Goal: Task Accomplishment & Management: Use online tool/utility

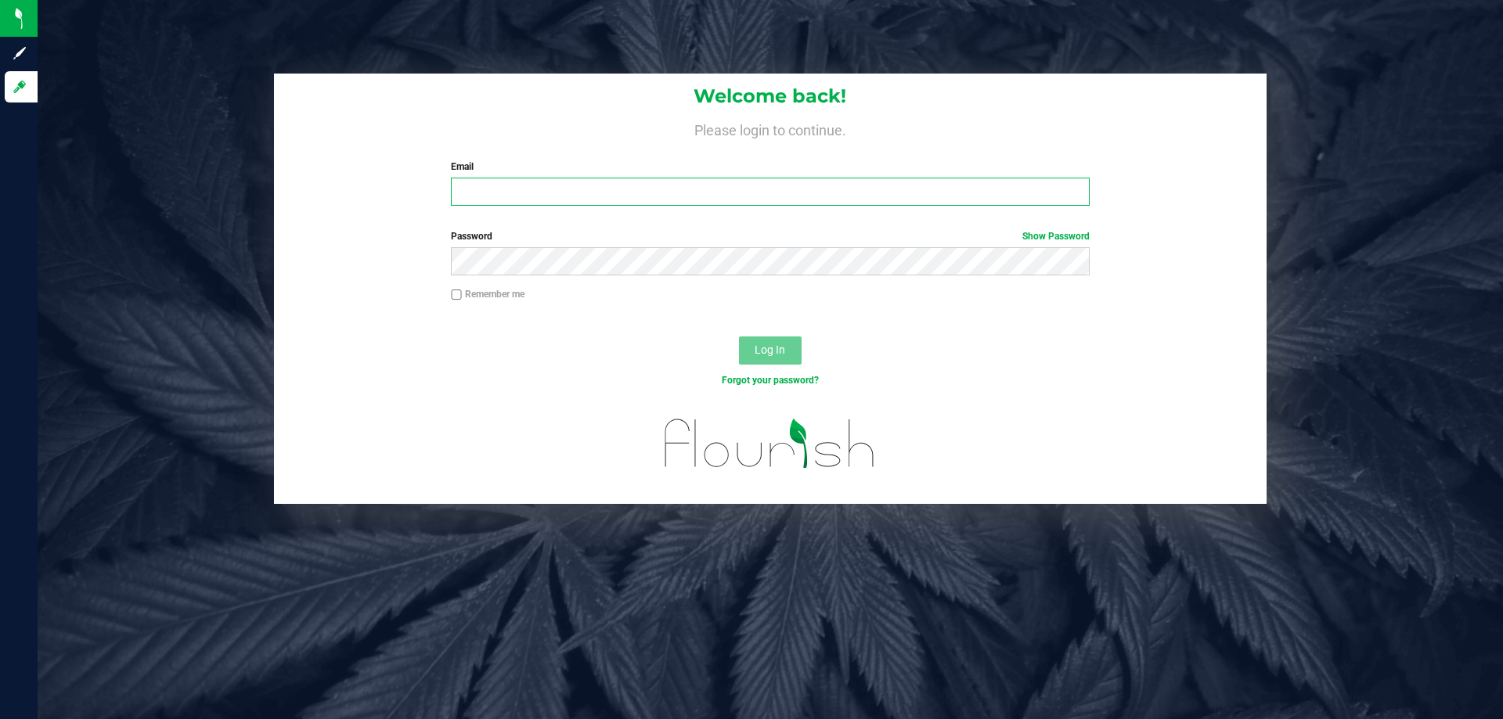
drag, startPoint x: 616, startPoint y: 191, endPoint x: 460, endPoint y: 157, distance: 159.4
click at [611, 192] on input "Email" at bounding box center [770, 192] width 638 height 28
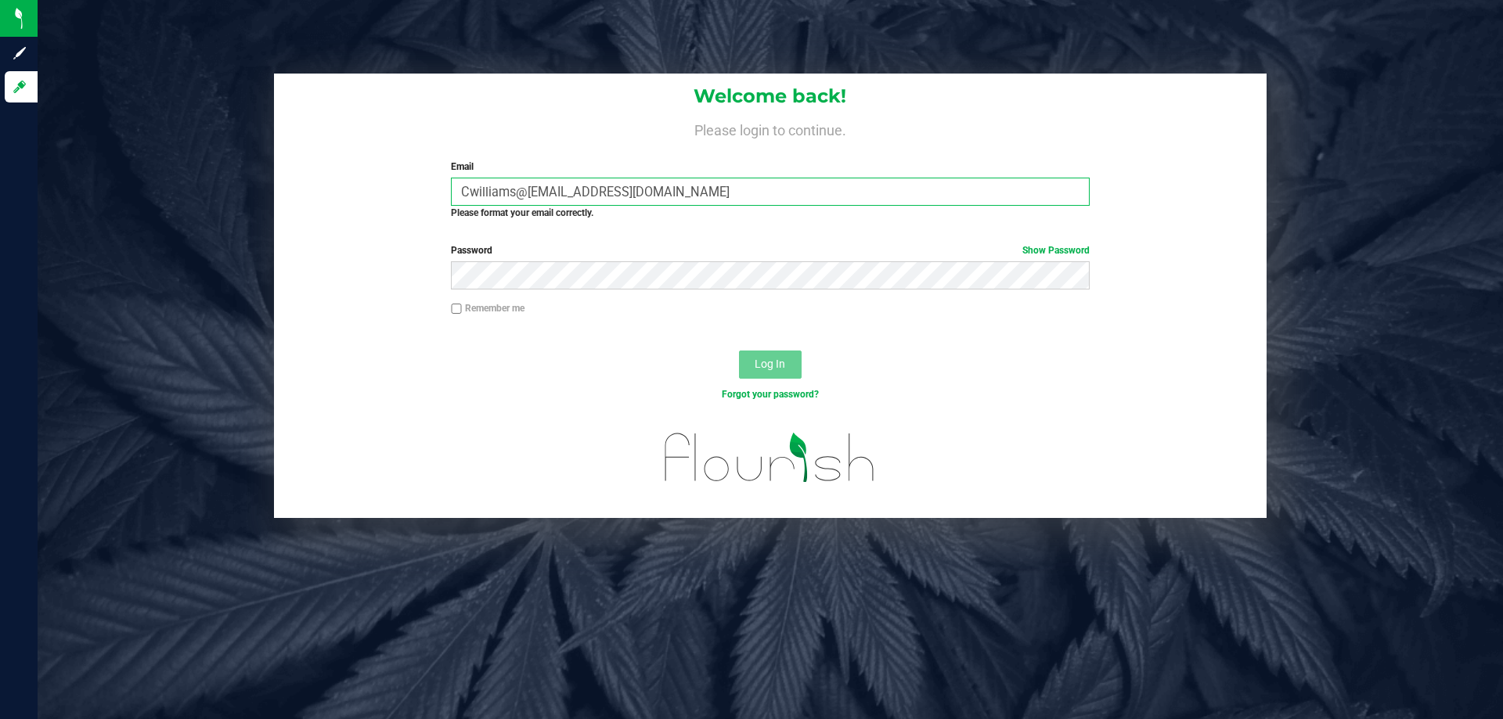
type input "Cwilliams@[EMAIL_ADDRESS][DOMAIN_NAME]"
click at [791, 359] on button "Log In" at bounding box center [770, 365] width 63 height 28
click at [773, 363] on span "Log In" at bounding box center [770, 364] width 31 height 13
click at [752, 362] on button "Log In" at bounding box center [770, 365] width 63 height 28
click at [696, 304] on div "Remember me" at bounding box center [769, 310] width 661 height 18
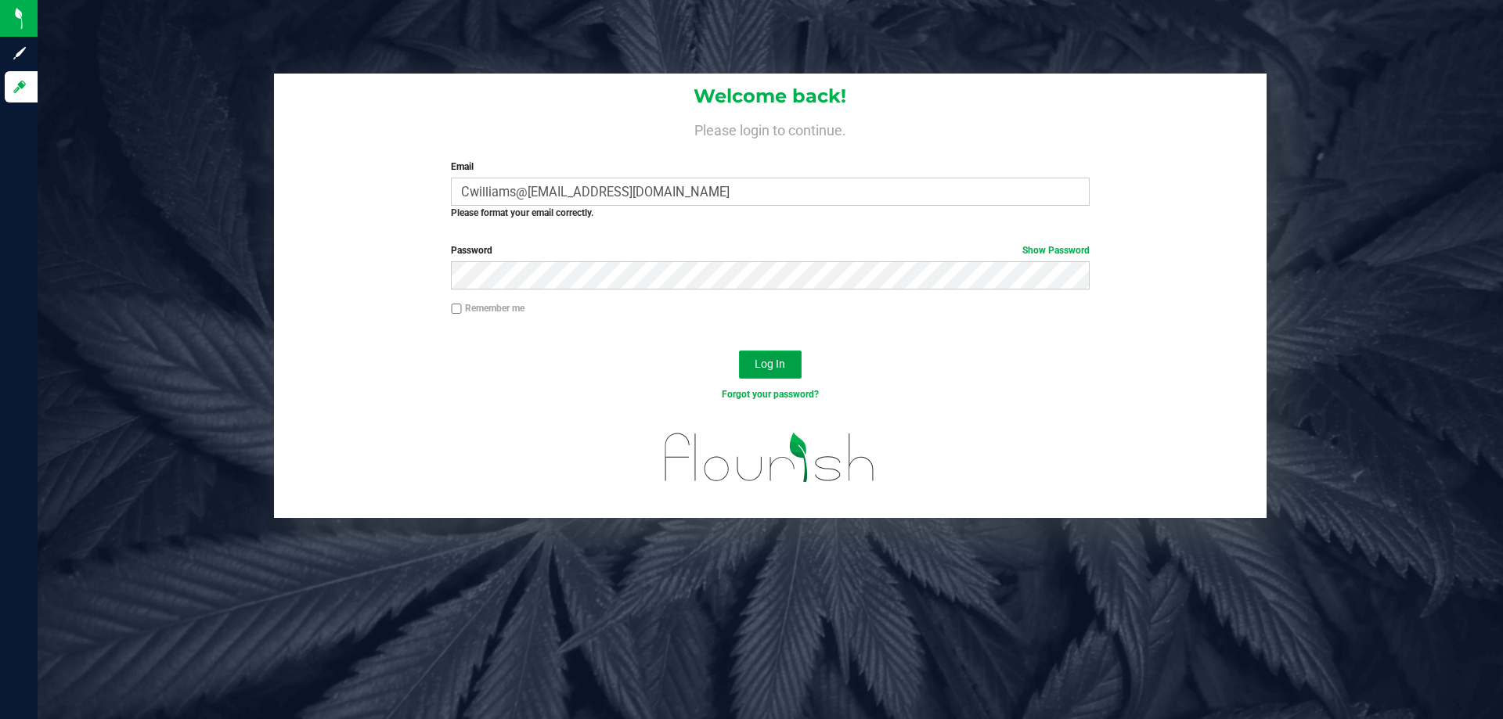
click at [779, 373] on button "Log In" at bounding box center [770, 365] width 63 height 28
click at [780, 373] on button "Log In" at bounding box center [770, 365] width 63 height 28
click at [779, 364] on span "Log In" at bounding box center [770, 364] width 31 height 13
click at [777, 360] on span "Log In" at bounding box center [770, 364] width 31 height 13
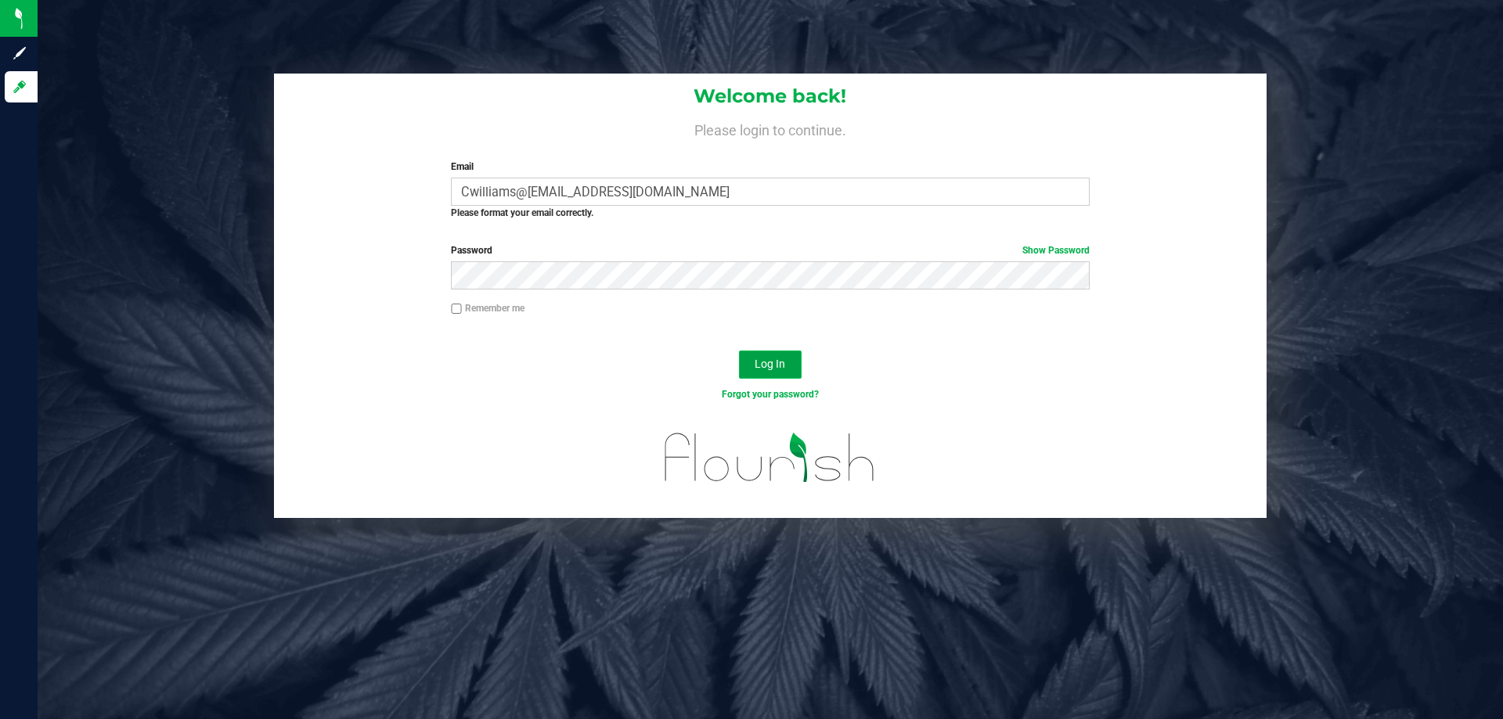
click at [777, 359] on span "Log In" at bounding box center [770, 364] width 31 height 13
drag, startPoint x: 777, startPoint y: 217, endPoint x: 784, endPoint y: 211, distance: 8.9
click at [777, 214] on div "Please format your email correctly." at bounding box center [770, 213] width 638 height 14
drag, startPoint x: 784, startPoint y: 211, endPoint x: 802, endPoint y: 189, distance: 29.0
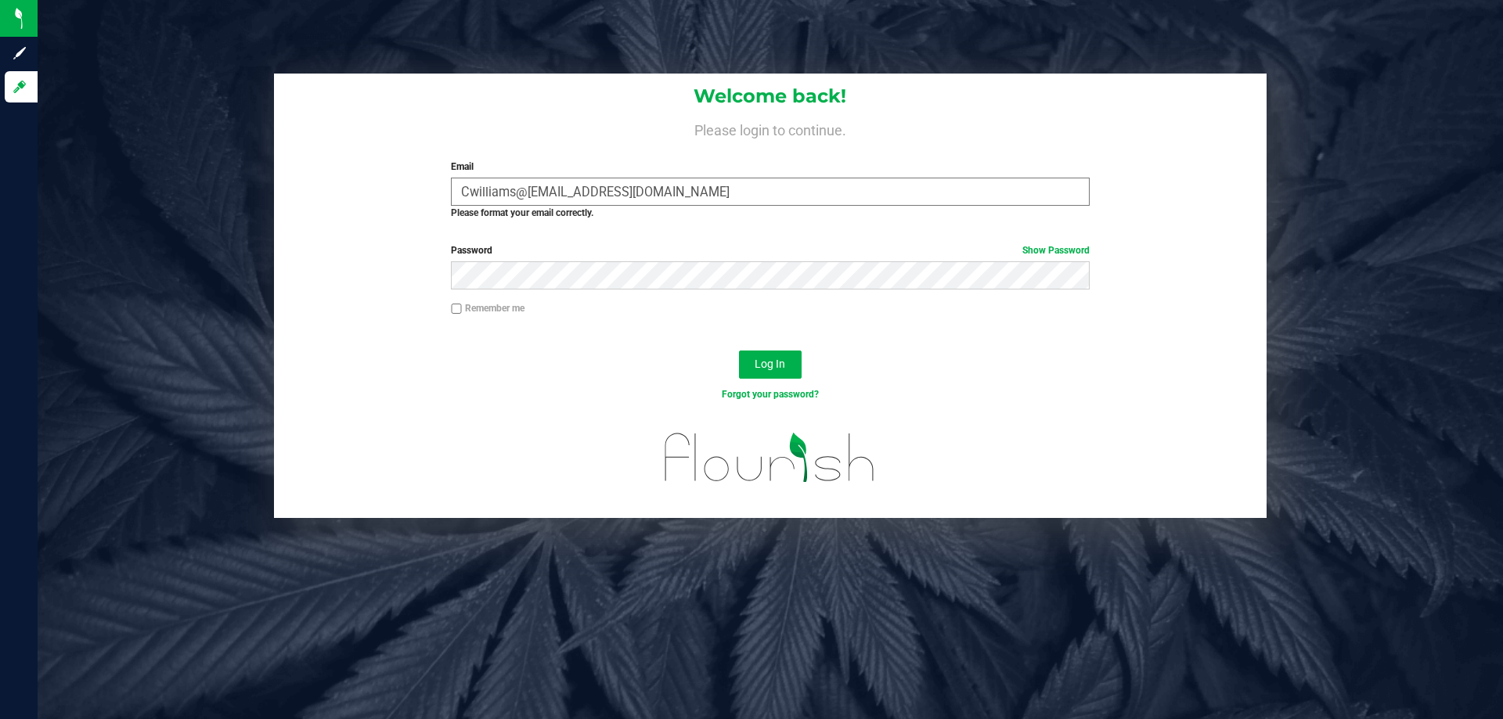
click at [788, 208] on div "Please format your email correctly." at bounding box center [770, 213] width 638 height 14
click at [802, 189] on input "Cwilliams@[EMAIL_ADDRESS][DOMAIN_NAME]" at bounding box center [770, 192] width 638 height 28
click at [763, 368] on span "Log In" at bounding box center [770, 364] width 31 height 13
click at [1023, 251] on link "Show Password" at bounding box center [1055, 250] width 67 height 11
click at [788, 369] on button "Log In" at bounding box center [770, 365] width 63 height 28
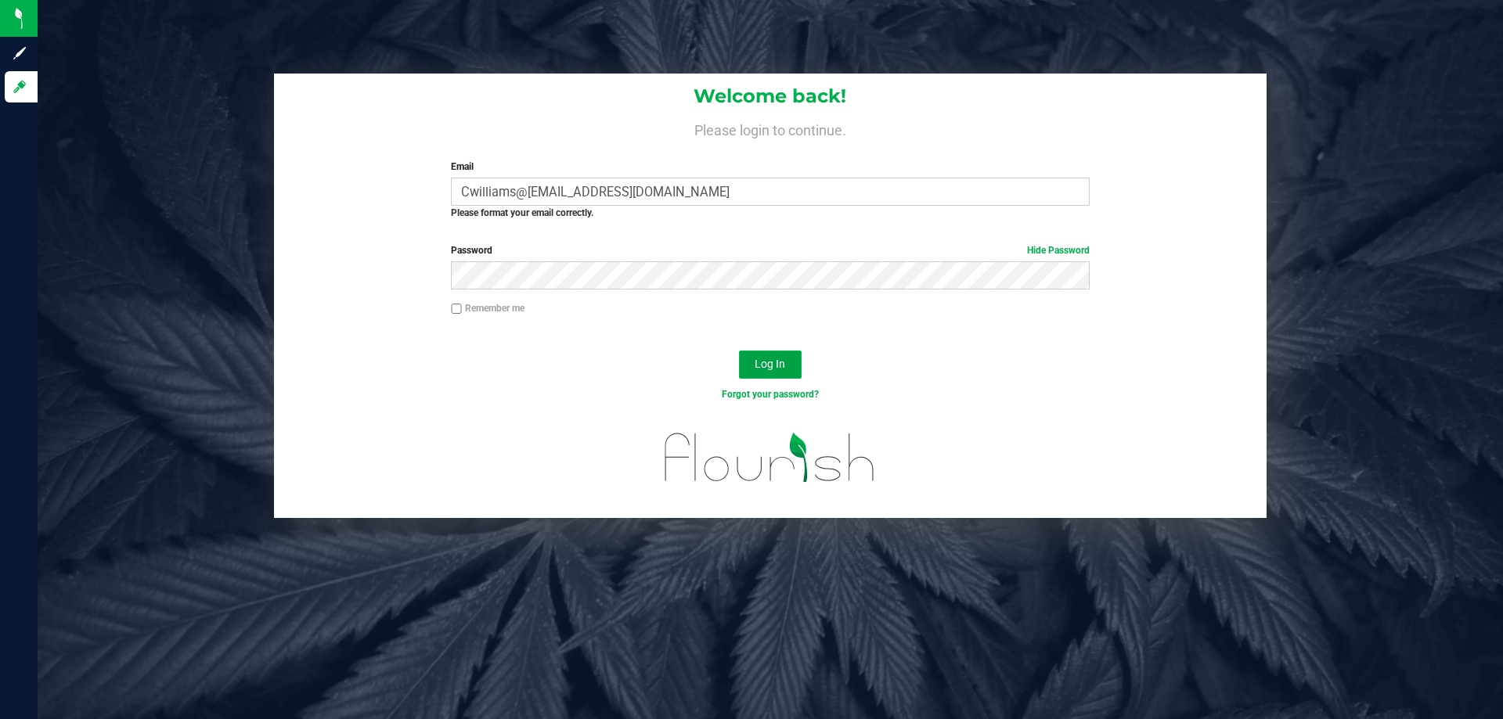
click at [788, 369] on button "Log In" at bounding box center [770, 365] width 63 height 28
click at [784, 372] on button "Log In" at bounding box center [770, 365] width 63 height 28
click at [783, 366] on span "Log In" at bounding box center [770, 364] width 31 height 13
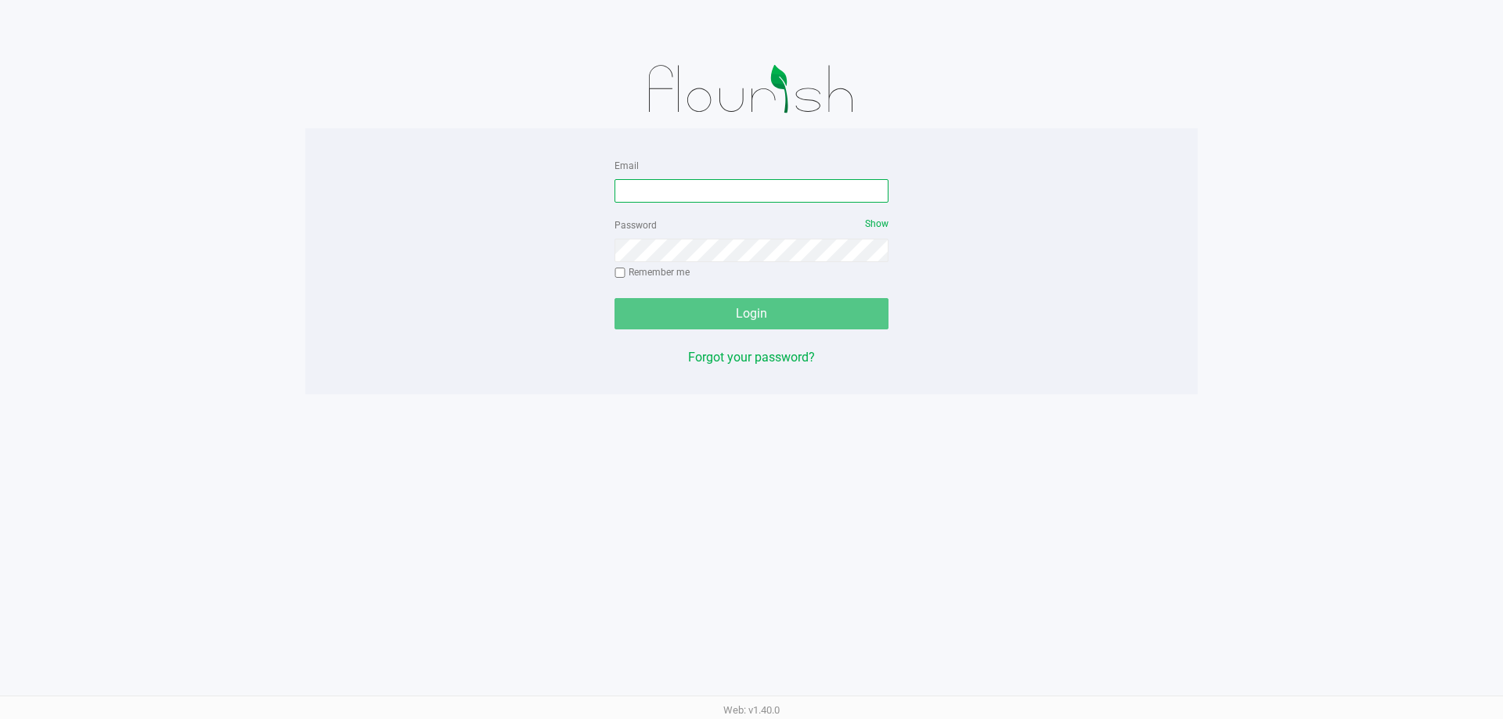
drag, startPoint x: 719, startPoint y: 185, endPoint x: 703, endPoint y: 195, distance: 19.3
click at [719, 188] on input "Email" at bounding box center [752, 190] width 274 height 23
type input "[EMAIL_ADDRESS][DOMAIN_NAME]"
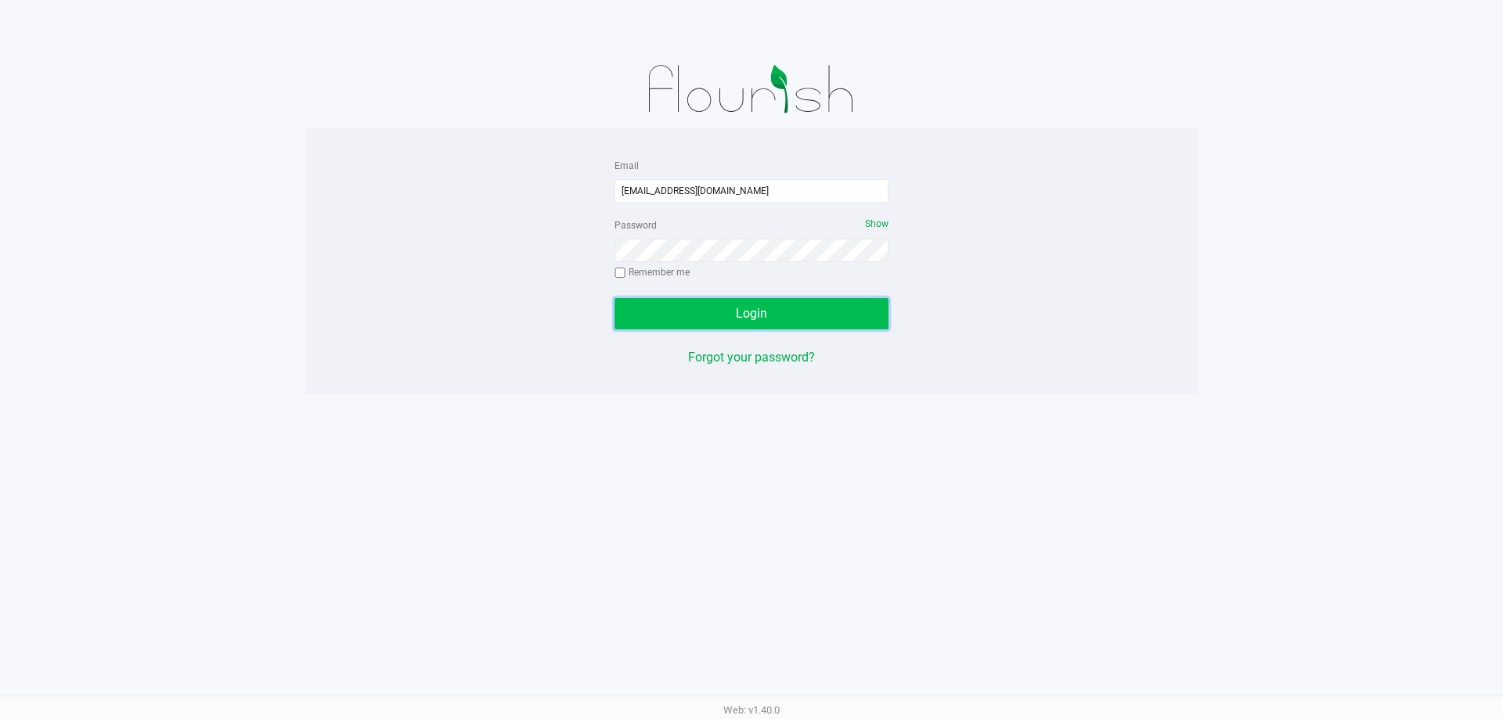
click at [706, 309] on button "Login" at bounding box center [752, 313] width 274 height 31
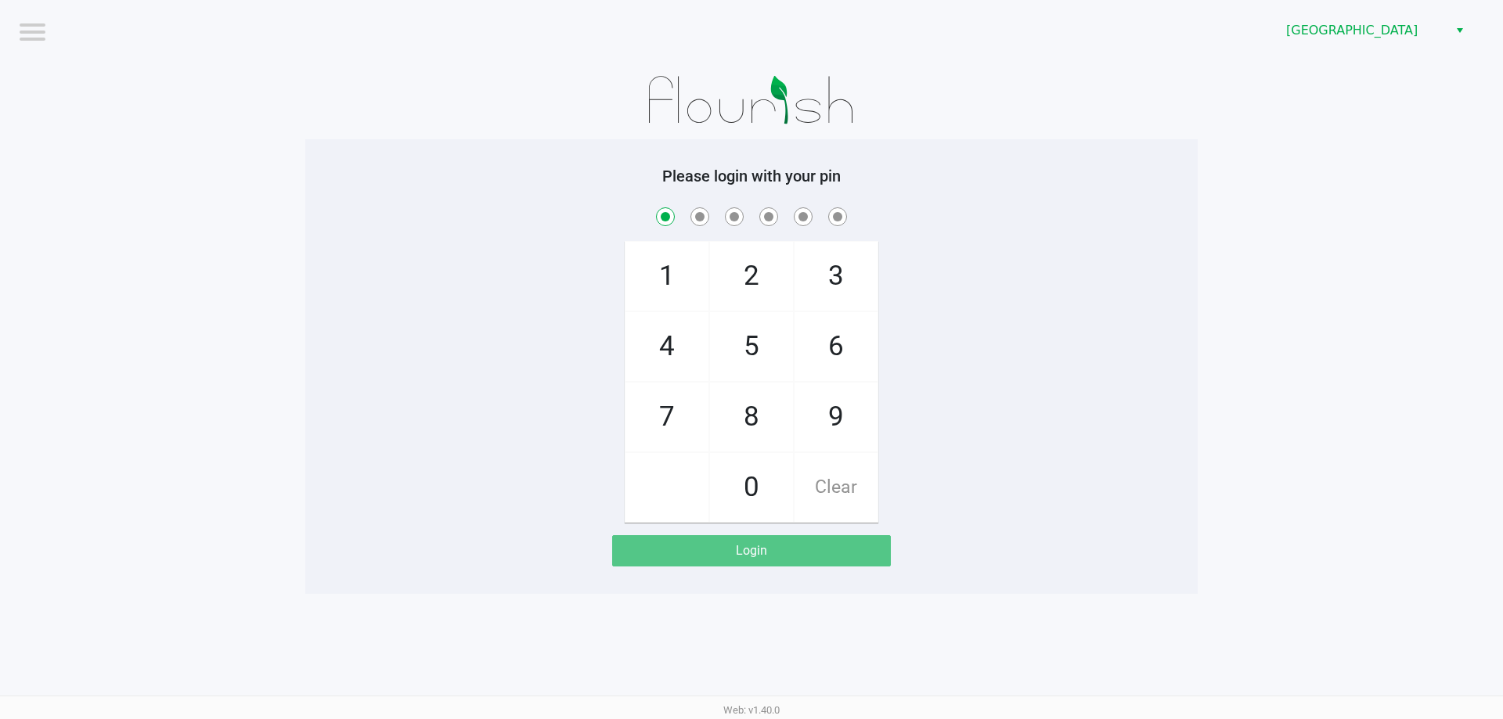
checkbox input "true"
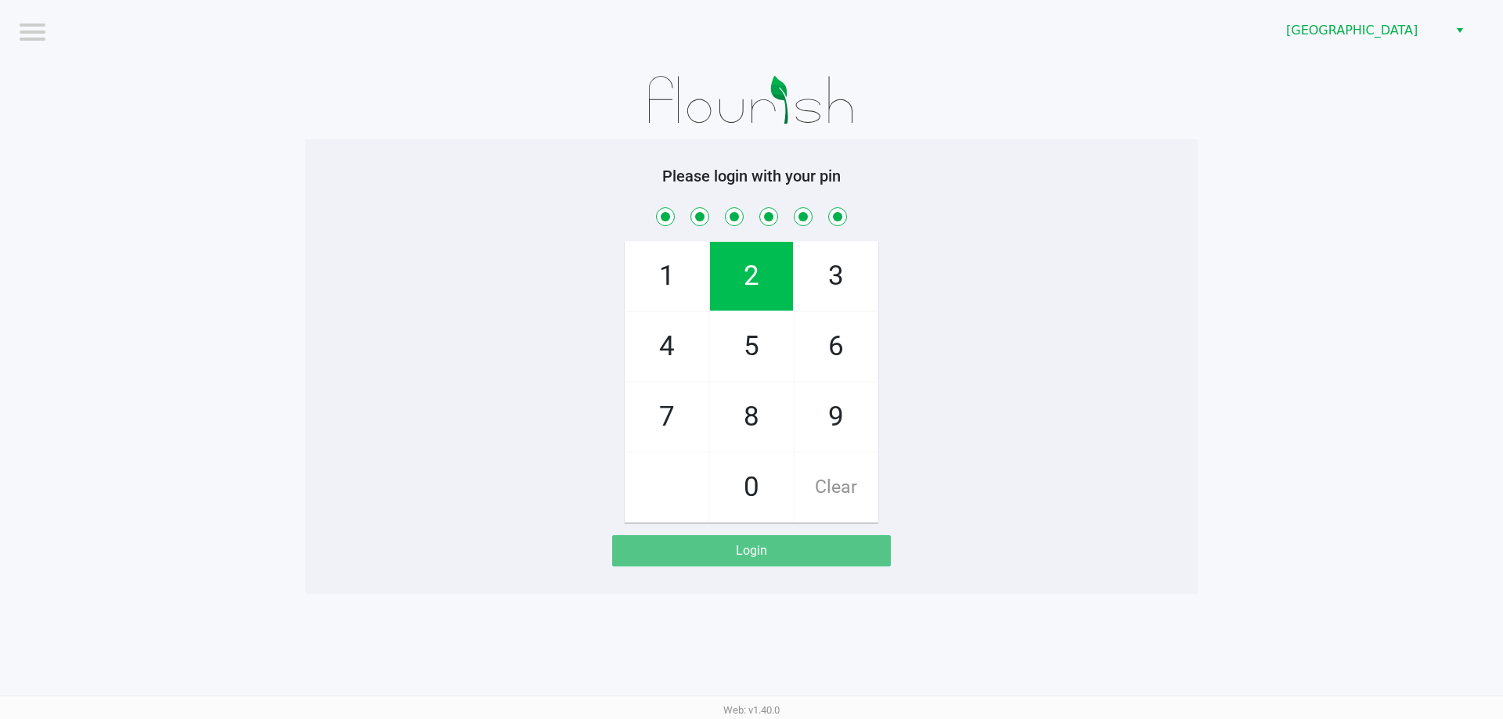
checkbox input "true"
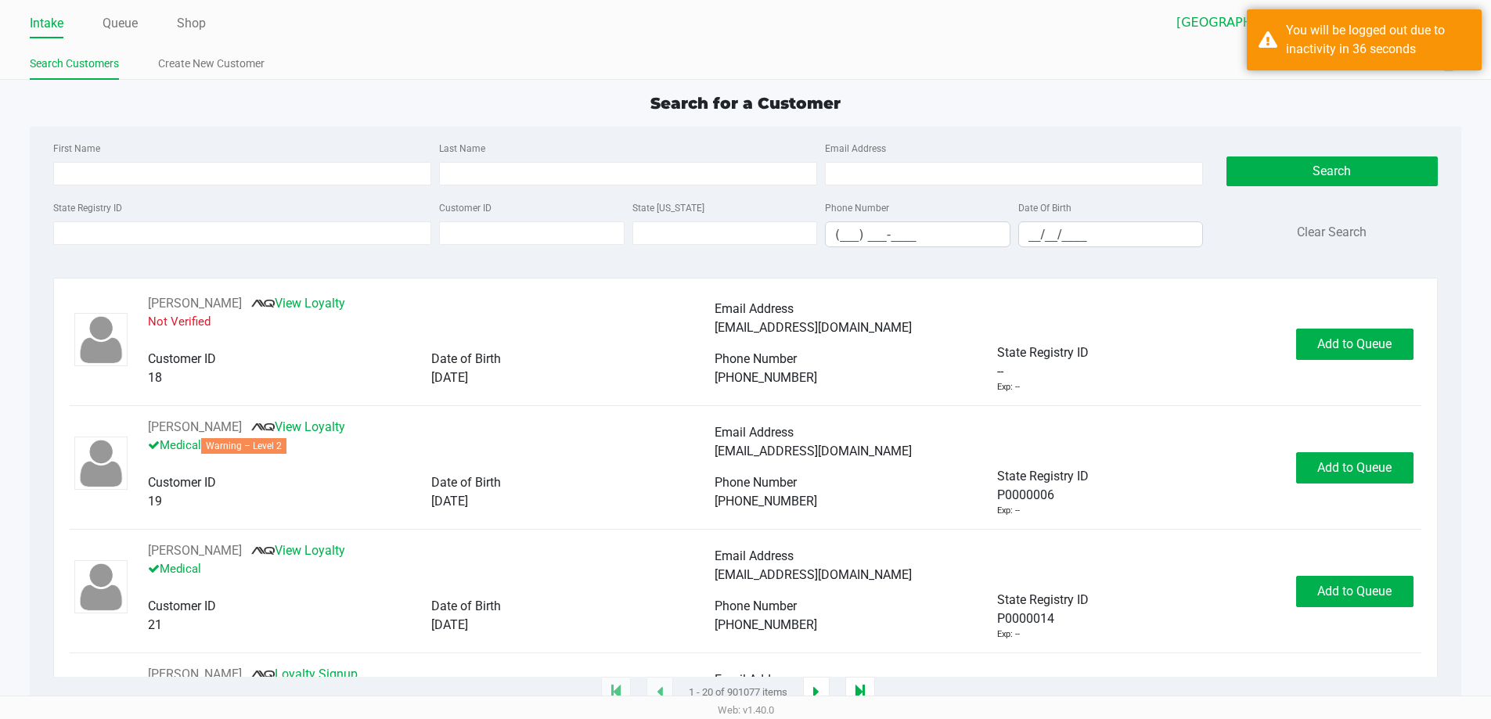
click at [1354, 110] on div "Search for a Customer" at bounding box center [745, 103] width 1455 height 23
click at [1146, 34] on div "Palm Coast WC Chevy Williams" at bounding box center [1104, 23] width 716 height 30
click at [1271, 106] on div "Search for a Customer" at bounding box center [745, 103] width 1455 height 23
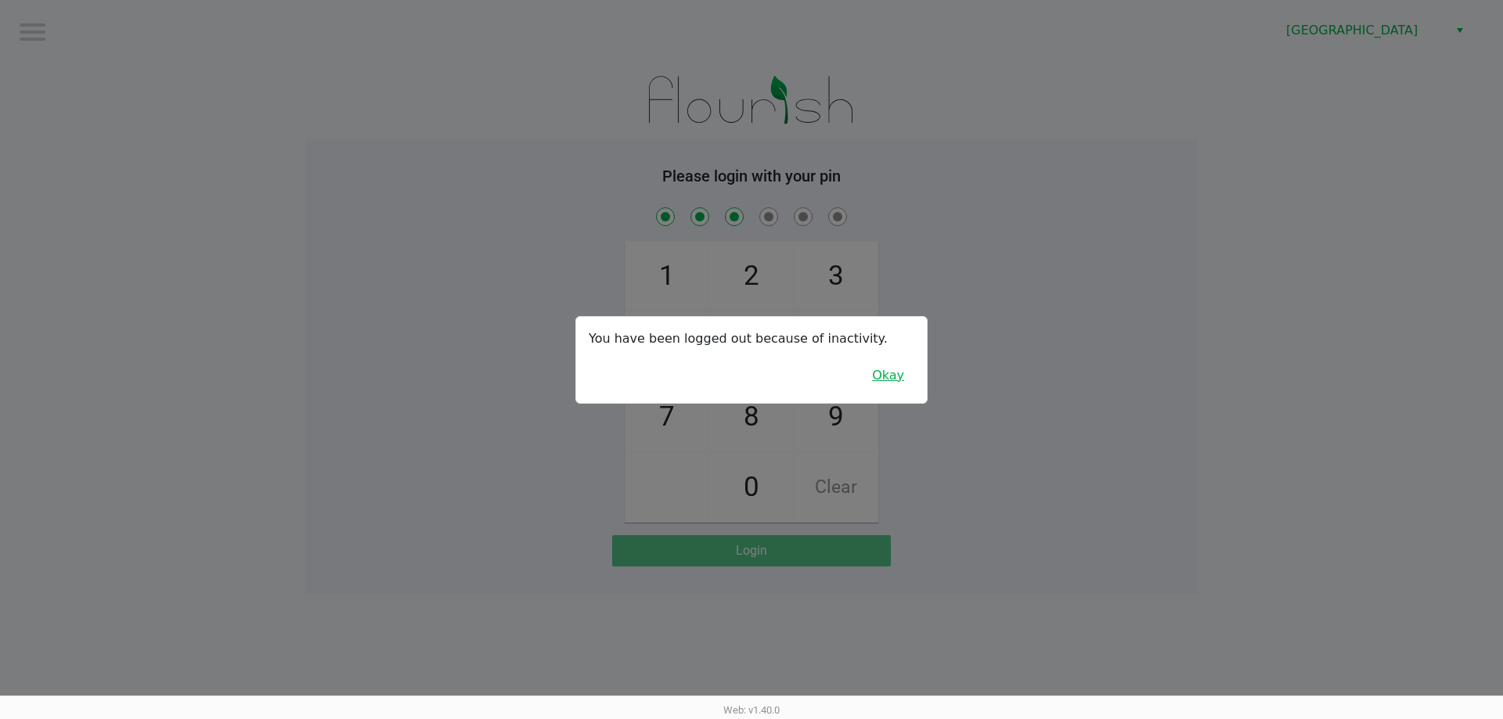
click at [900, 388] on button "Okay" at bounding box center [888, 376] width 52 height 30
checkbox input "false"
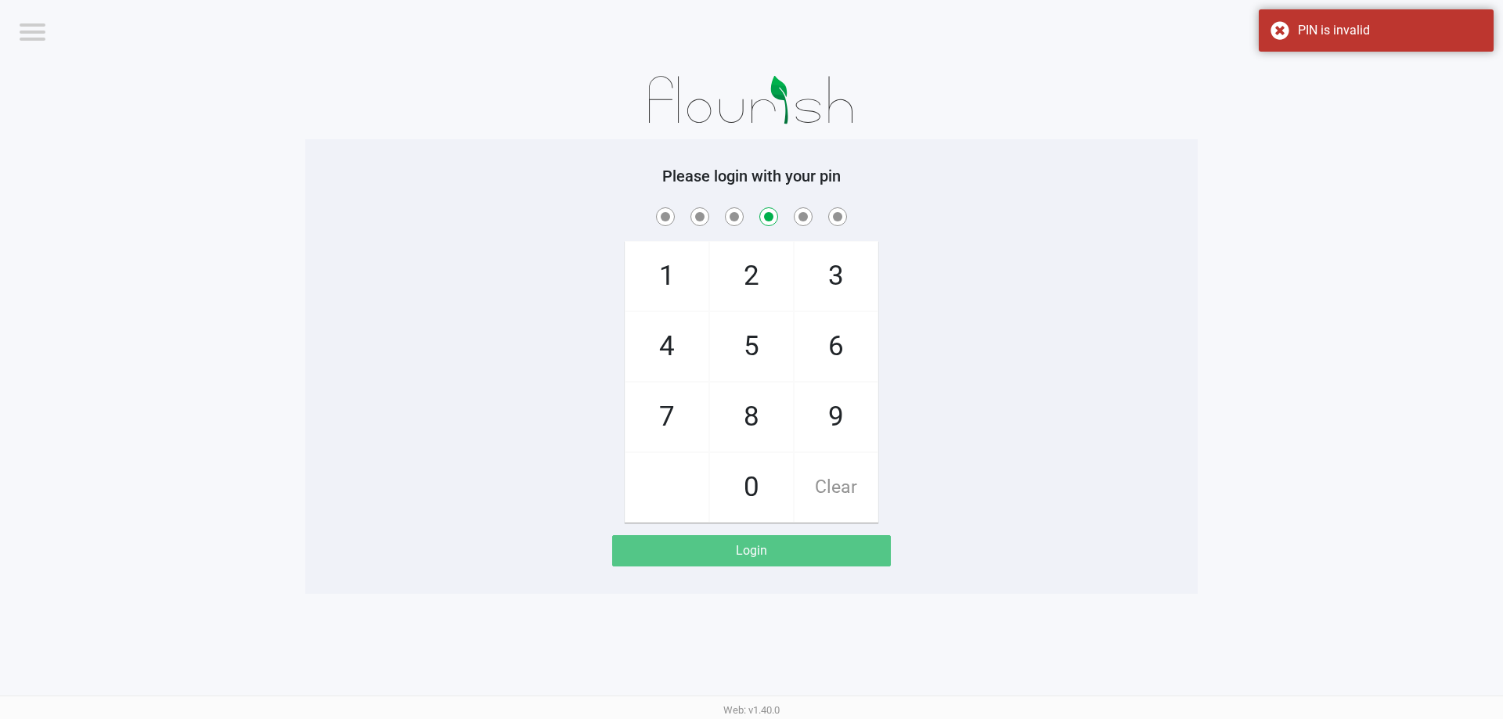
checkbox input "true"
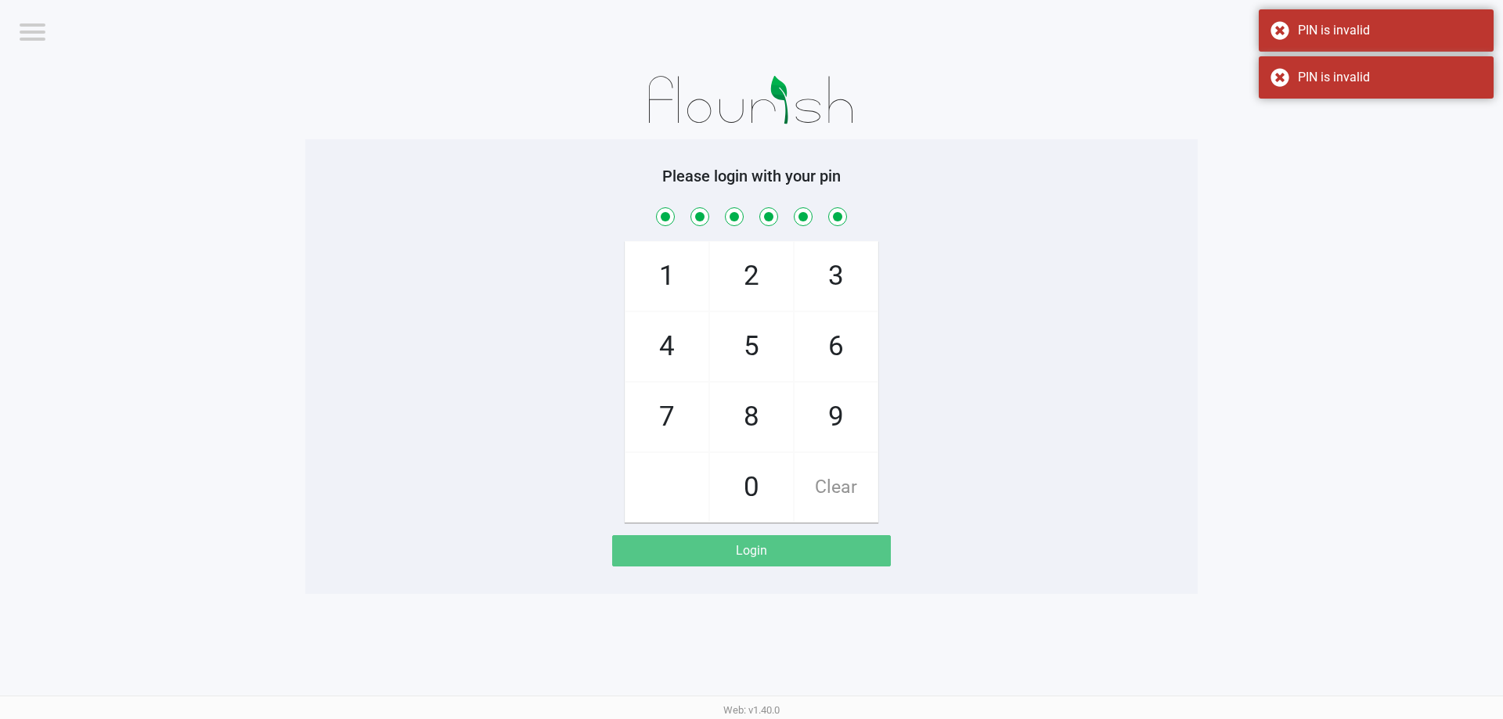
checkbox input "true"
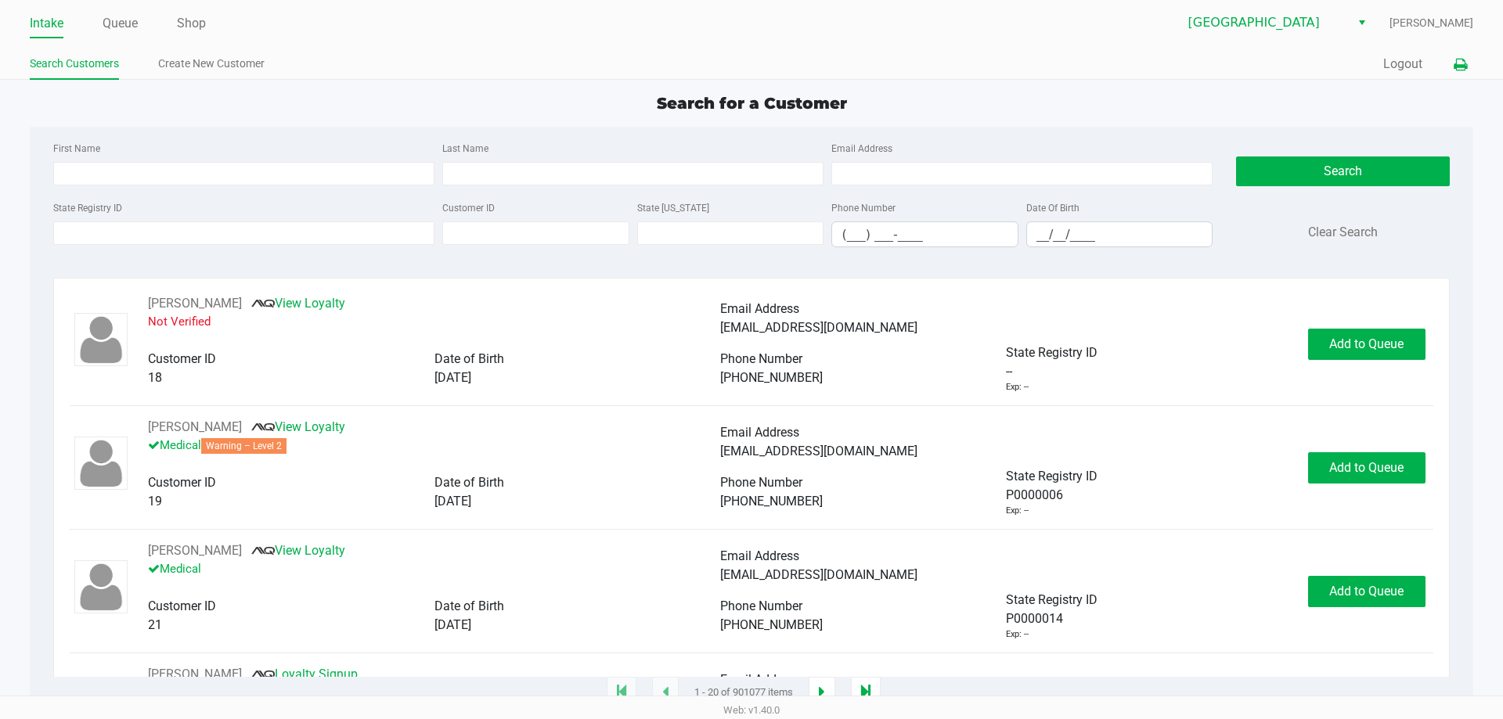
click at [1458, 70] on icon at bounding box center [1460, 64] width 13 height 11
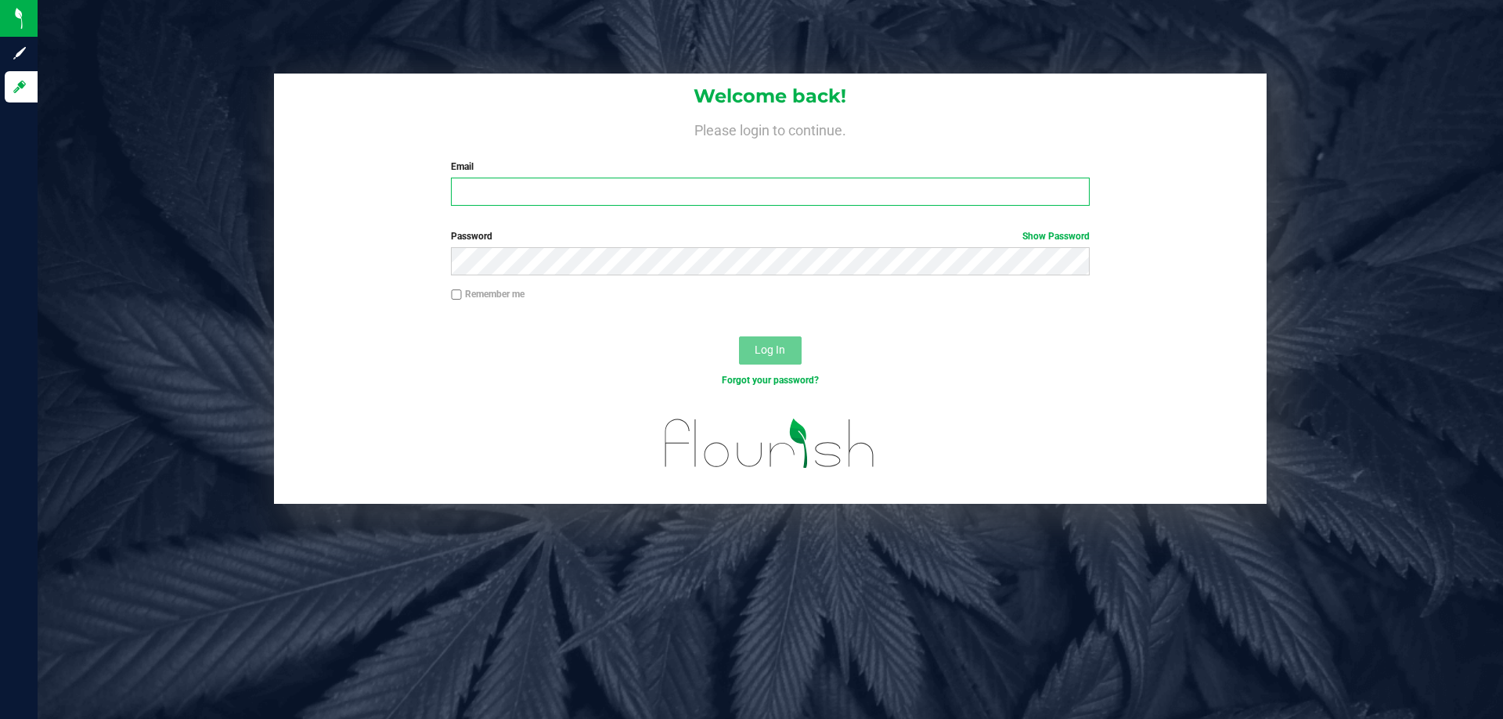
click at [594, 185] on input "Email" at bounding box center [770, 192] width 638 height 28
type input "Cwilliams@liveparallel.com"
click at [771, 356] on span "Log In" at bounding box center [770, 350] width 31 height 13
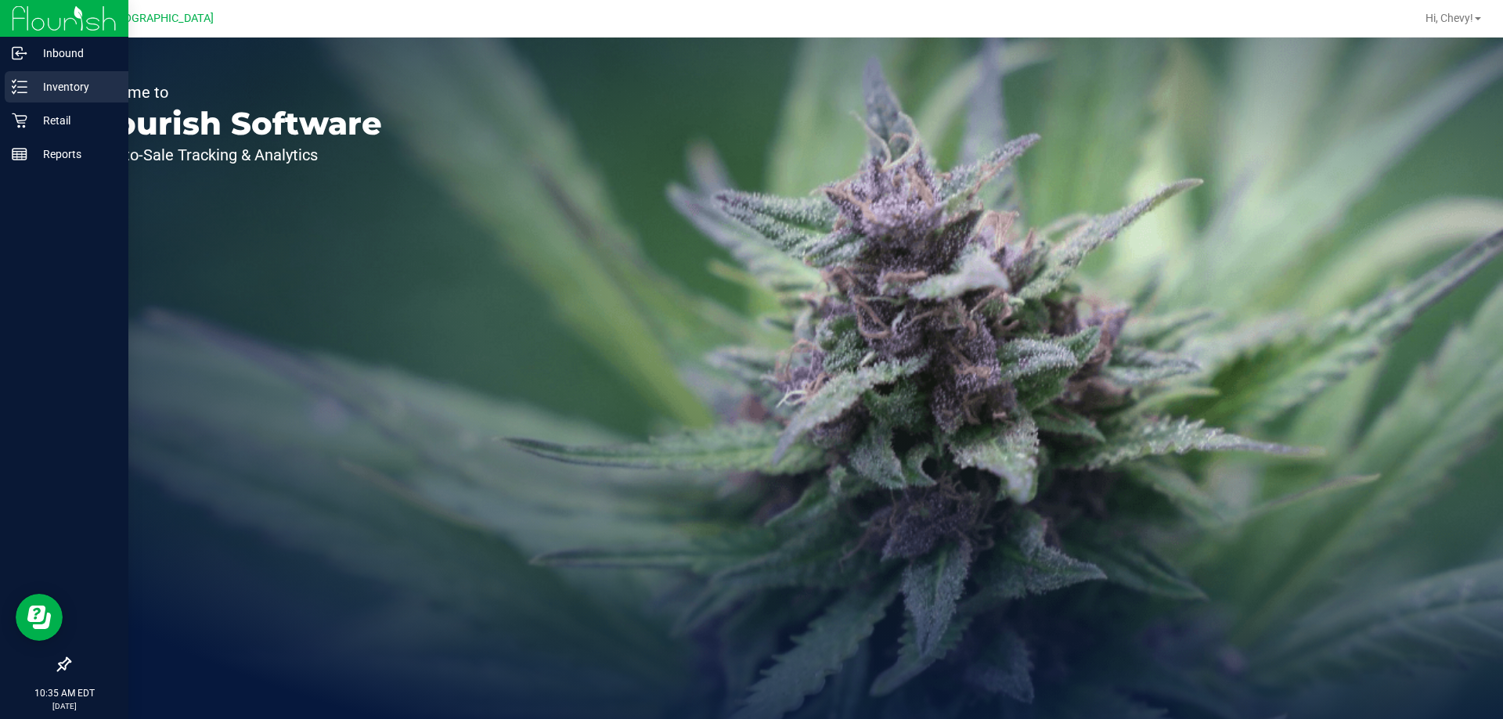
click at [16, 101] on div "Inventory" at bounding box center [67, 86] width 124 height 31
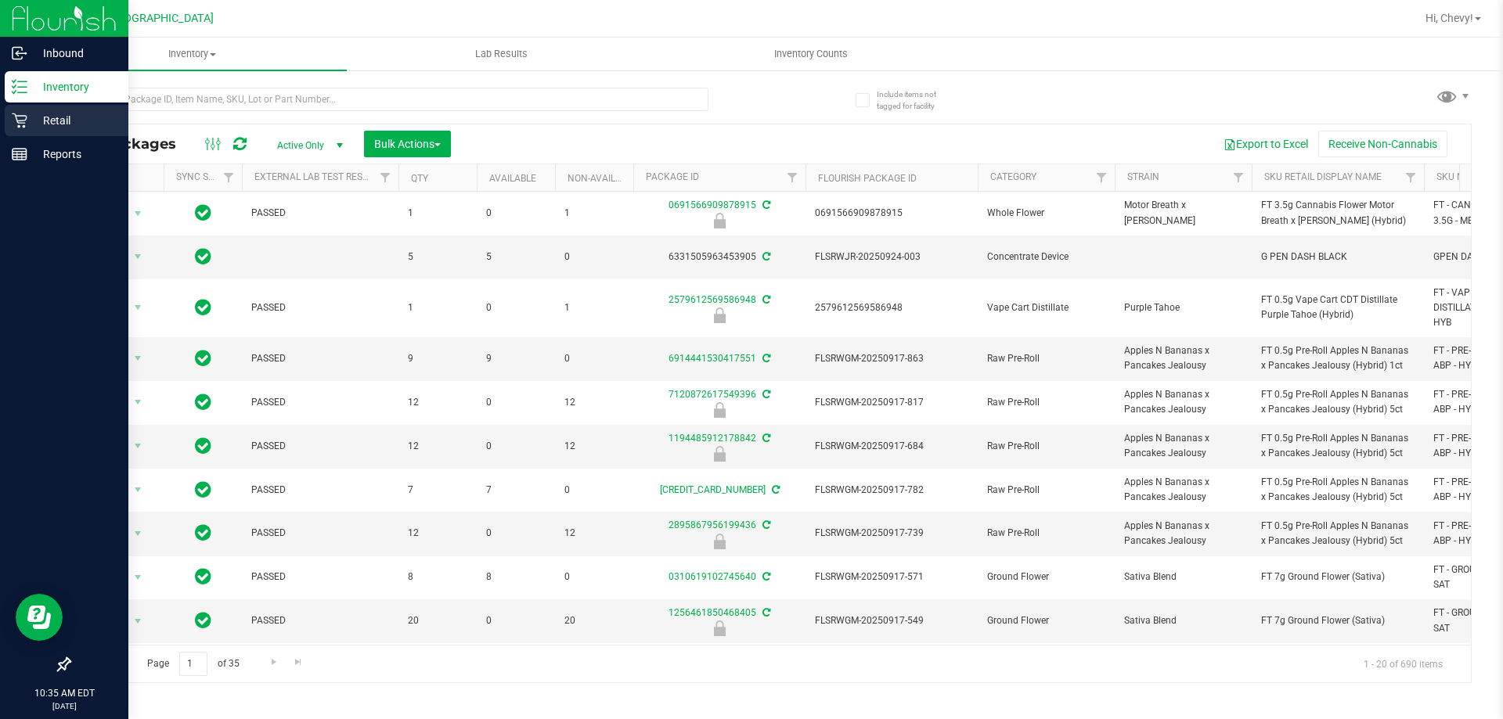
click at [21, 122] on icon at bounding box center [20, 121] width 16 height 16
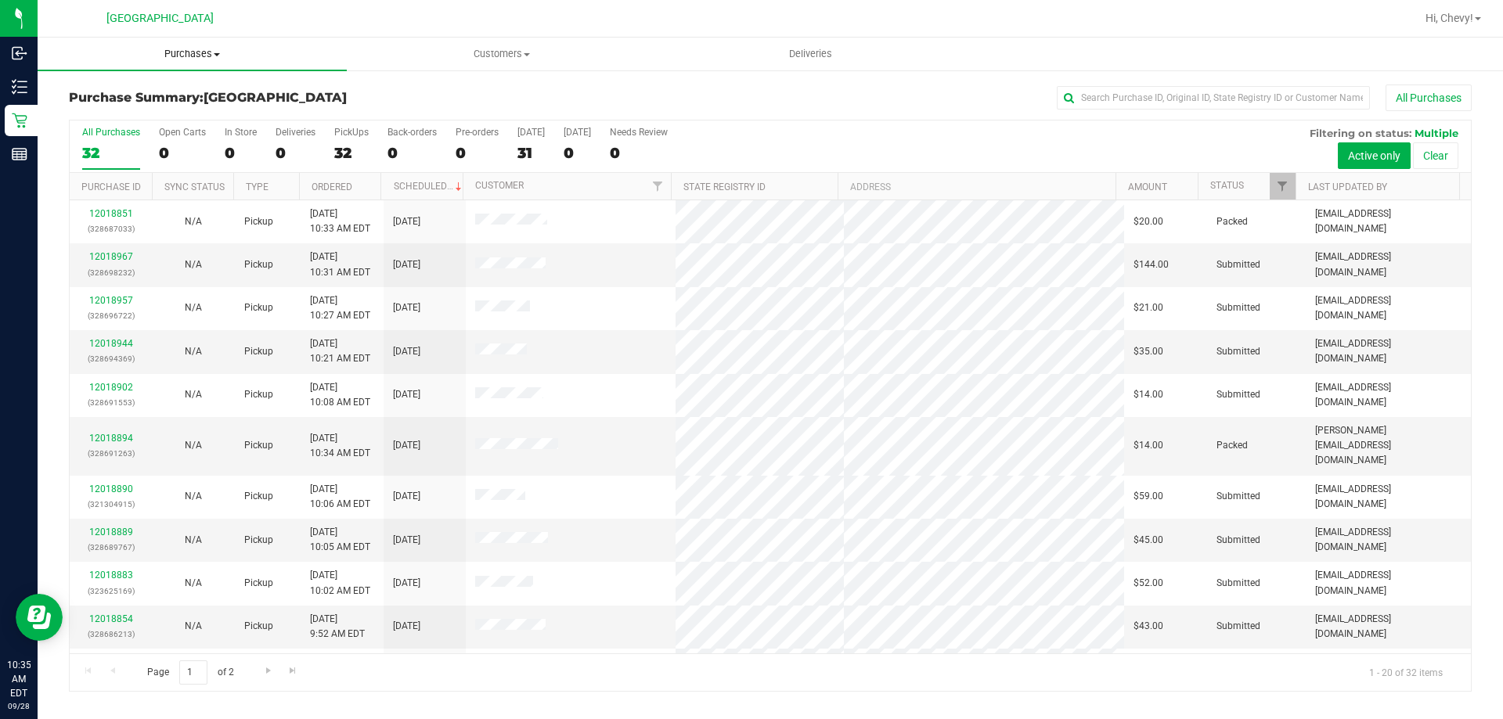
click at [176, 52] on span "Purchases" at bounding box center [192, 54] width 309 height 14
click at [169, 120] on li "Fulfillment" at bounding box center [192, 113] width 309 height 19
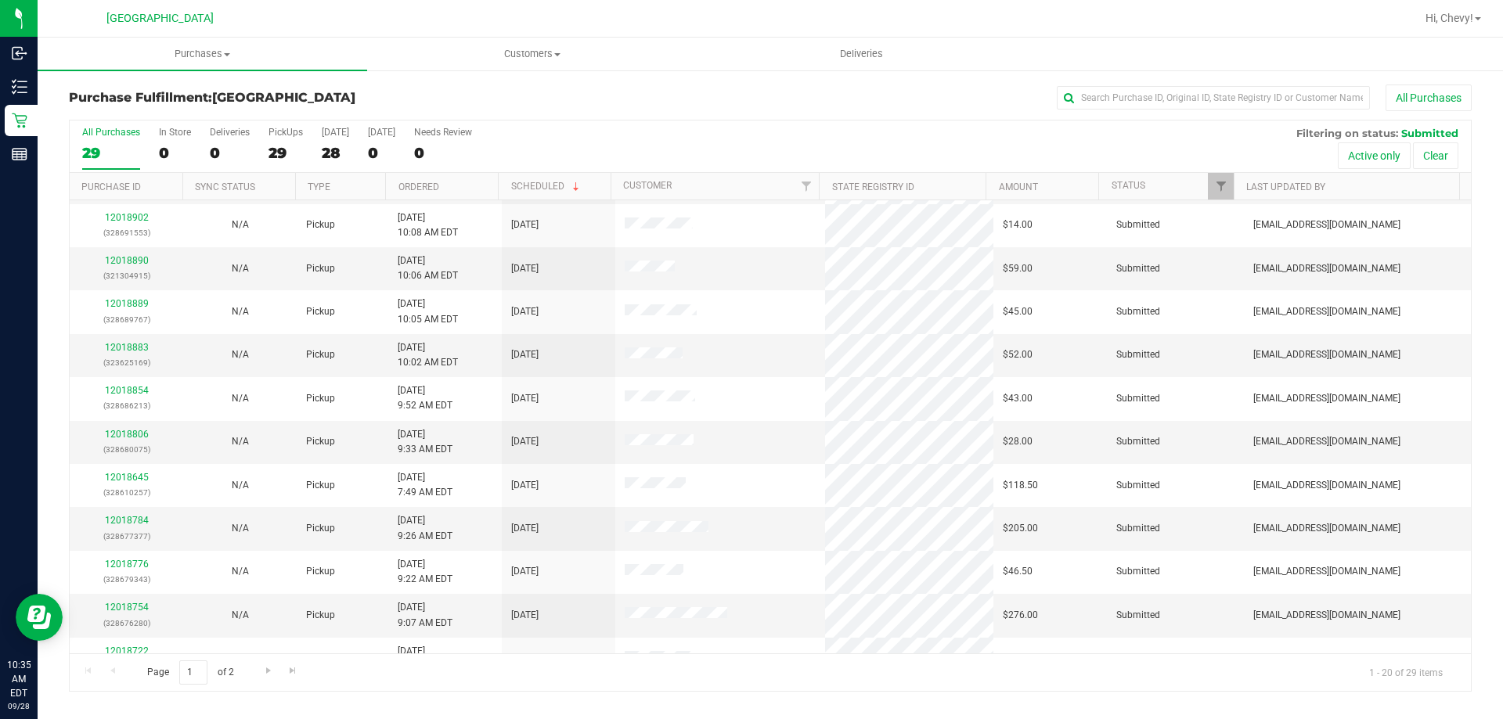
scroll to position [413, 0]
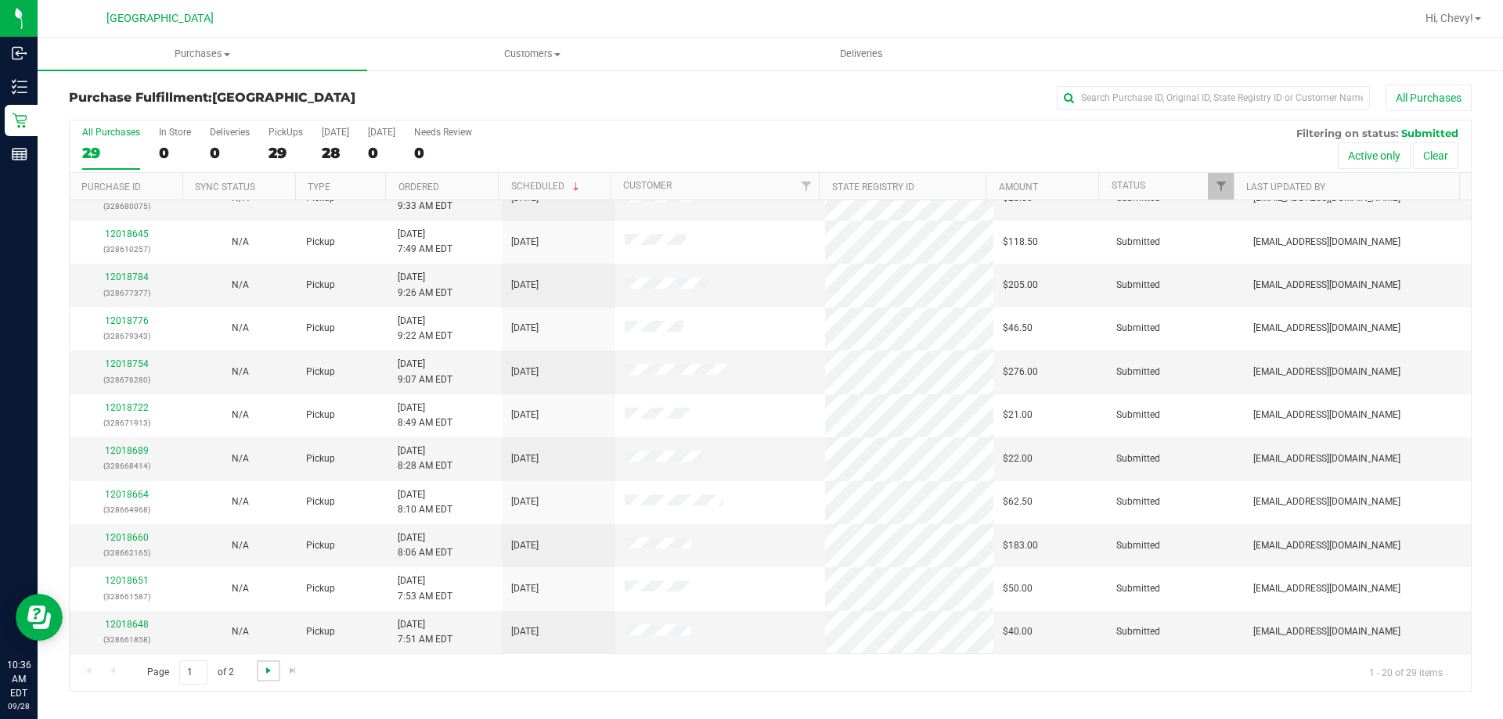
click at [262, 671] on span "Go to the next page" at bounding box center [268, 671] width 13 height 13
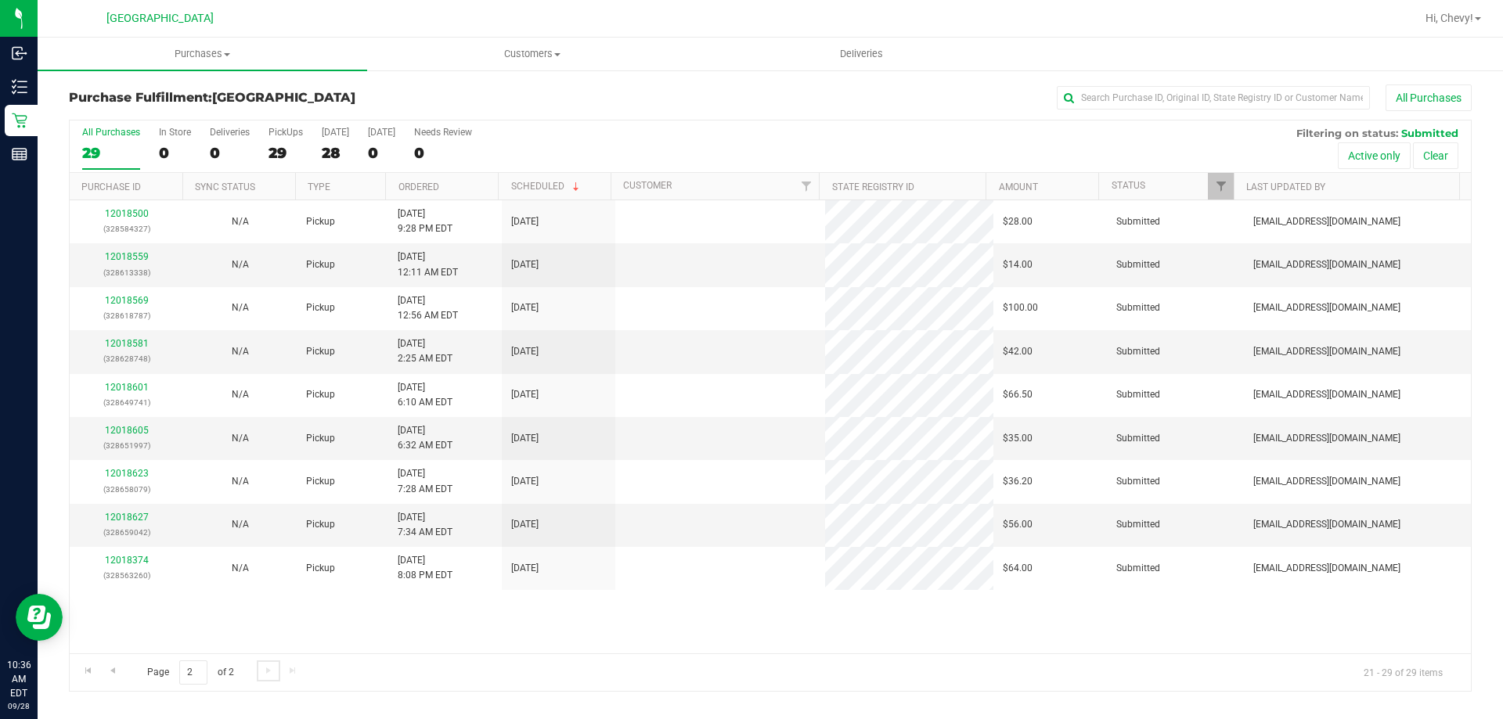
scroll to position [0, 0]
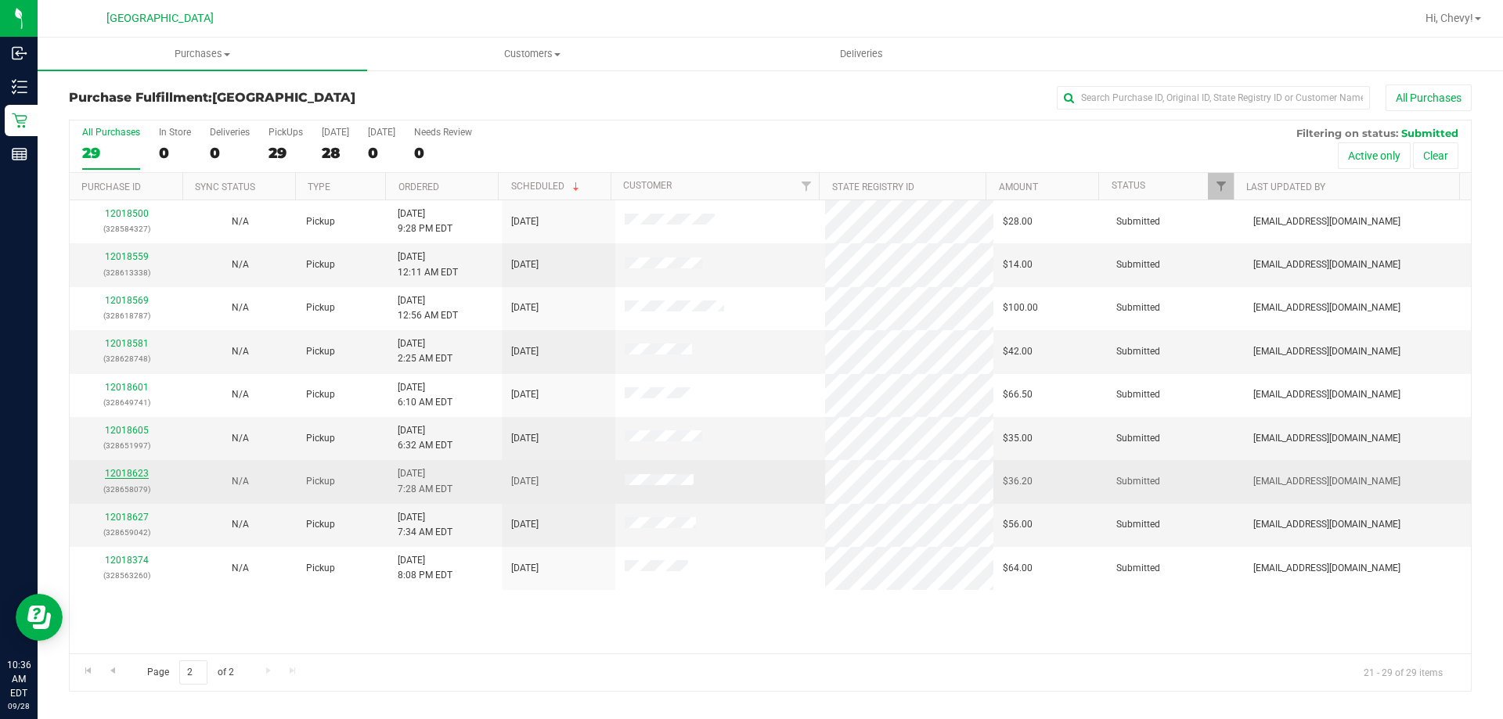
click at [107, 476] on link "12018623" at bounding box center [127, 473] width 44 height 11
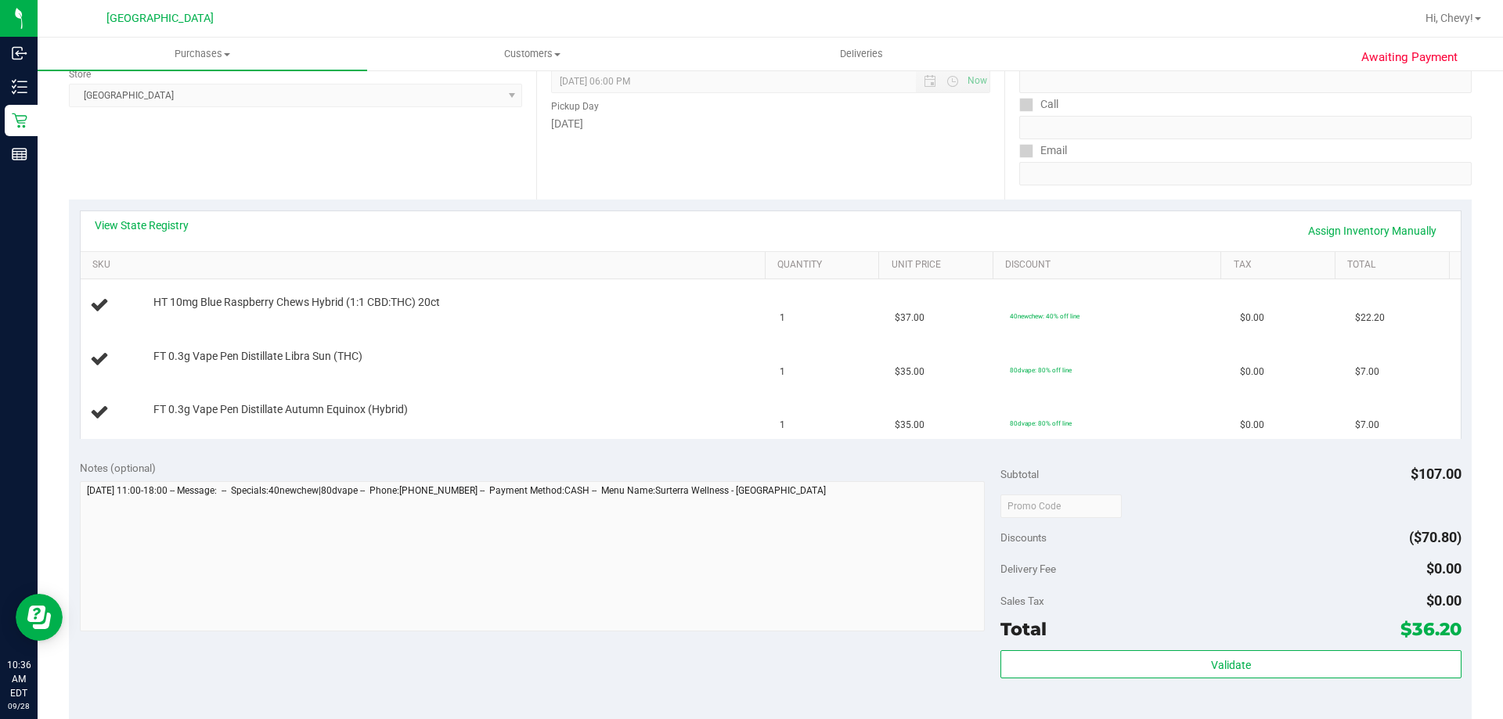
scroll to position [235, 0]
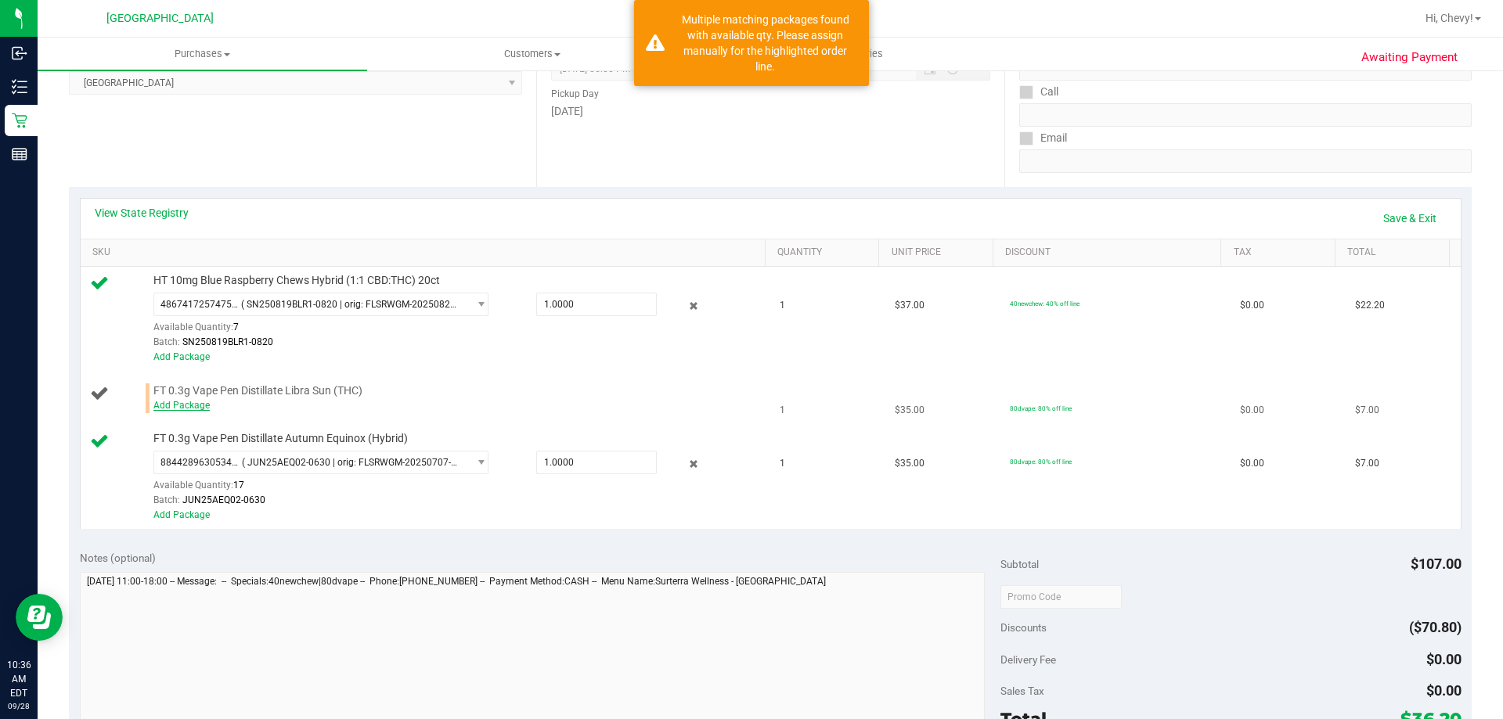
click at [187, 406] on link "Add Package" at bounding box center [181, 405] width 56 height 11
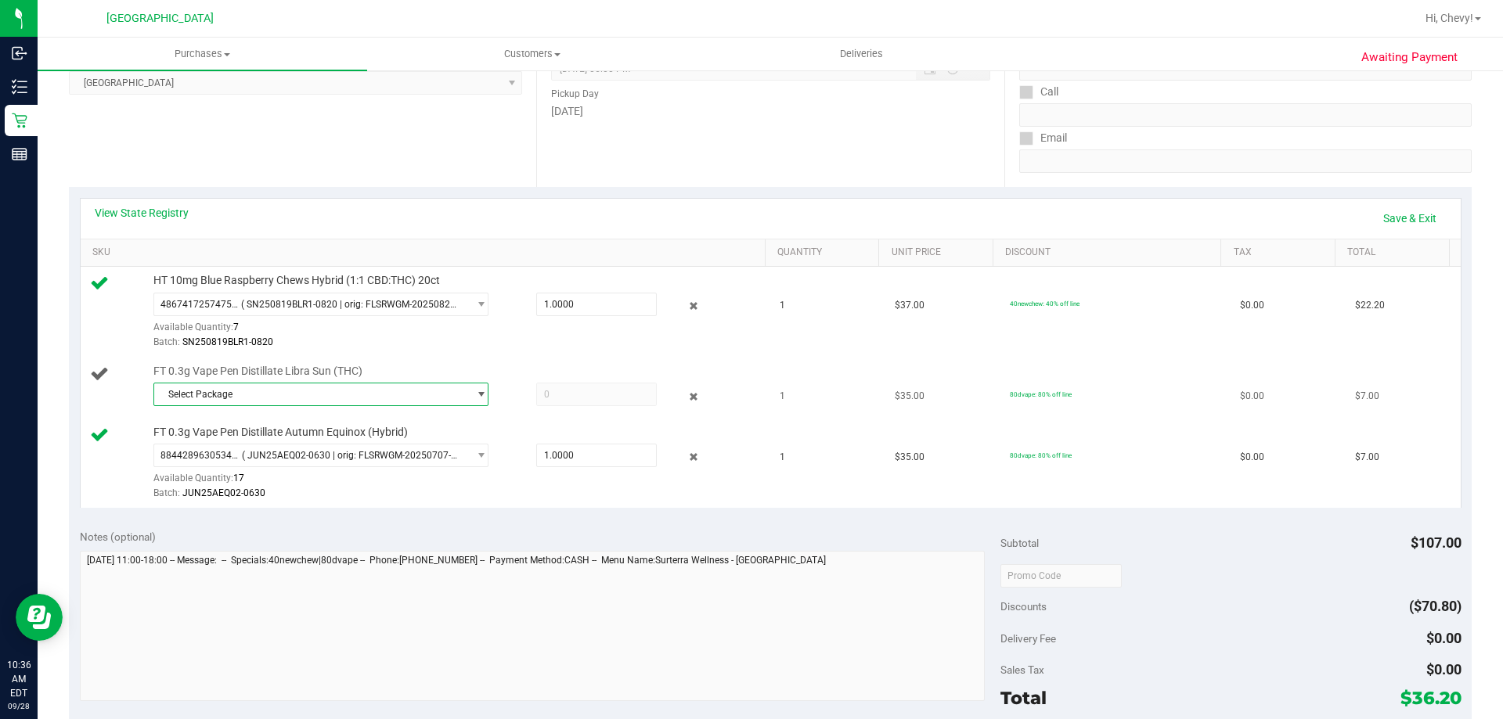
click at [190, 400] on span "Select Package" at bounding box center [311, 395] width 314 height 22
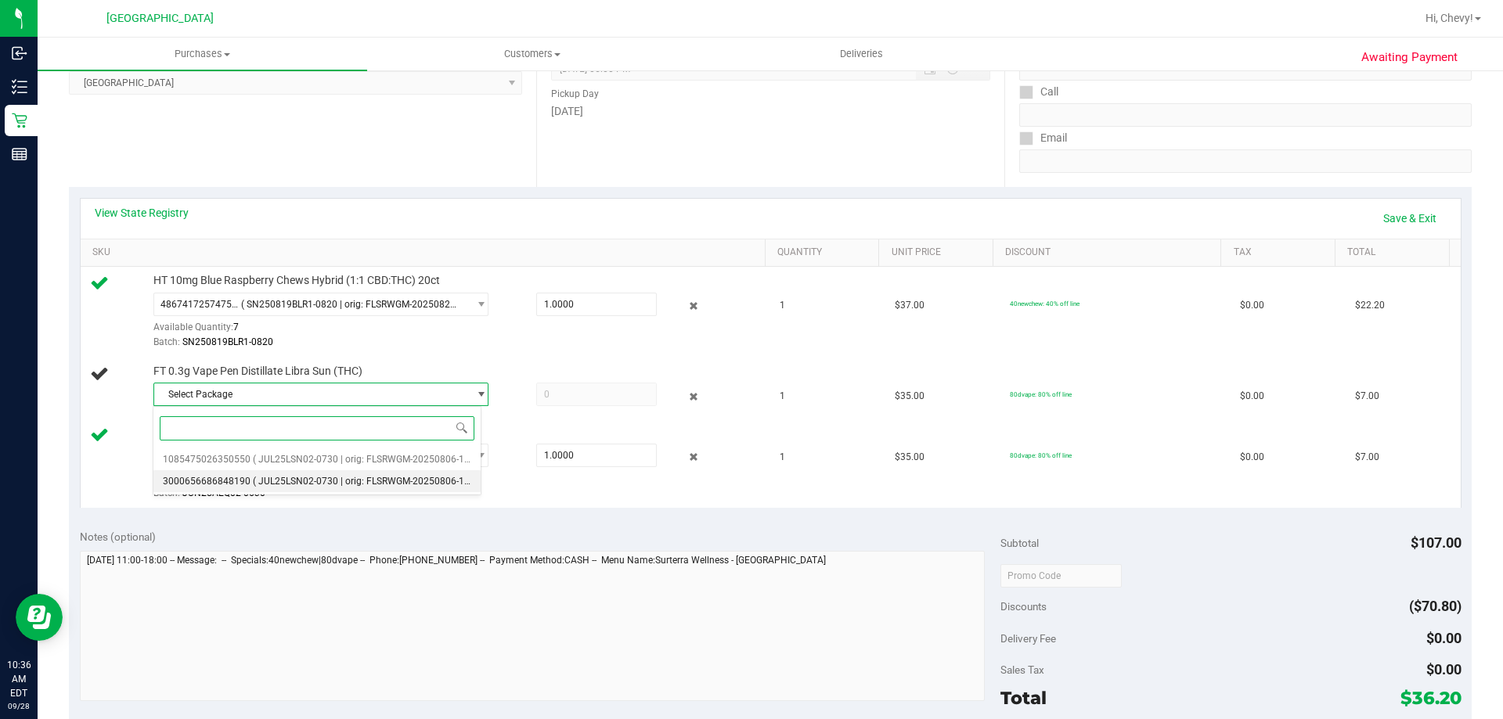
click at [231, 487] on li "3000656686848190 ( JUL25LSN02-0730 | orig: FLSRWGM-20250806-1254 )" at bounding box center [316, 481] width 327 height 22
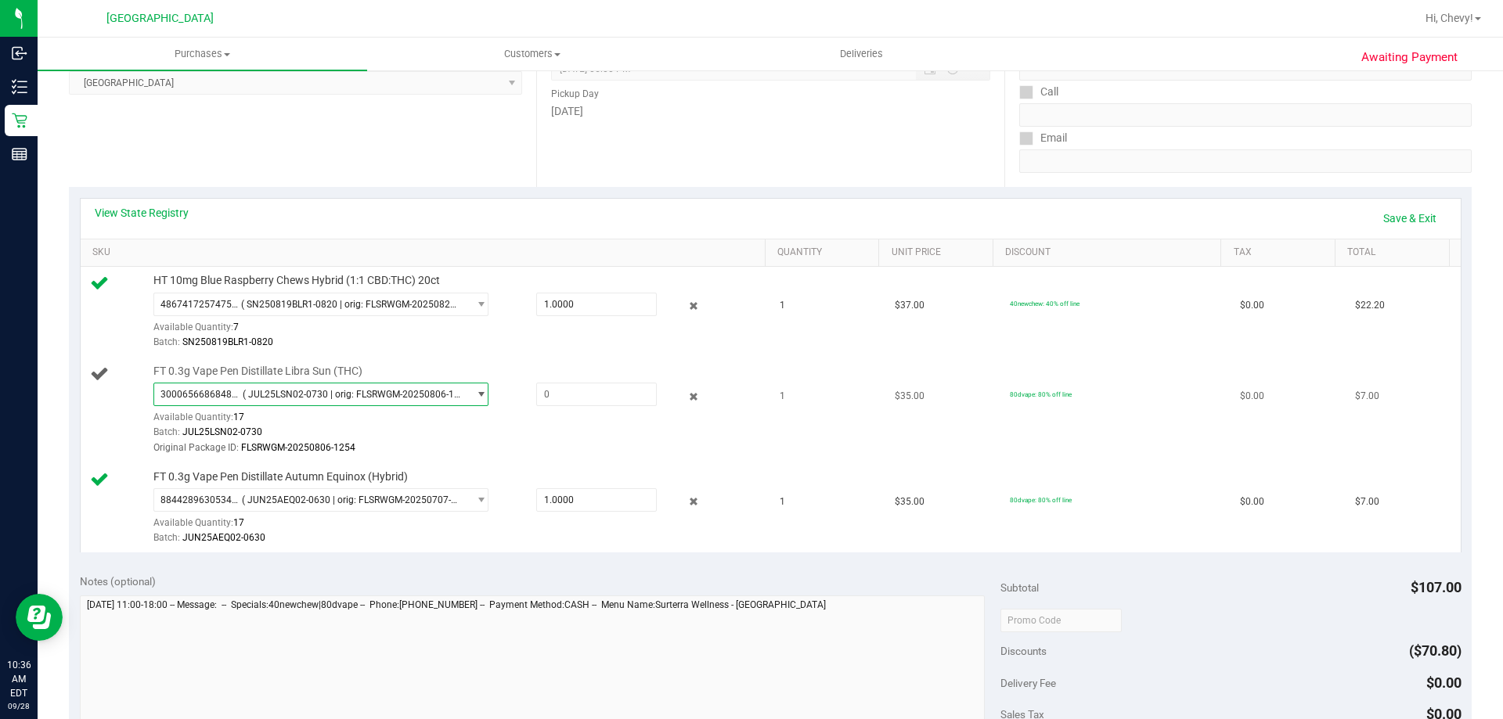
click at [255, 387] on span "3000656686848190 ( JUL25LSN02-0730 | orig: FLSRWGM-20250806-1254 )" at bounding box center [311, 395] width 314 height 22
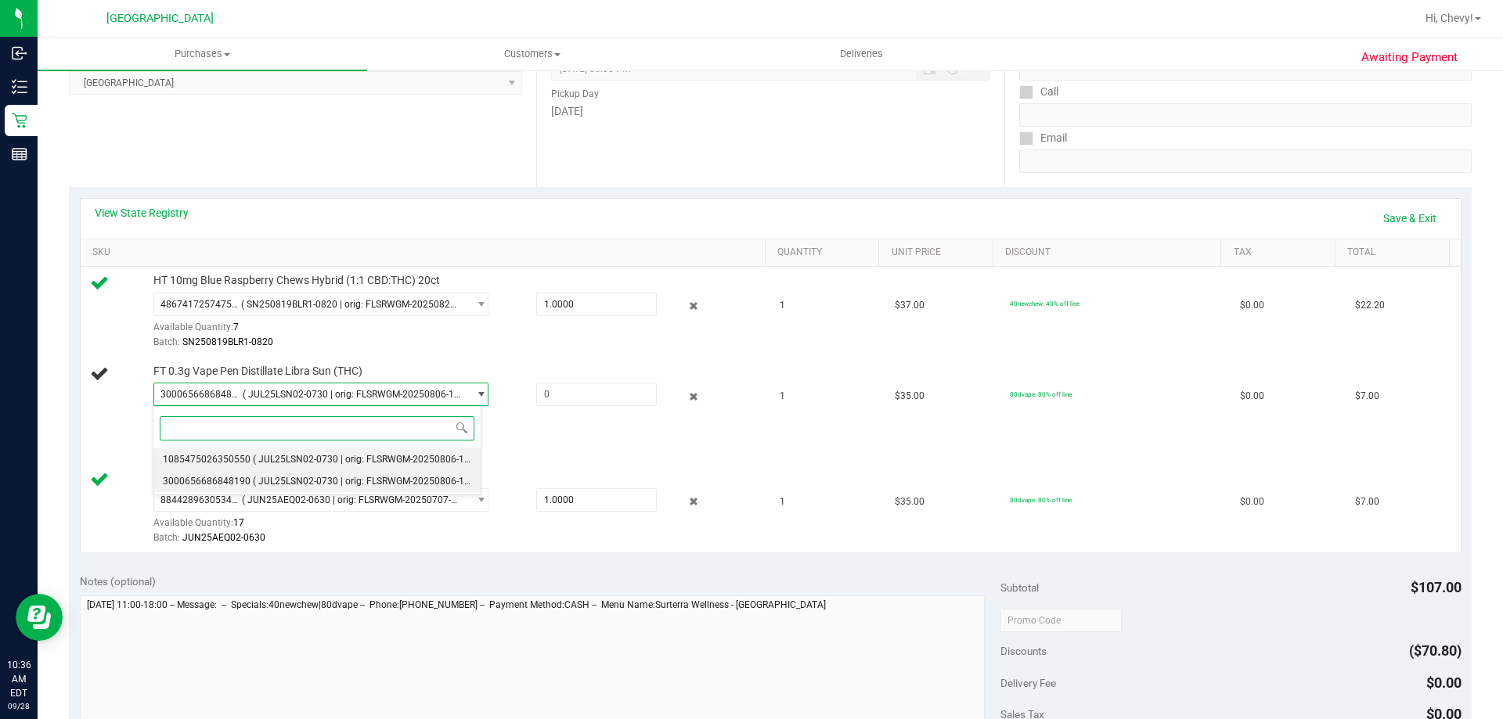
click at [256, 457] on span "( JUL25LSN02-0730 | orig: FLSRWGM-20250806-1124 )" at bounding box center [369, 459] width 233 height 11
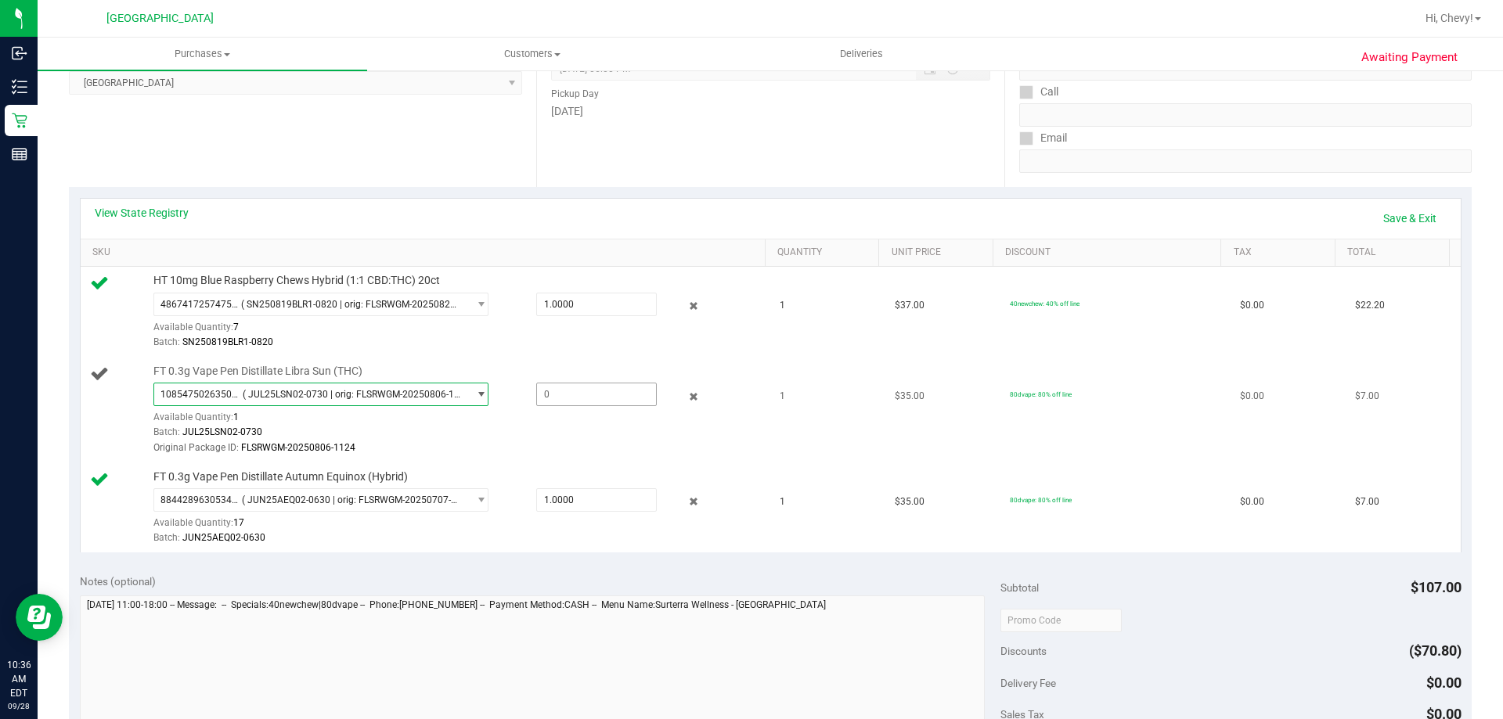
click at [593, 395] on span at bounding box center [596, 394] width 121 height 23
type input "1"
type input "1.0000"
click at [593, 414] on div "1085475026350550 ( JUL25LSN02-0730 | orig: FLSRWGM-20250806-1124 ) 108547502635…" at bounding box center [455, 419] width 604 height 73
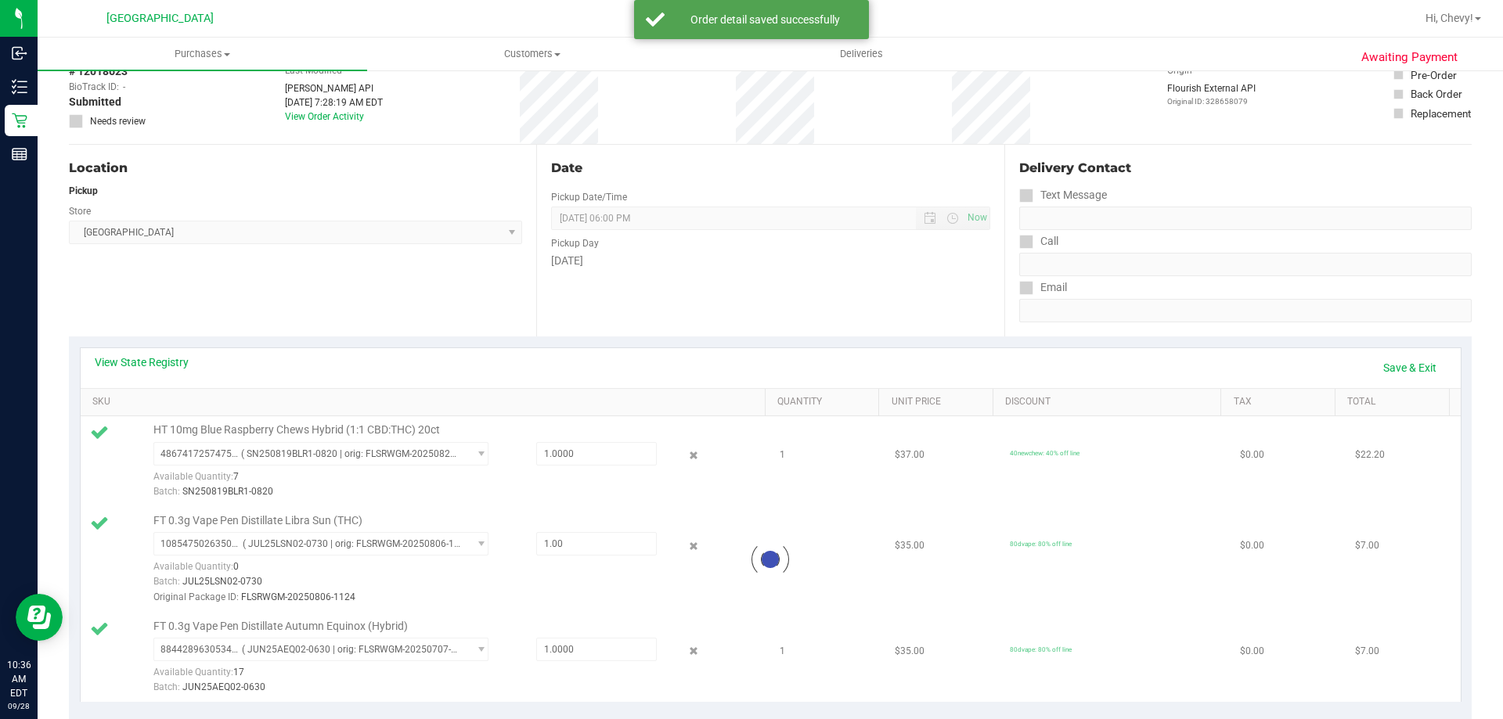
scroll to position [0, 0]
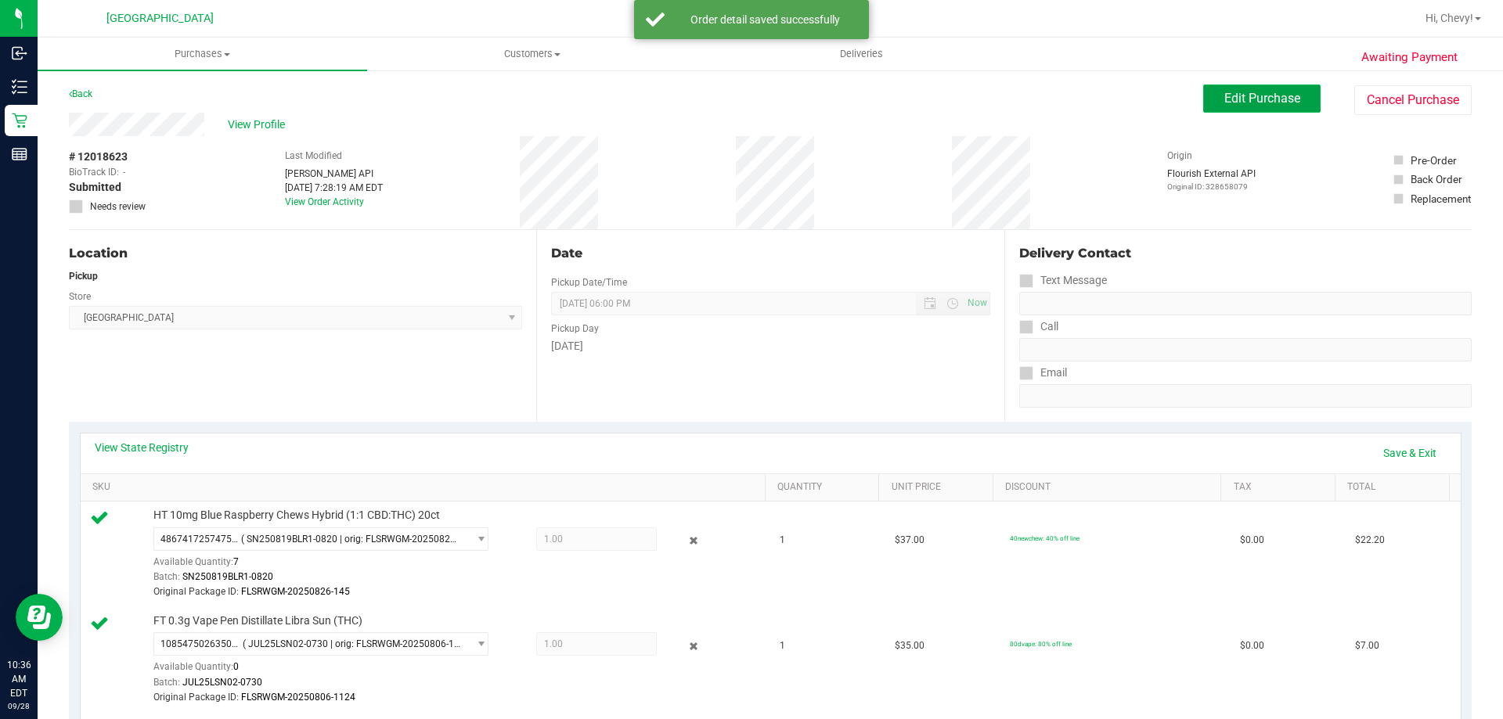
click at [1279, 99] on span "Edit Purchase" at bounding box center [1262, 98] width 76 height 15
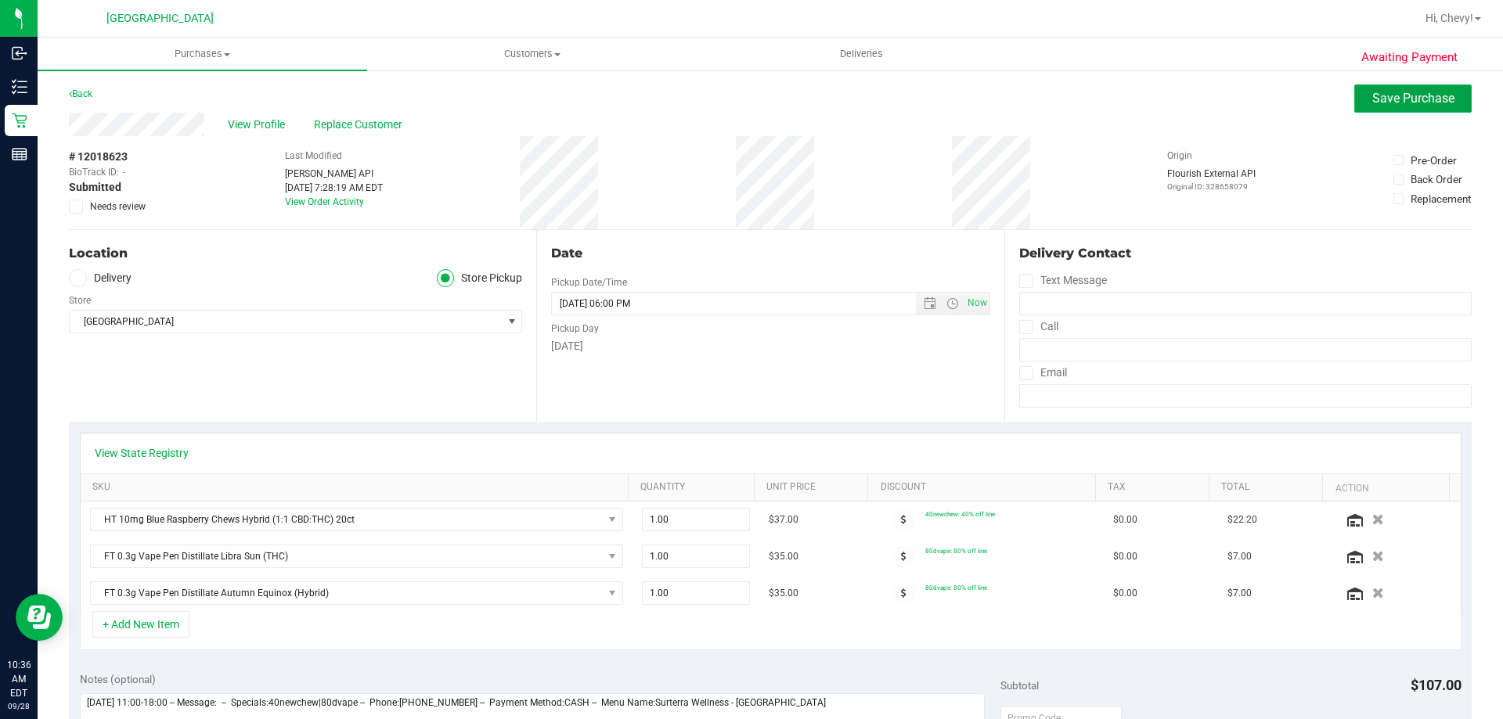
click at [1422, 97] on span "Save Purchase" at bounding box center [1413, 98] width 82 height 15
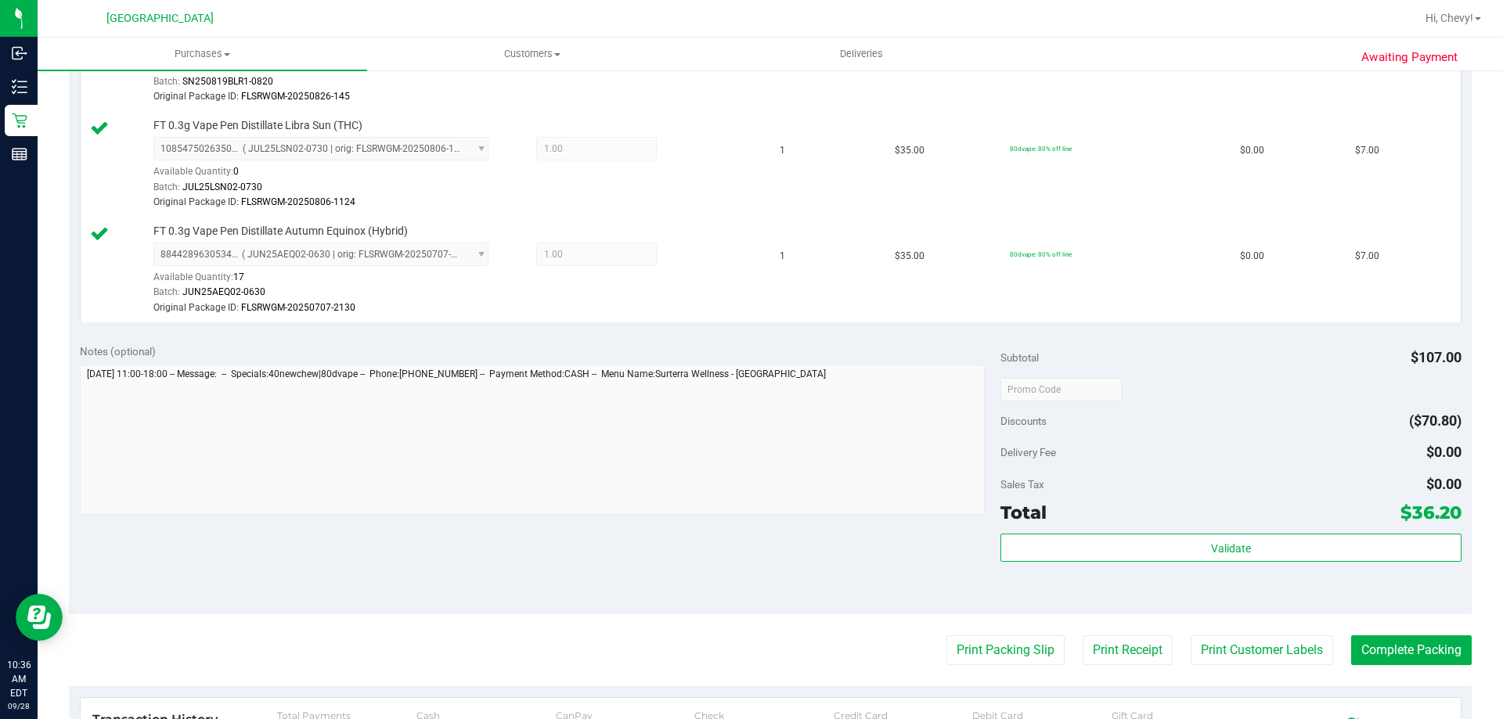
scroll to position [548, 0]
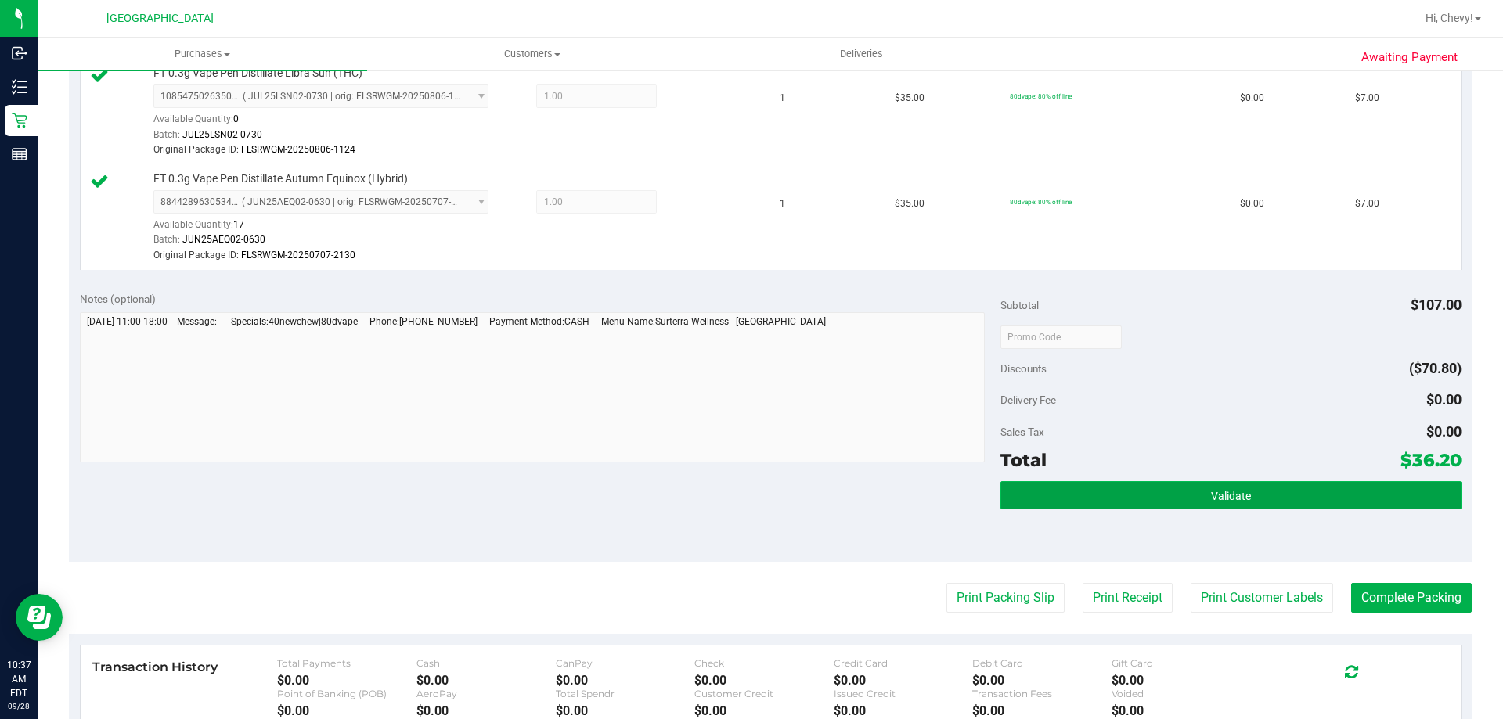
click at [1244, 497] on button "Validate" at bounding box center [1230, 495] width 460 height 28
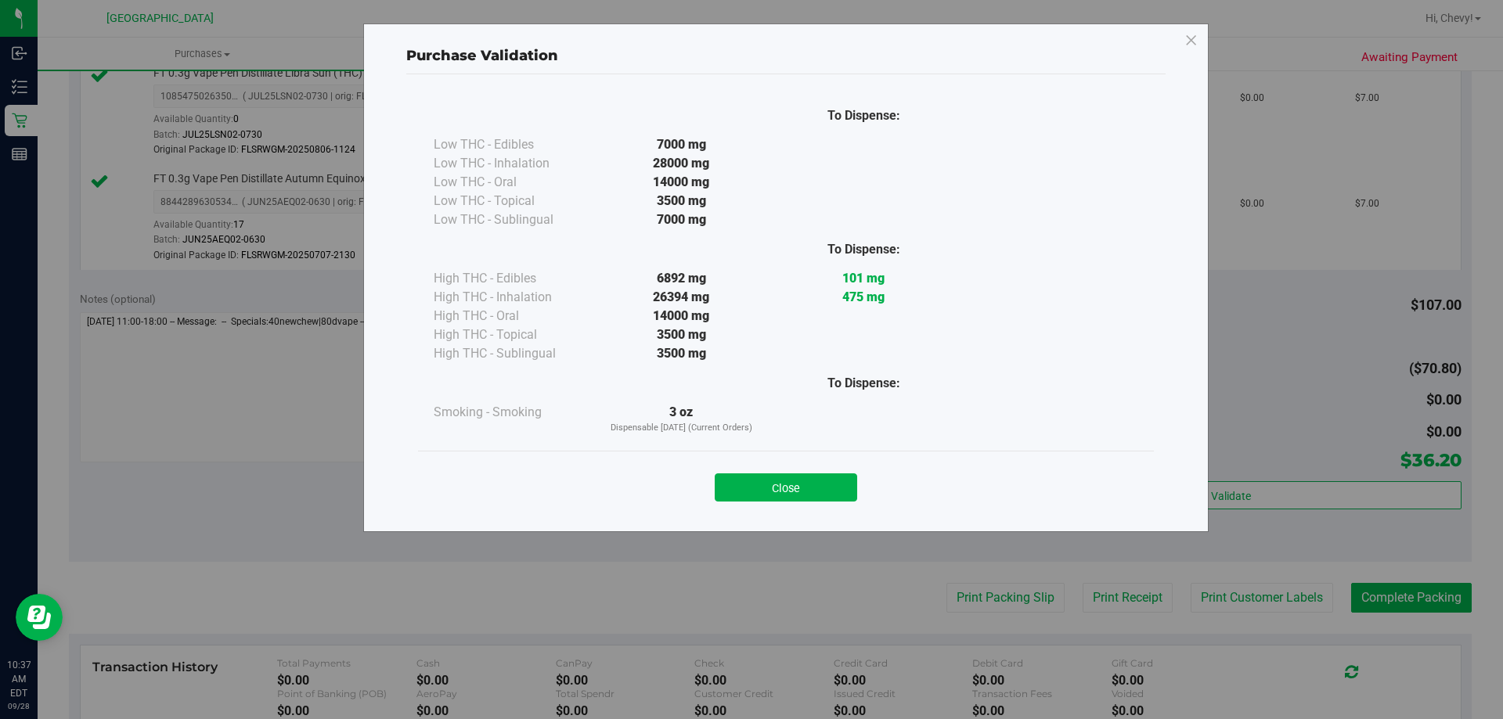
click at [806, 473] on div "Close" at bounding box center [786, 482] width 712 height 39
click at [783, 483] on button "Close" at bounding box center [786, 488] width 142 height 28
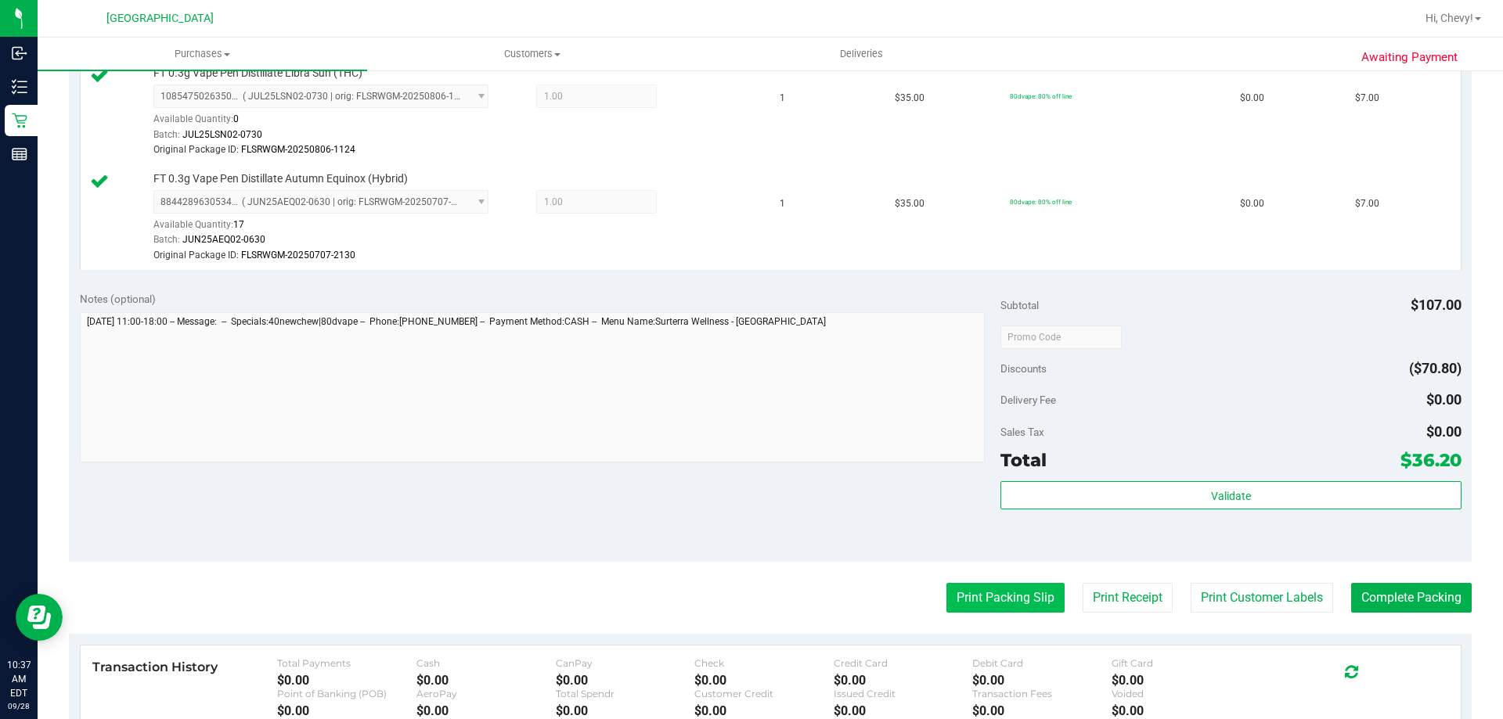
click at [1002, 600] on button "Print Packing Slip" at bounding box center [1005, 598] width 118 height 30
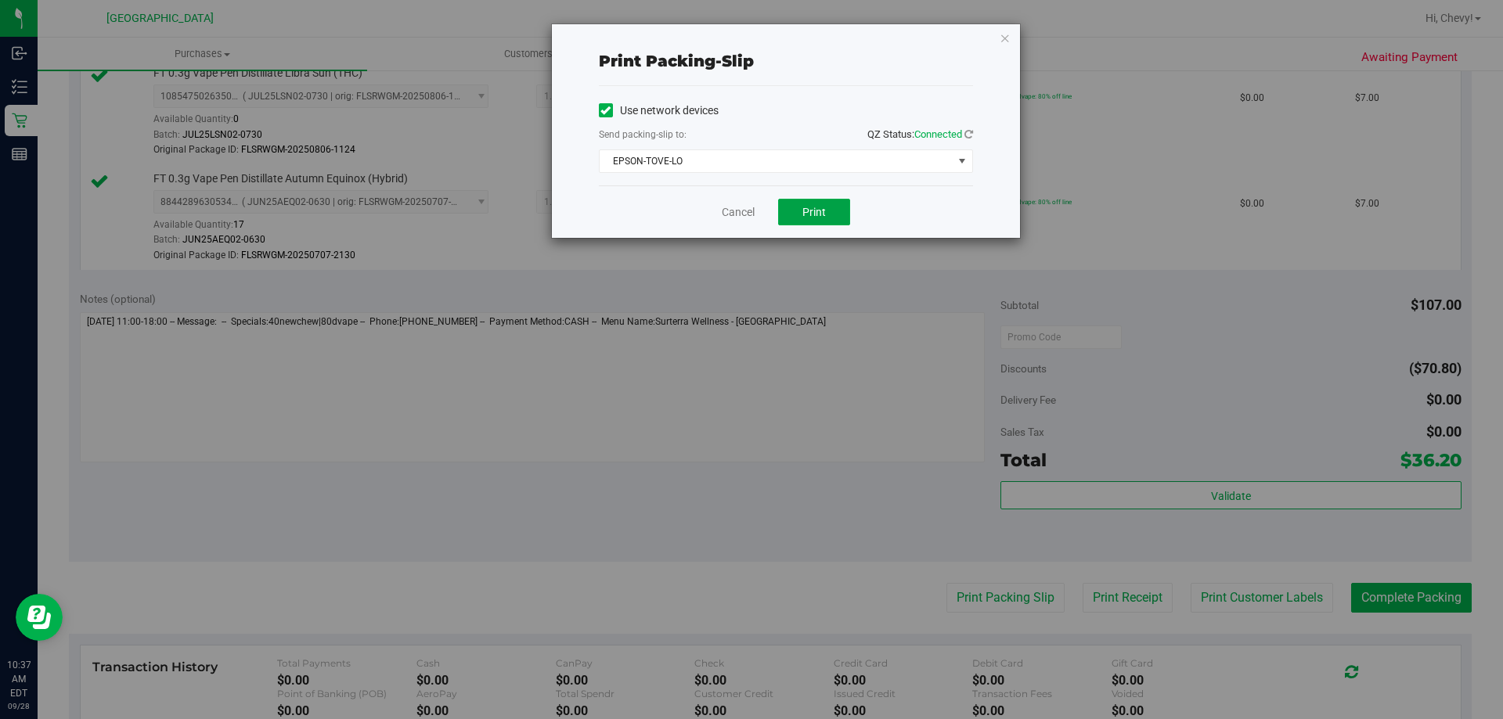
drag, startPoint x: 810, startPoint y: 218, endPoint x: 695, endPoint y: 243, distance: 117.8
click at [717, 340] on div "Print packing-slip Use network devices Send packing-slip to: QZ Status: Connect…" at bounding box center [757, 359] width 1515 height 719
click at [721, 146] on div "Use network devices Send packing-slip to: QZ Status: Connected EPSON-TOVE-LO Ch…" at bounding box center [786, 136] width 374 height 74
click at [708, 165] on span "EPSON-TOVE-LO" at bounding box center [776, 161] width 353 height 22
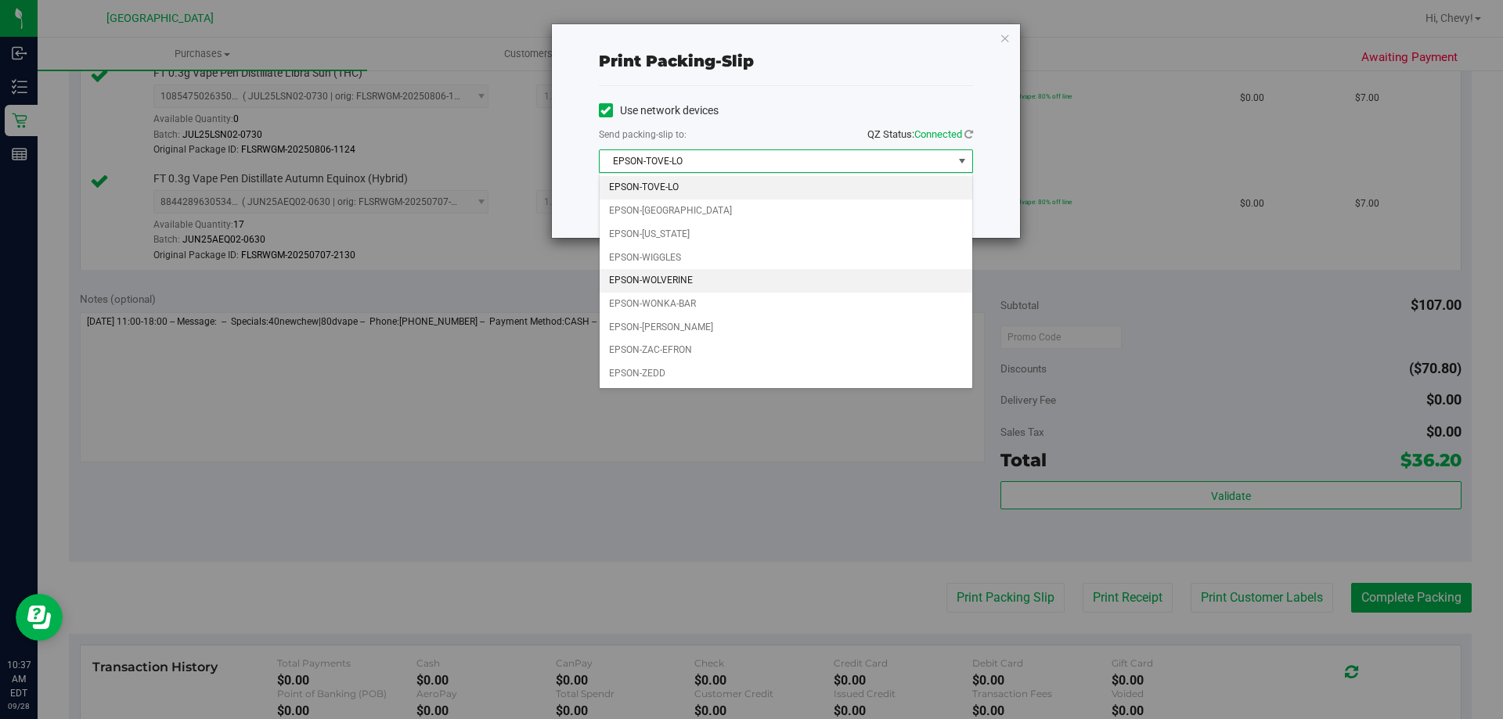
click at [681, 278] on li "EPSON-WOLVERINE" at bounding box center [786, 280] width 373 height 23
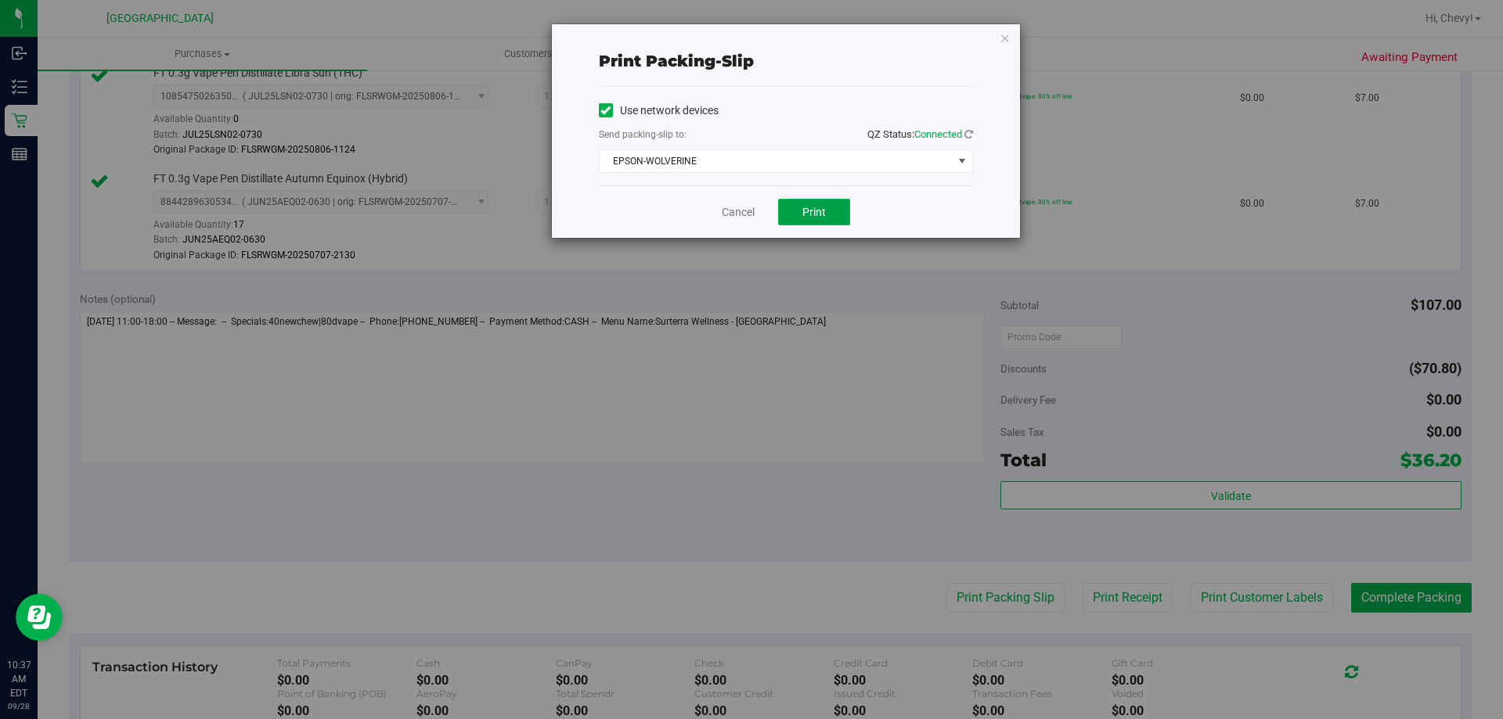
click at [789, 216] on button "Print" at bounding box center [814, 212] width 72 height 27
click at [1004, 32] on icon "button" at bounding box center [1005, 37] width 11 height 19
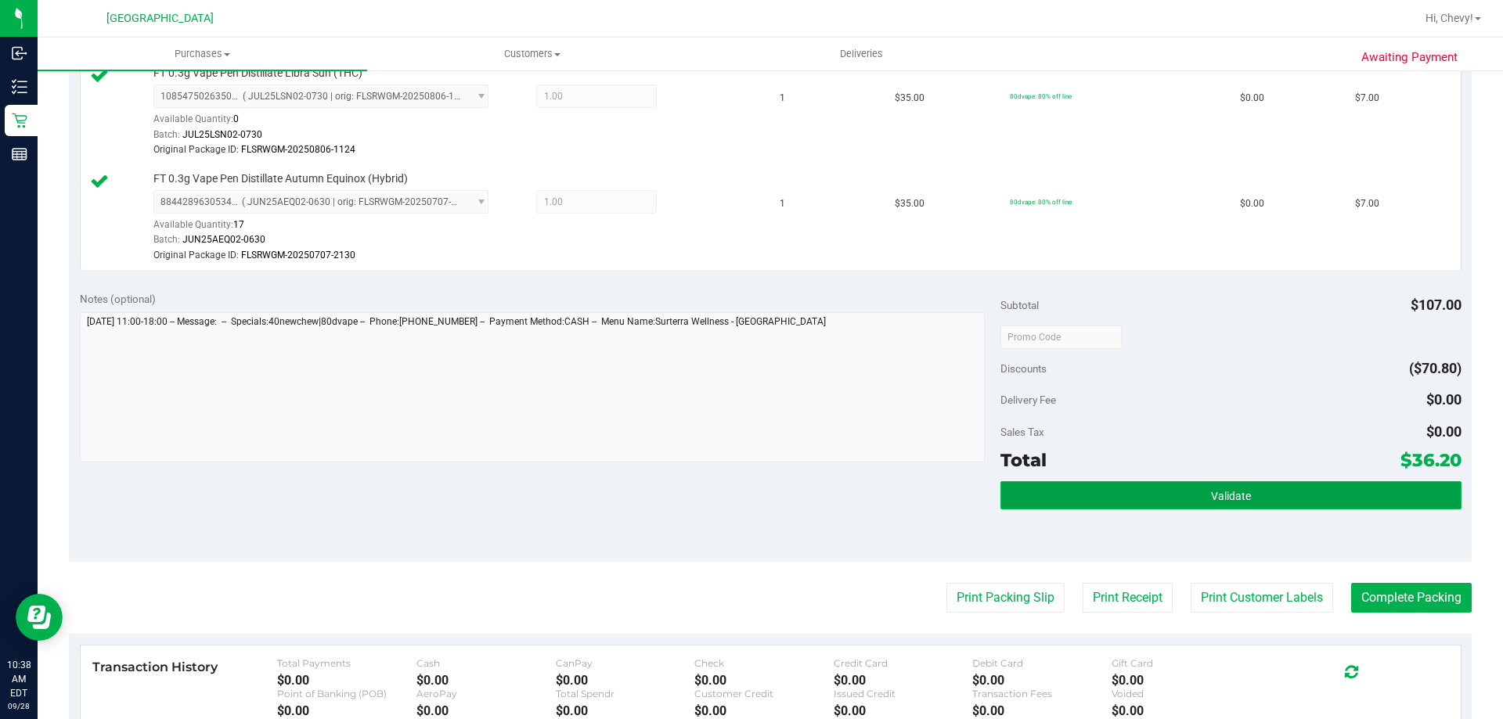
click at [1269, 503] on button "Validate" at bounding box center [1230, 495] width 460 height 28
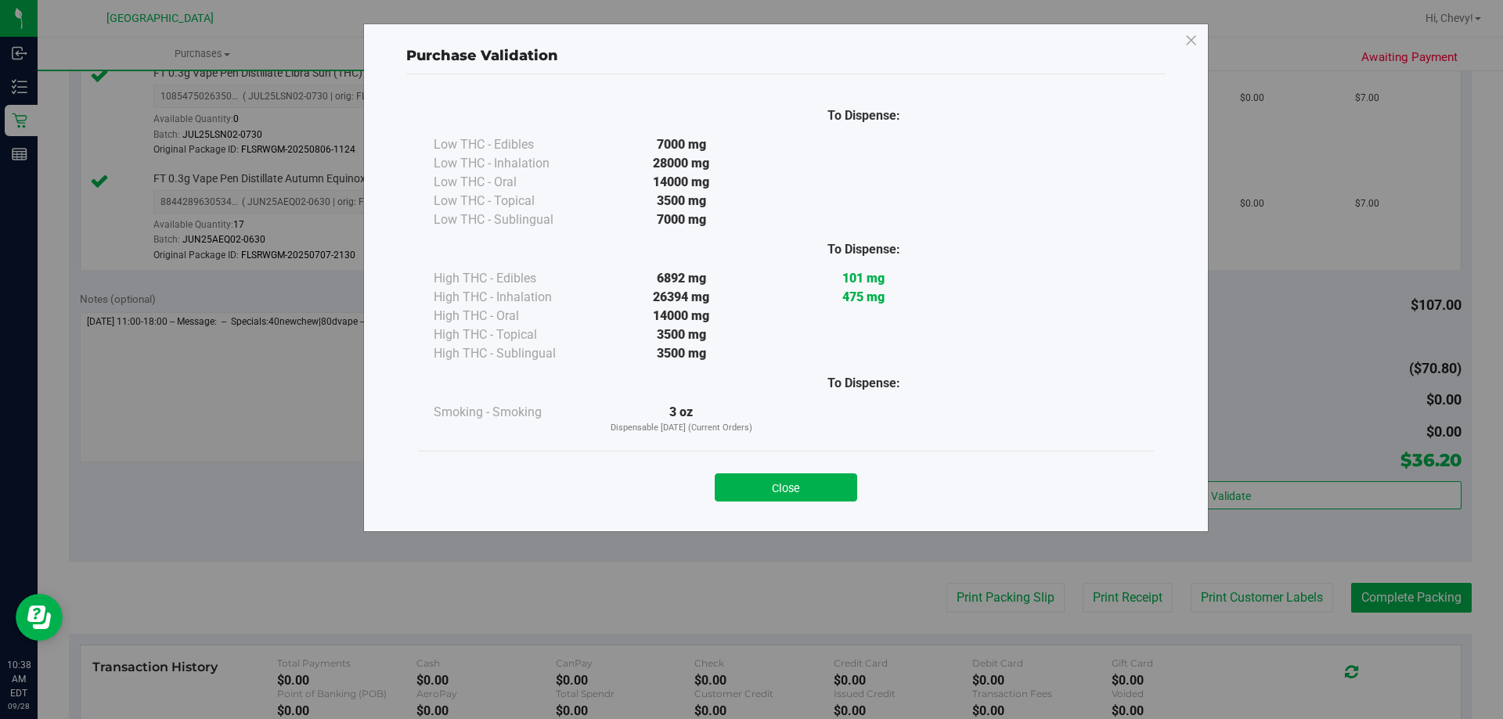
click at [791, 470] on div "Close" at bounding box center [786, 482] width 712 height 39
click at [788, 482] on button "Close" at bounding box center [786, 488] width 142 height 28
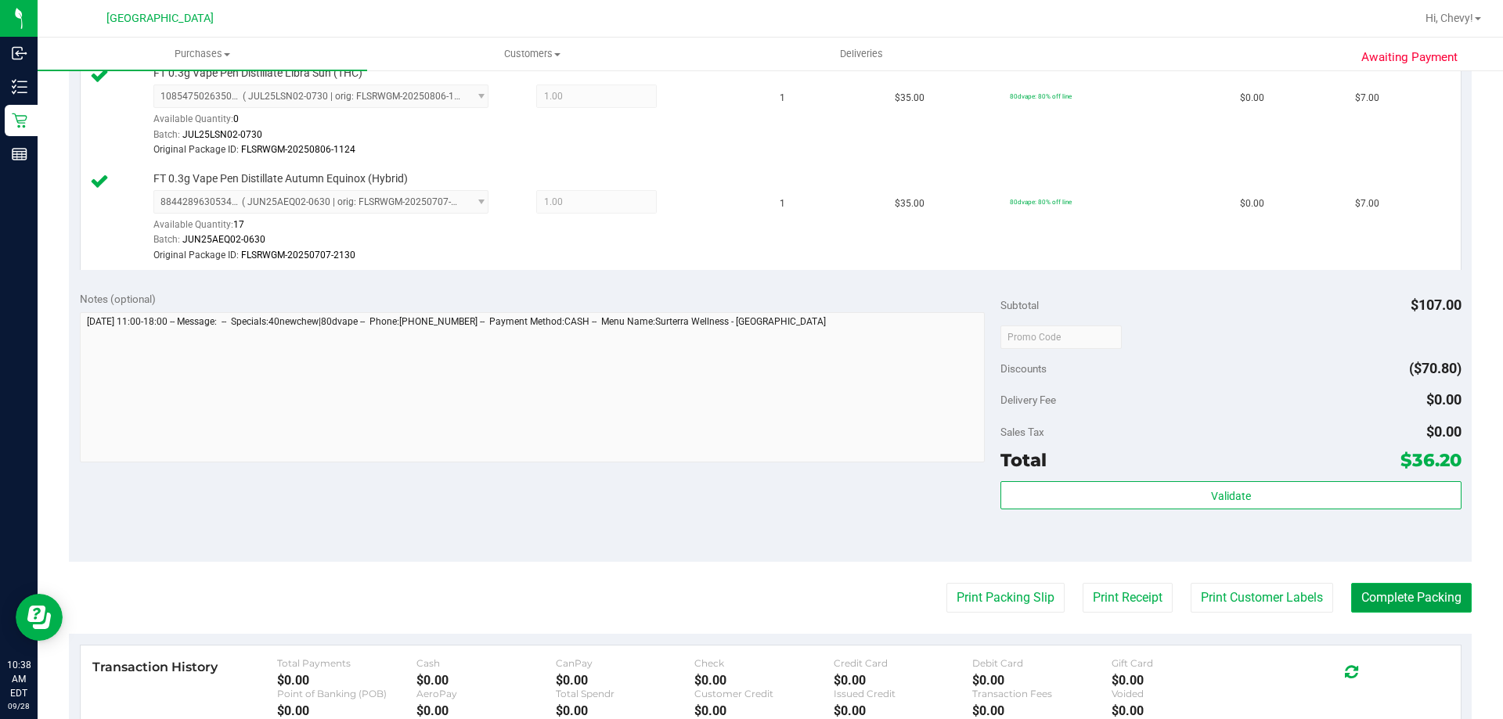
click at [1415, 599] on button "Complete Packing" at bounding box center [1411, 598] width 121 height 30
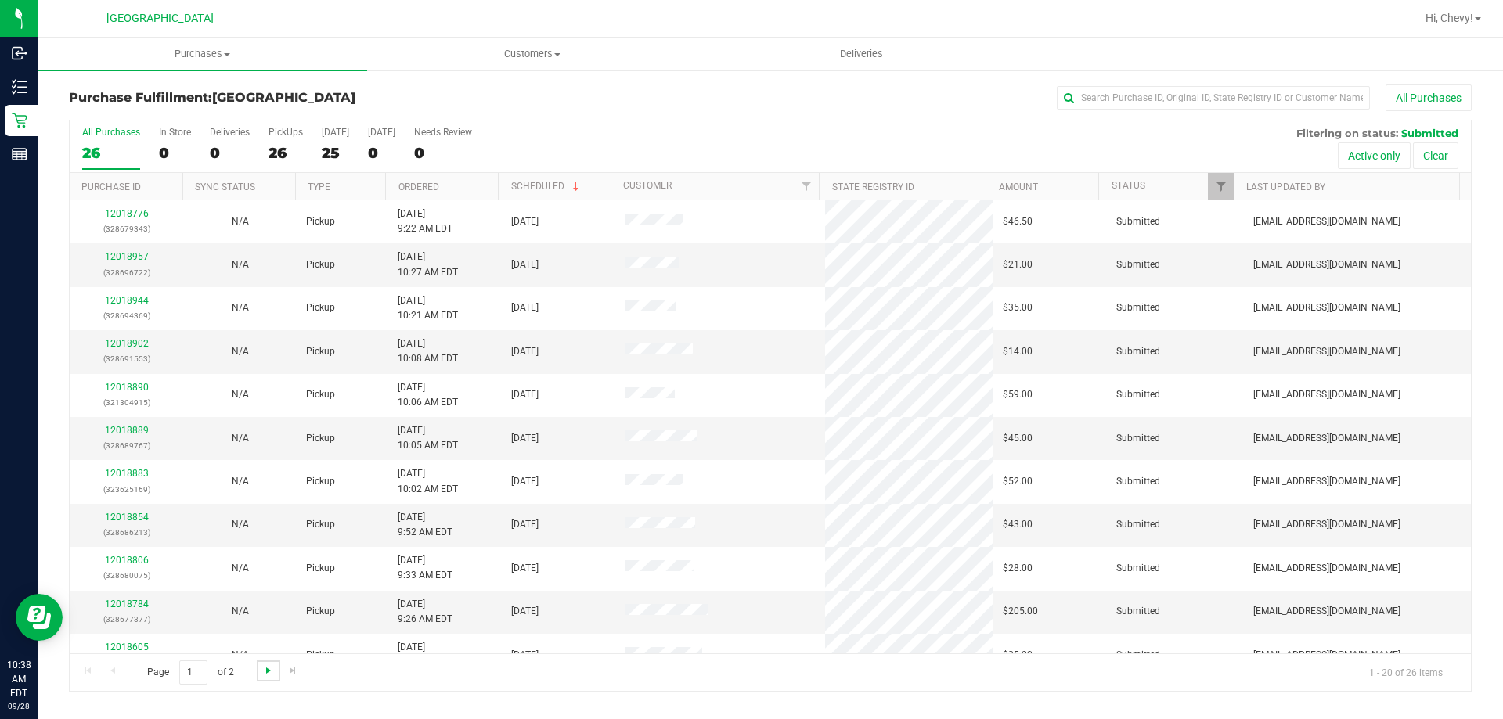
click at [266, 672] on span "Go to the next page" at bounding box center [268, 671] width 13 height 13
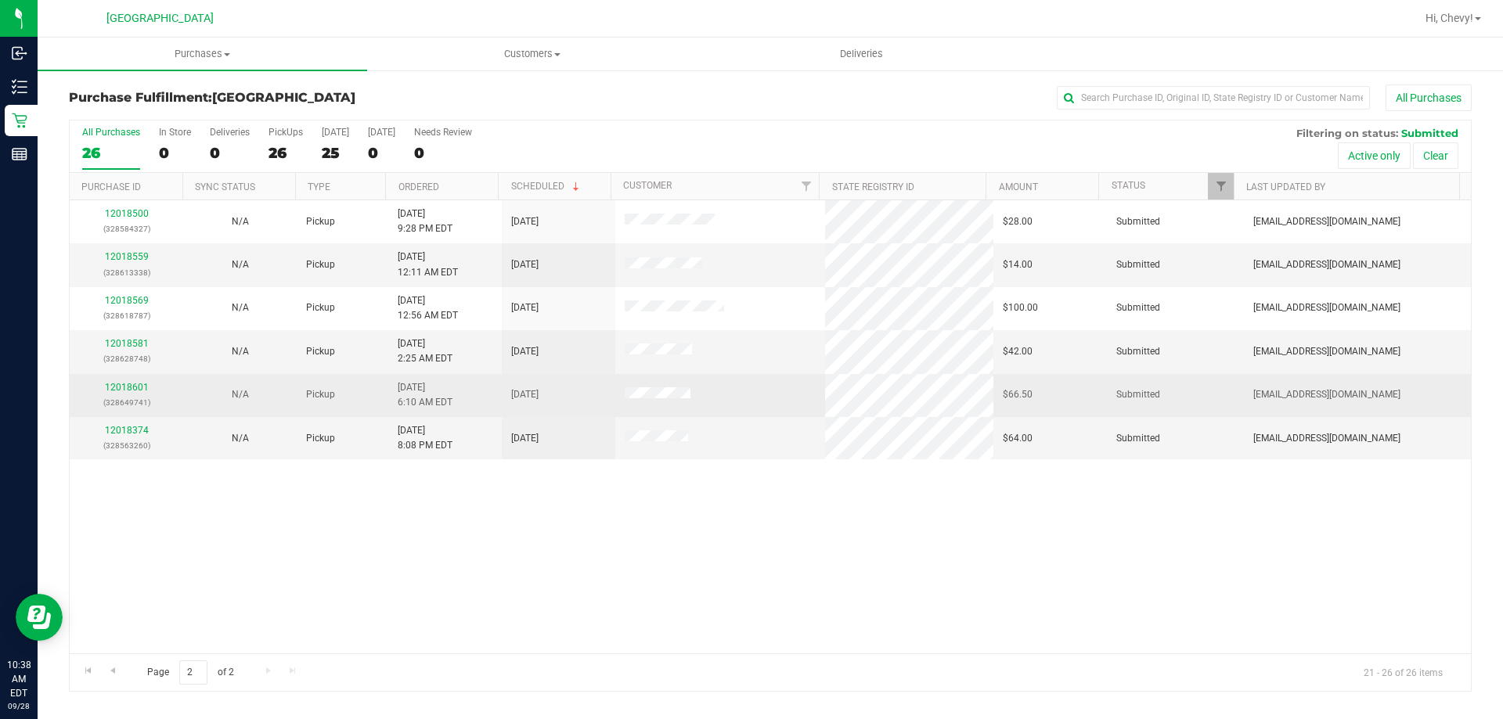
click at [137, 381] on div "12018601 (328649741)" at bounding box center [126, 395] width 95 height 30
click at [137, 386] on link "12018601" at bounding box center [127, 387] width 44 height 11
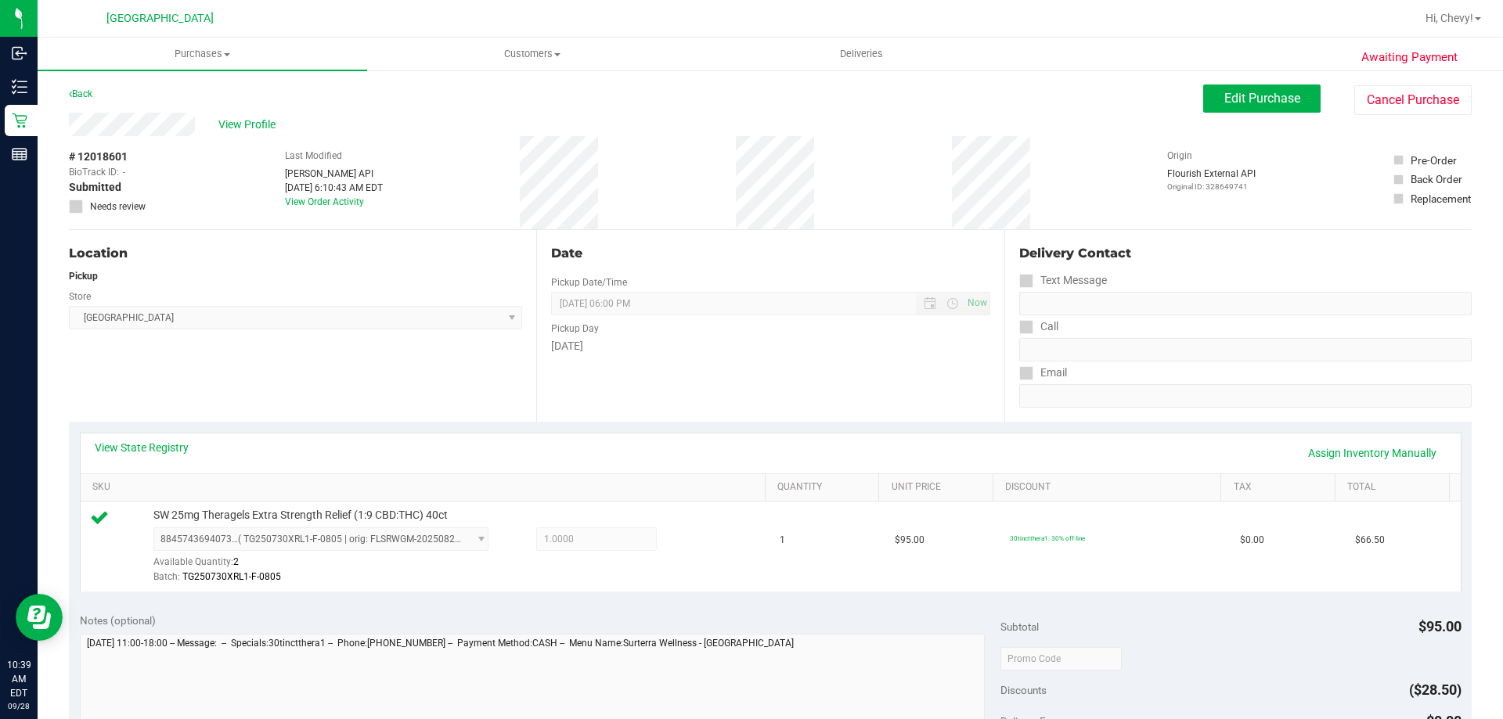
scroll to position [157, 0]
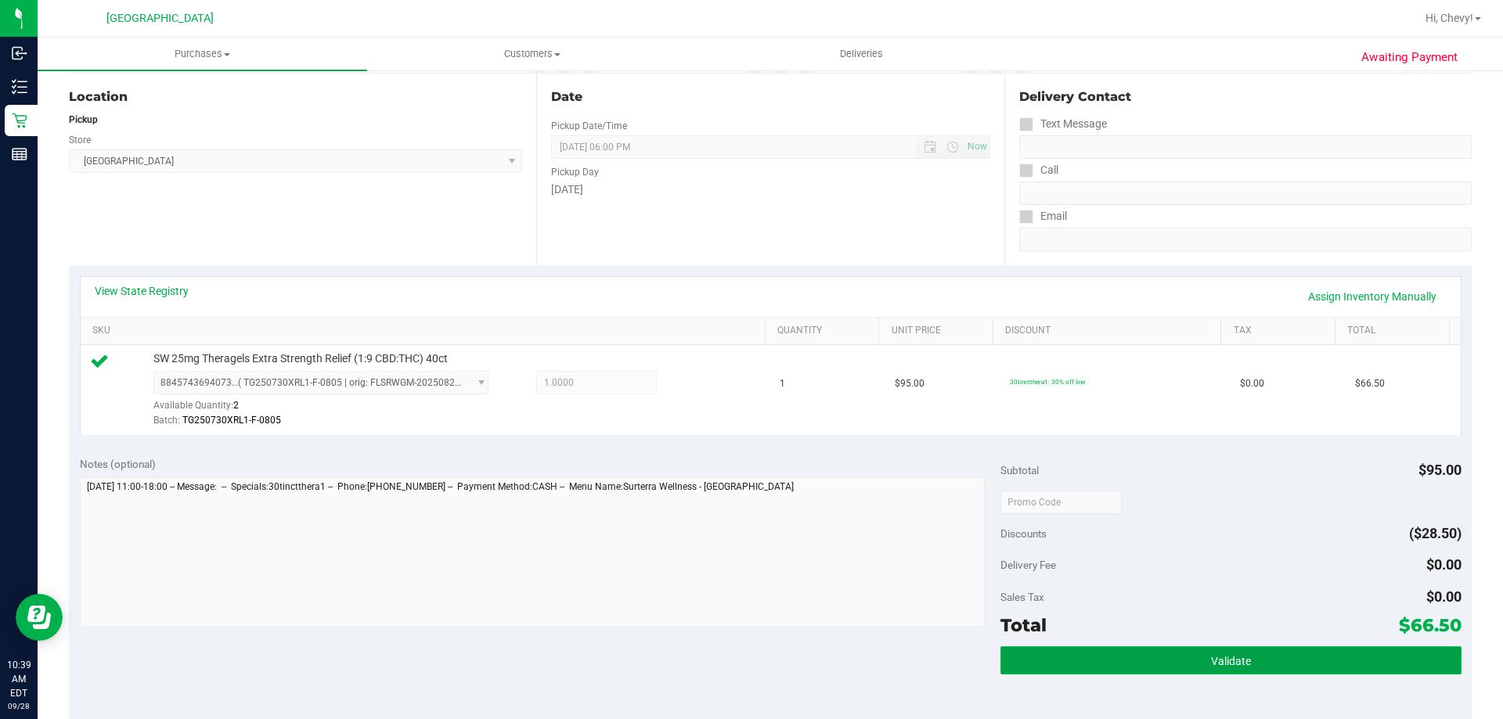
click at [1313, 653] on button "Validate" at bounding box center [1230, 661] width 460 height 28
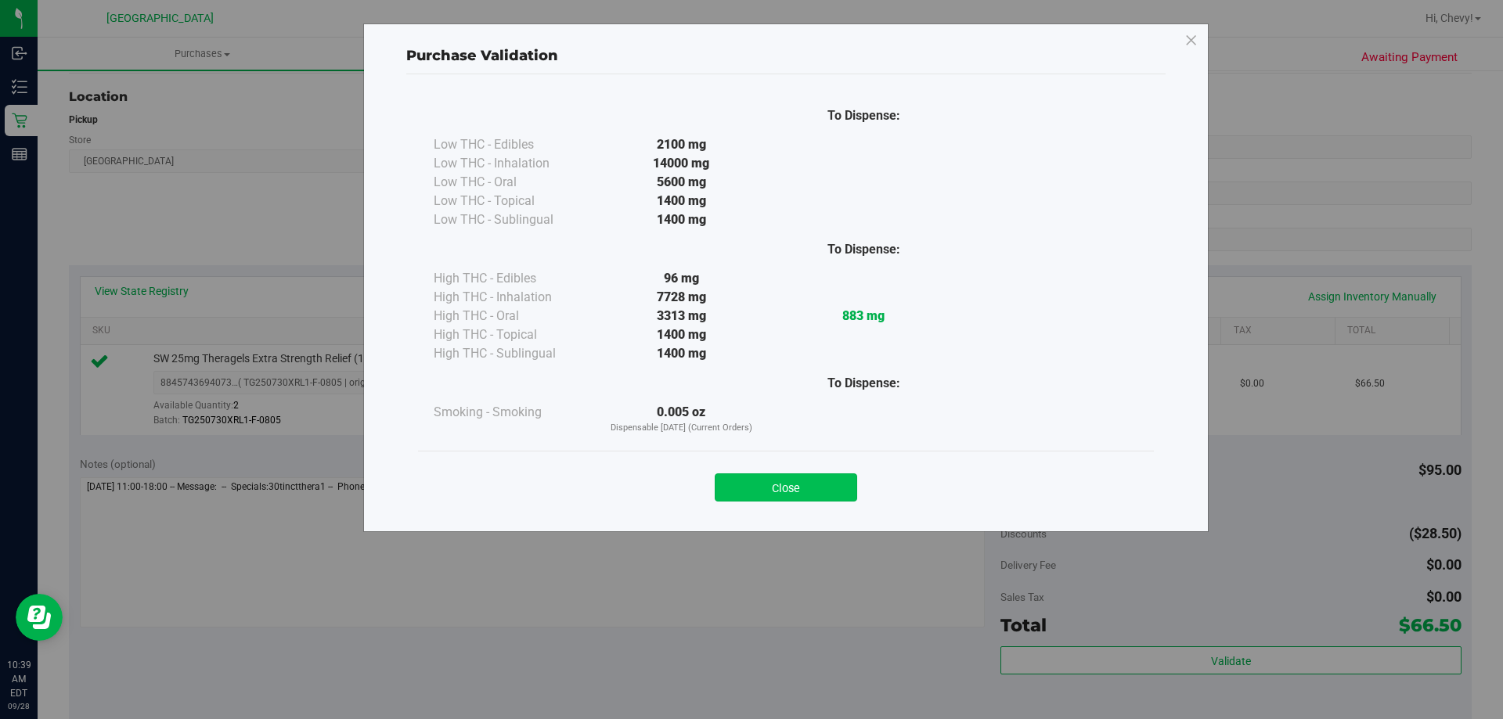
click at [835, 484] on button "Close" at bounding box center [786, 488] width 142 height 28
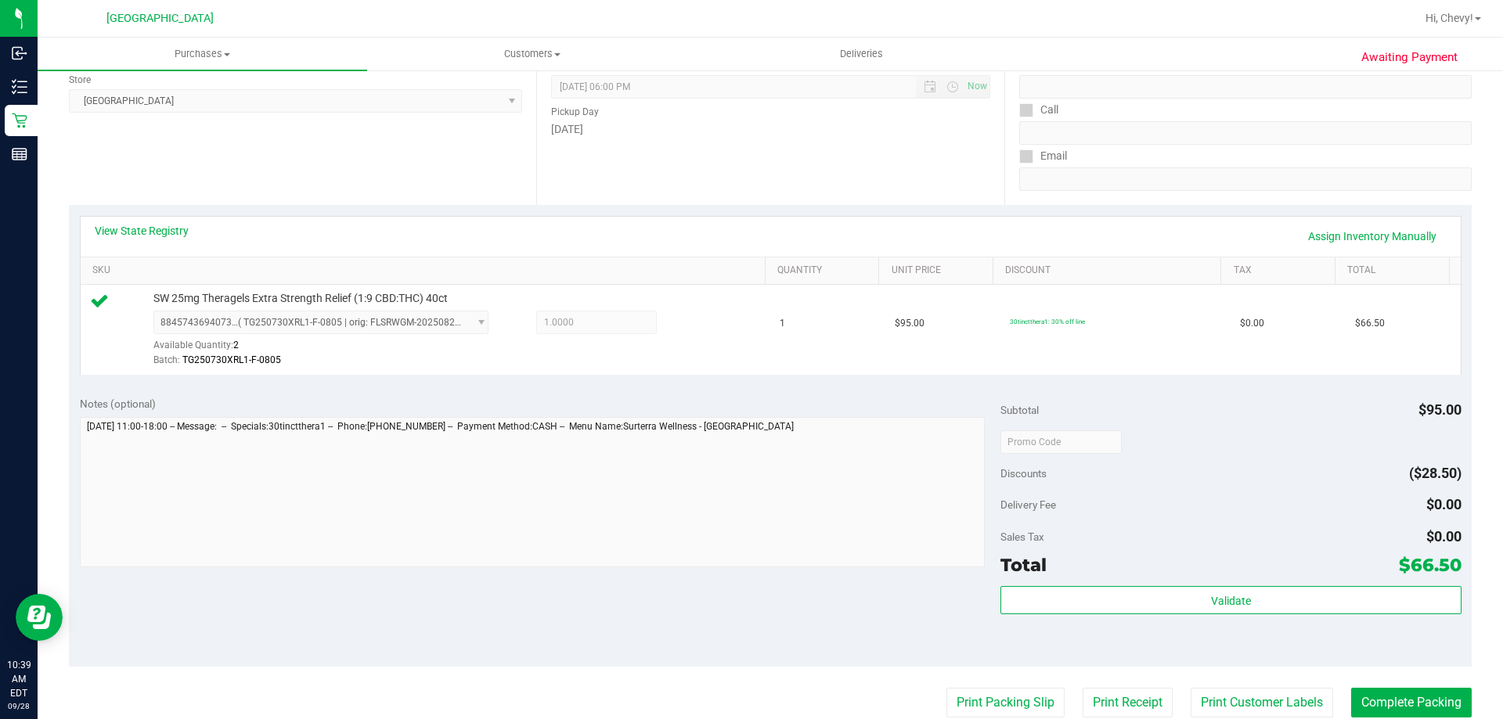
scroll to position [470, 0]
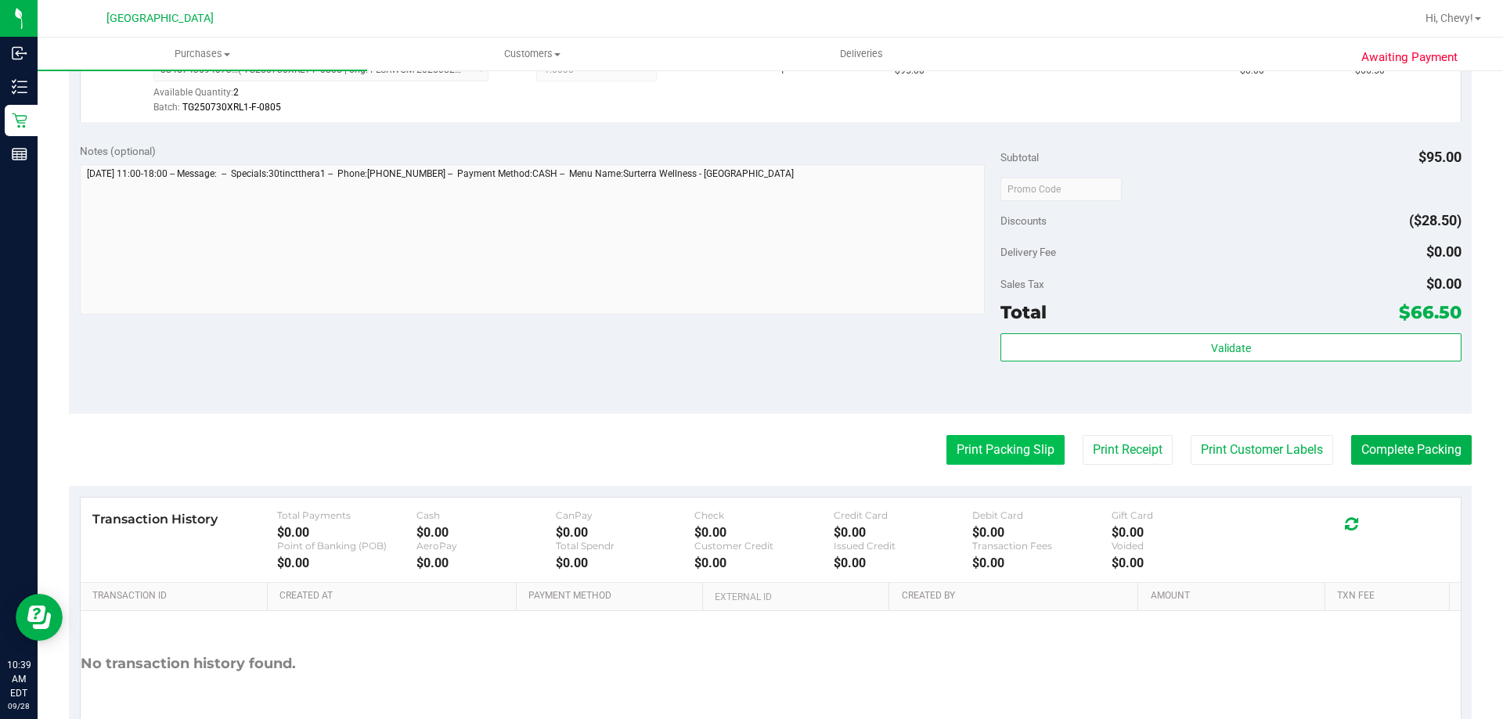
click at [1004, 441] on button "Print Packing Slip" at bounding box center [1005, 450] width 118 height 30
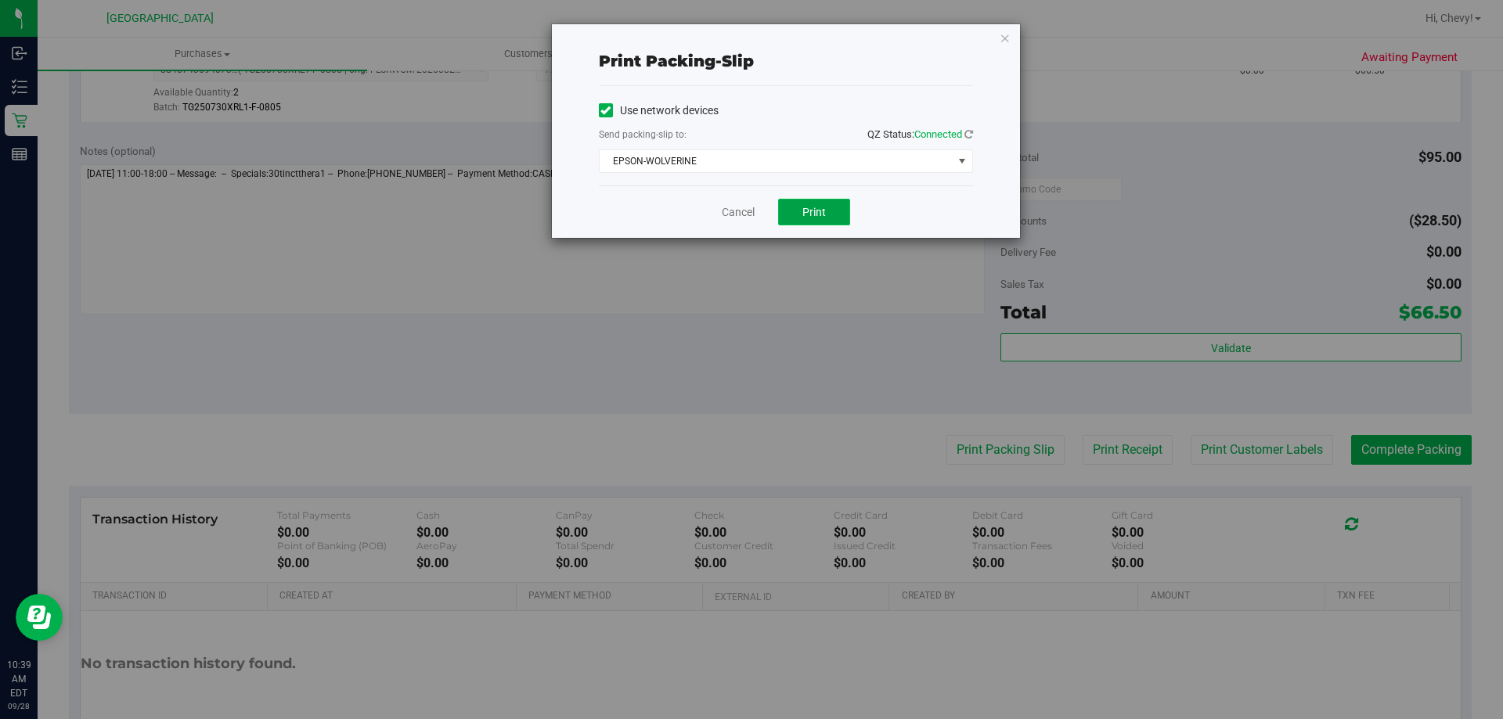
click at [808, 212] on span "Print" at bounding box center [813, 212] width 23 height 13
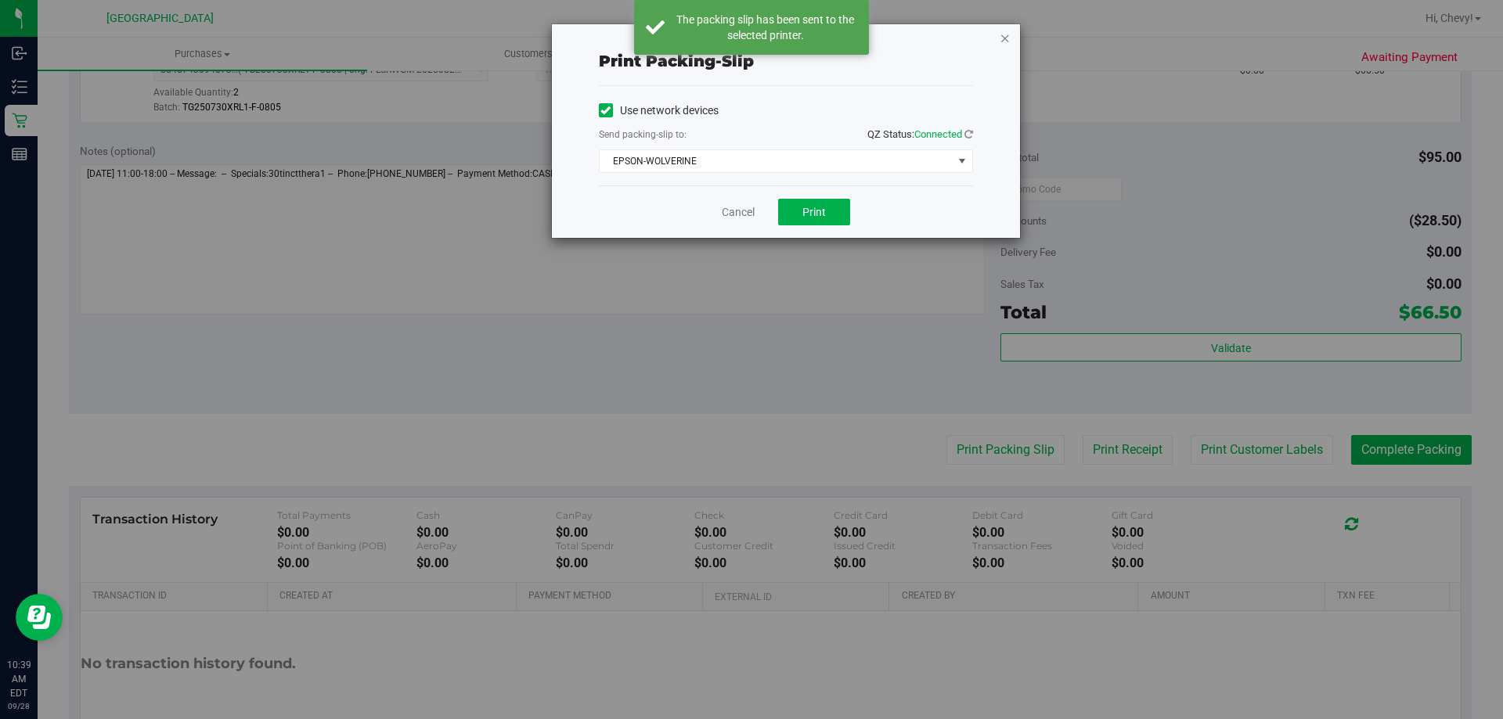
click at [1004, 38] on icon "button" at bounding box center [1005, 37] width 11 height 19
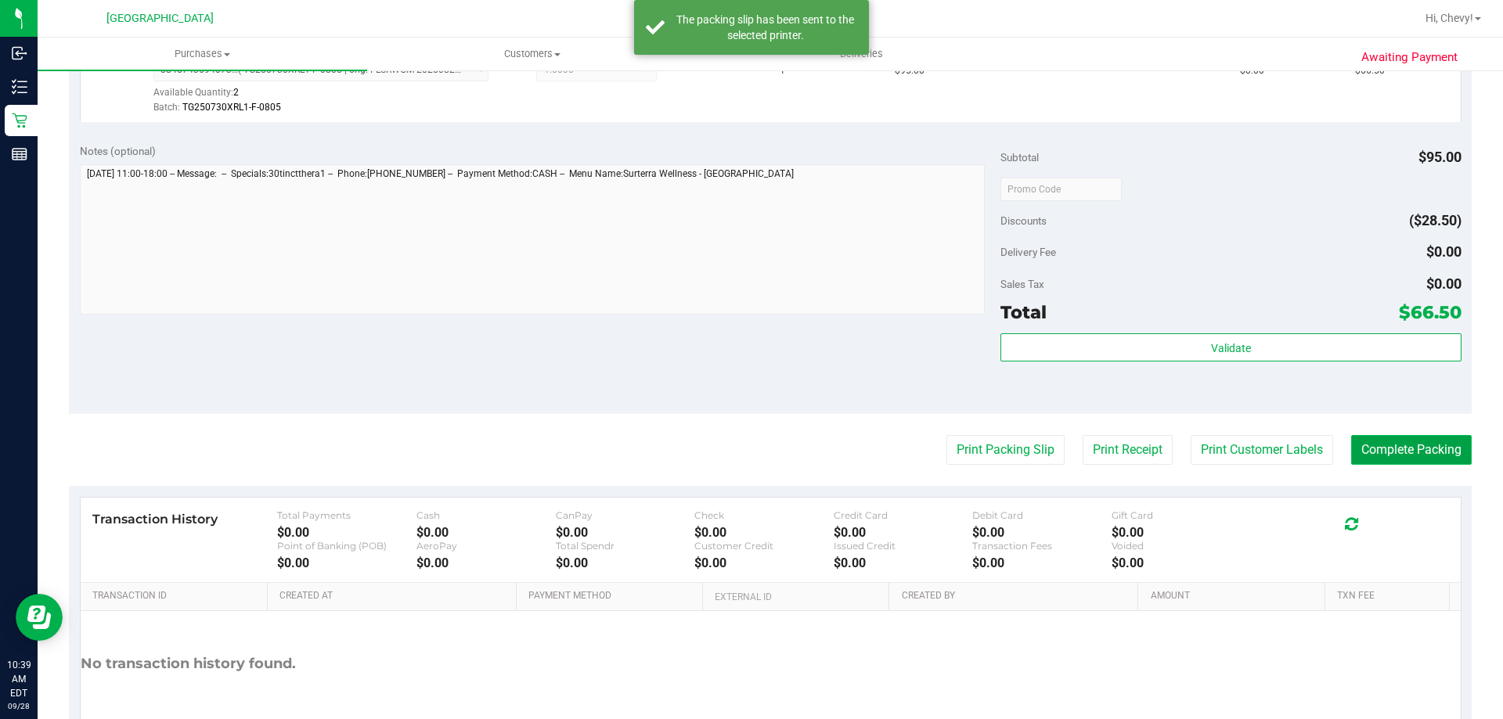
click at [1390, 446] on button "Complete Packing" at bounding box center [1411, 450] width 121 height 30
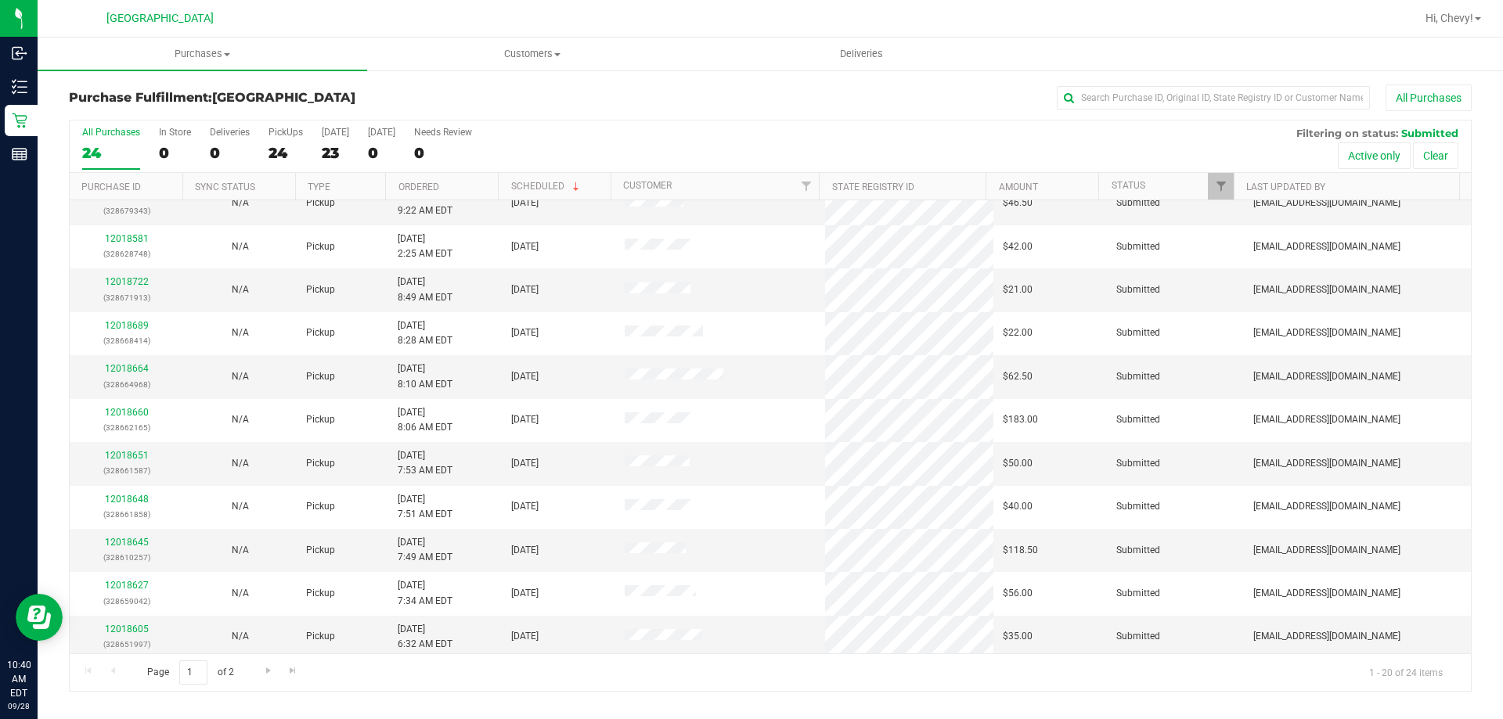
scroll to position [413, 0]
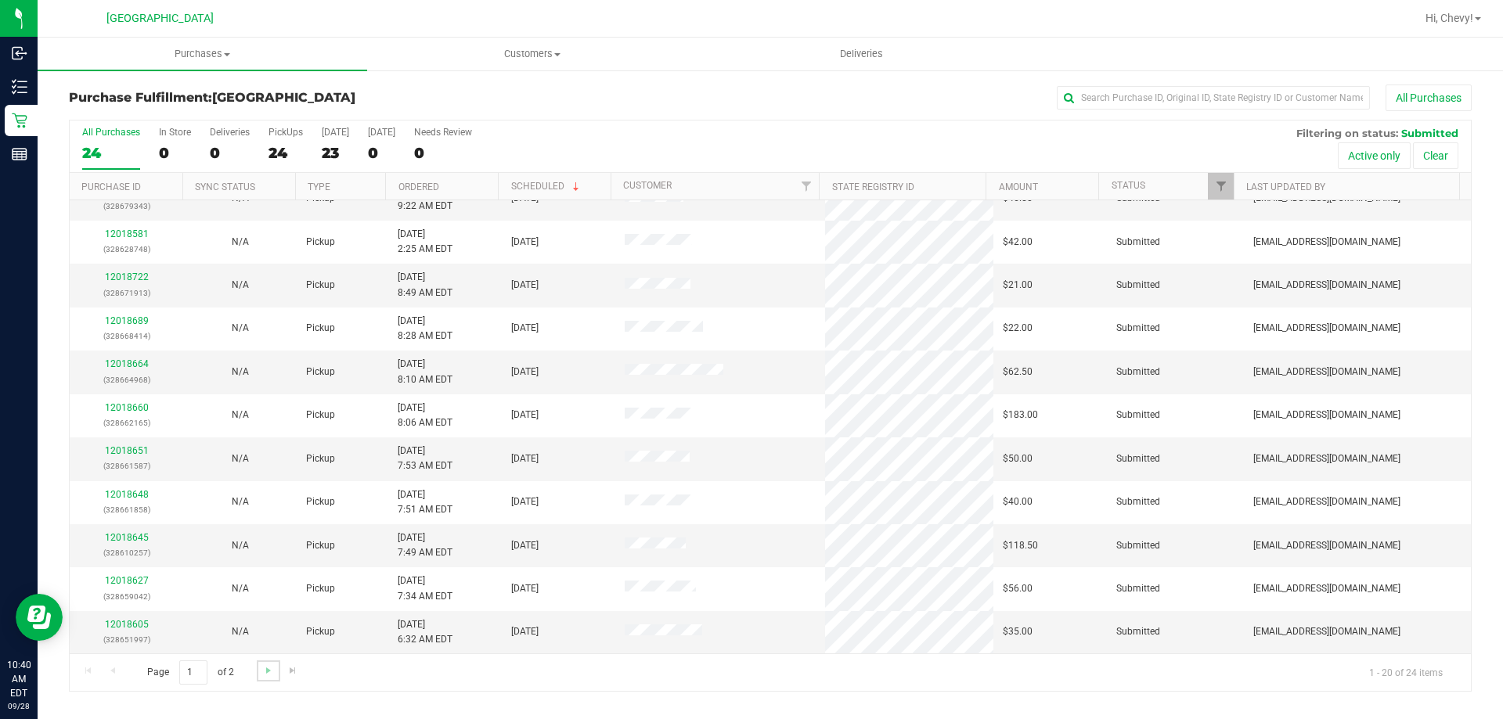
click at [274, 678] on link "Go to the next page" at bounding box center [268, 671] width 23 height 21
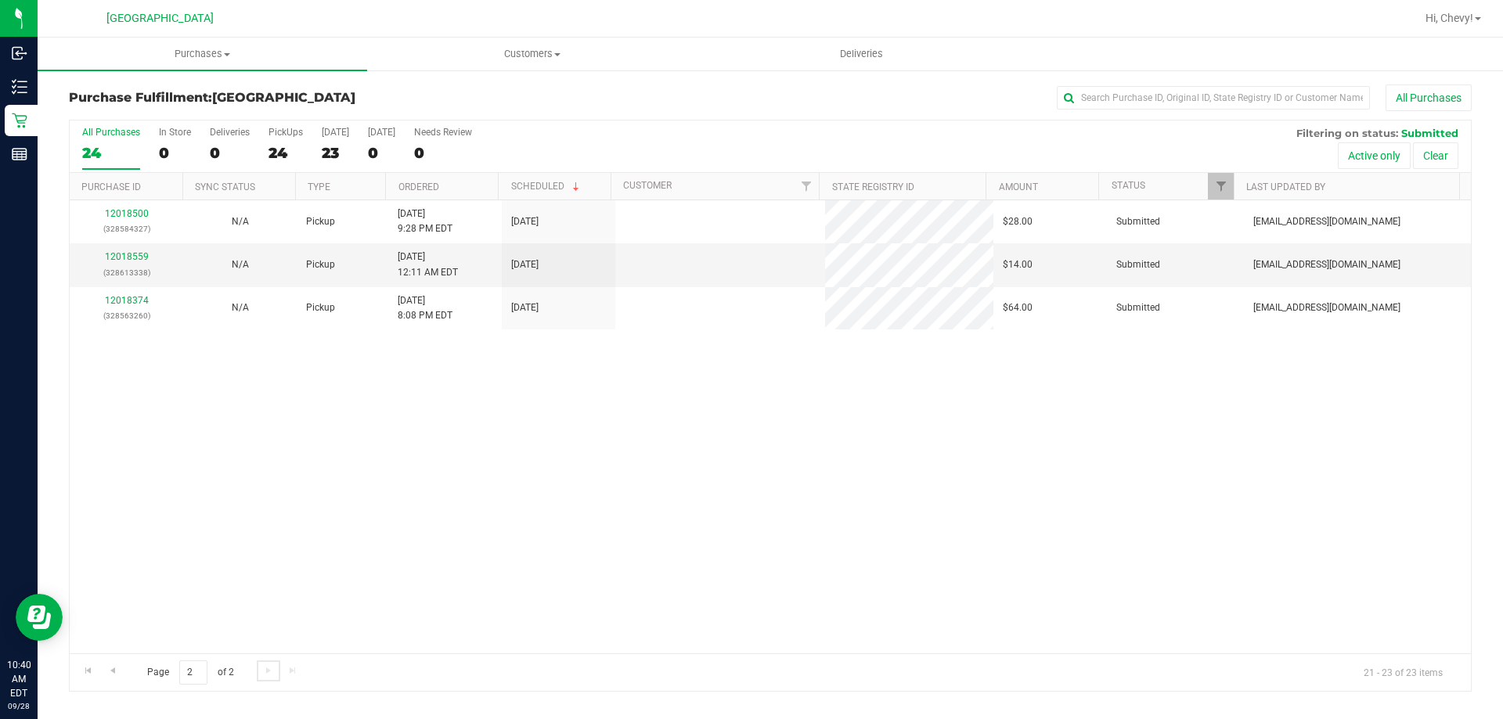
scroll to position [0, 0]
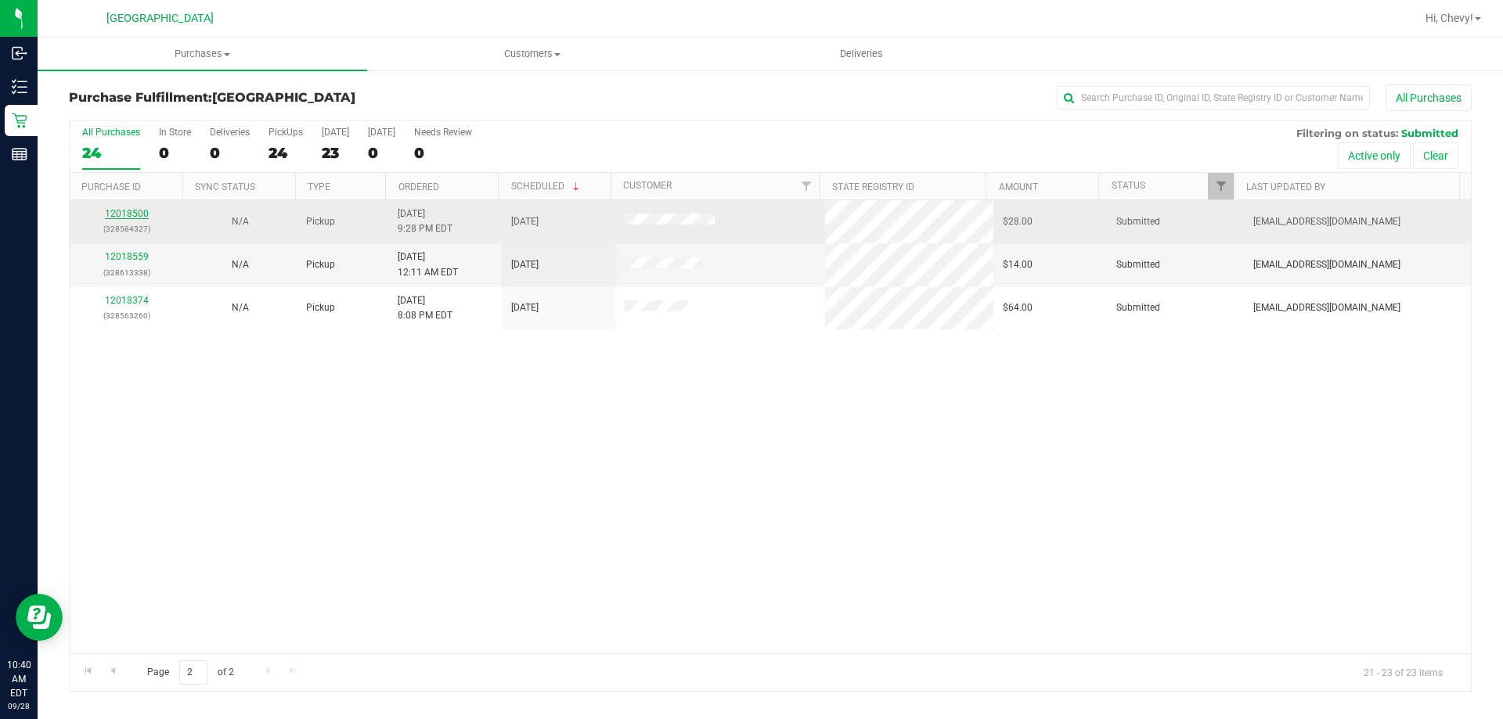
click at [121, 212] on link "12018500" at bounding box center [127, 213] width 44 height 11
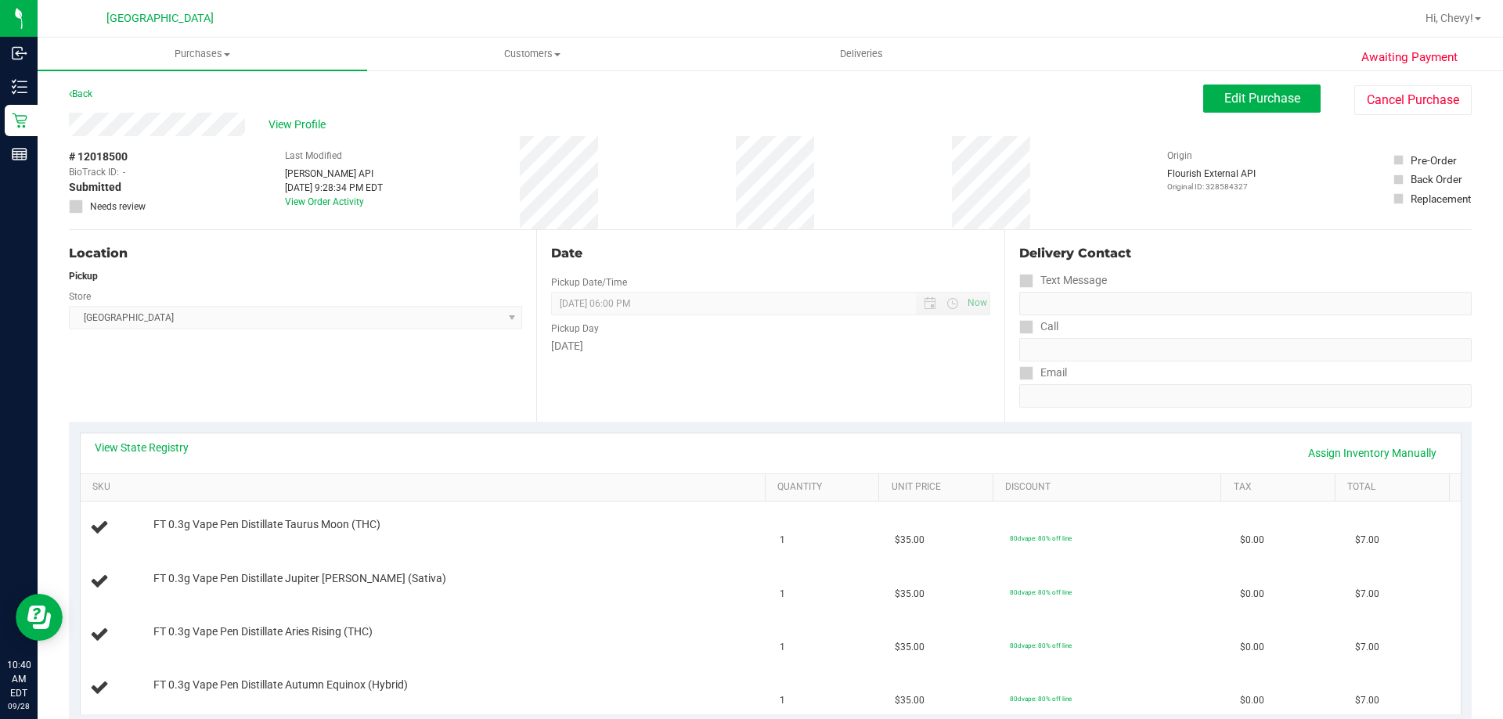
scroll to position [157, 0]
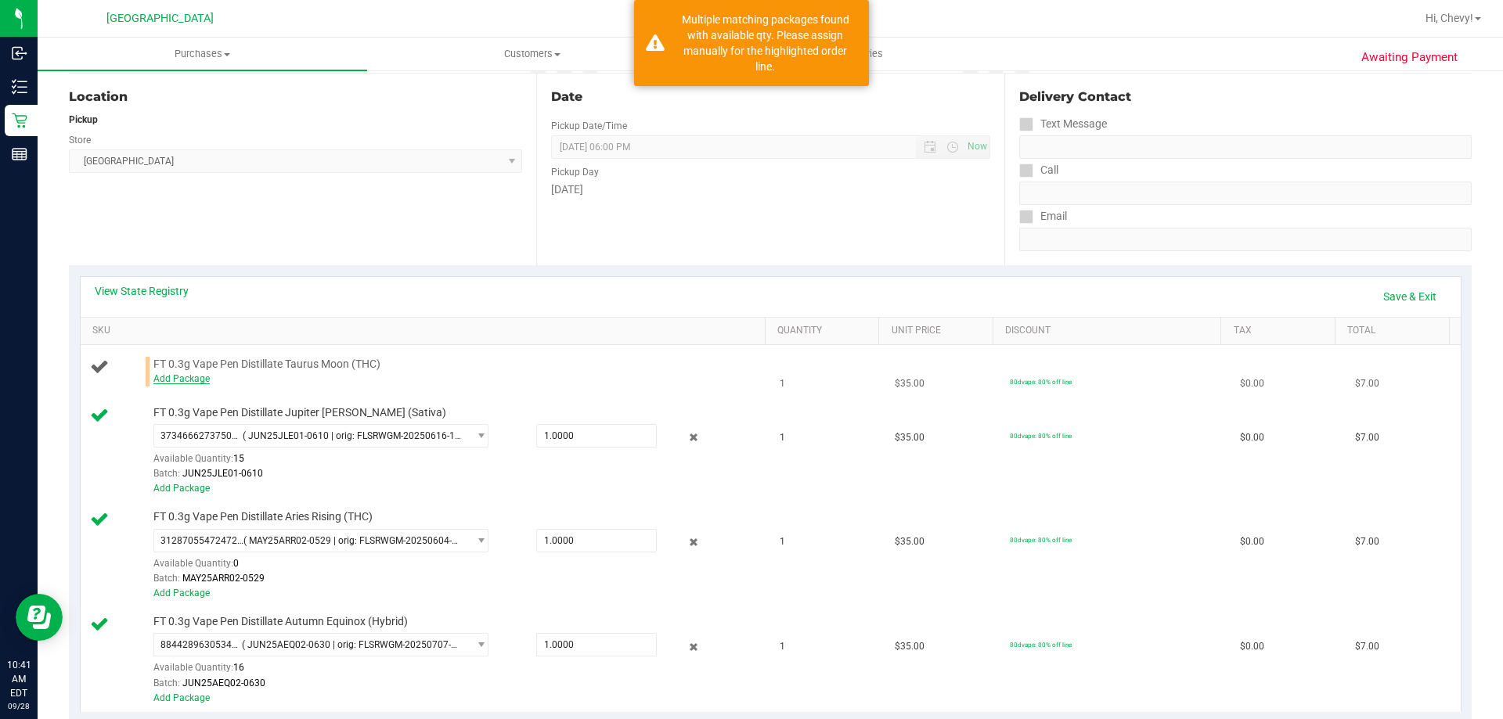
click at [191, 377] on link "Add Package" at bounding box center [181, 378] width 56 height 11
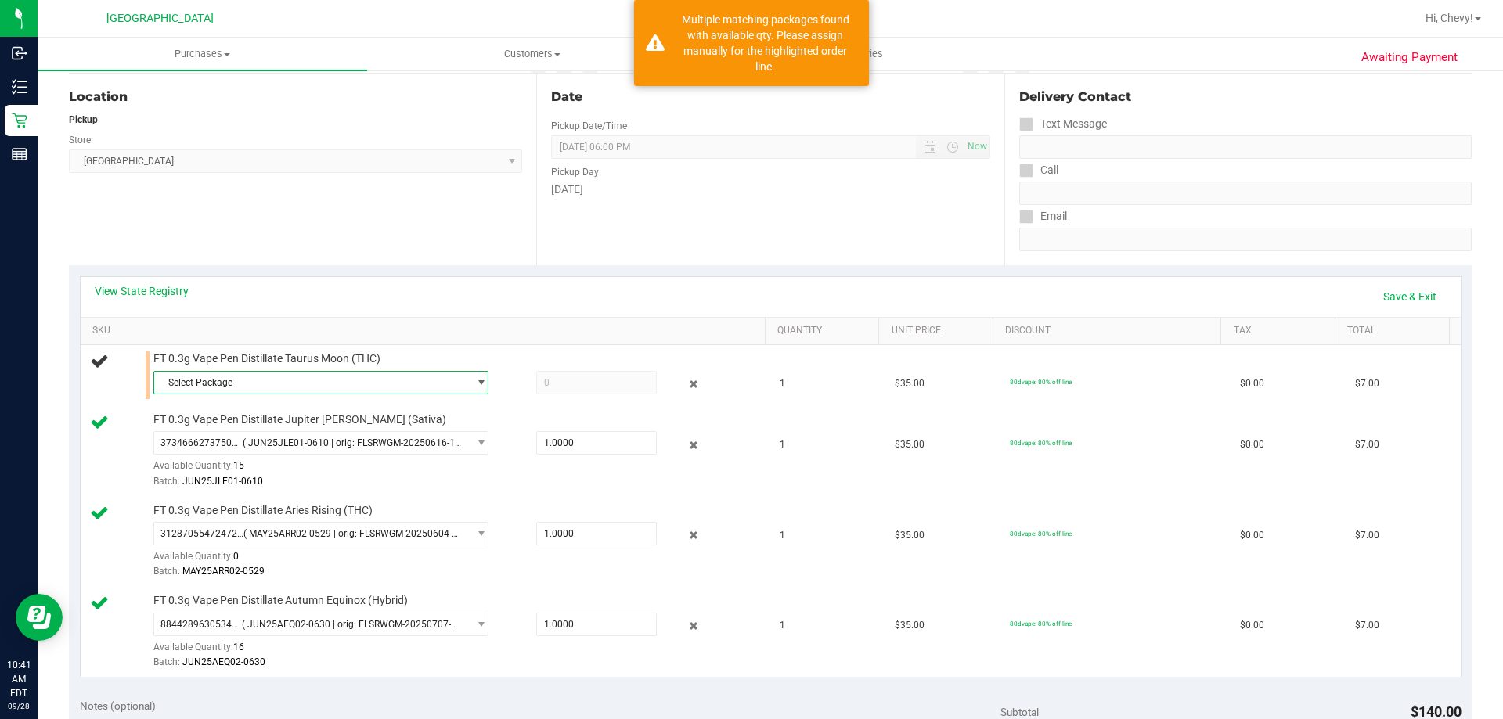
click at [191, 377] on span "Select Package" at bounding box center [311, 383] width 314 height 22
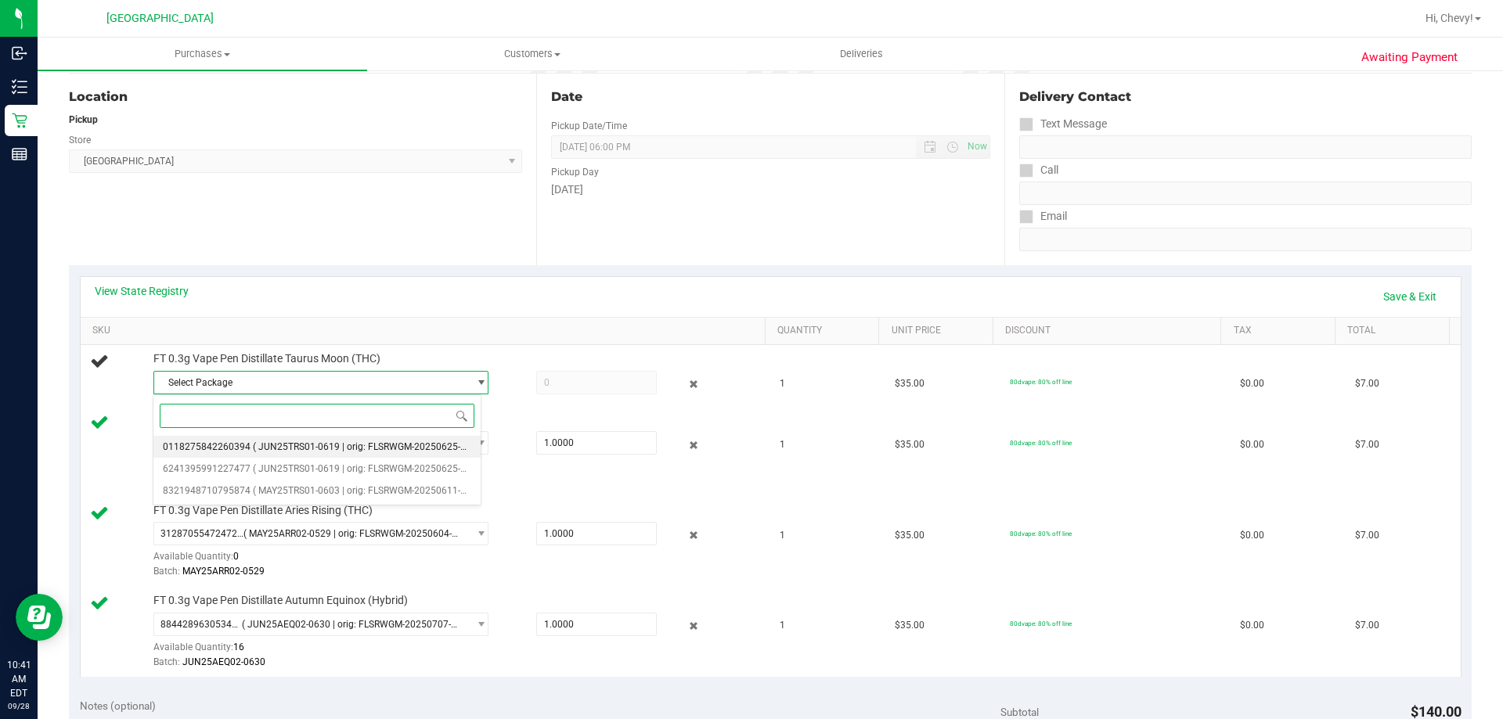
click at [212, 441] on li "0118275842260394 ( JUN25TRS01-0619 | orig: FLSRWGM-20250625-996 )" at bounding box center [316, 447] width 327 height 22
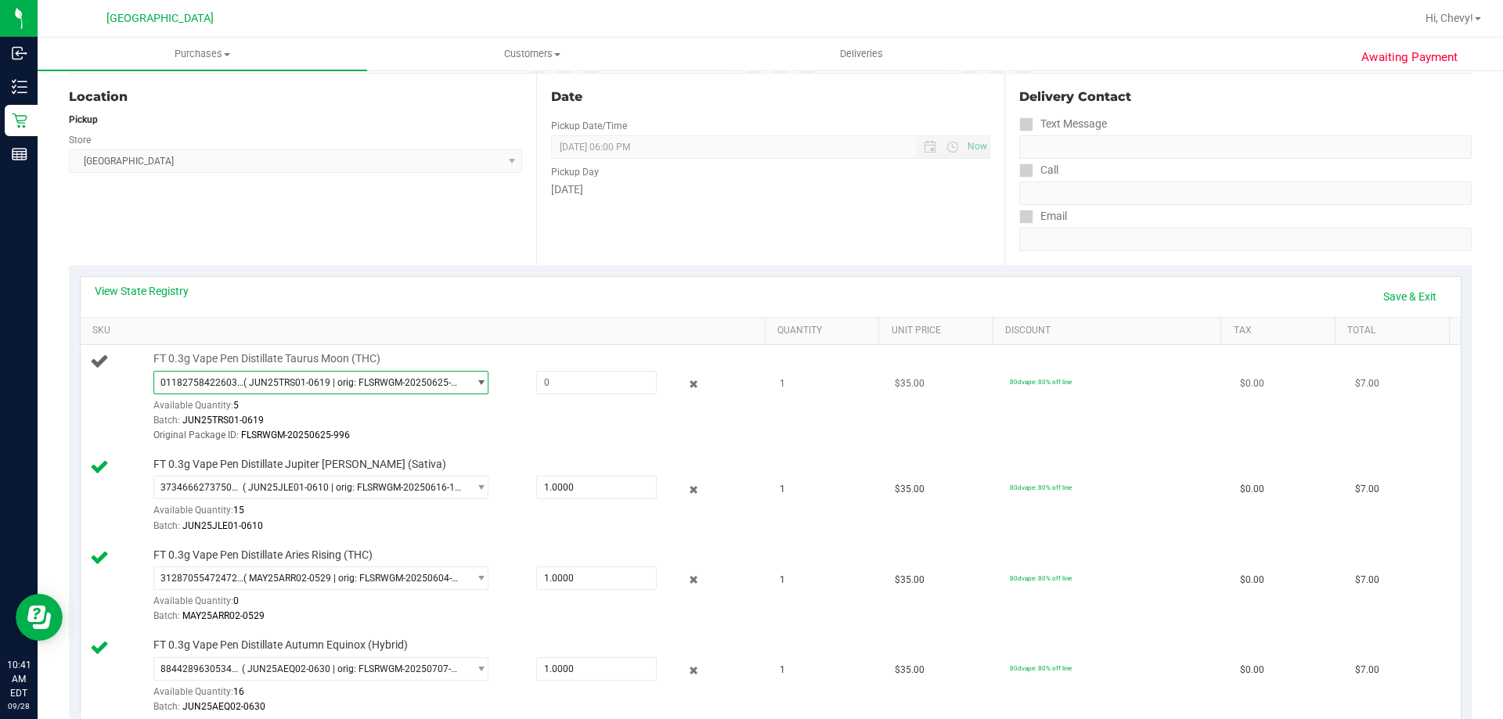
click at [232, 383] on span "0118275842260394" at bounding box center [201, 382] width 83 height 11
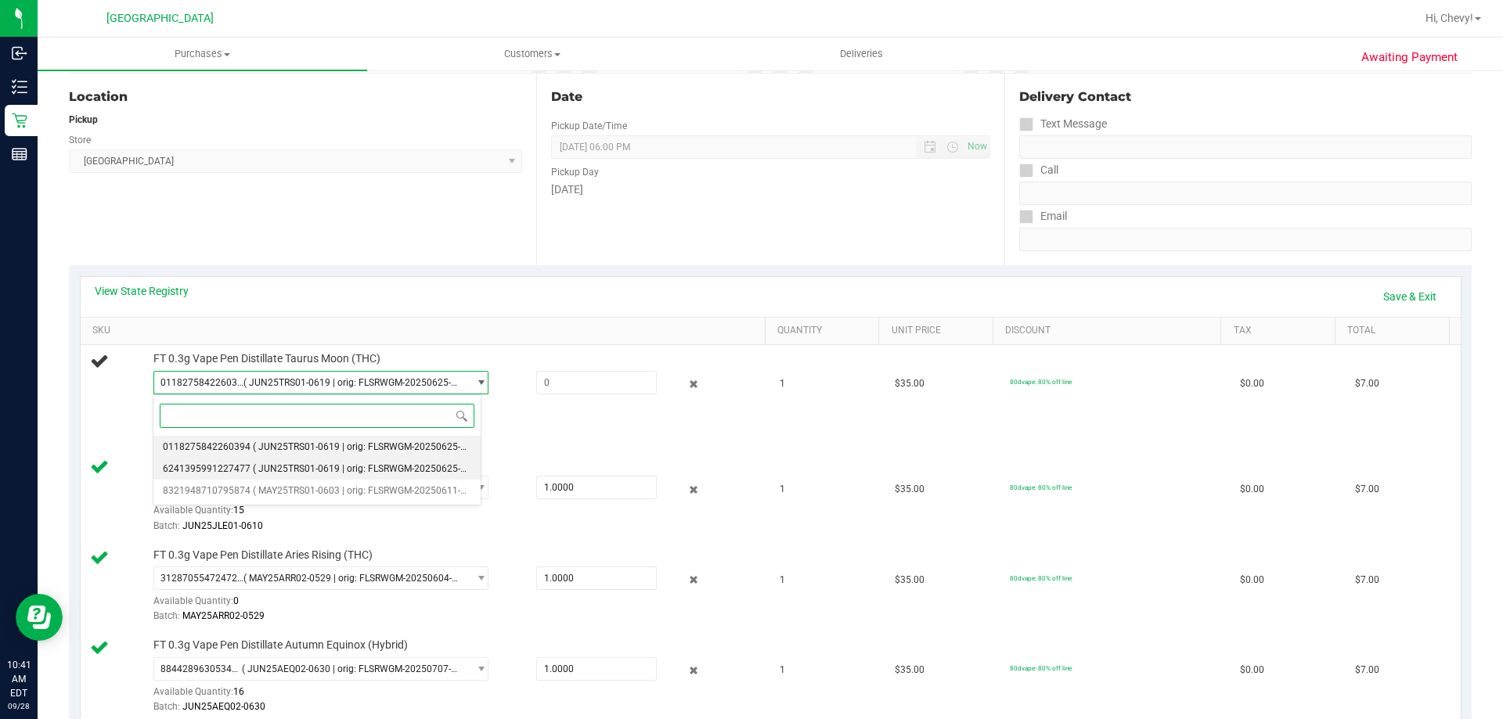
click at [222, 462] on li "6241395991227477 ( JUN25TRS01-0619 | orig: FLSRWGM-20250625-995 )" at bounding box center [316, 469] width 327 height 22
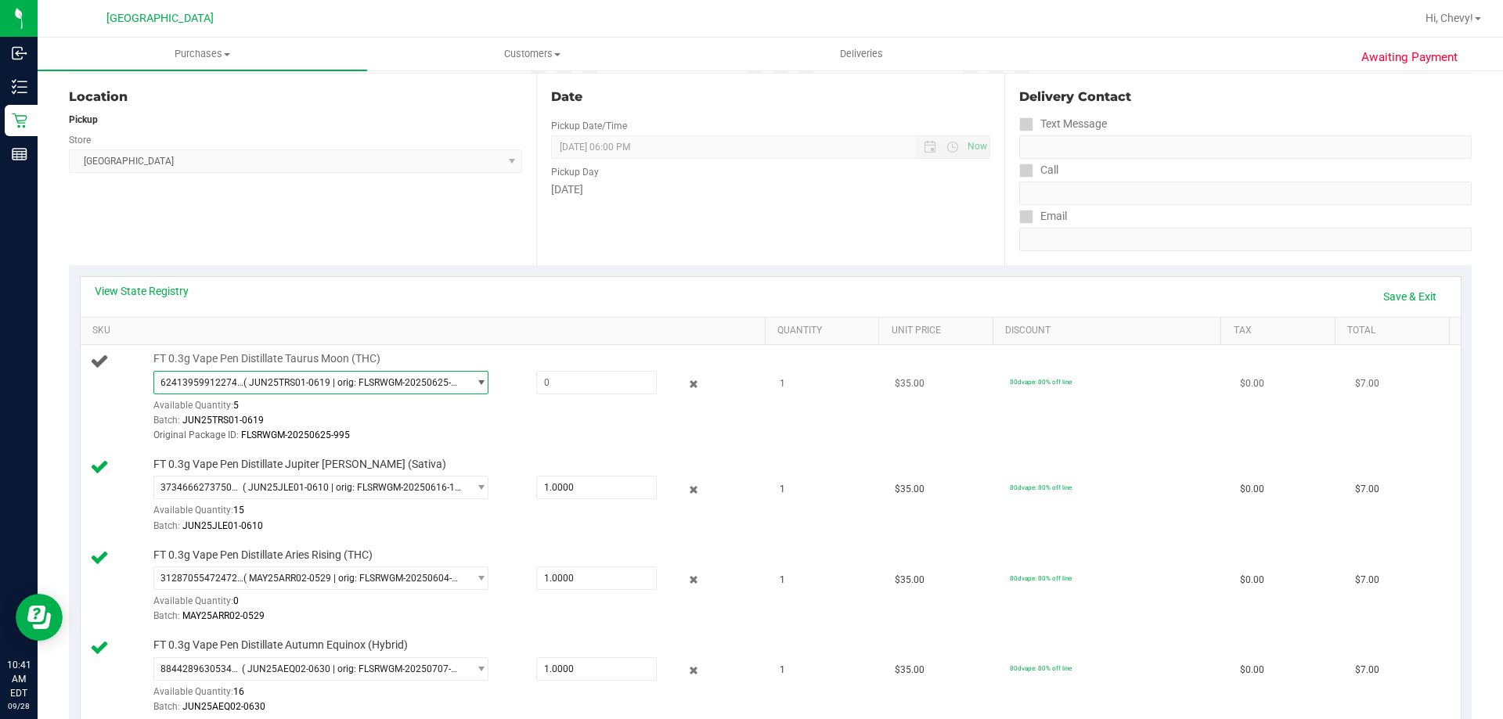
click at [247, 382] on span "( JUN25TRS01-0619 | orig: FLSRWGM-20250625-995 )" at bounding box center [352, 382] width 218 height 11
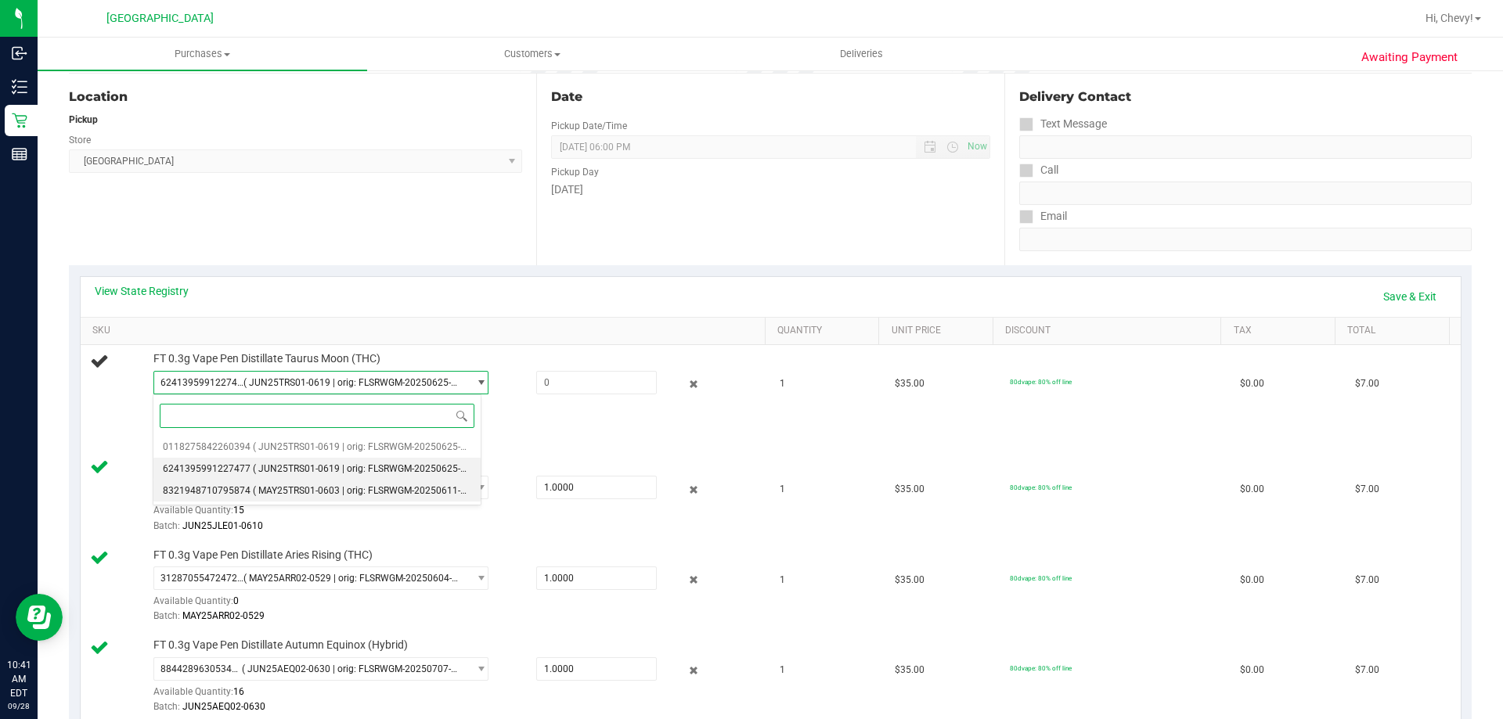
click at [243, 484] on li "8321948710795874 ( MAY25TRS01-0603 | orig: FLSRWGM-20250611-1169 )" at bounding box center [316, 491] width 327 height 22
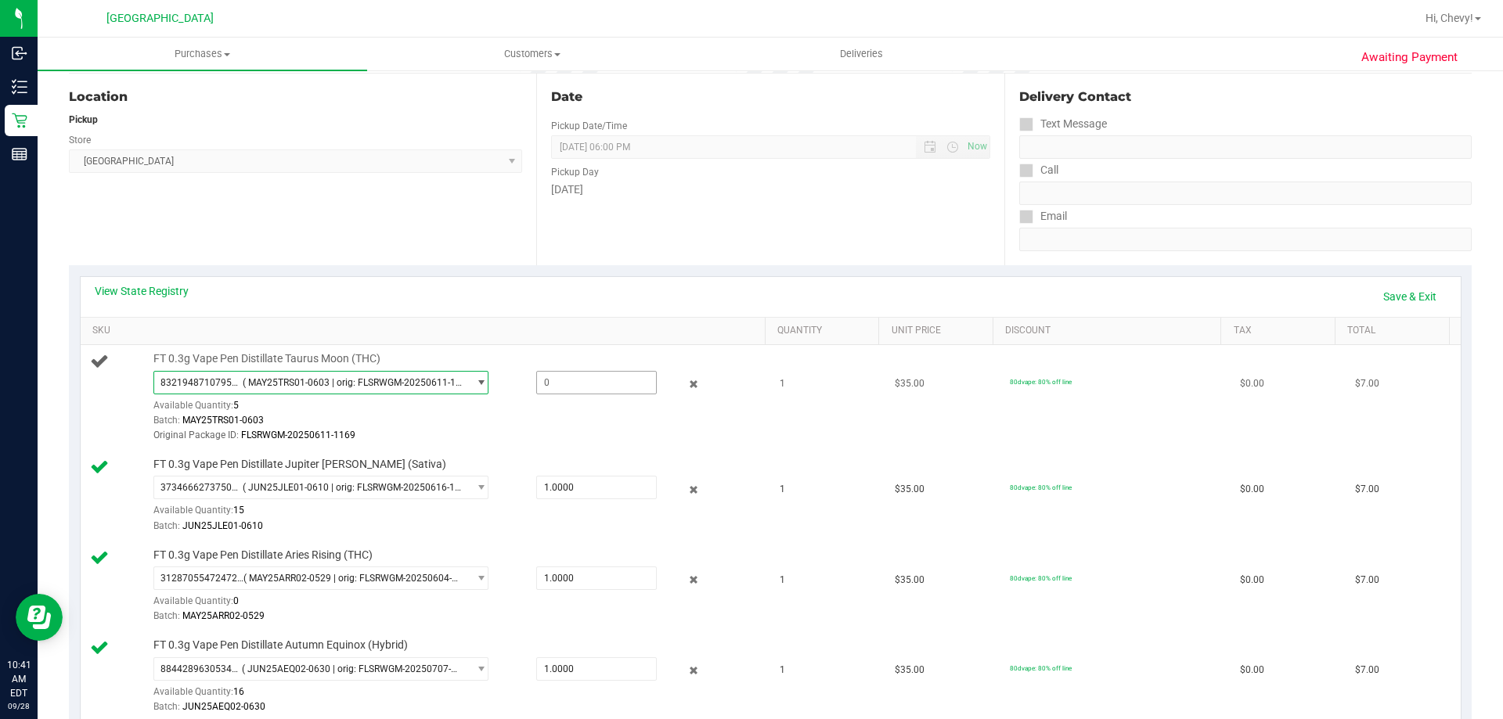
click at [573, 383] on span at bounding box center [596, 382] width 121 height 23
type input "1"
type input "1.0000"
click at [577, 420] on div "Batch: MAY25TRS01-0603" at bounding box center [455, 420] width 604 height 15
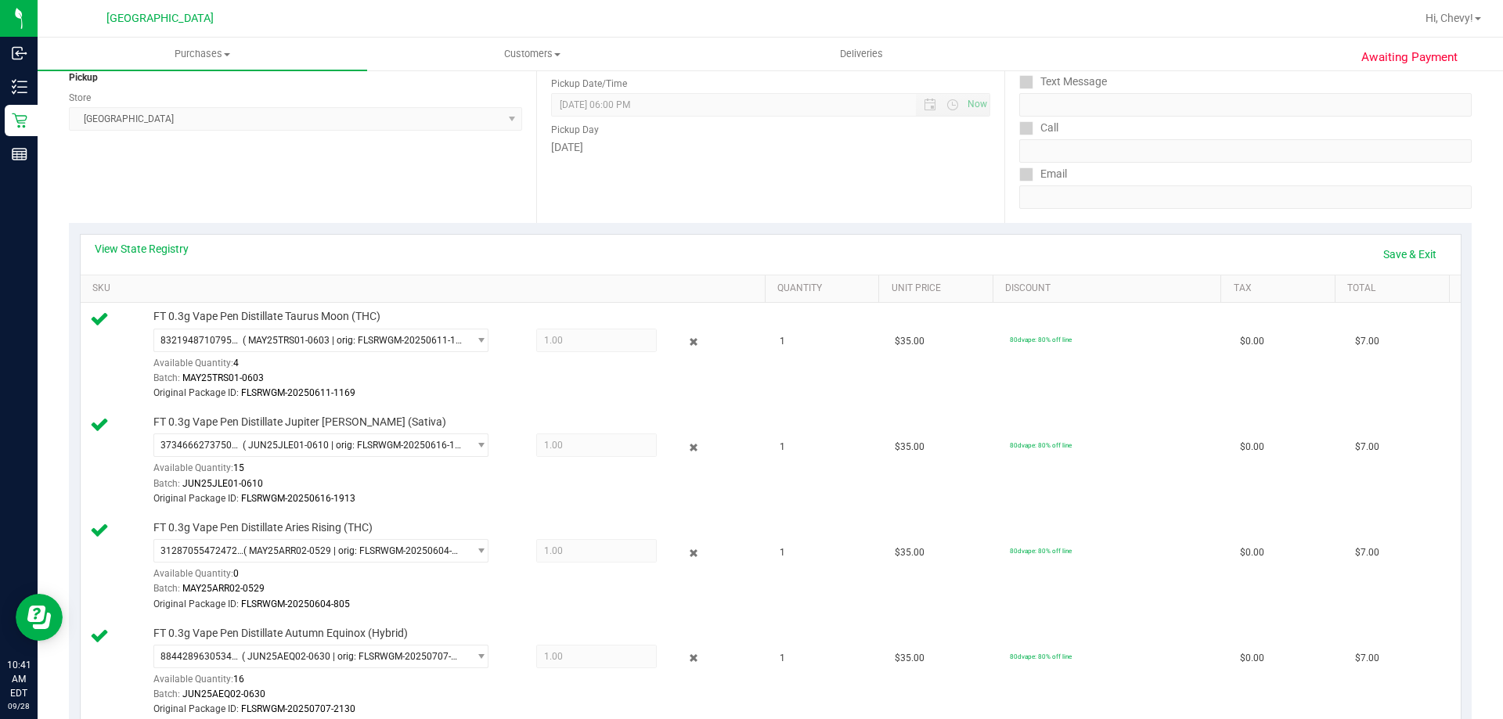
scroll to position [235, 0]
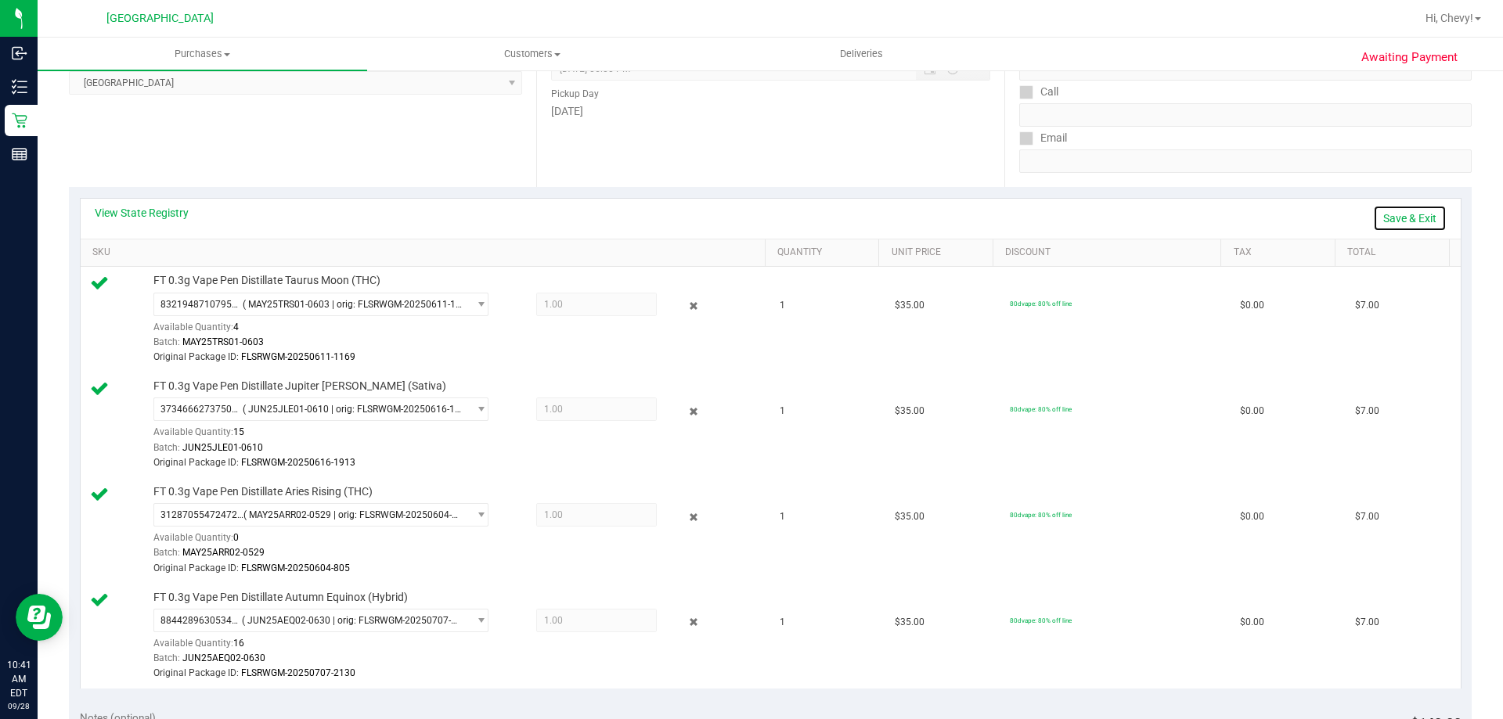
click at [1395, 216] on link "Save & Exit" at bounding box center [1410, 218] width 74 height 27
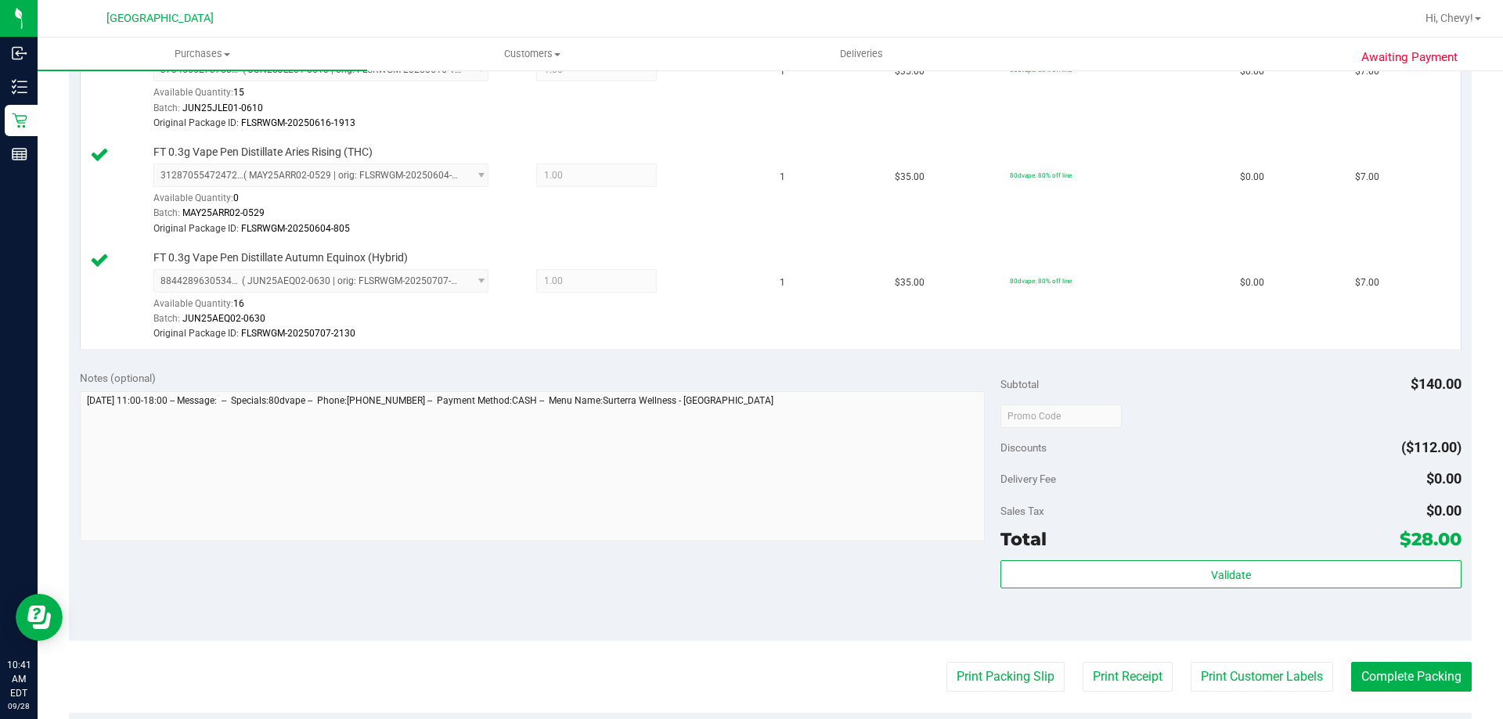
scroll to position [626, 0]
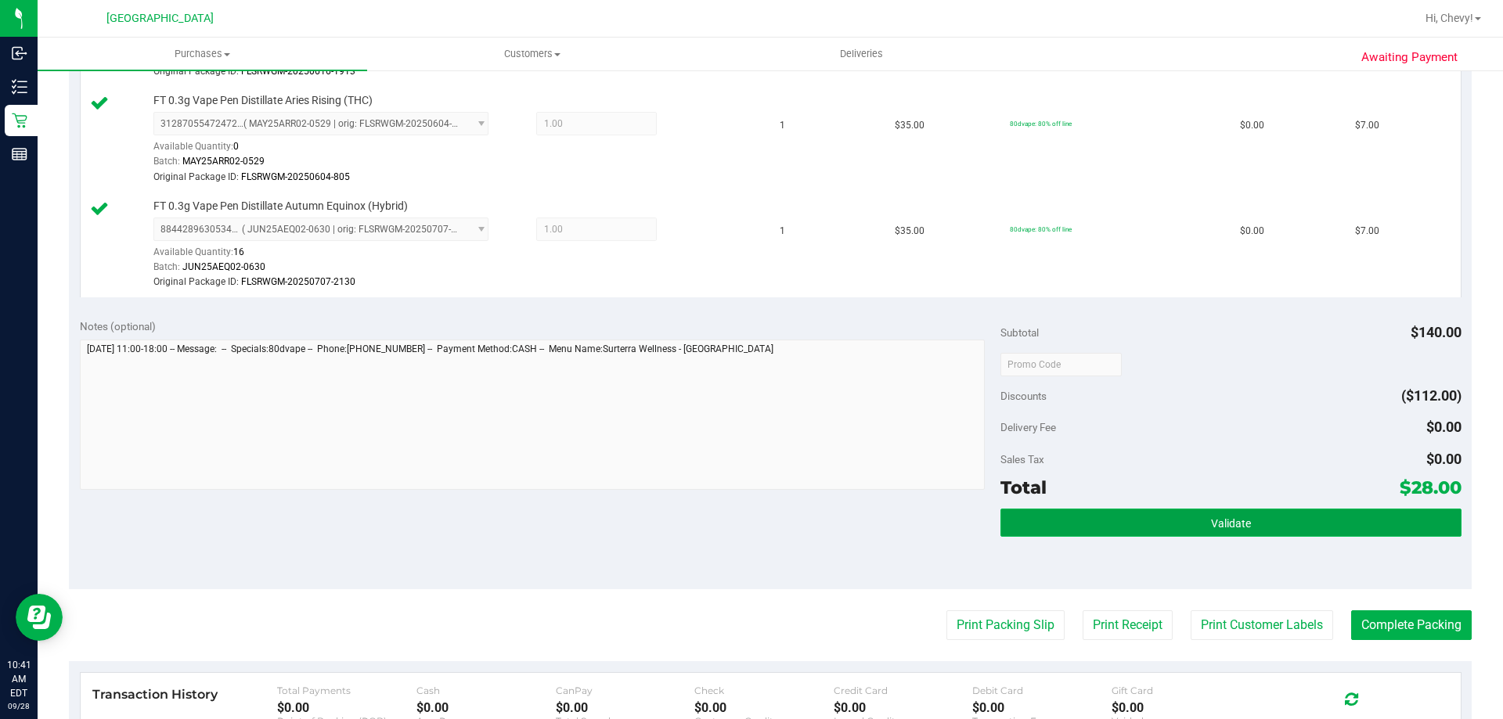
click at [1170, 514] on button "Validate" at bounding box center [1230, 523] width 460 height 28
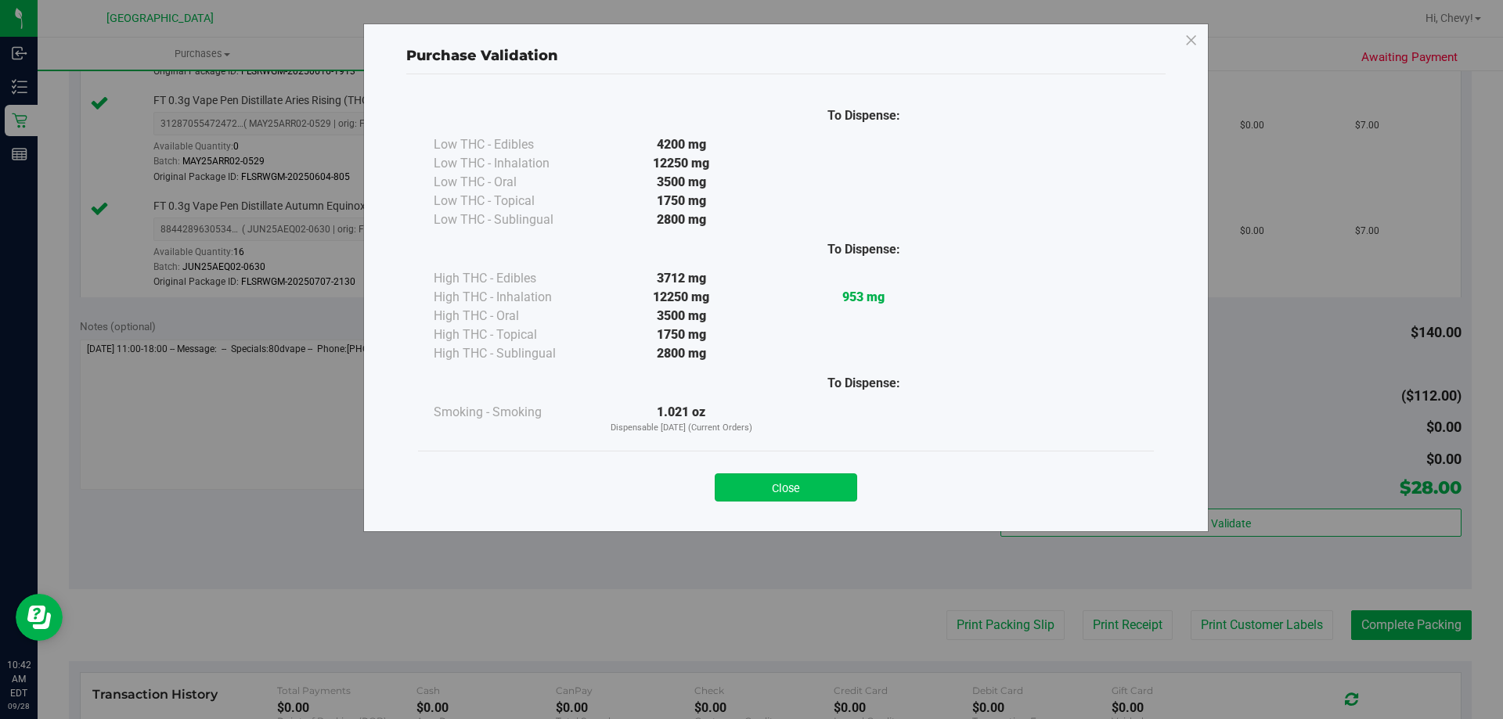
click at [838, 484] on button "Close" at bounding box center [786, 488] width 142 height 28
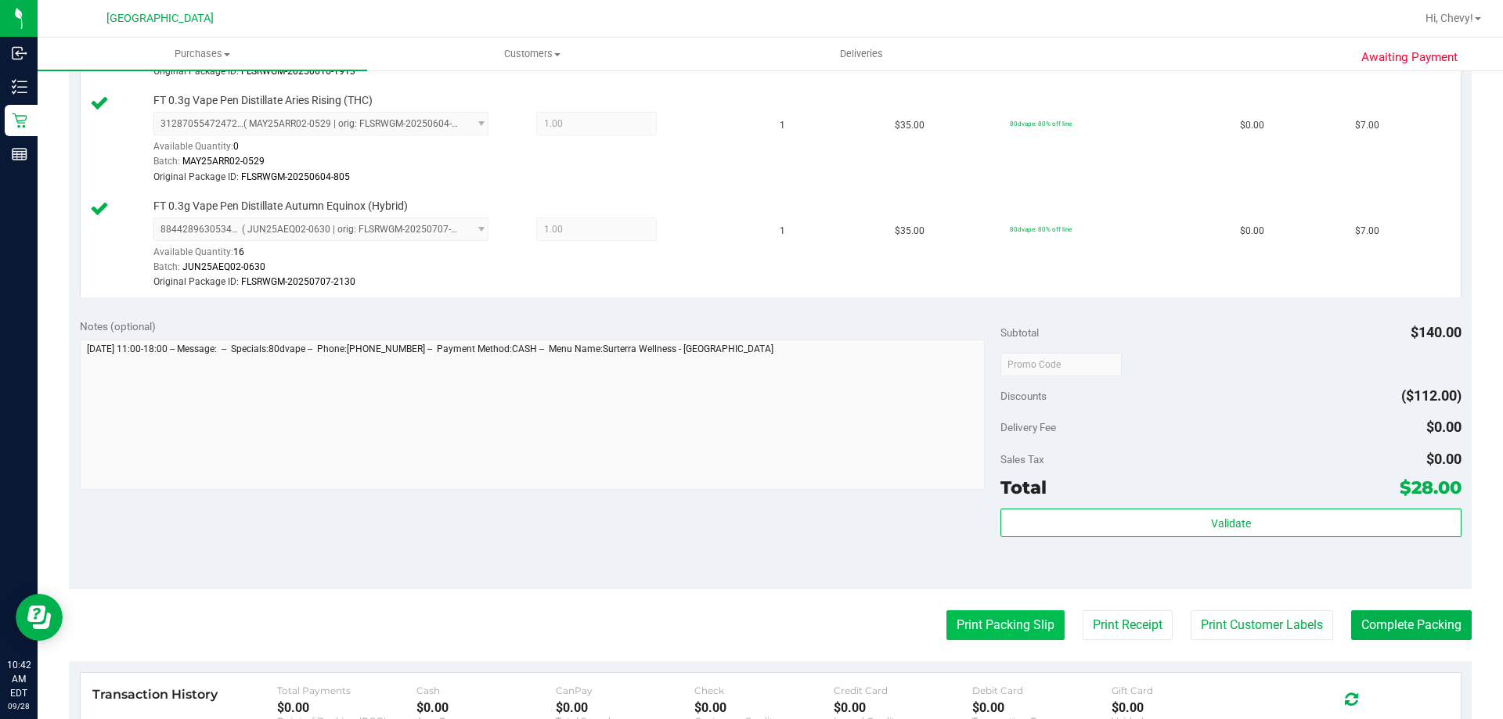
click at [1012, 620] on button "Print Packing Slip" at bounding box center [1005, 626] width 118 height 30
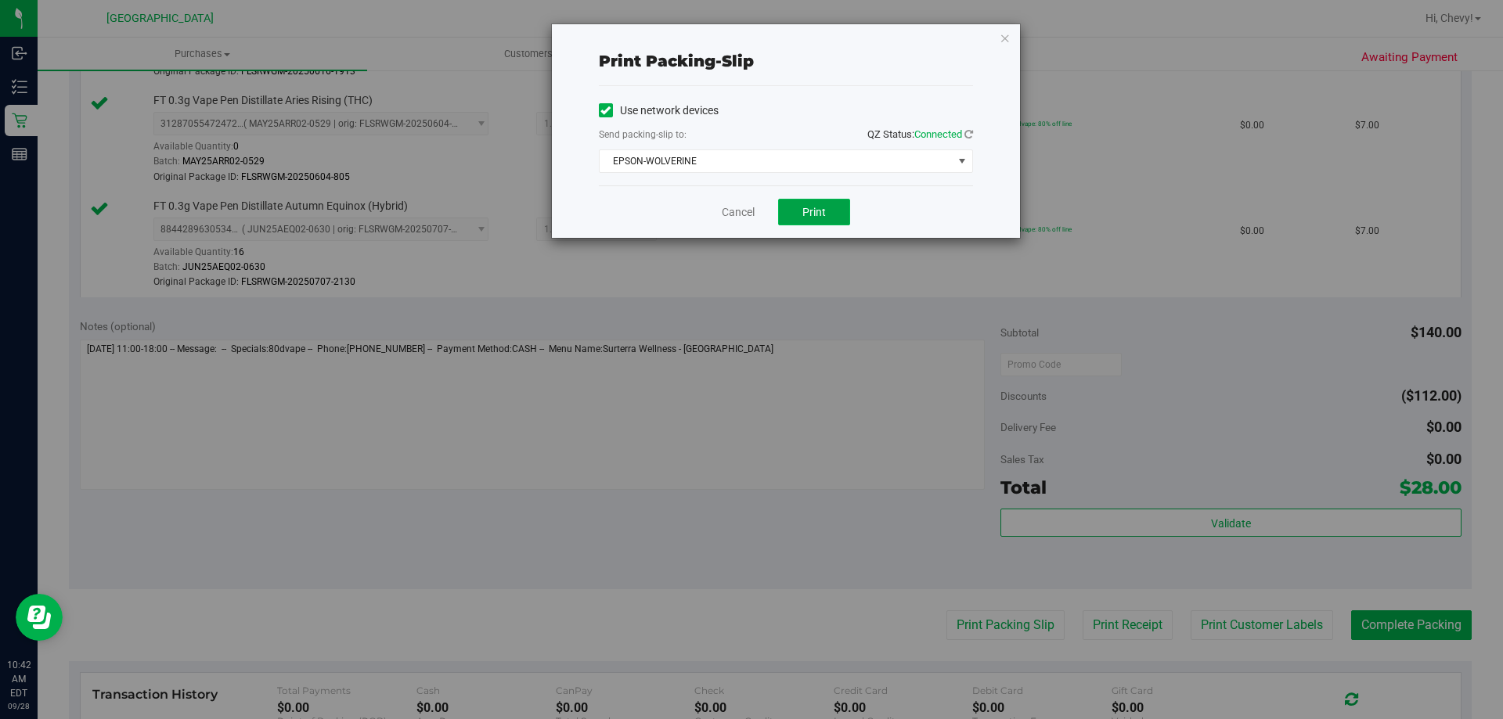
click at [827, 206] on button "Print" at bounding box center [814, 212] width 72 height 27
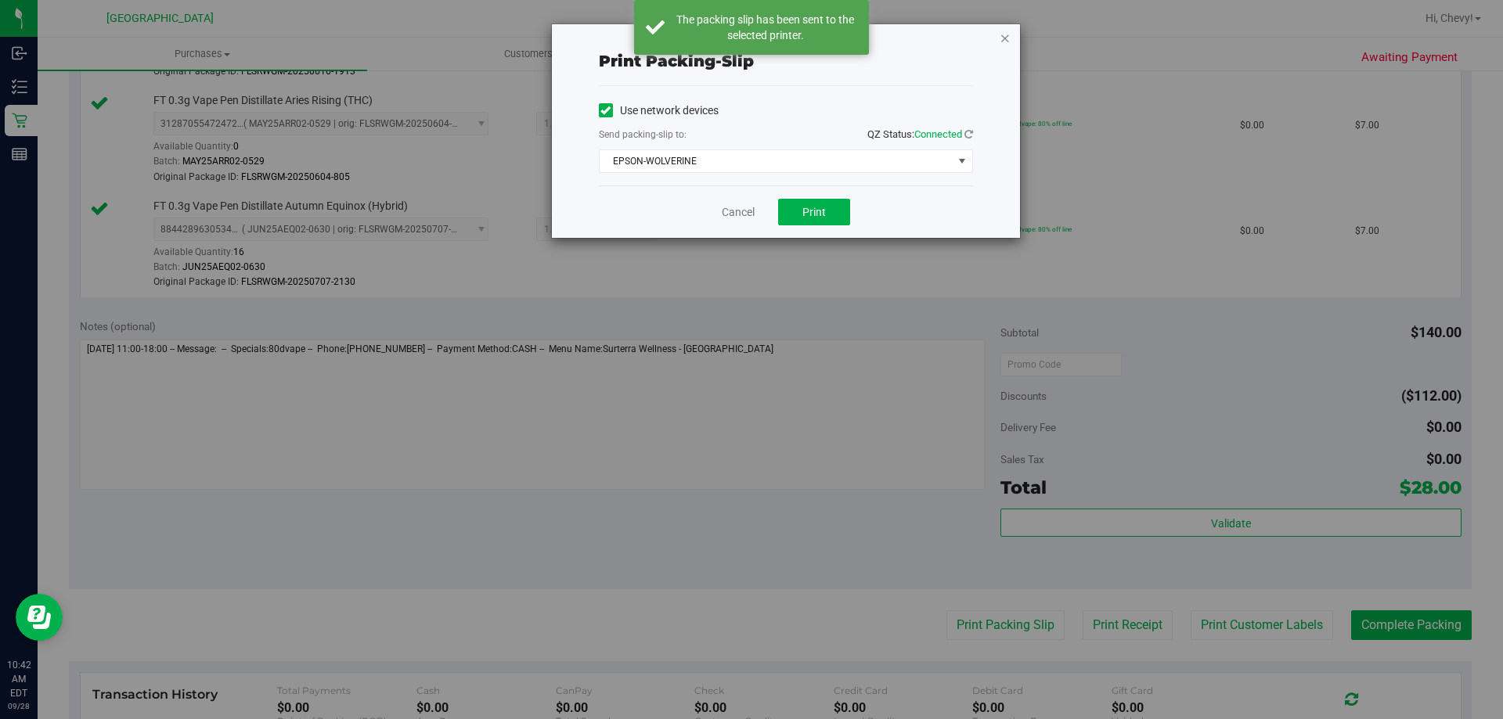
click at [1000, 42] on icon "button" at bounding box center [1005, 37] width 11 height 19
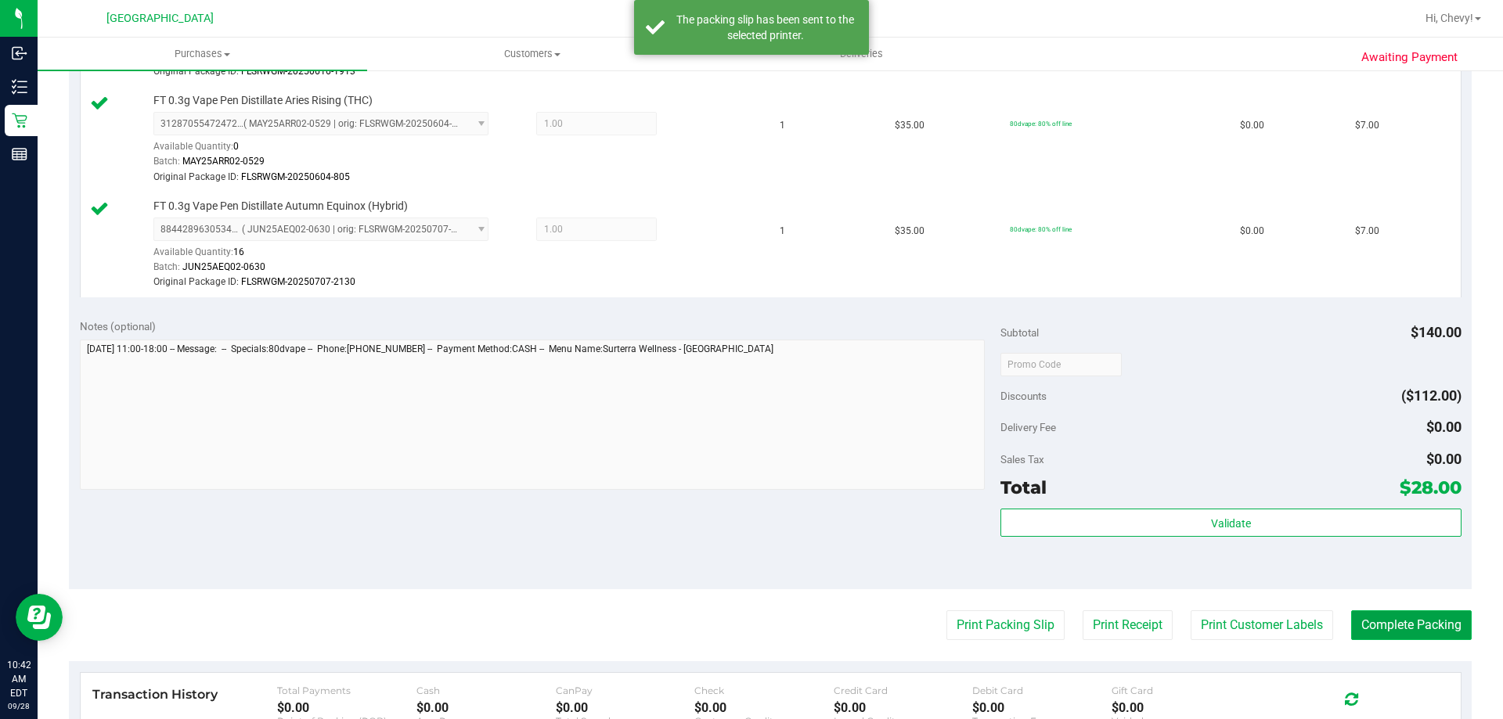
click at [1356, 631] on button "Complete Packing" at bounding box center [1411, 626] width 121 height 30
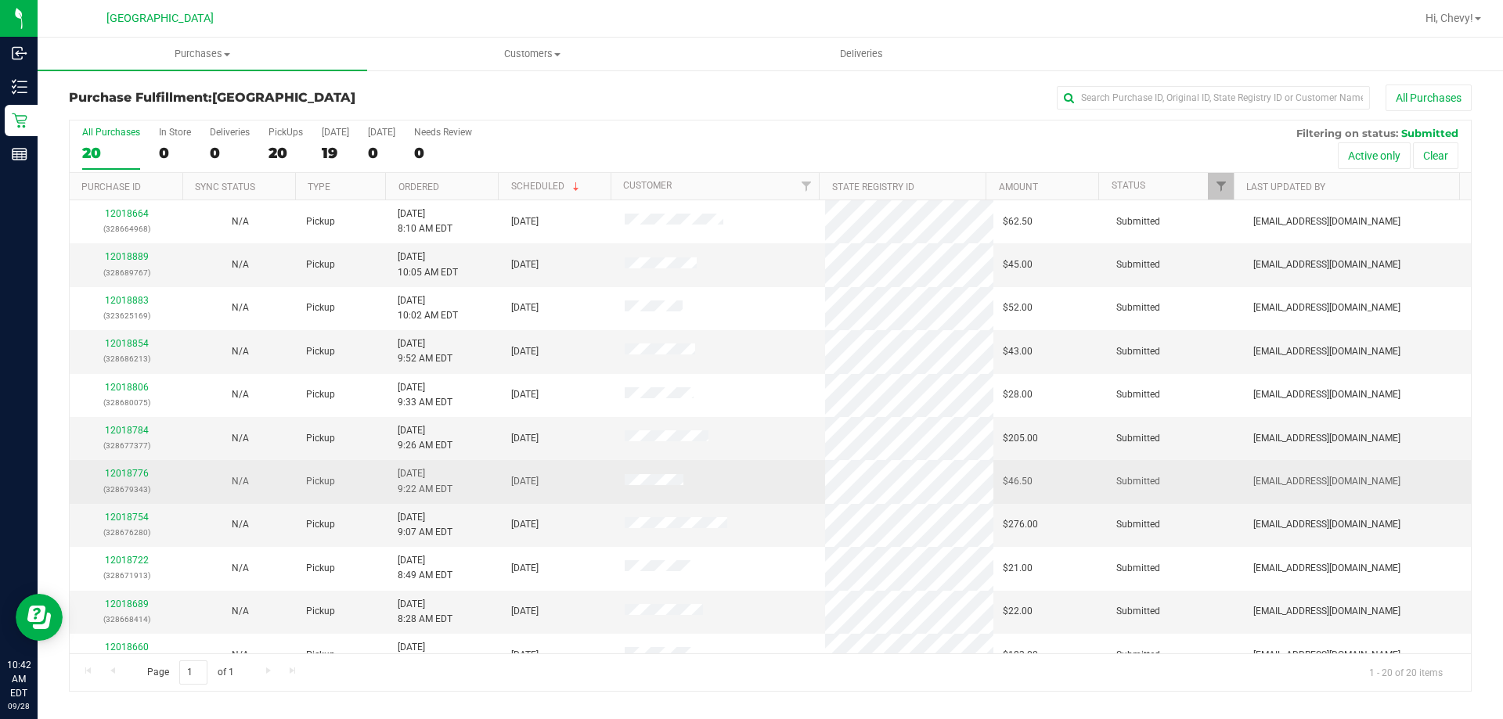
scroll to position [413, 0]
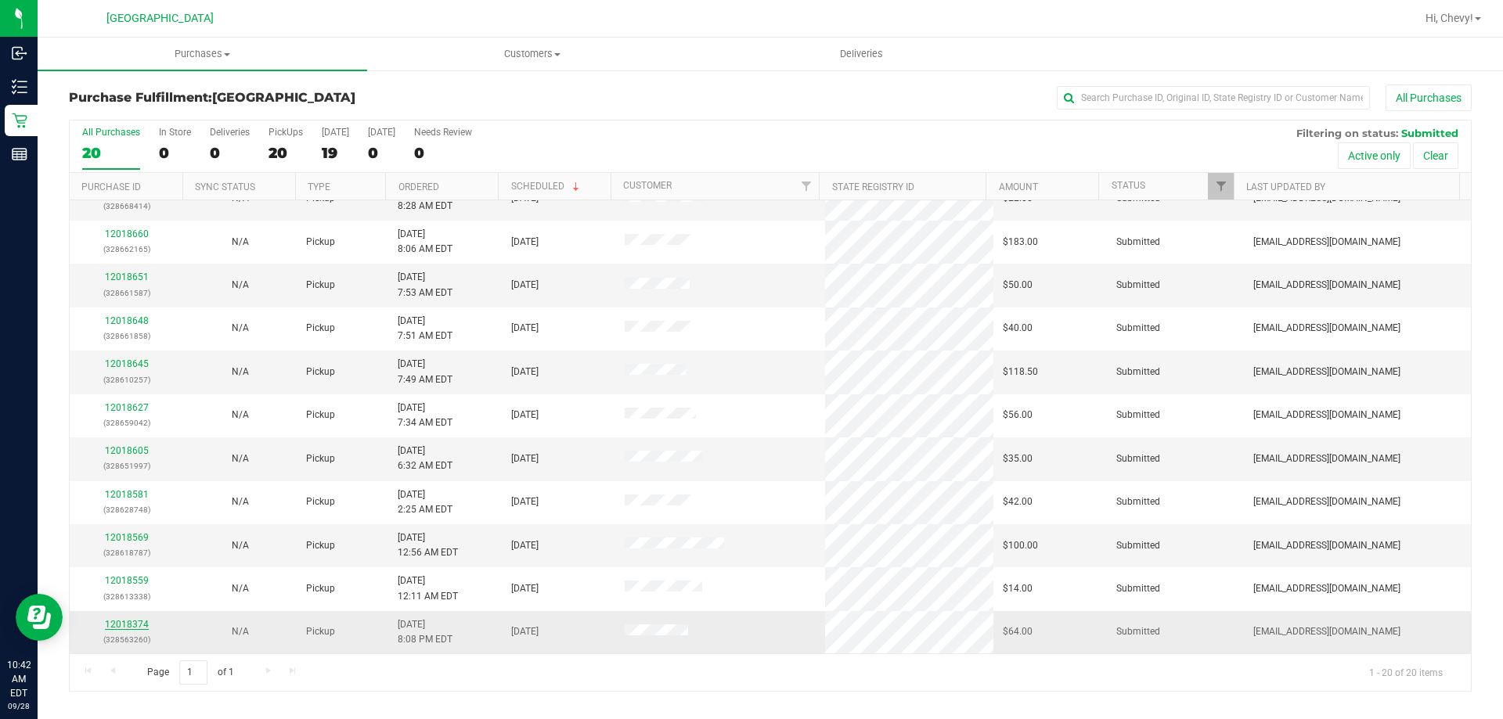
click at [114, 619] on link "12018374" at bounding box center [127, 624] width 44 height 11
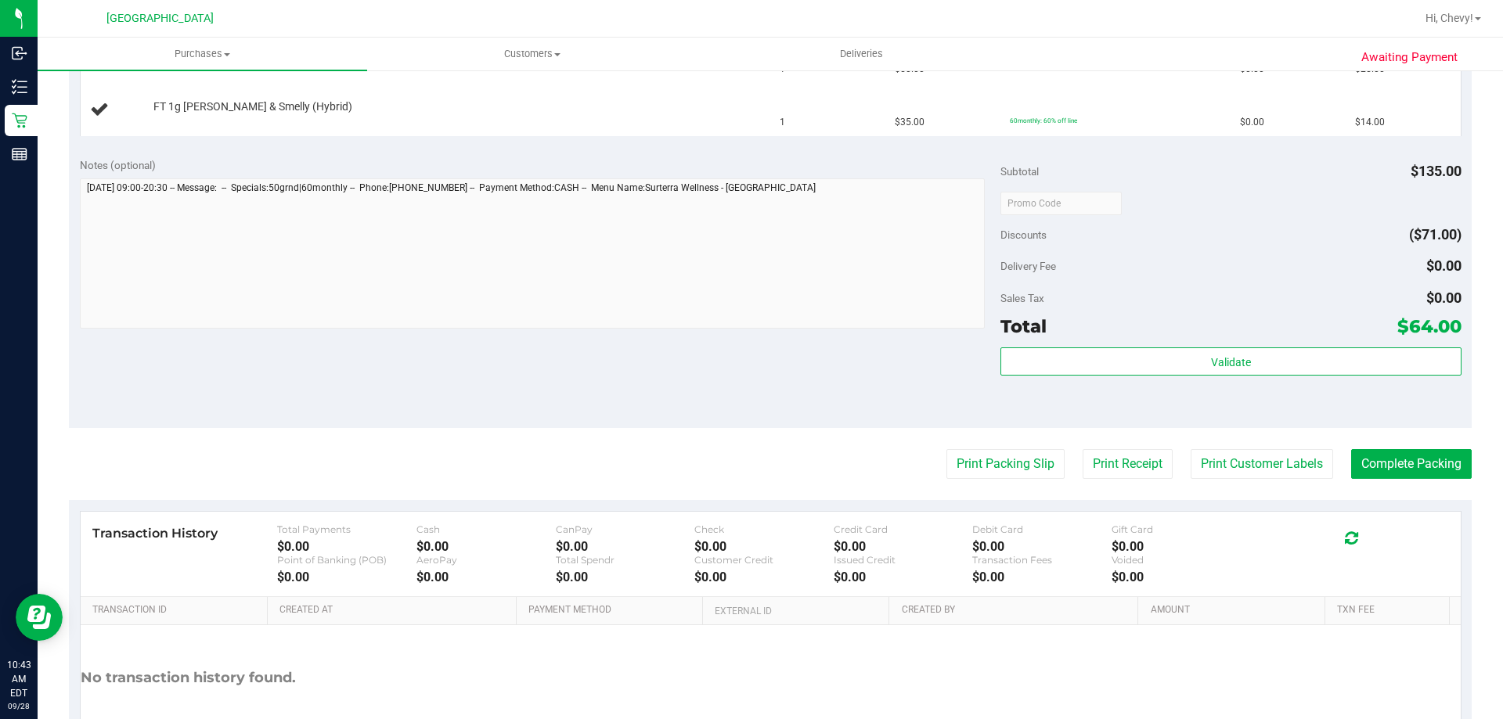
scroll to position [626, 0]
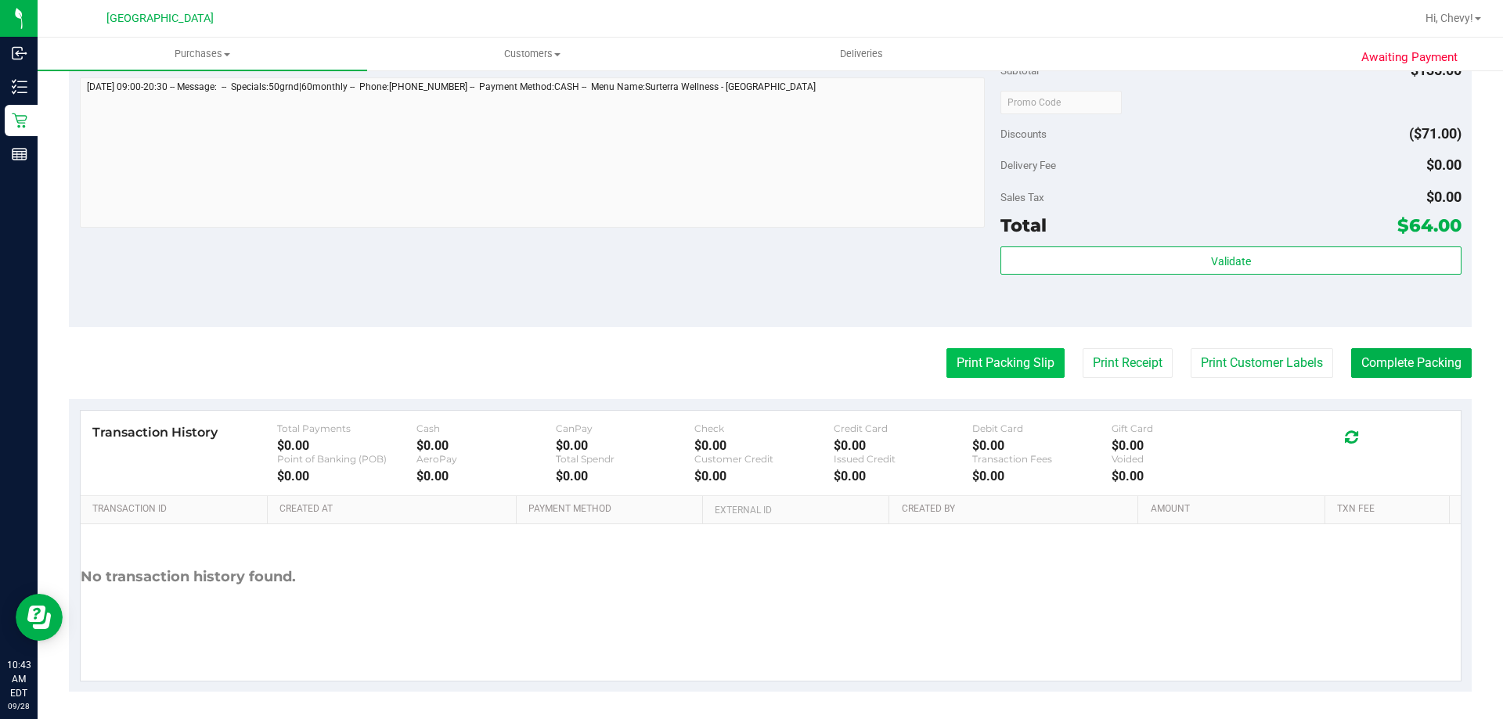
click at [969, 364] on button "Print Packing Slip" at bounding box center [1005, 363] width 118 height 30
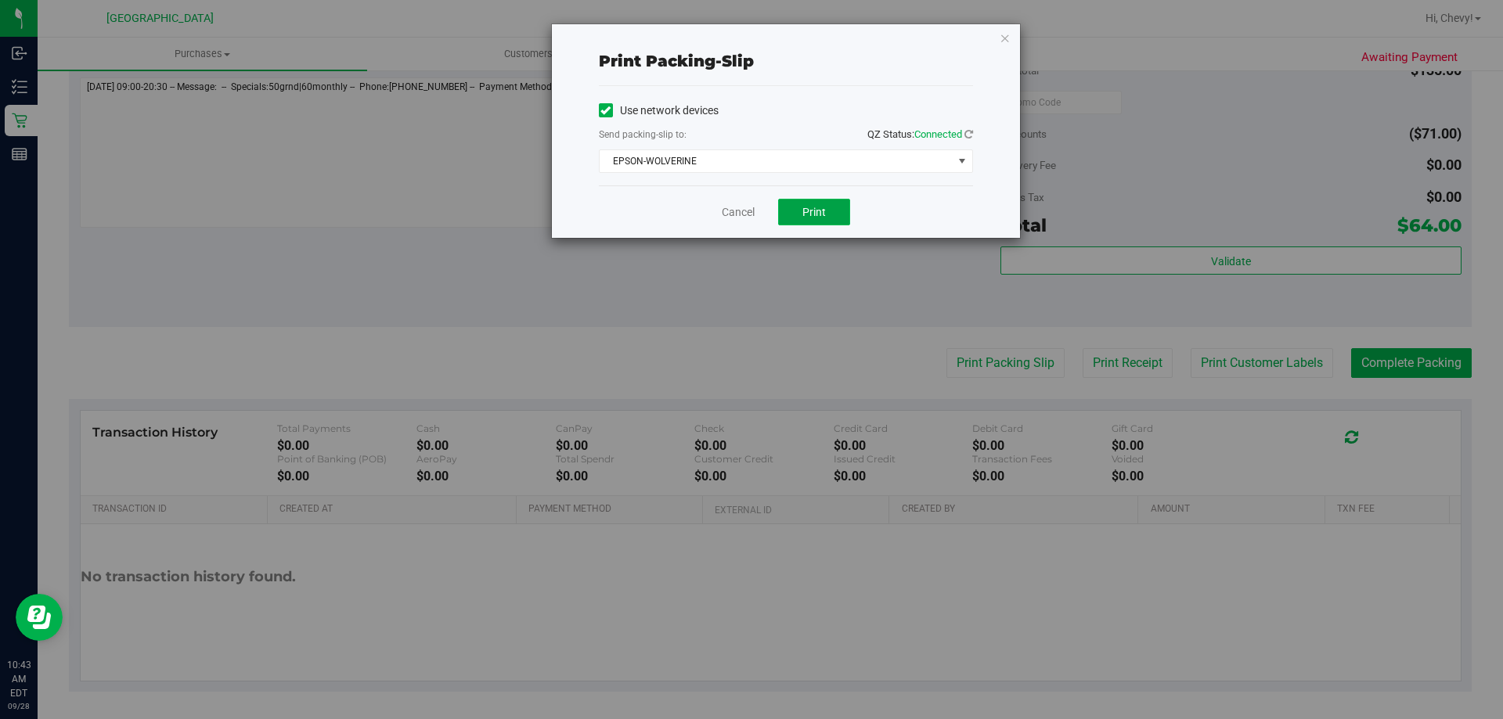
click at [791, 216] on button "Print" at bounding box center [814, 212] width 72 height 27
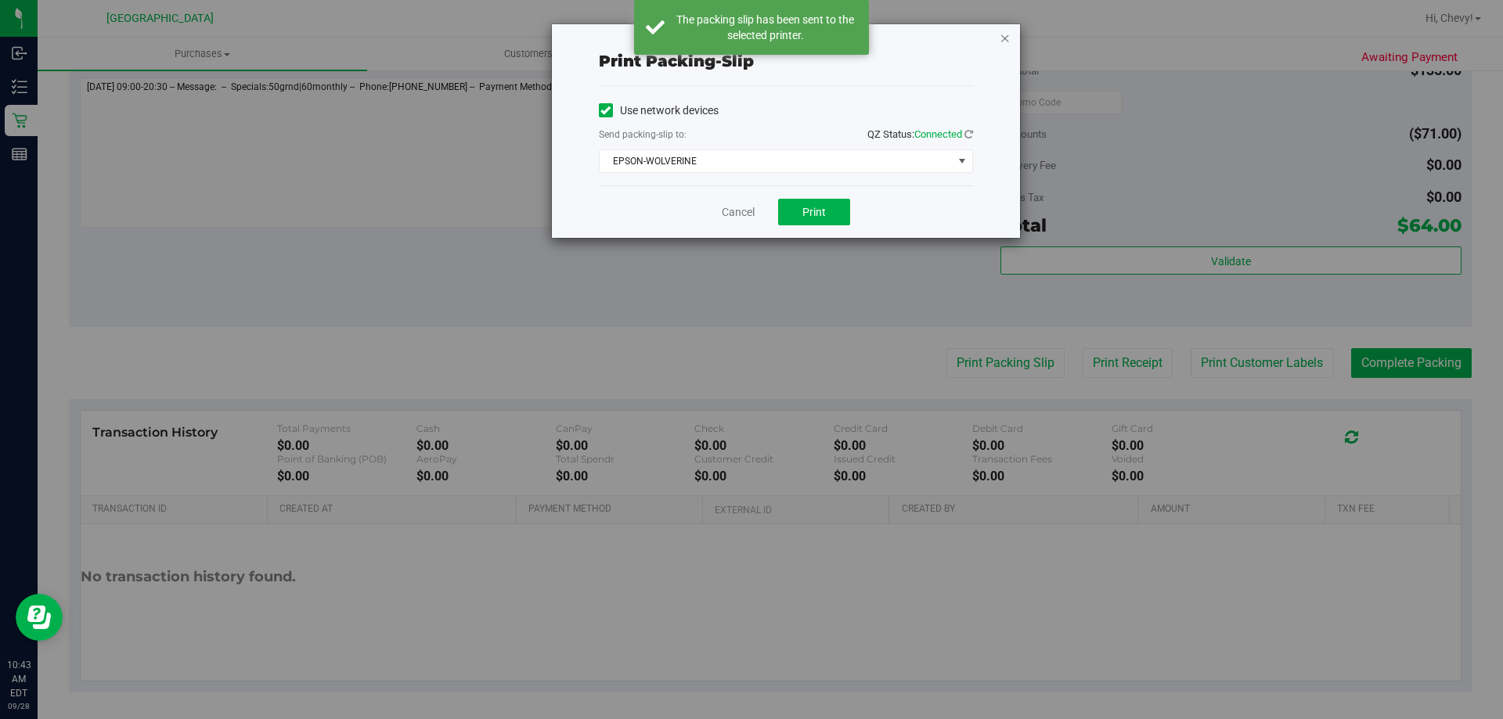
click at [1004, 34] on icon "button" at bounding box center [1005, 37] width 11 height 19
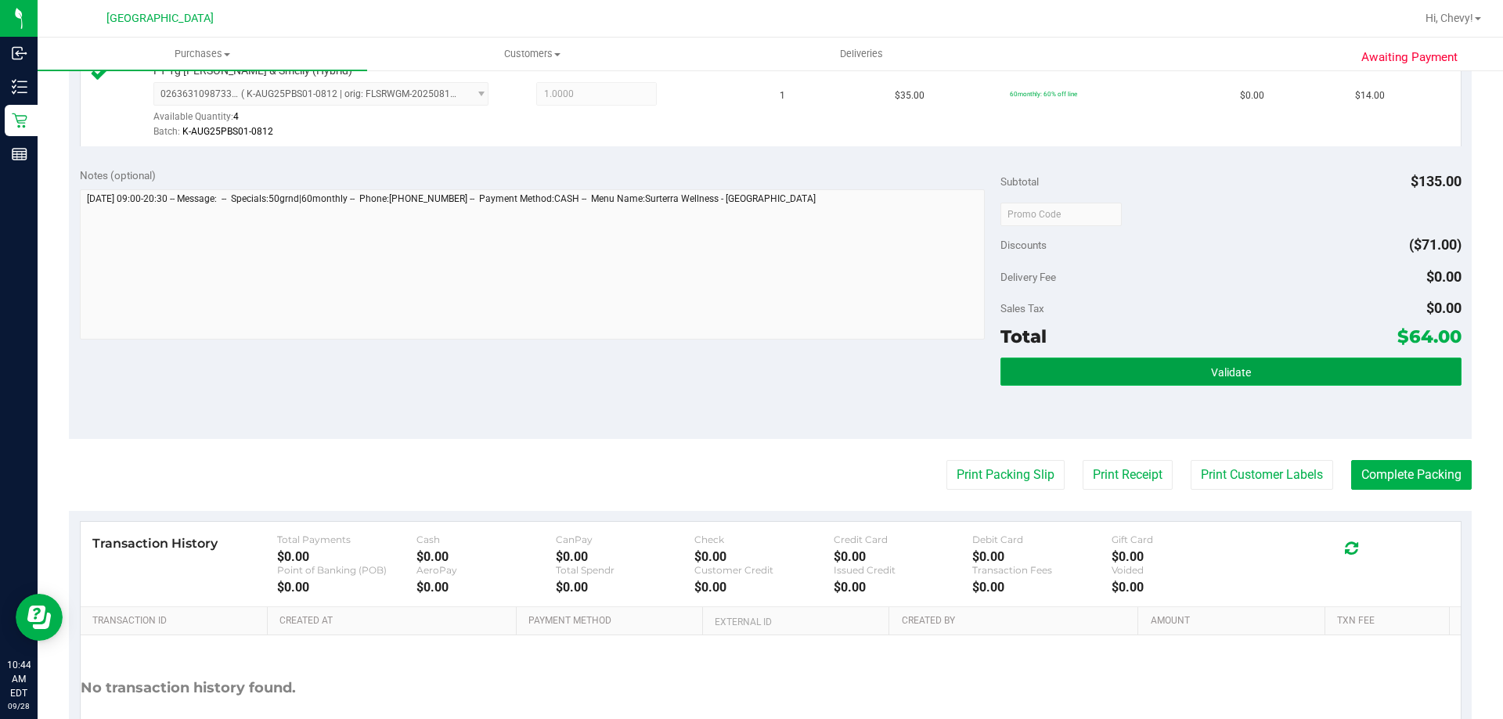
click at [1327, 361] on button "Validate" at bounding box center [1230, 372] width 460 height 28
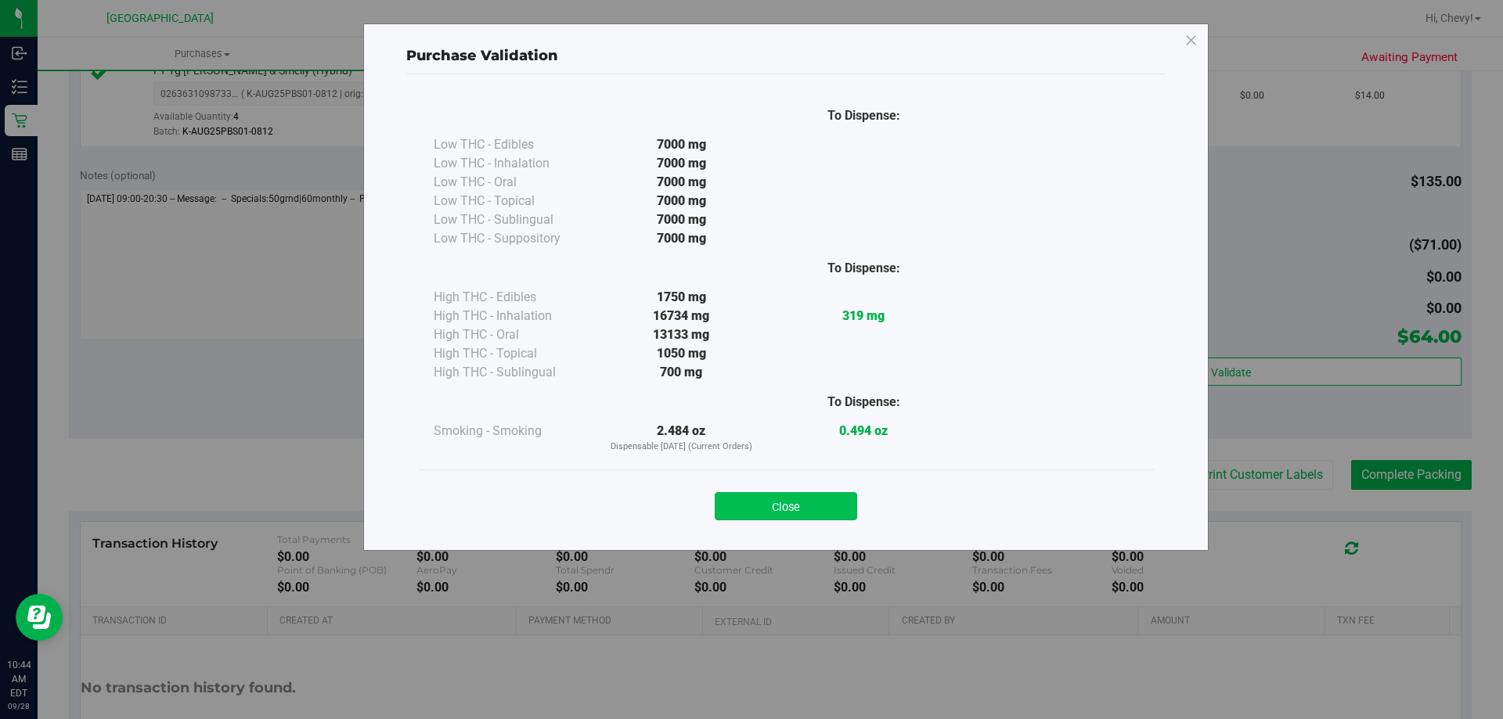
click at [806, 517] on button "Close" at bounding box center [786, 506] width 142 height 28
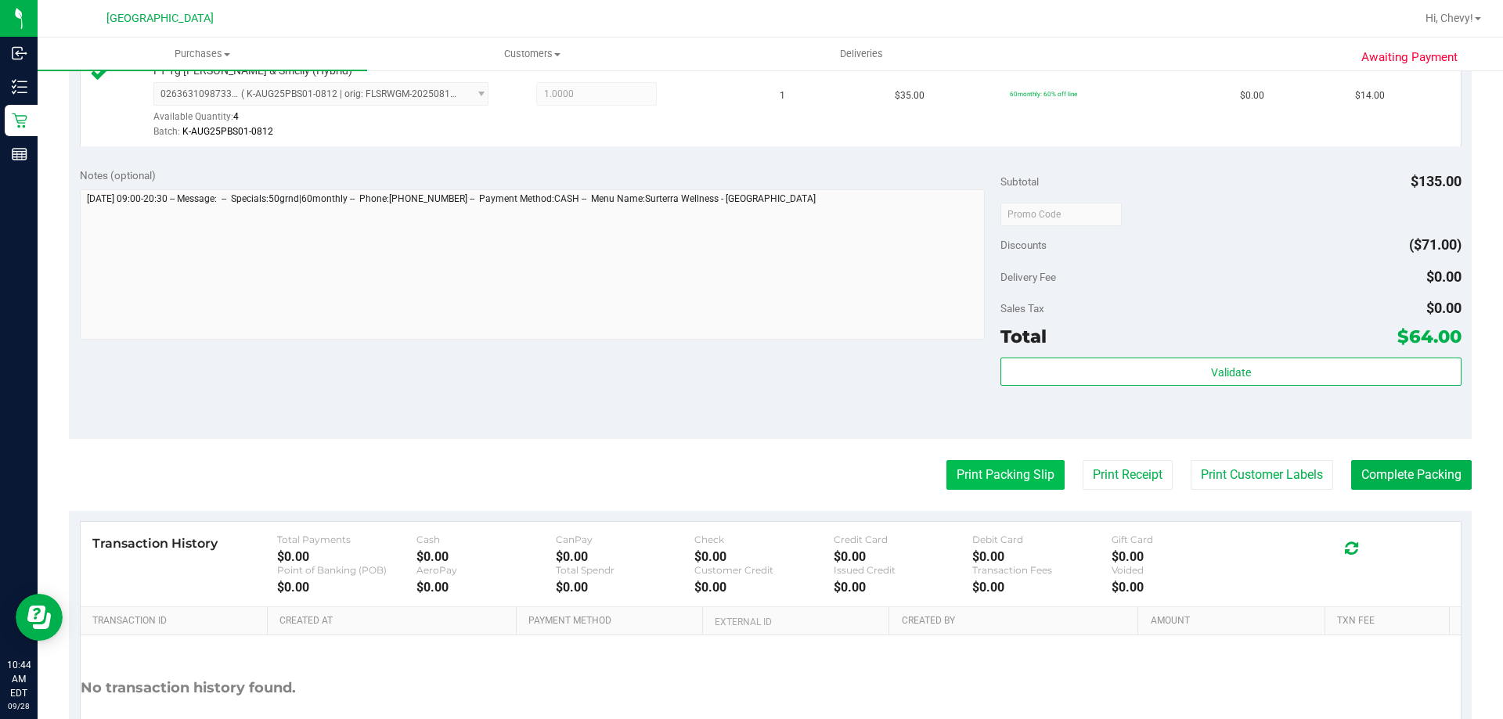
click at [1008, 484] on button "Print Packing Slip" at bounding box center [1005, 475] width 118 height 30
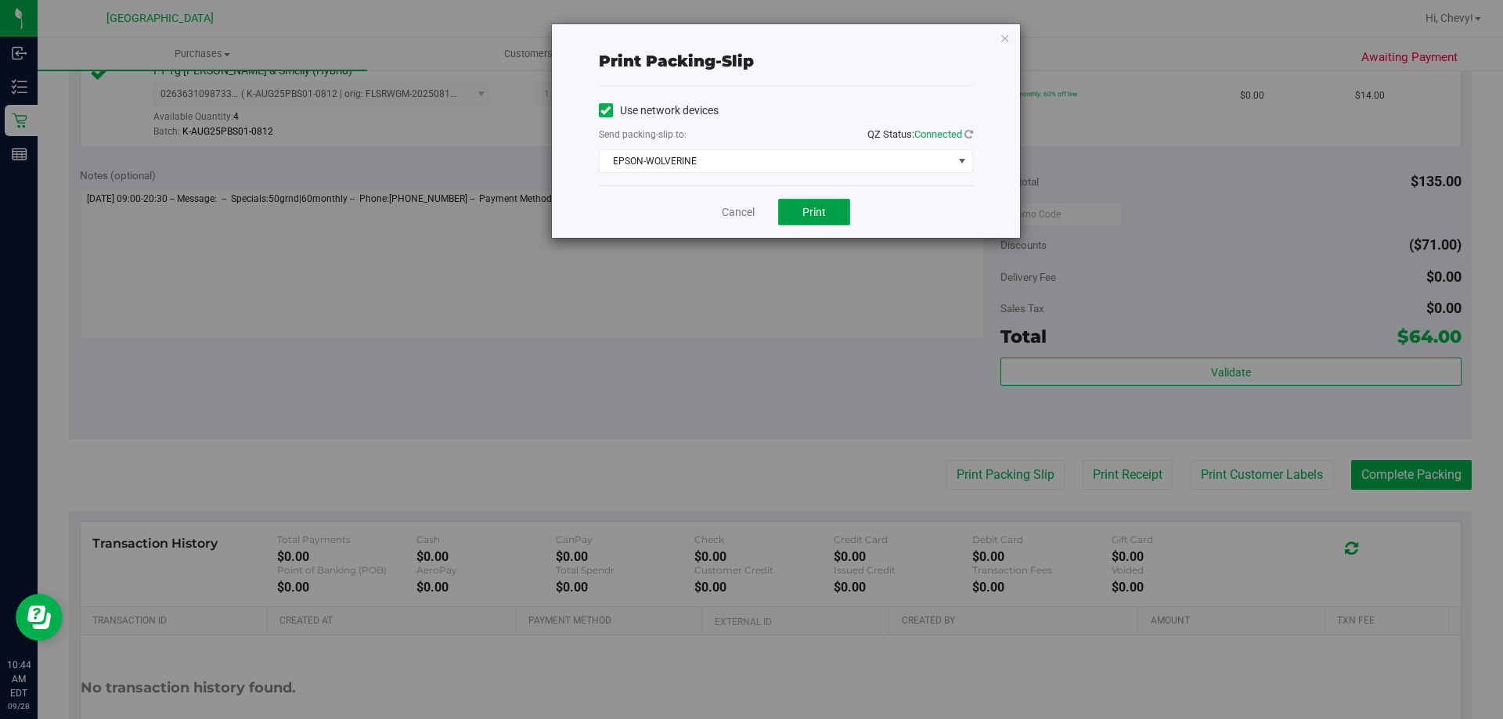
click at [812, 219] on button "Print" at bounding box center [814, 212] width 72 height 27
click at [1004, 45] on icon "button" at bounding box center [1005, 37] width 11 height 19
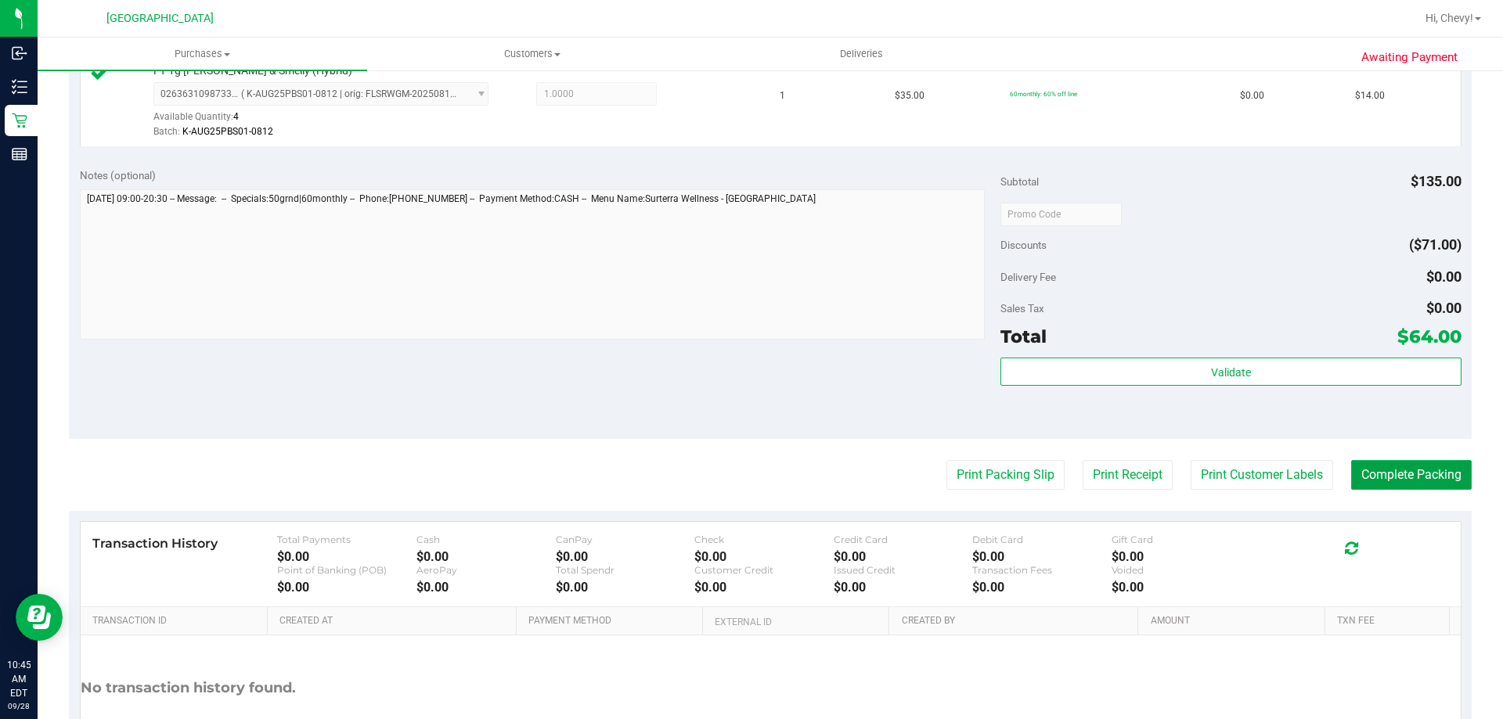
click at [1416, 483] on button "Complete Packing" at bounding box center [1411, 475] width 121 height 30
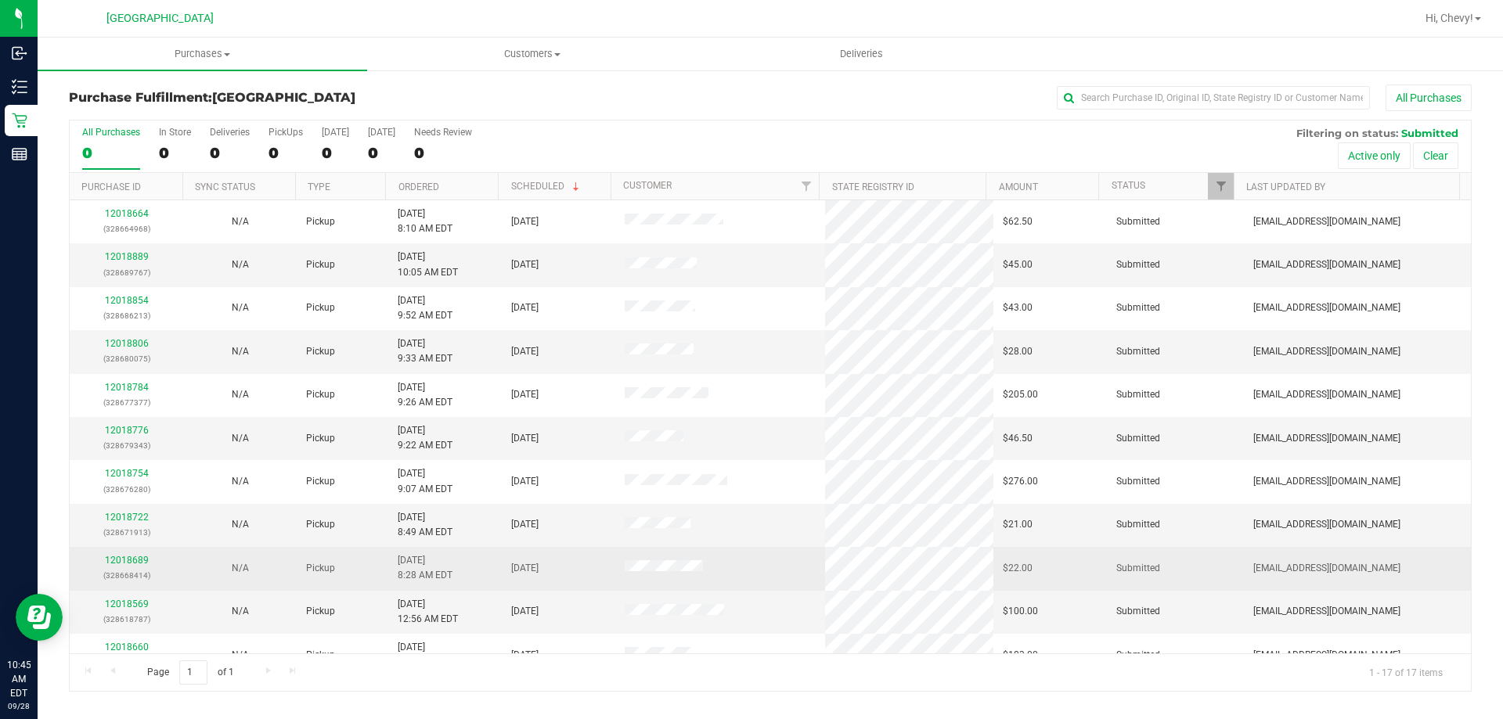
scroll to position [283, 0]
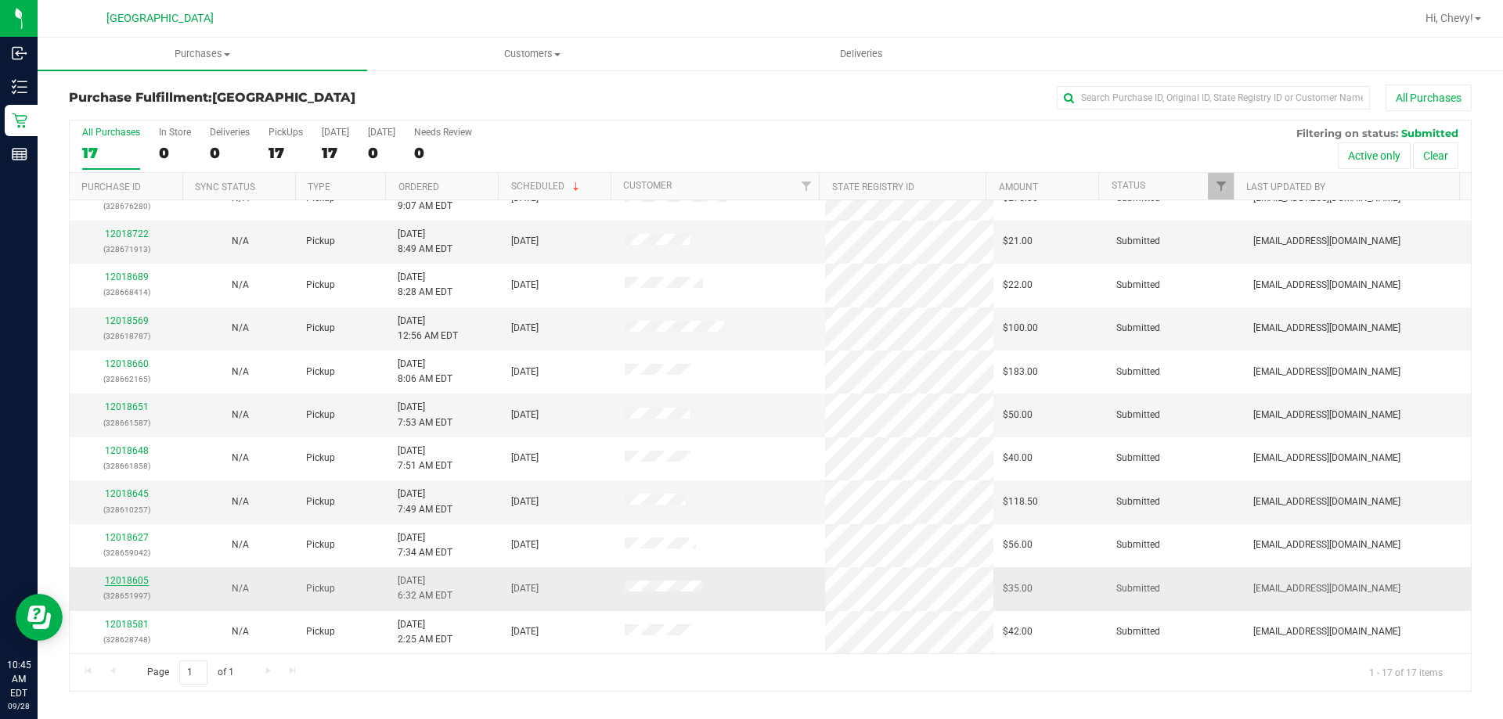
click at [130, 580] on link "12018605" at bounding box center [127, 580] width 44 height 11
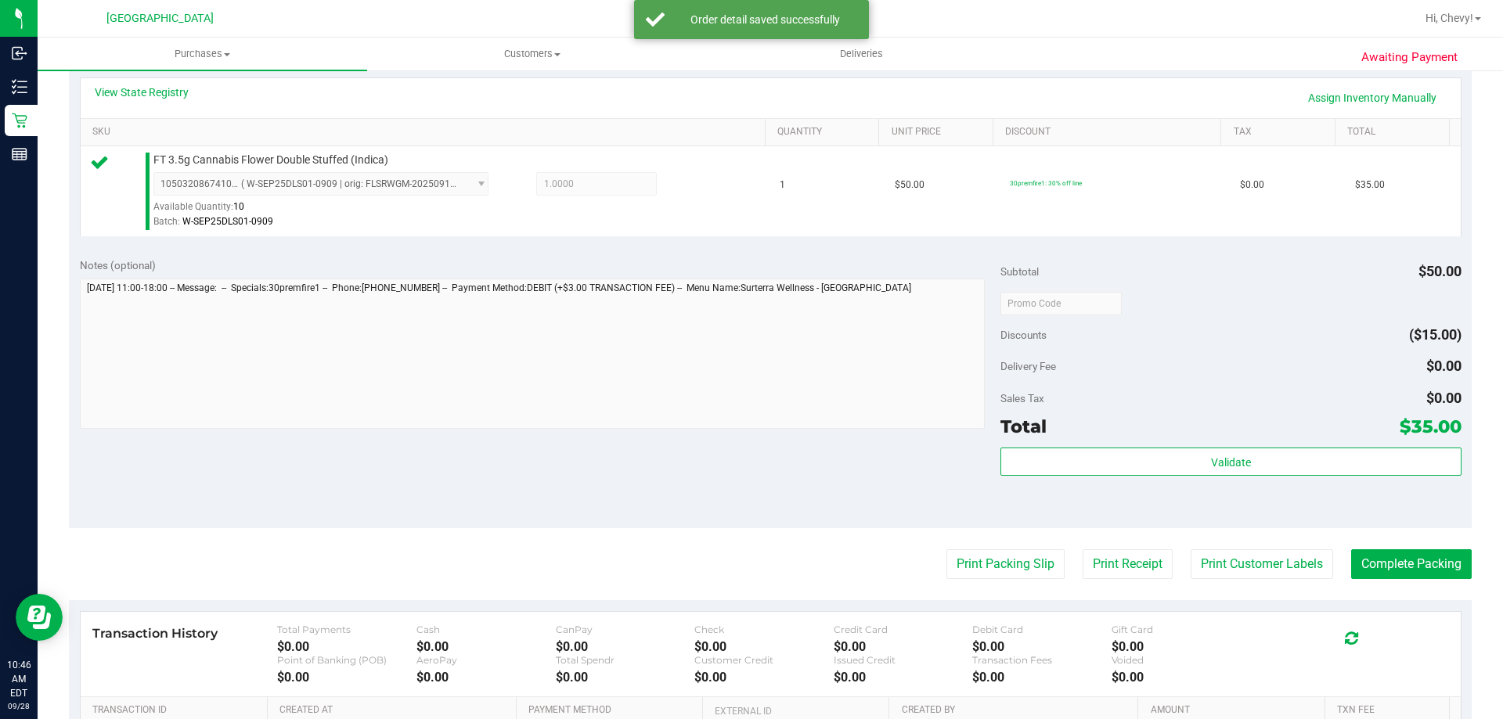
scroll to position [391, 0]
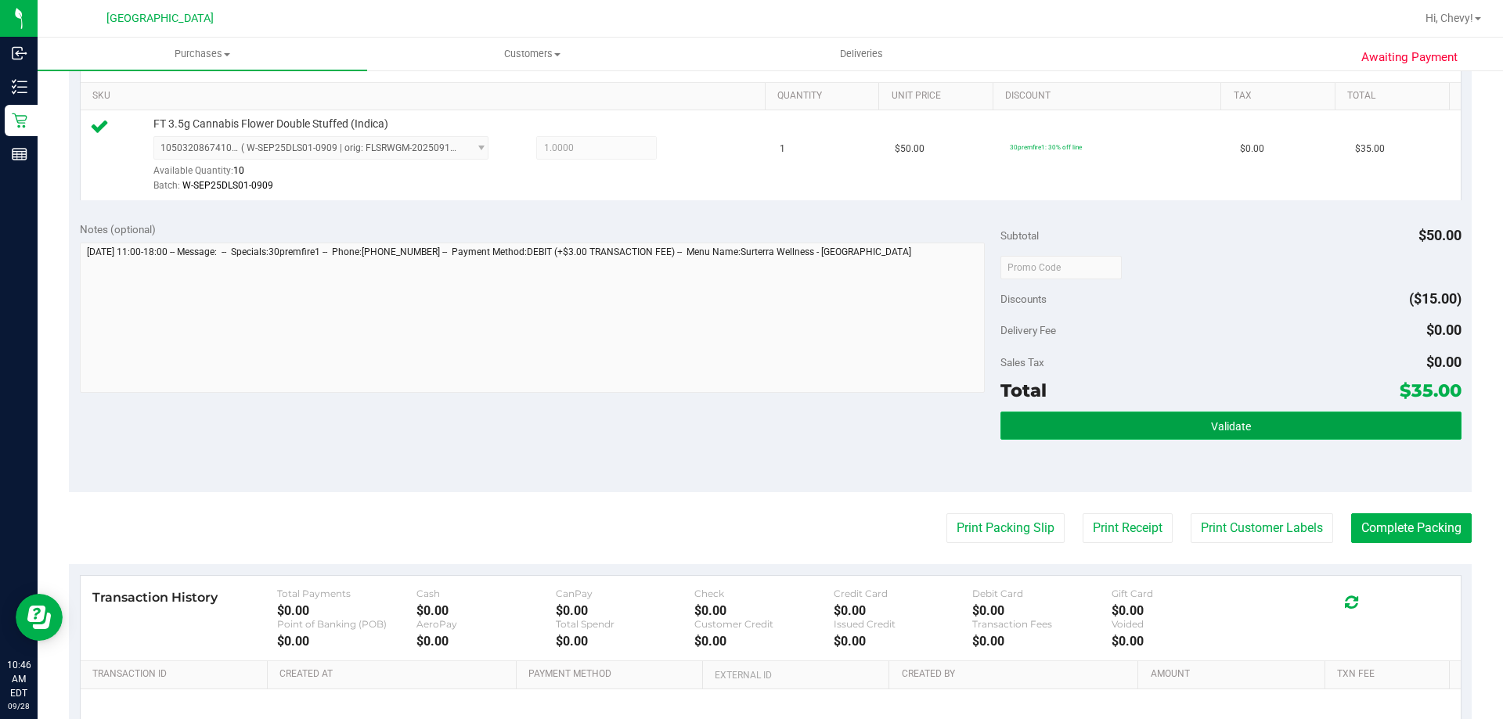
click at [1058, 422] on button "Validate" at bounding box center [1230, 426] width 460 height 28
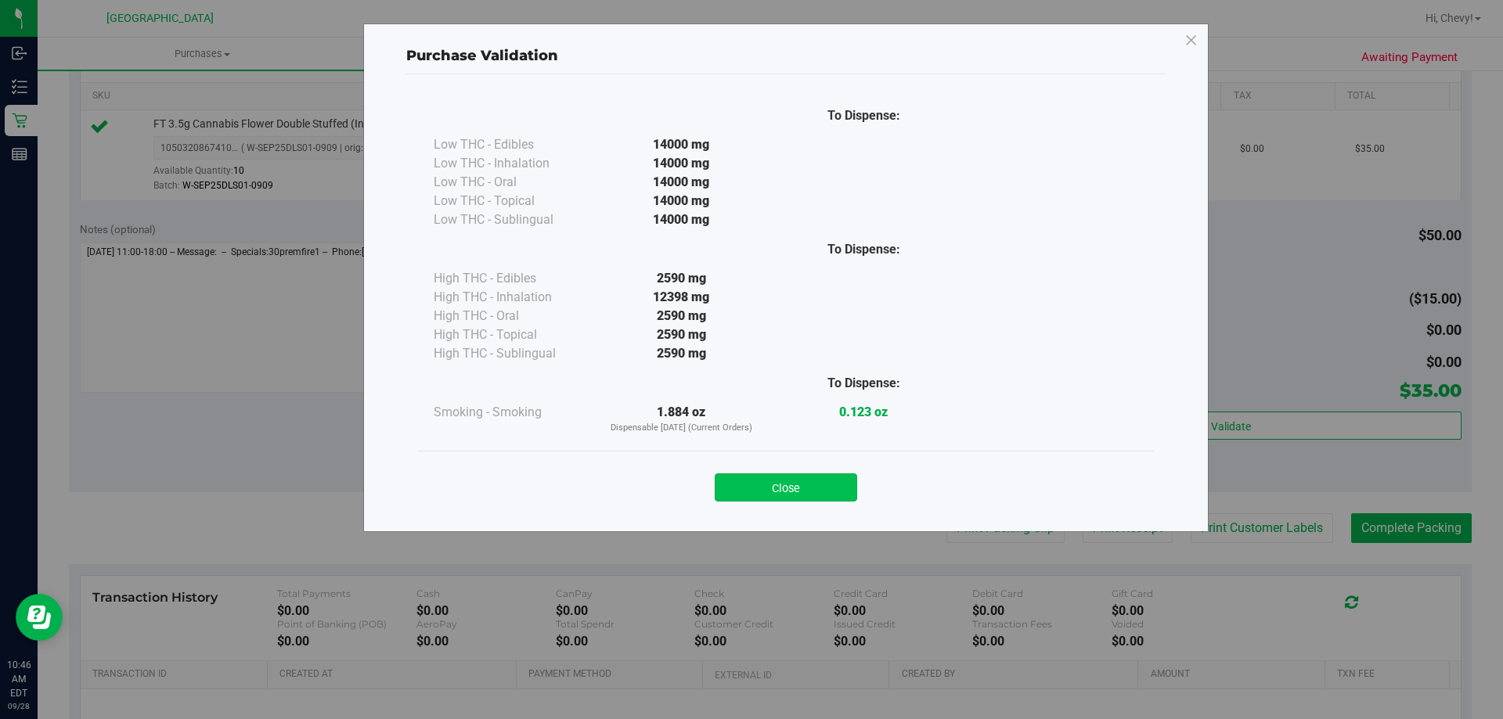
click at [802, 492] on button "Close" at bounding box center [786, 488] width 142 height 28
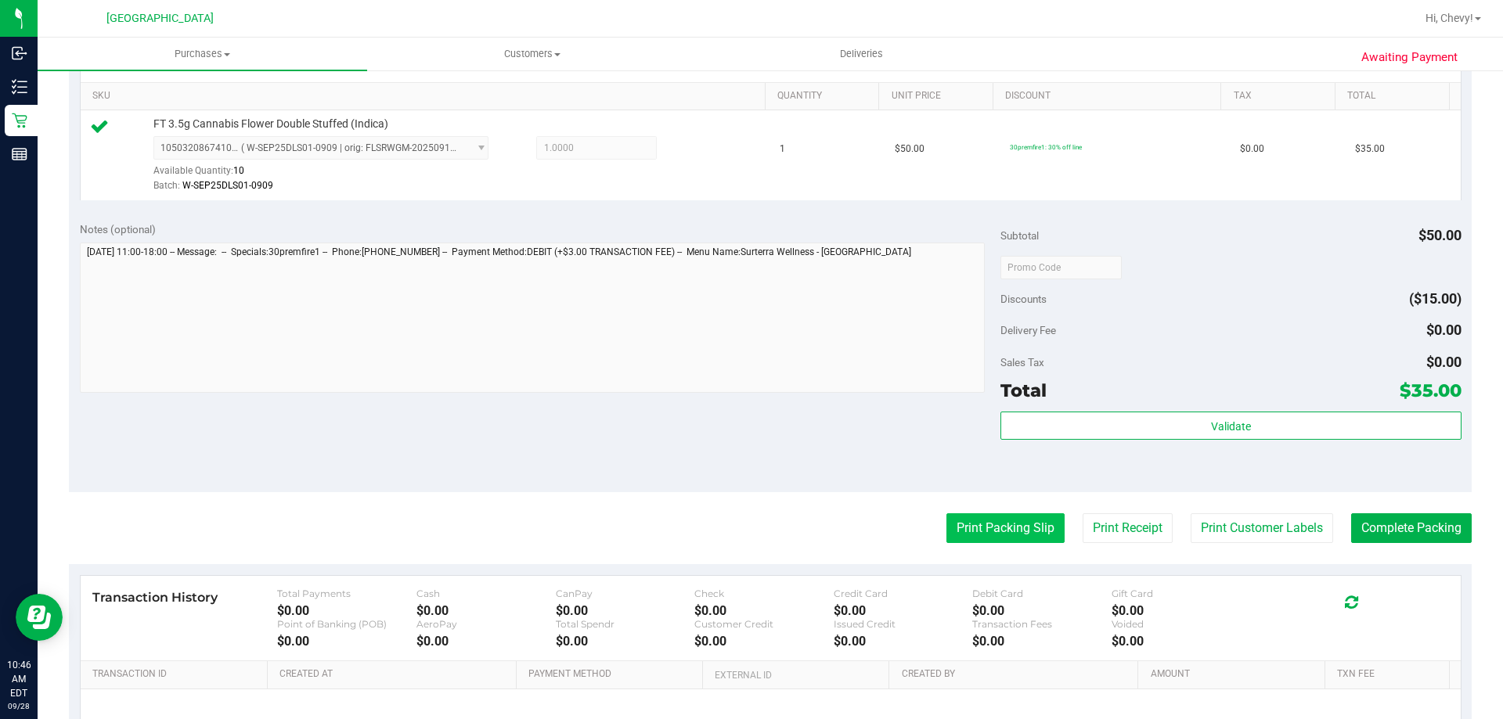
click at [990, 530] on button "Print Packing Slip" at bounding box center [1005, 529] width 118 height 30
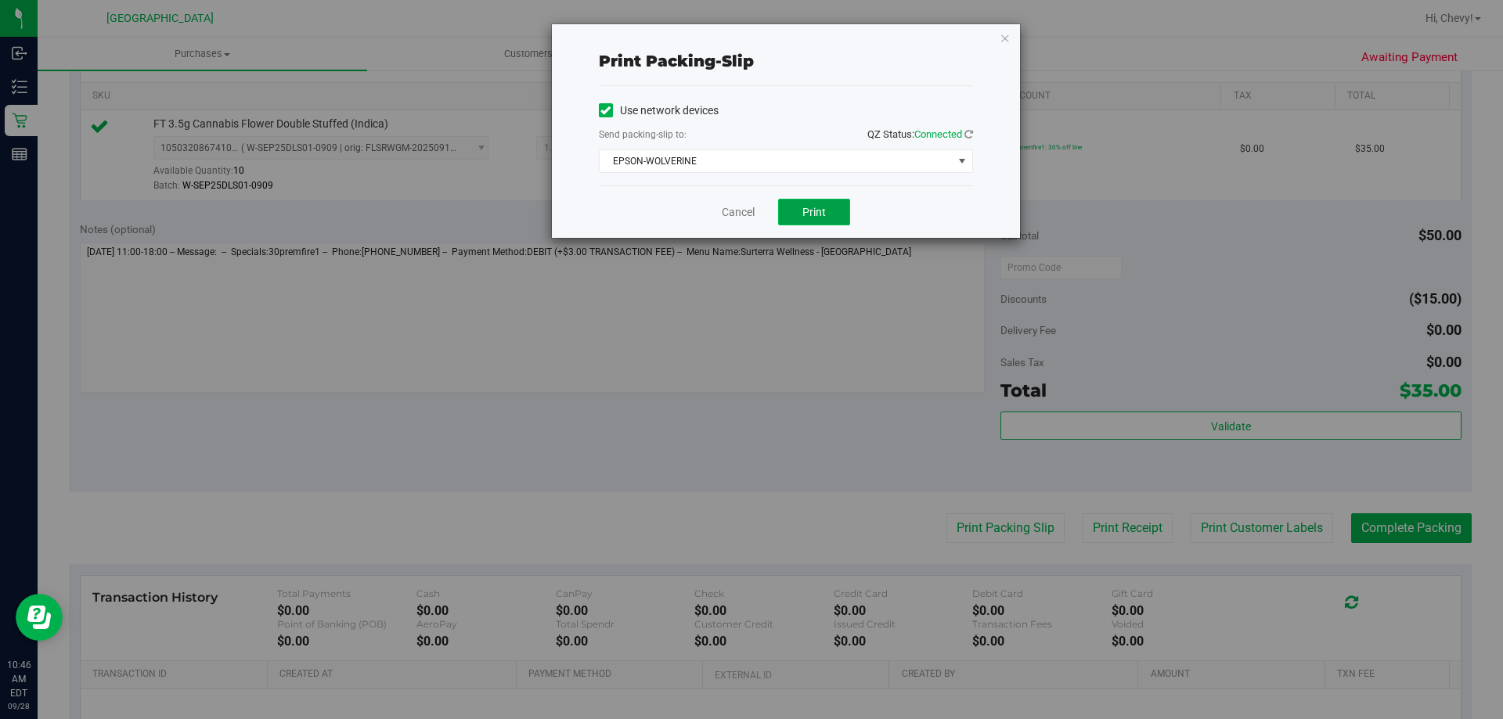
click at [833, 216] on button "Print" at bounding box center [814, 212] width 72 height 27
click at [824, 204] on button "Print" at bounding box center [814, 212] width 72 height 27
click at [1004, 41] on icon "button" at bounding box center [1005, 37] width 11 height 19
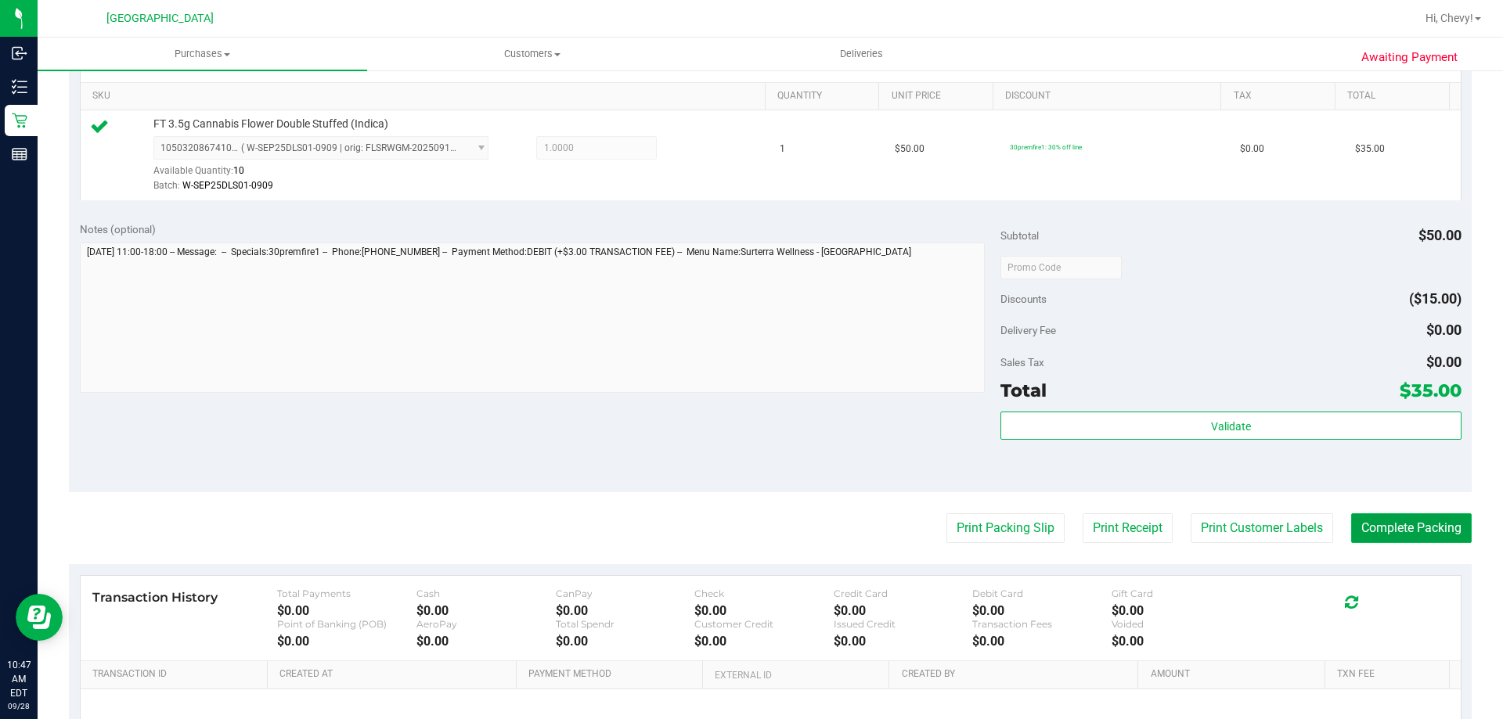
click at [1414, 532] on button "Complete Packing" at bounding box center [1411, 529] width 121 height 30
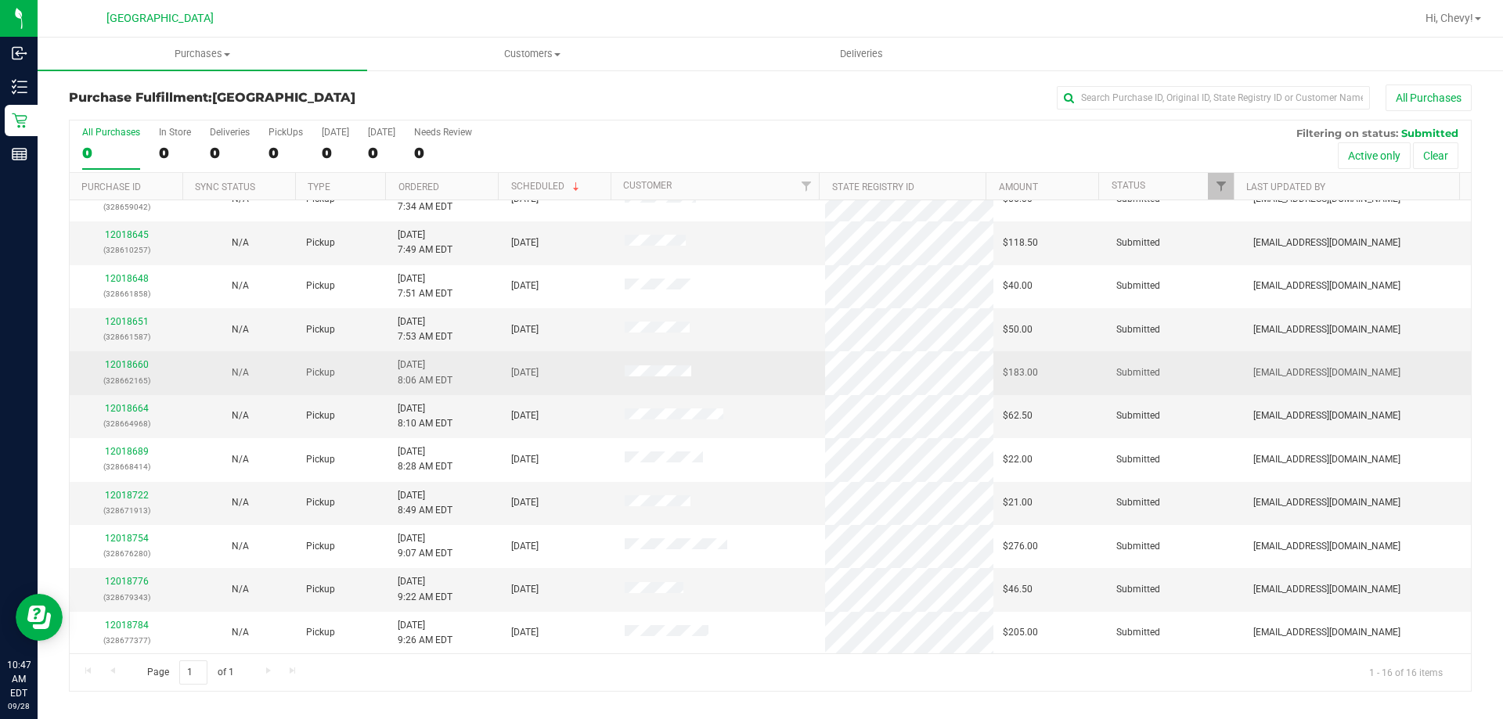
scroll to position [240, 0]
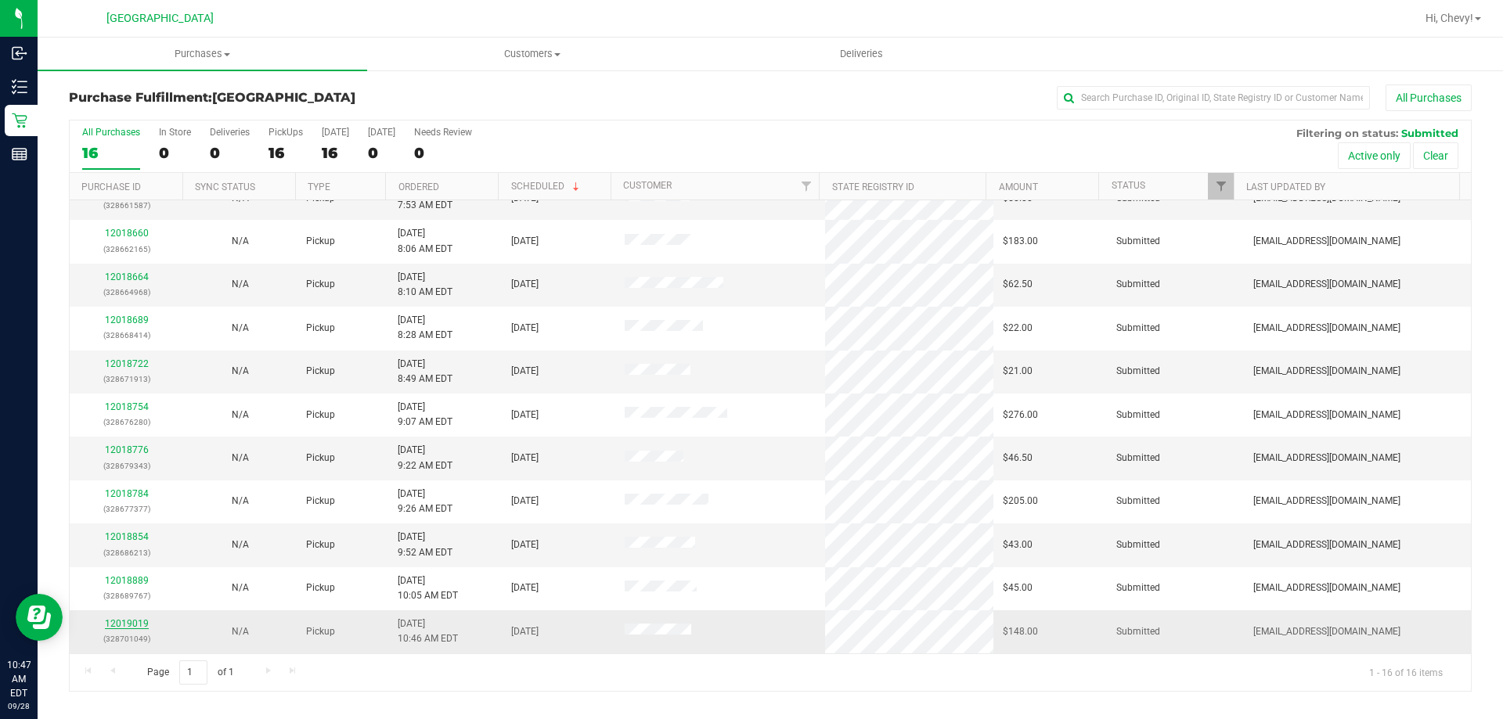
click at [131, 622] on link "12019019" at bounding box center [127, 623] width 44 height 11
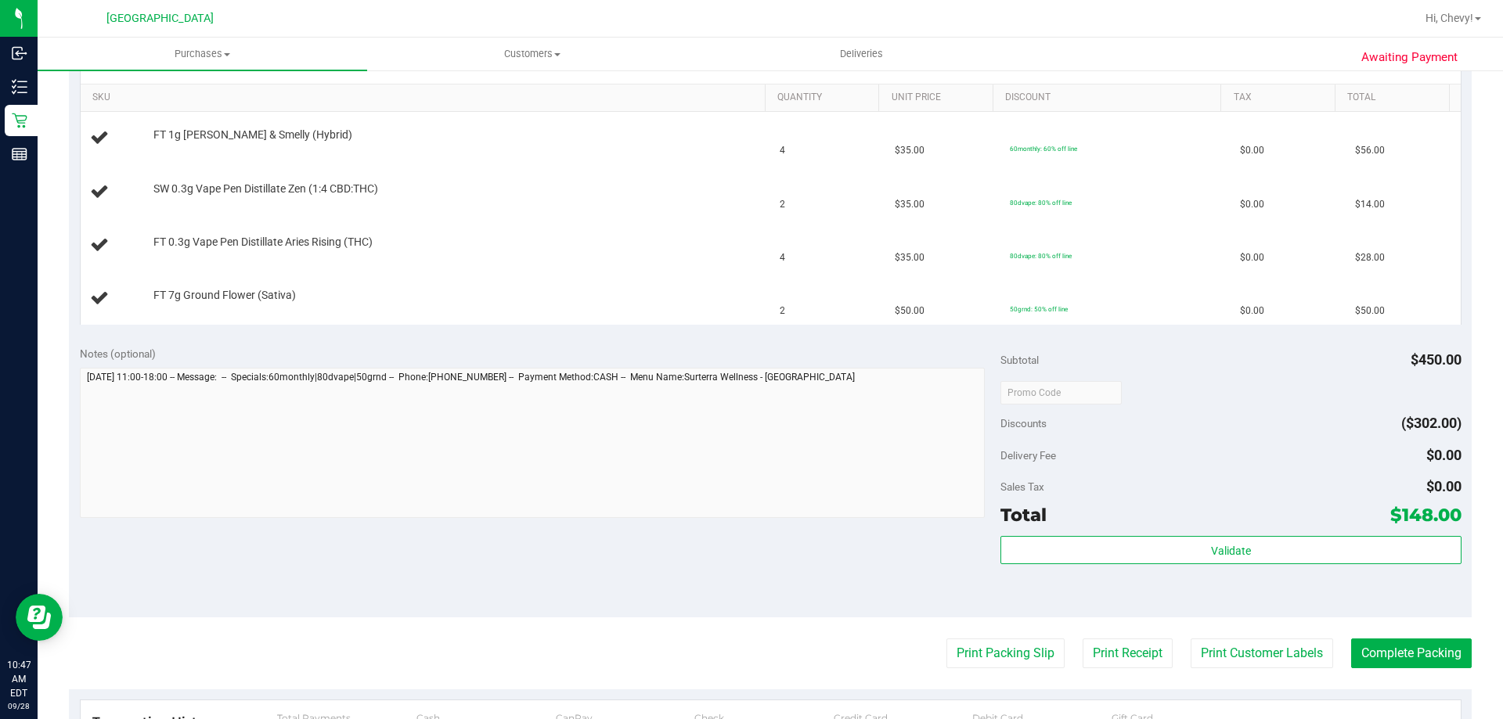
scroll to position [391, 0]
click at [980, 658] on button "Print Packing Slip" at bounding box center [1005, 652] width 118 height 30
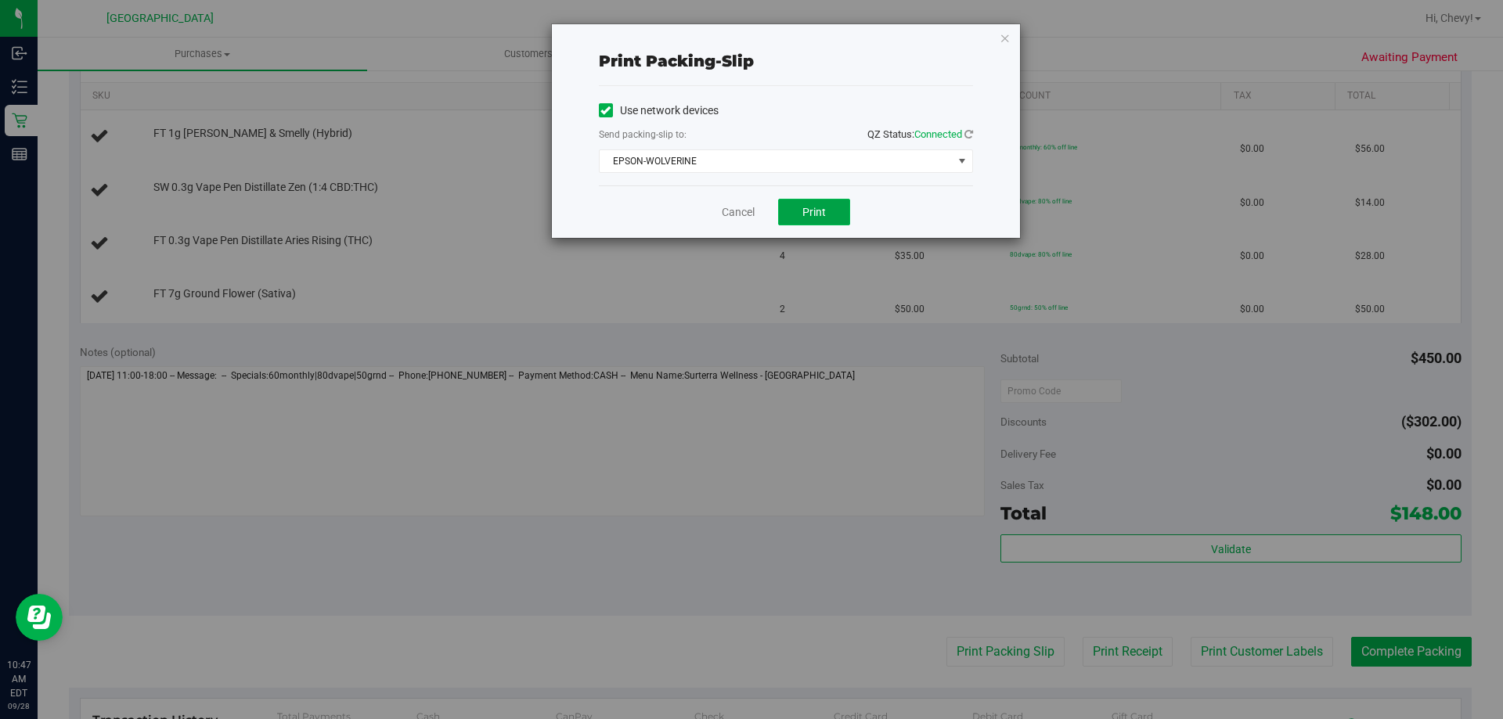
click at [796, 212] on button "Print" at bounding box center [814, 212] width 72 height 27
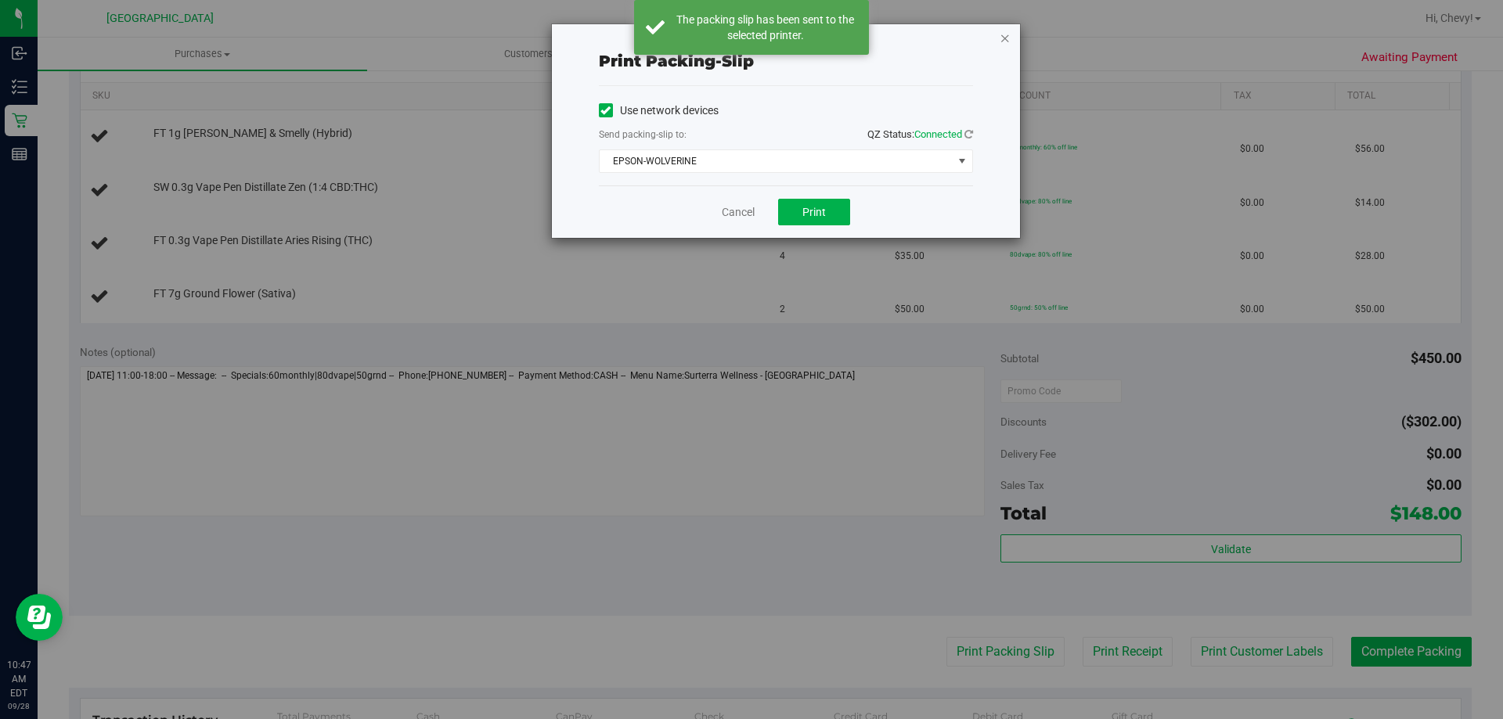
click at [1006, 38] on icon "button" at bounding box center [1005, 37] width 11 height 19
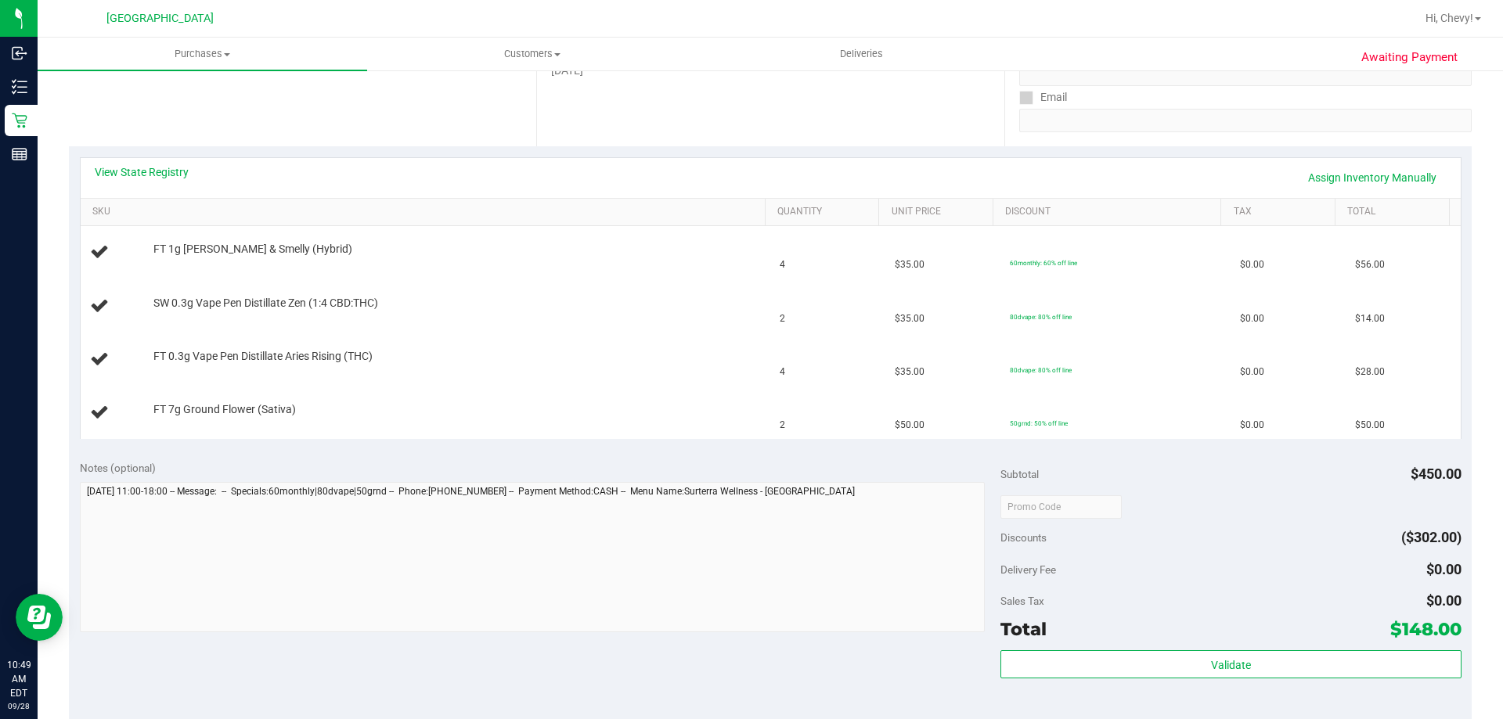
scroll to position [274, 0]
click at [184, 368] on link "Add Package" at bounding box center [181, 367] width 56 height 11
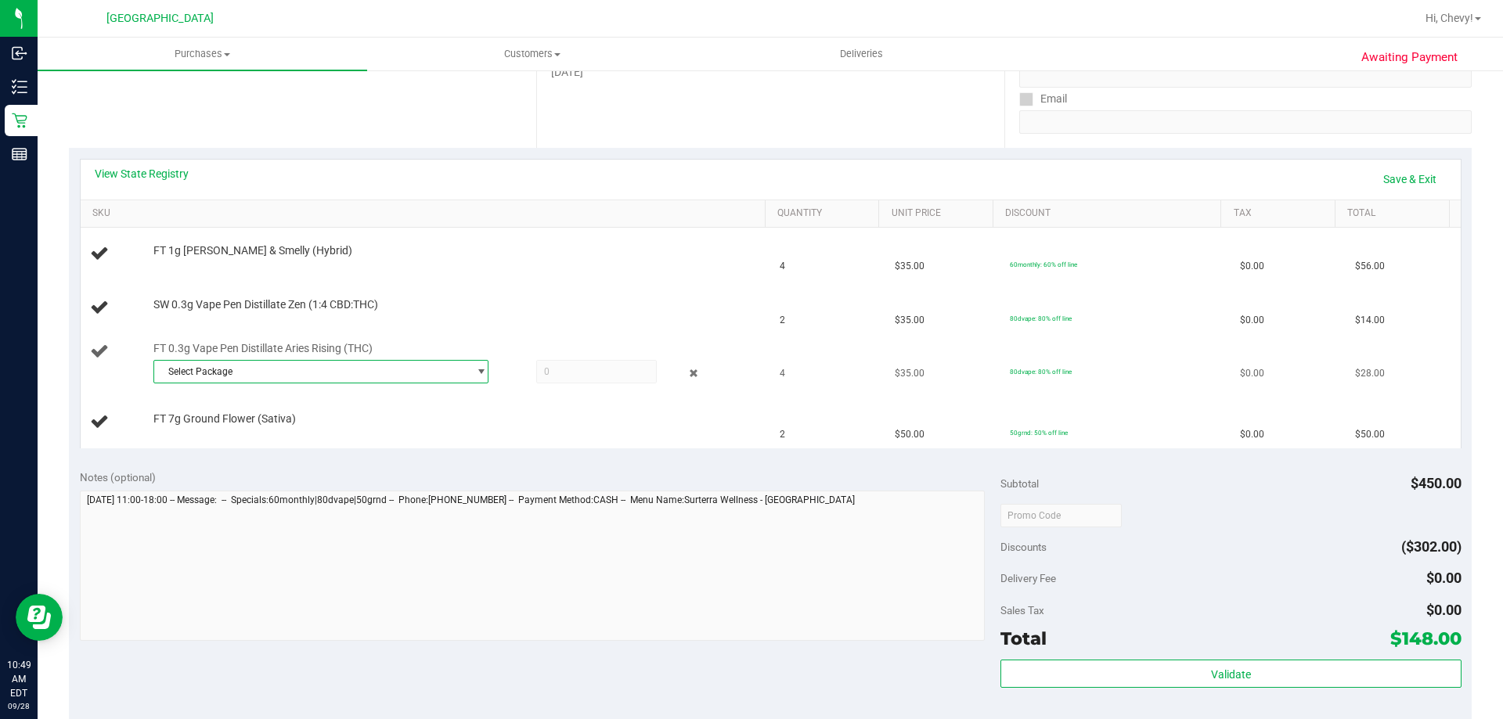
click at [186, 373] on span "Select Package" at bounding box center [311, 372] width 314 height 22
click at [199, 435] on span "8622170360106604" at bounding box center [207, 436] width 88 height 11
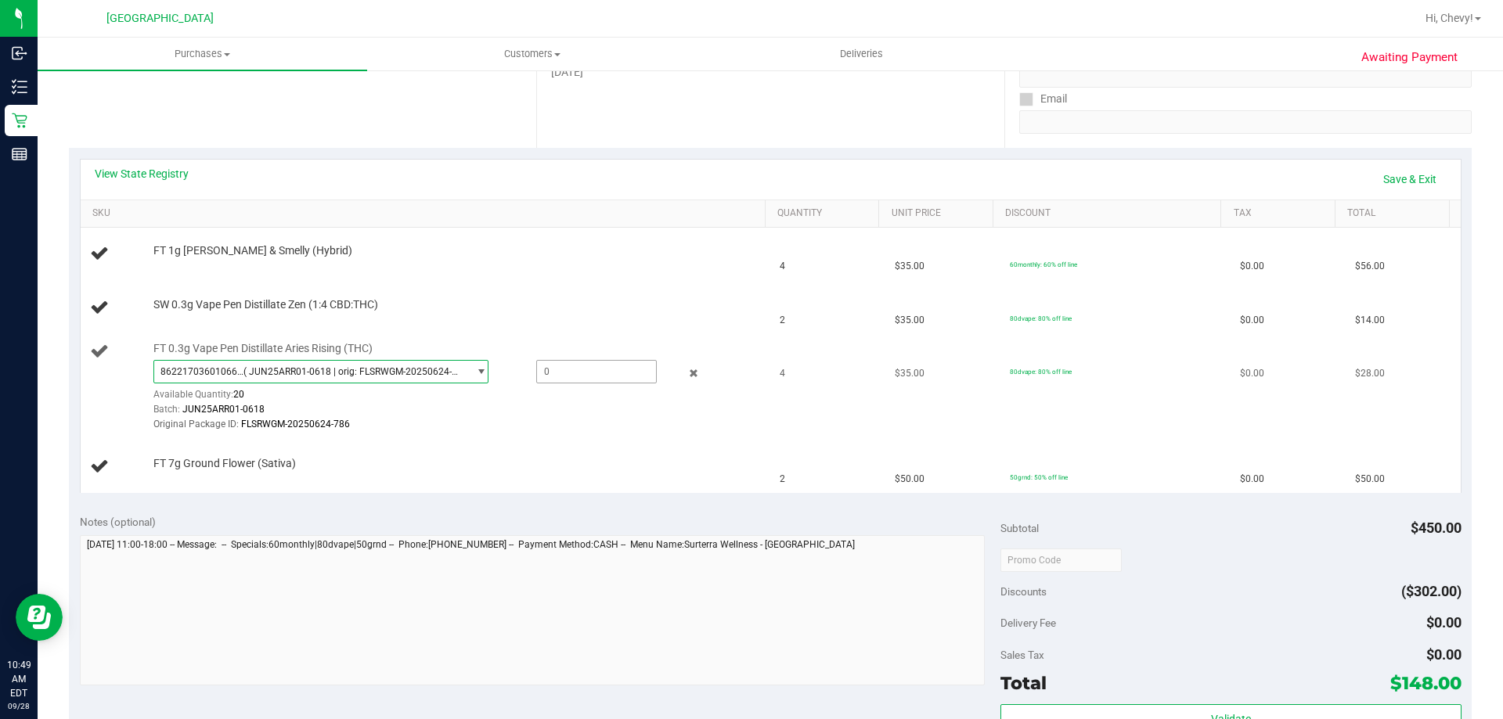
click at [556, 365] on span at bounding box center [596, 371] width 121 height 23
type input "4"
type input "4.0000"
click at [591, 447] on td "FT 7g Ground Flower (Sativa)" at bounding box center [426, 467] width 690 height 52
click at [203, 319] on link "Add Package" at bounding box center [181, 314] width 56 height 11
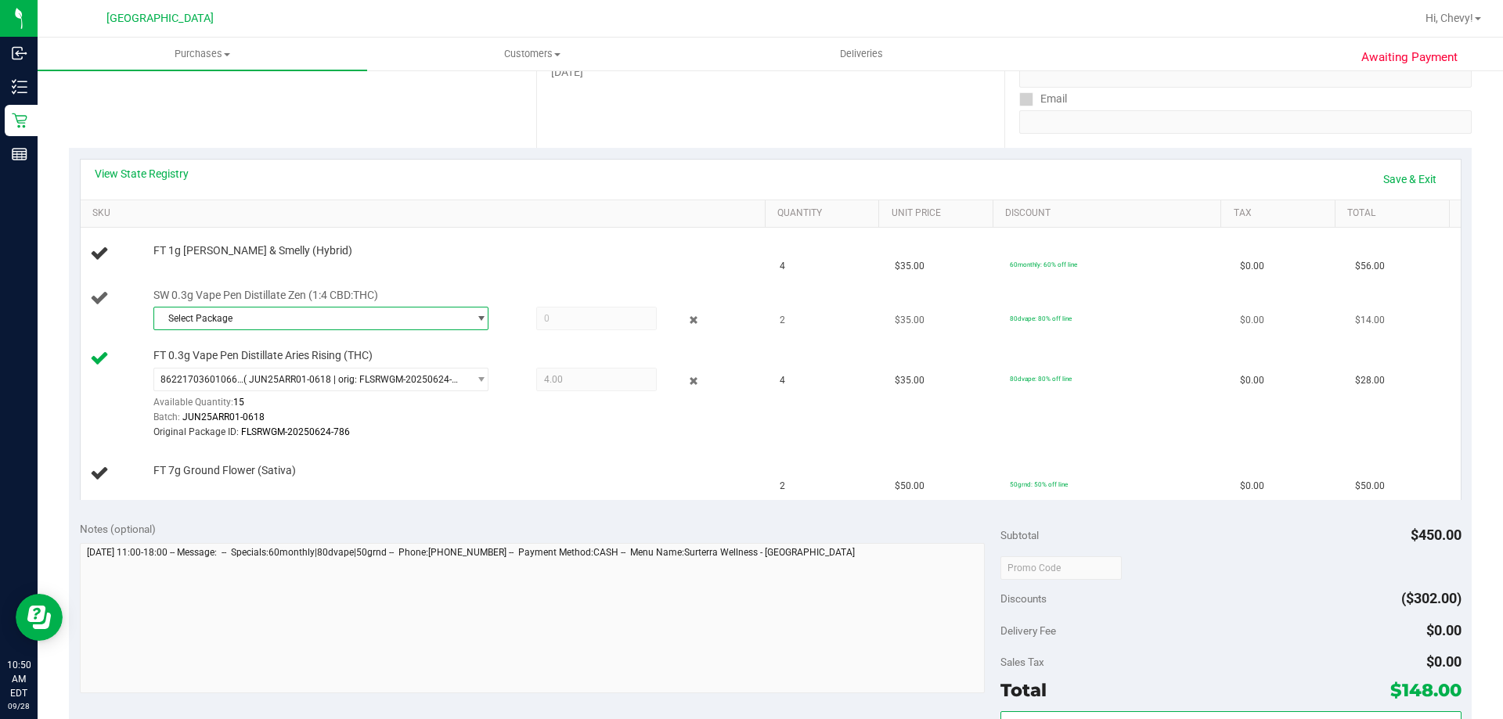
click at [203, 319] on span "Select Package" at bounding box center [311, 319] width 314 height 22
click at [204, 377] on li "1039176700457203 ( JUN25ZEN01-0617 | orig: FLSRWGM-20250623-2758 )" at bounding box center [316, 383] width 327 height 22
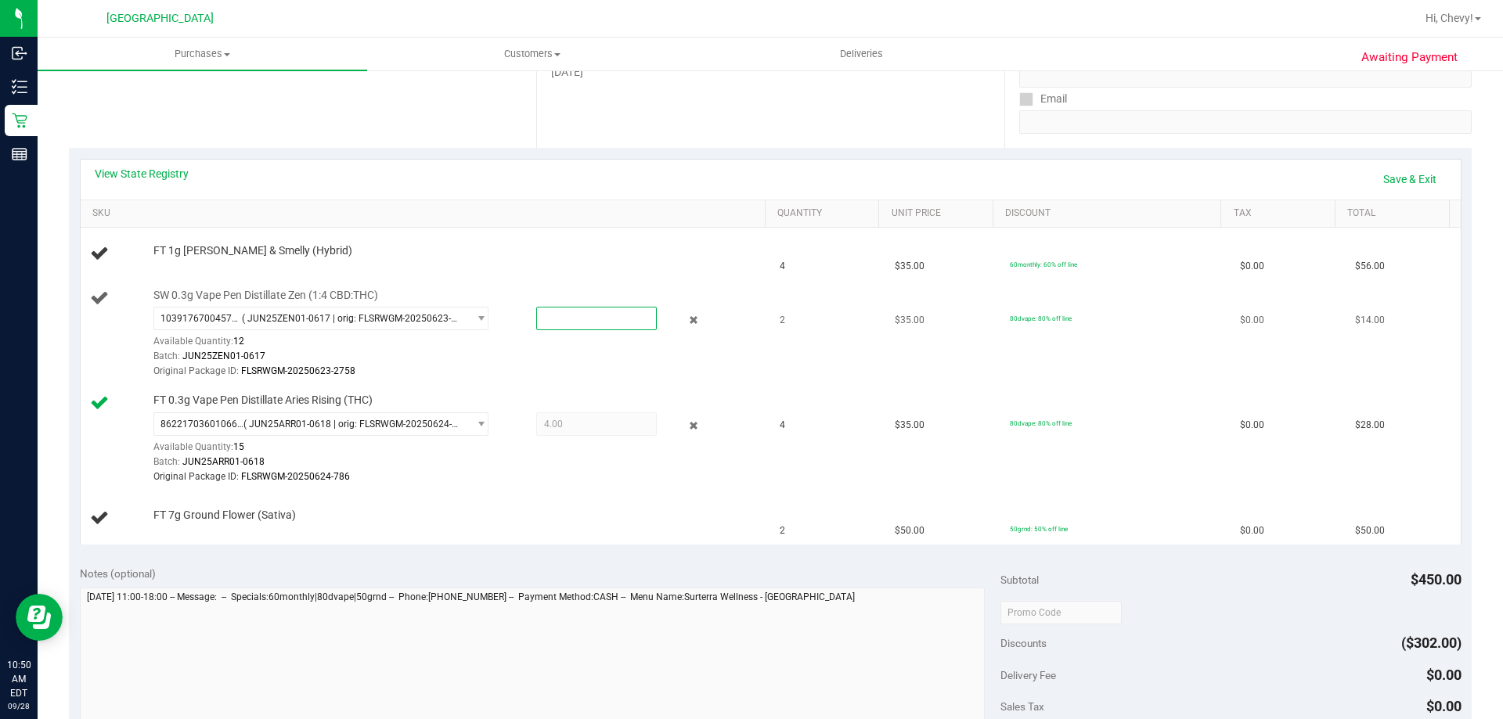
click at [565, 319] on span at bounding box center [596, 318] width 121 height 23
type input "2"
type input "2.0000"
click at [558, 265] on div "FT 1g Kief PB & Smelly (Hybrid)" at bounding box center [426, 253] width 672 height 21
click at [1391, 179] on link "Save & Exit" at bounding box center [1410, 179] width 74 height 27
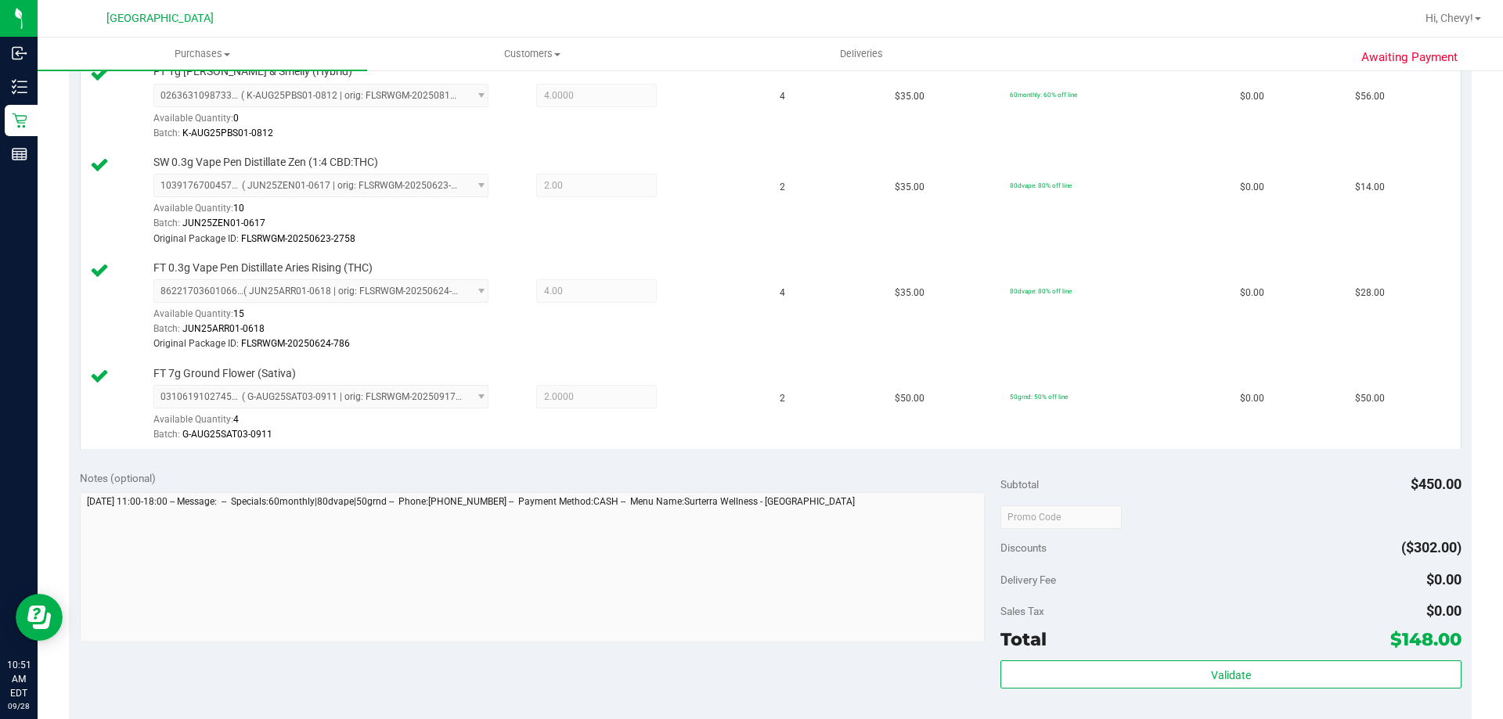
scroll to position [509, 0]
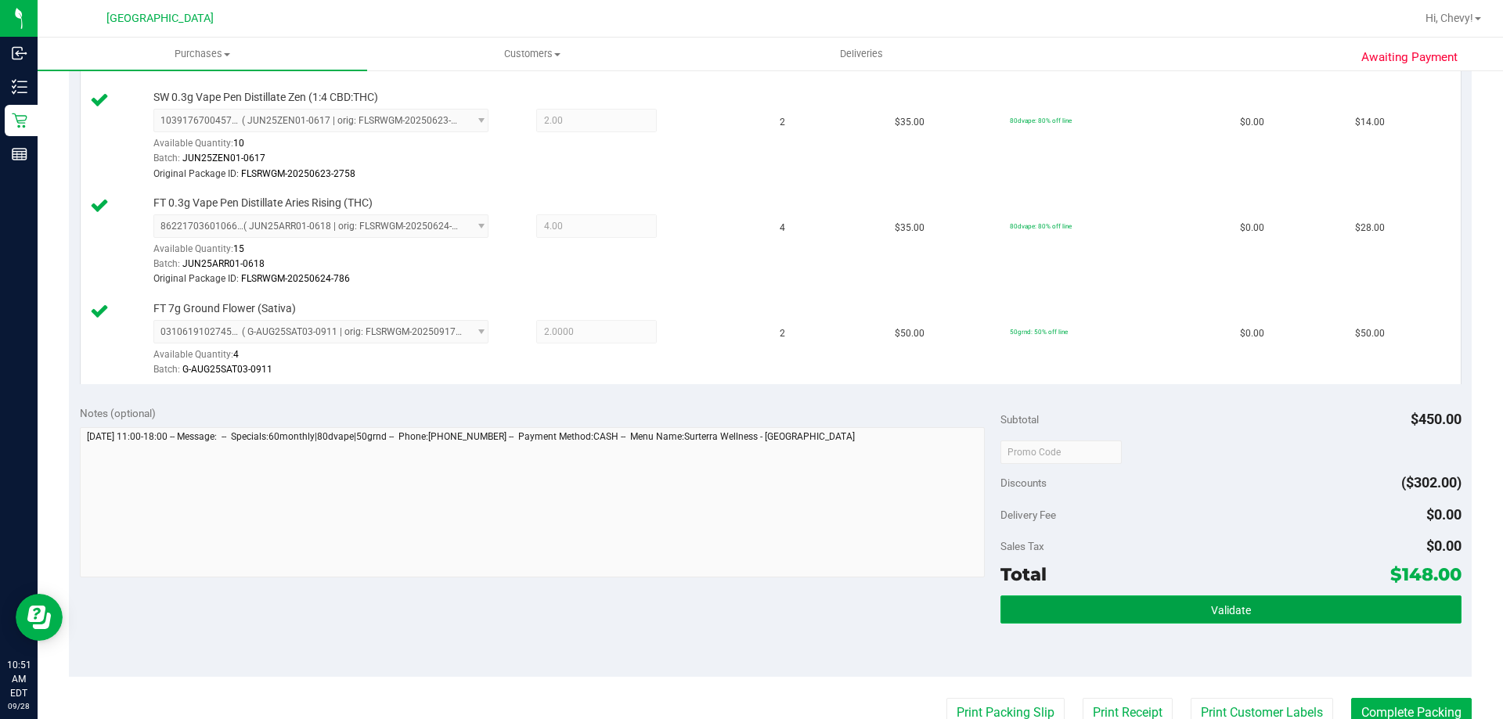
click at [1173, 605] on button "Validate" at bounding box center [1230, 610] width 460 height 28
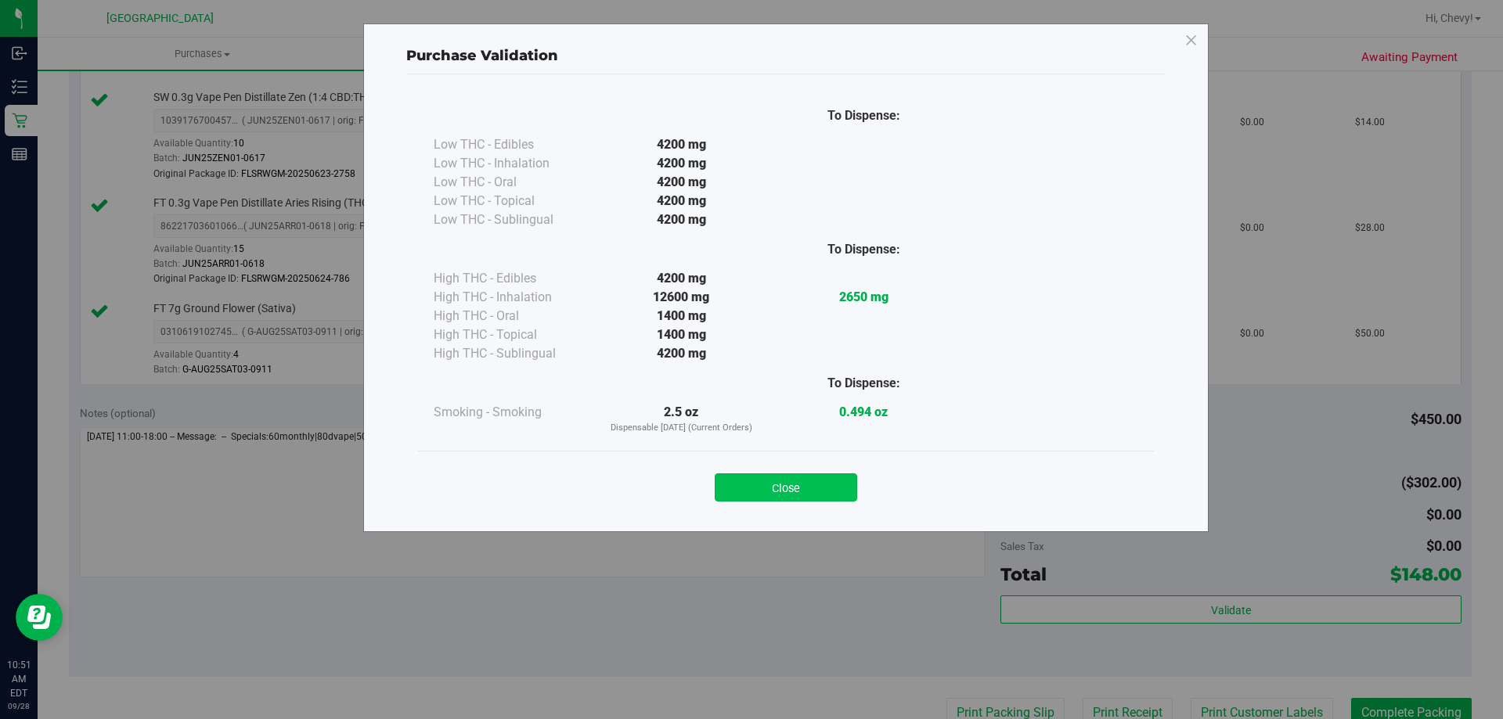
click at [785, 490] on button "Close" at bounding box center [786, 488] width 142 height 28
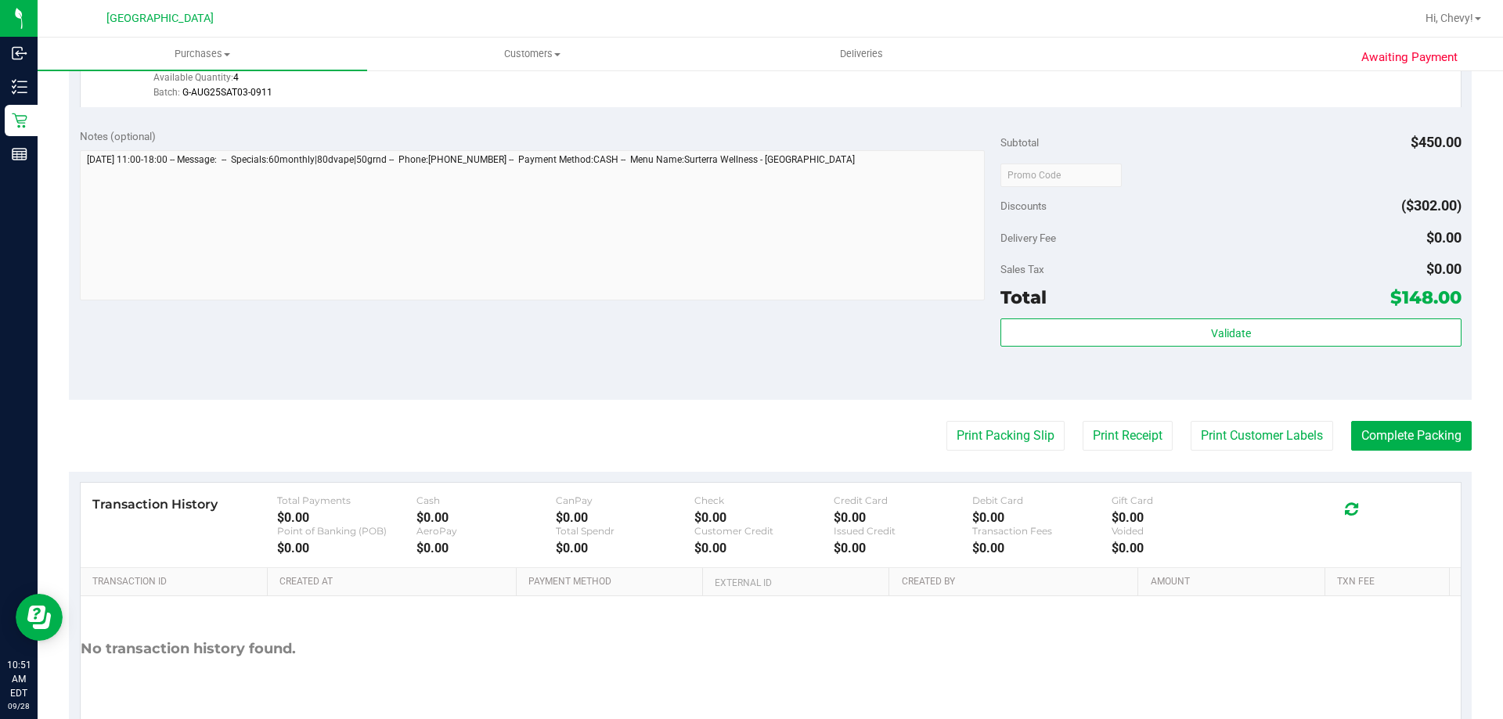
scroll to position [822, 0]
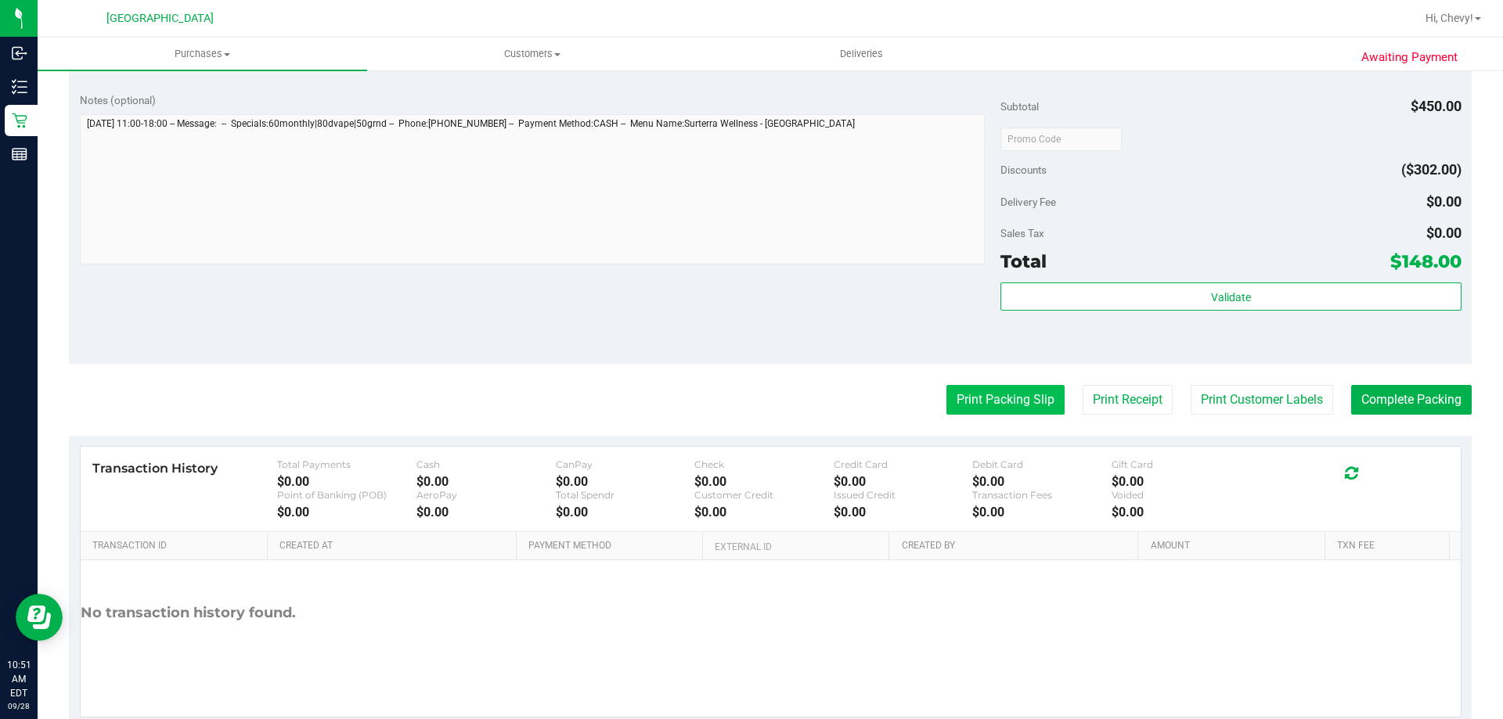
click at [1025, 391] on button "Print Packing Slip" at bounding box center [1005, 400] width 118 height 30
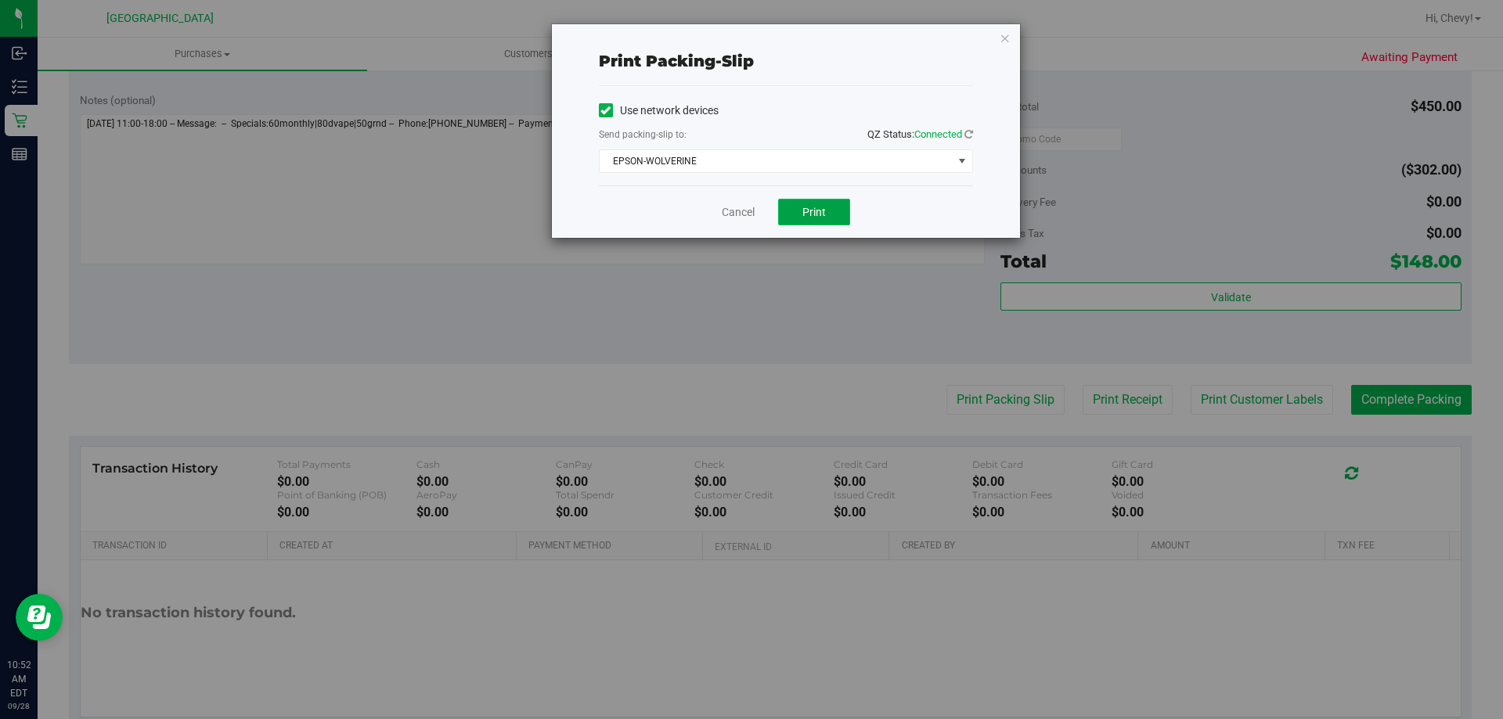
click at [824, 214] on span "Print" at bounding box center [813, 212] width 23 height 13
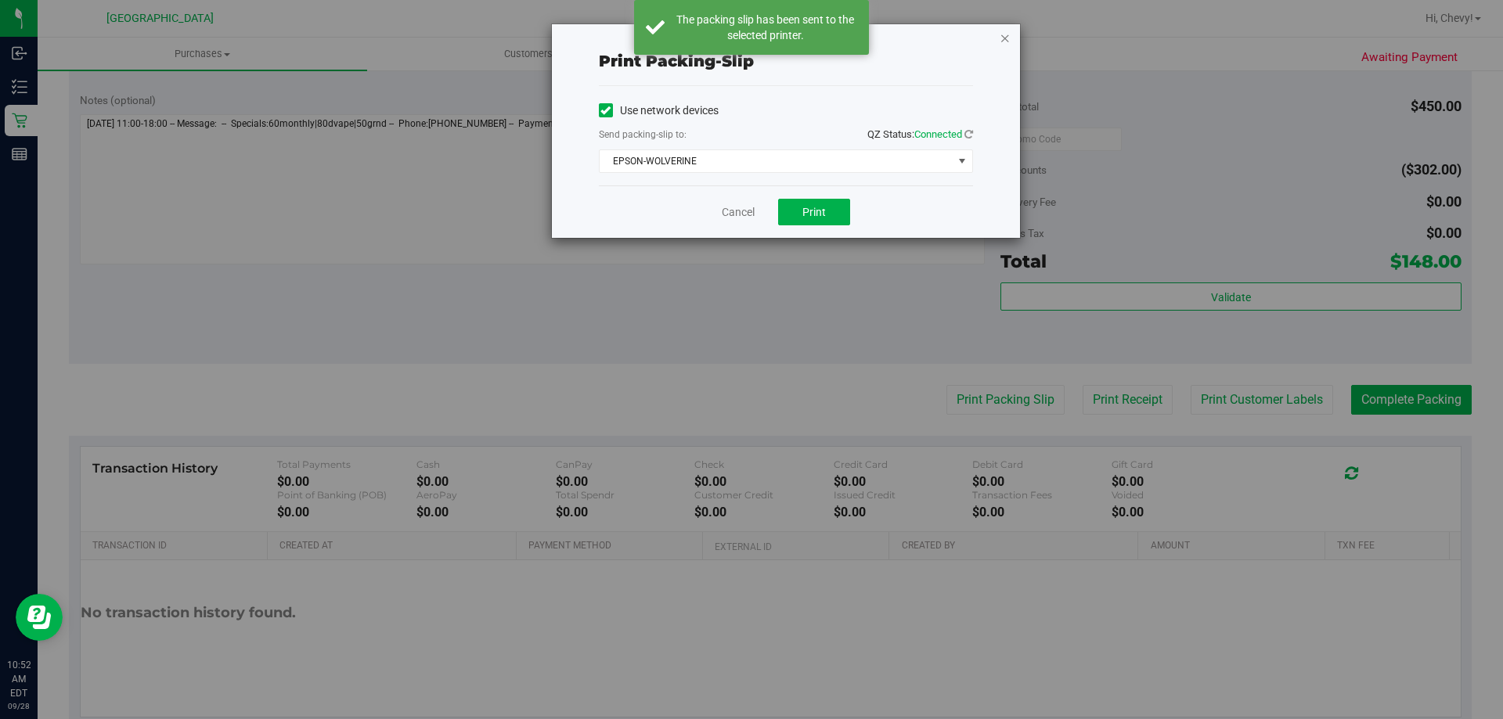
click at [1000, 36] on icon "button" at bounding box center [1005, 37] width 11 height 19
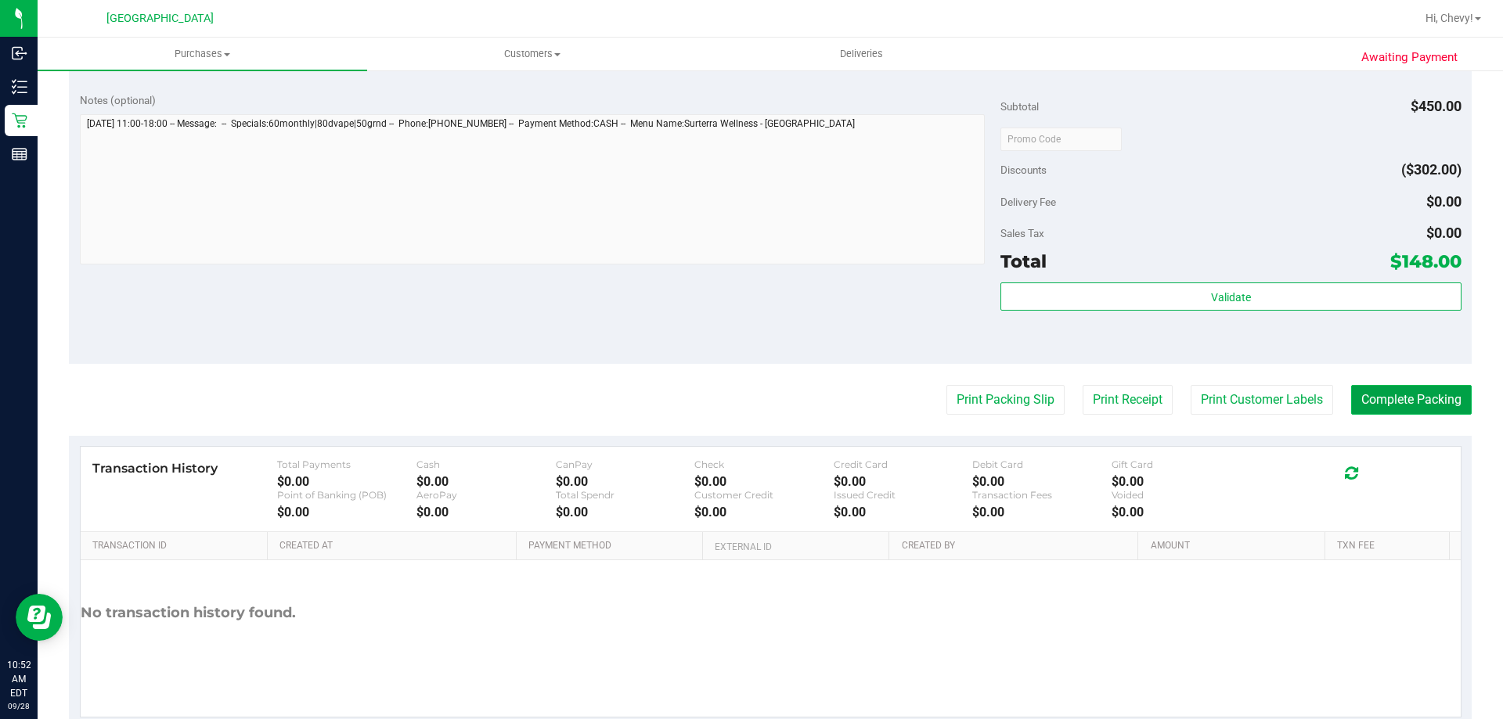
click at [1366, 399] on button "Complete Packing" at bounding box center [1411, 400] width 121 height 30
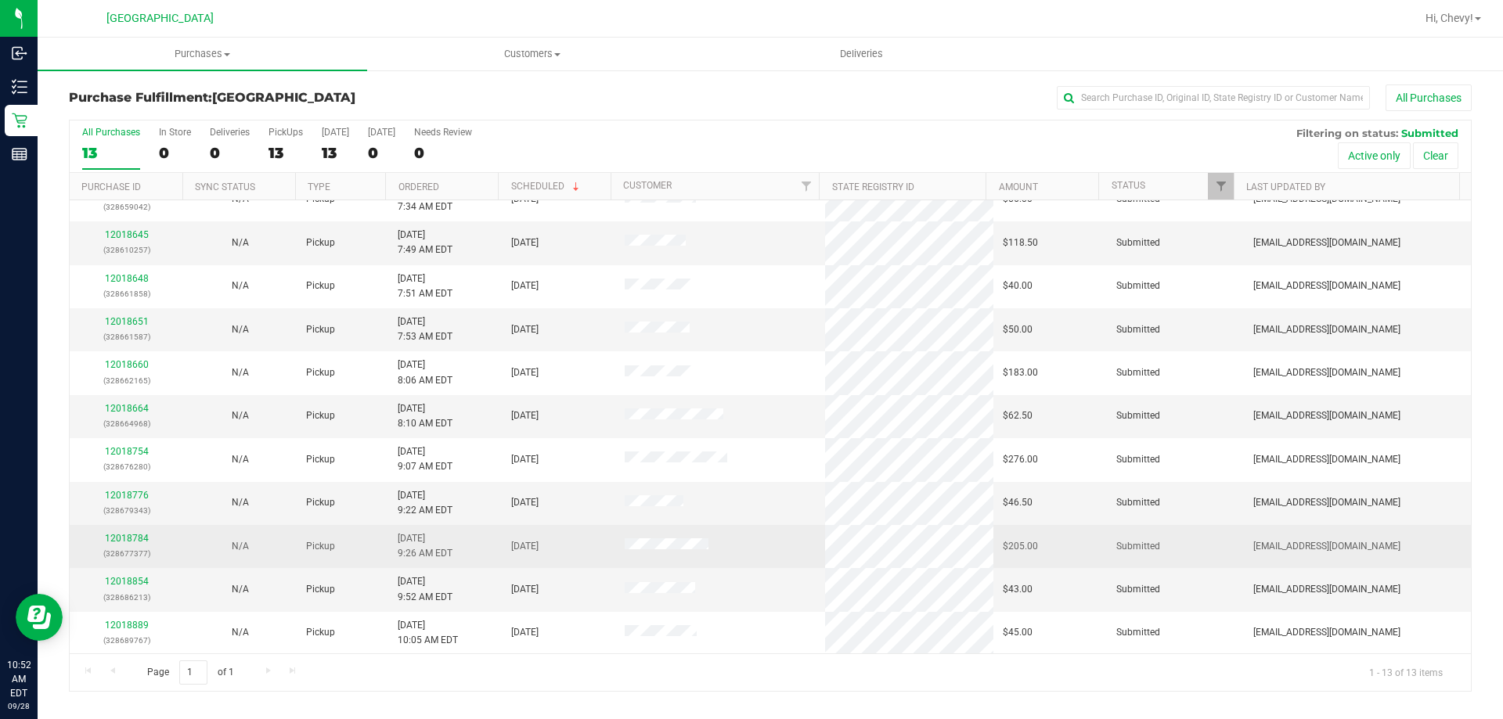
scroll to position [110, 0]
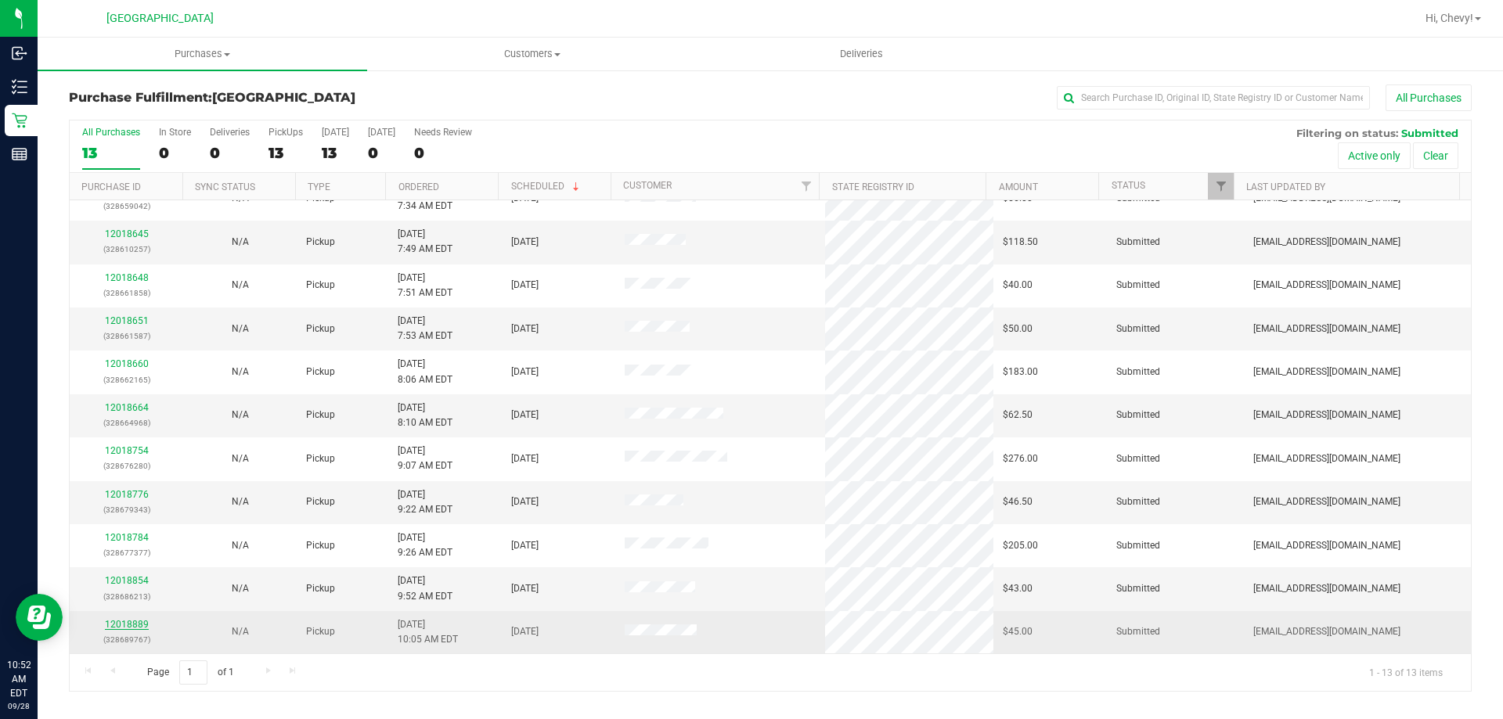
click at [124, 622] on link "12018889" at bounding box center [127, 624] width 44 height 11
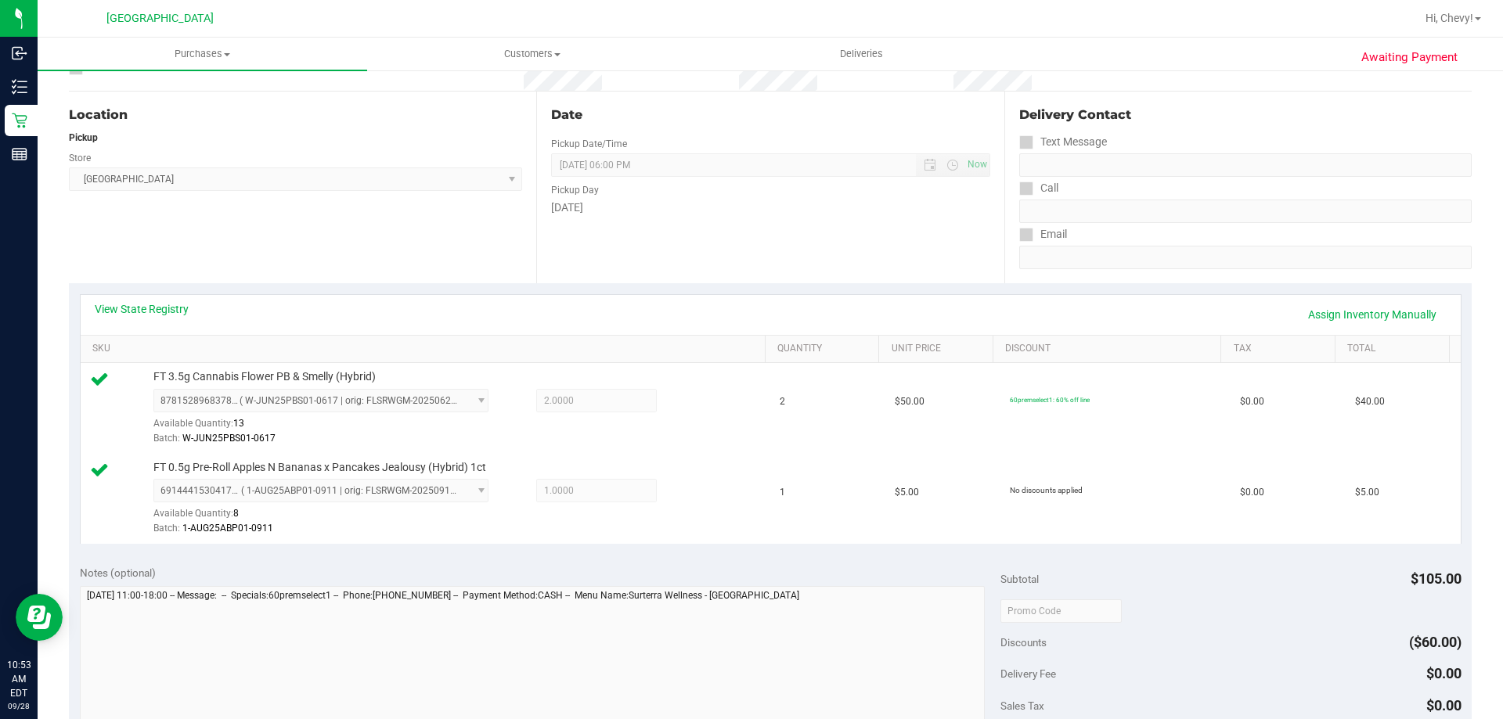
scroll to position [235, 0]
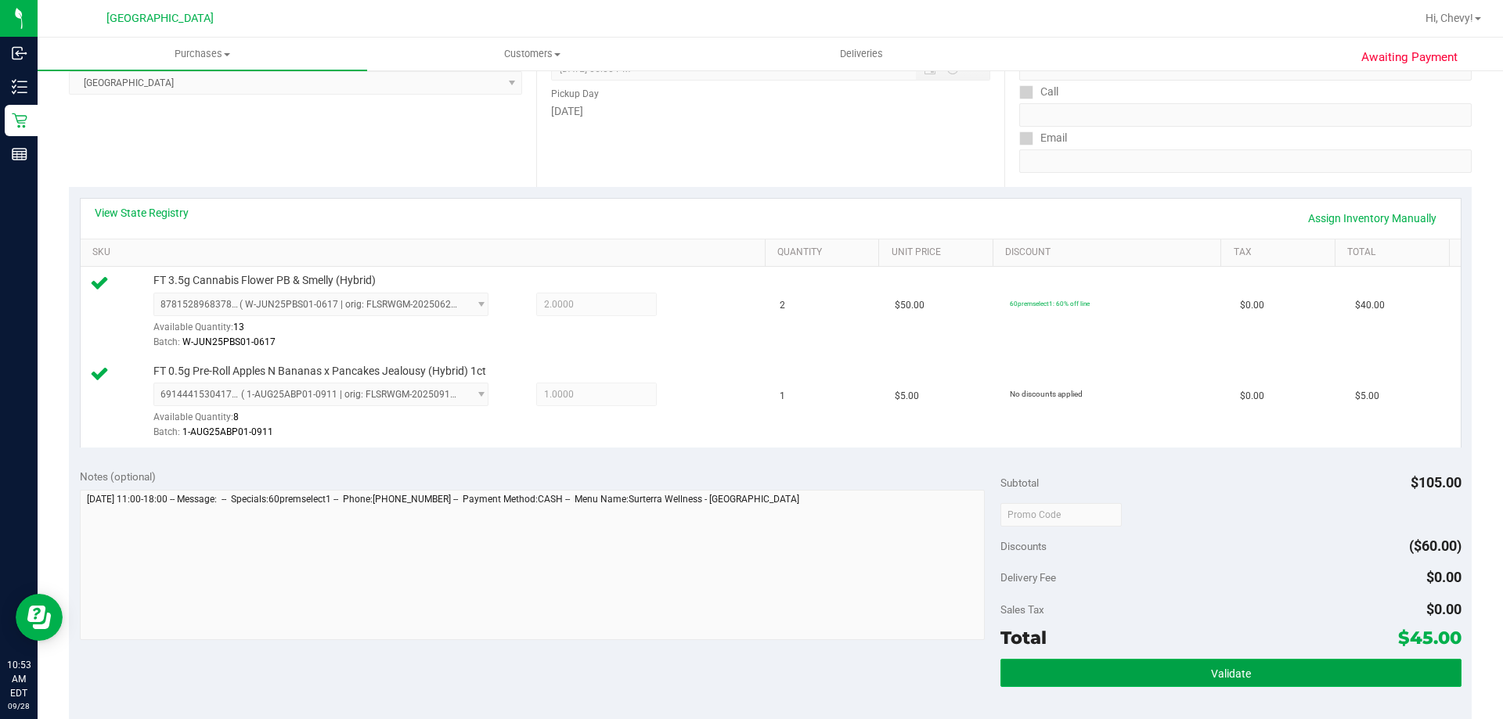
click at [1233, 674] on span "Validate" at bounding box center [1231, 674] width 40 height 13
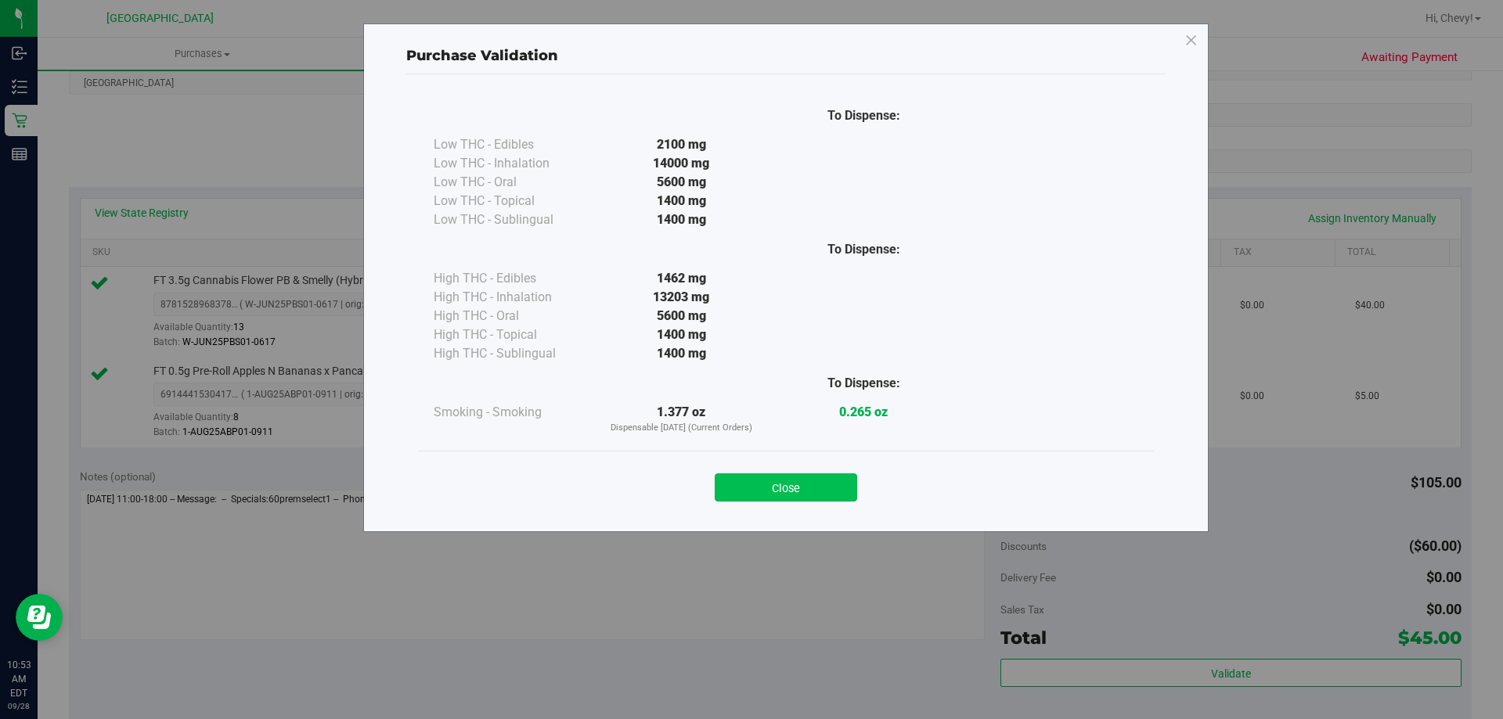
click at [827, 484] on button "Close" at bounding box center [786, 488] width 142 height 28
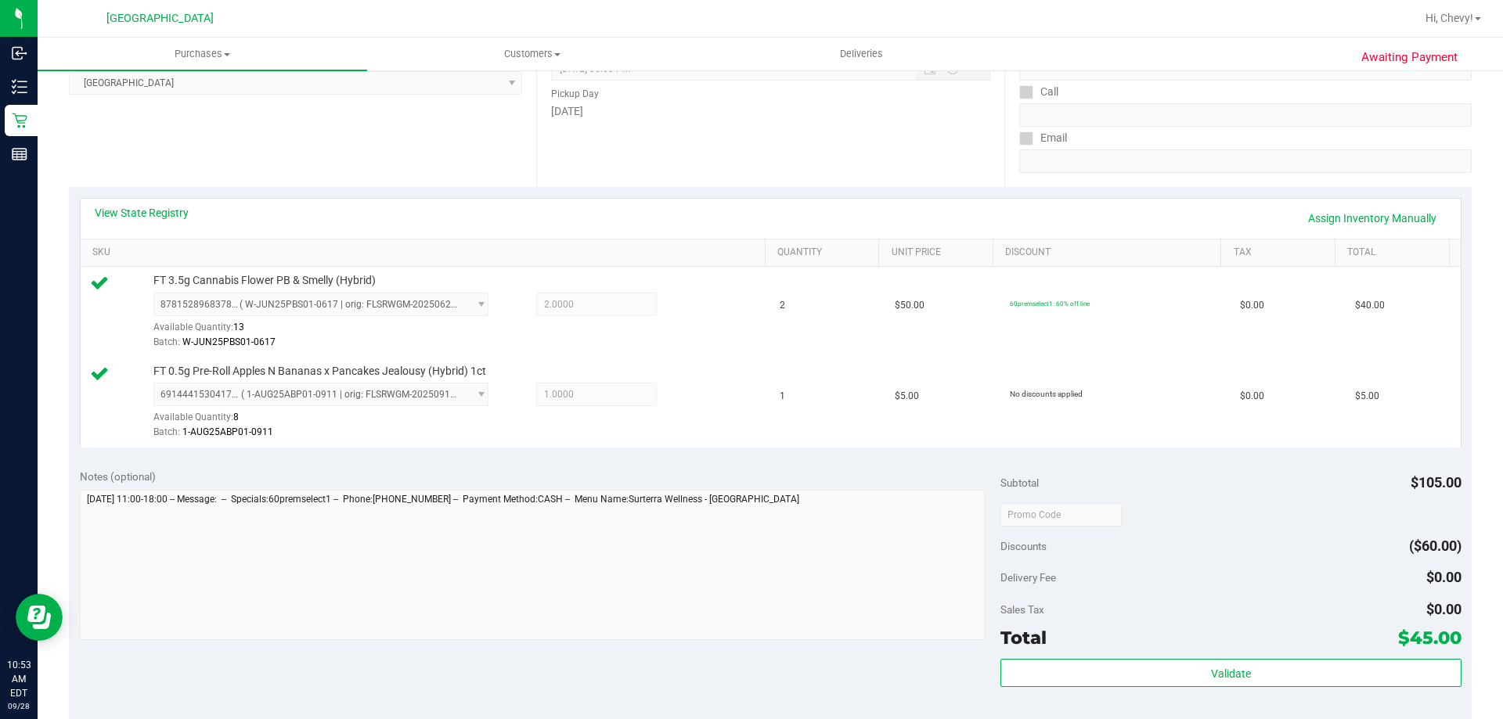
scroll to position [470, 0]
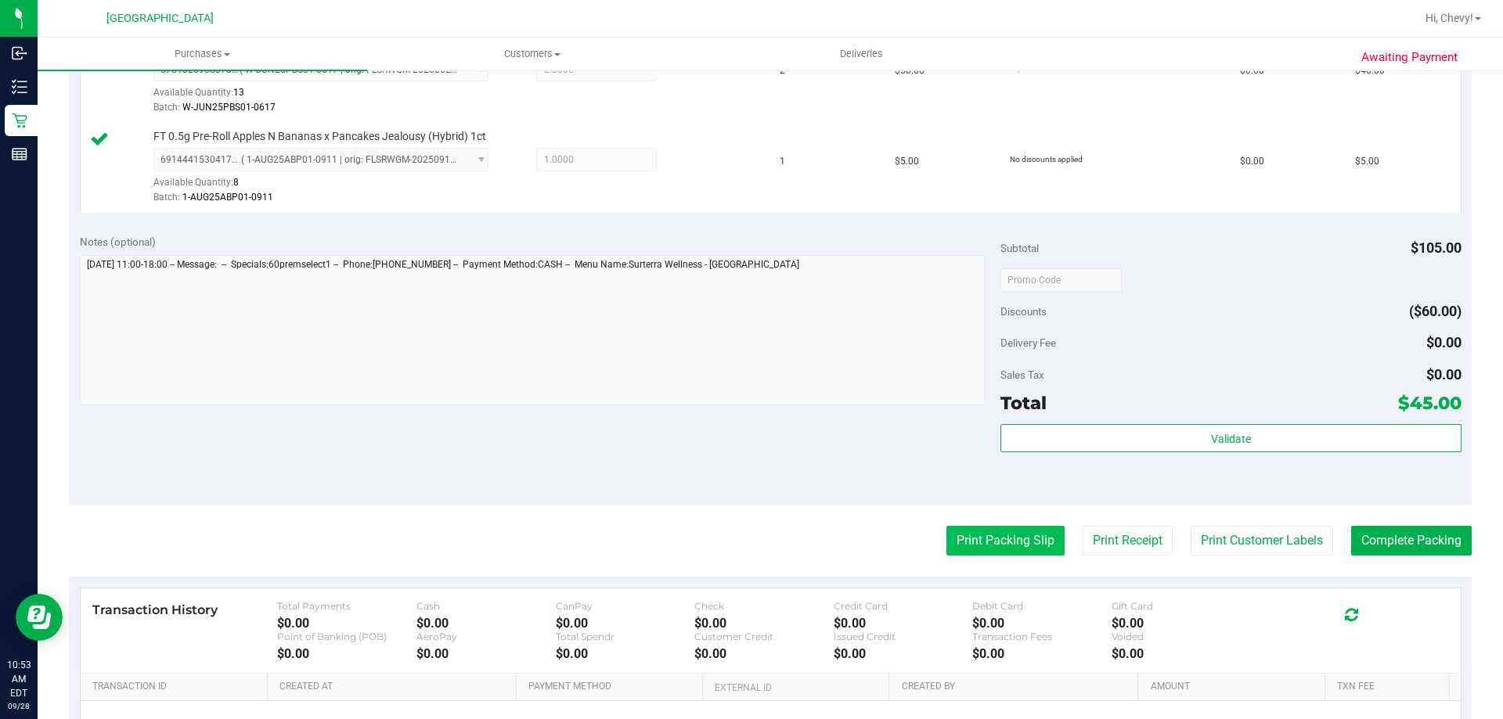
click at [1026, 530] on button "Print Packing Slip" at bounding box center [1005, 541] width 118 height 30
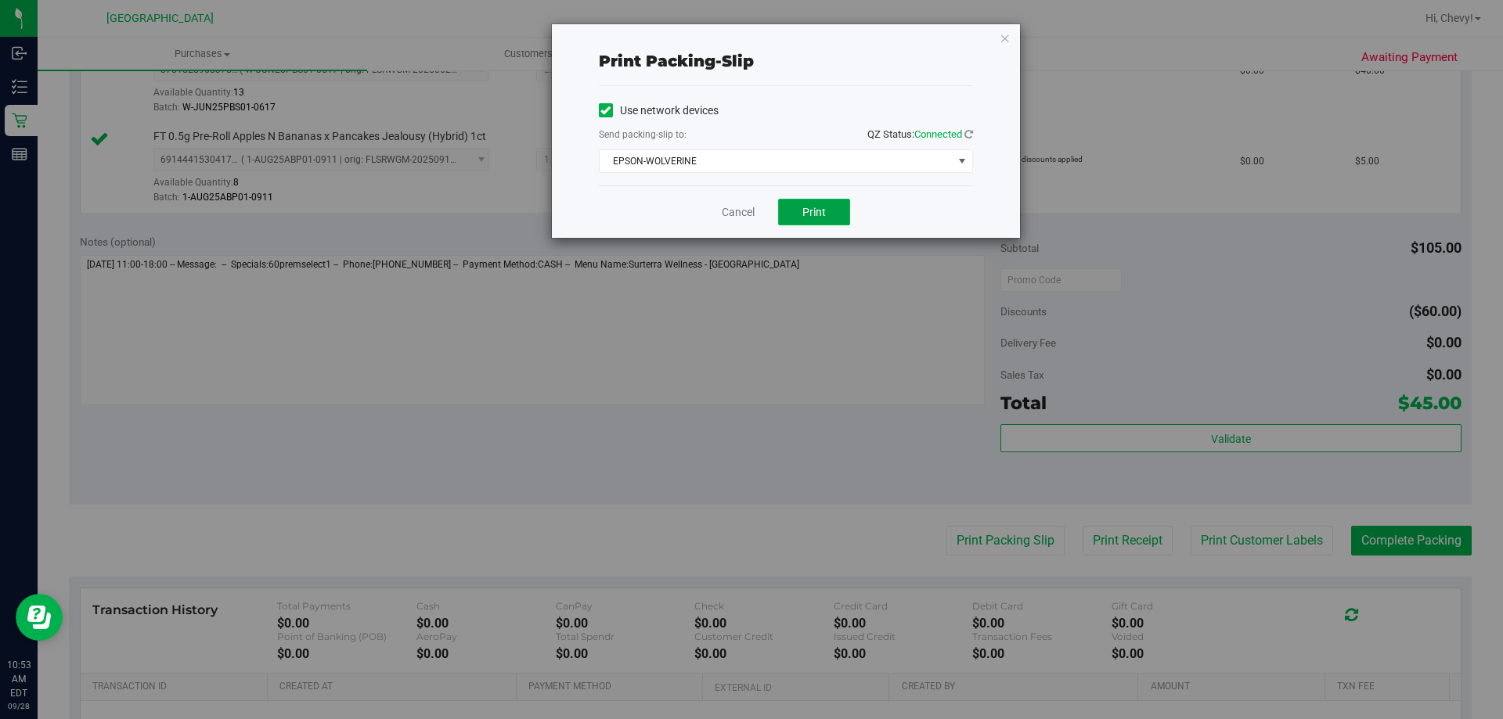
click at [826, 213] on button "Print" at bounding box center [814, 212] width 72 height 27
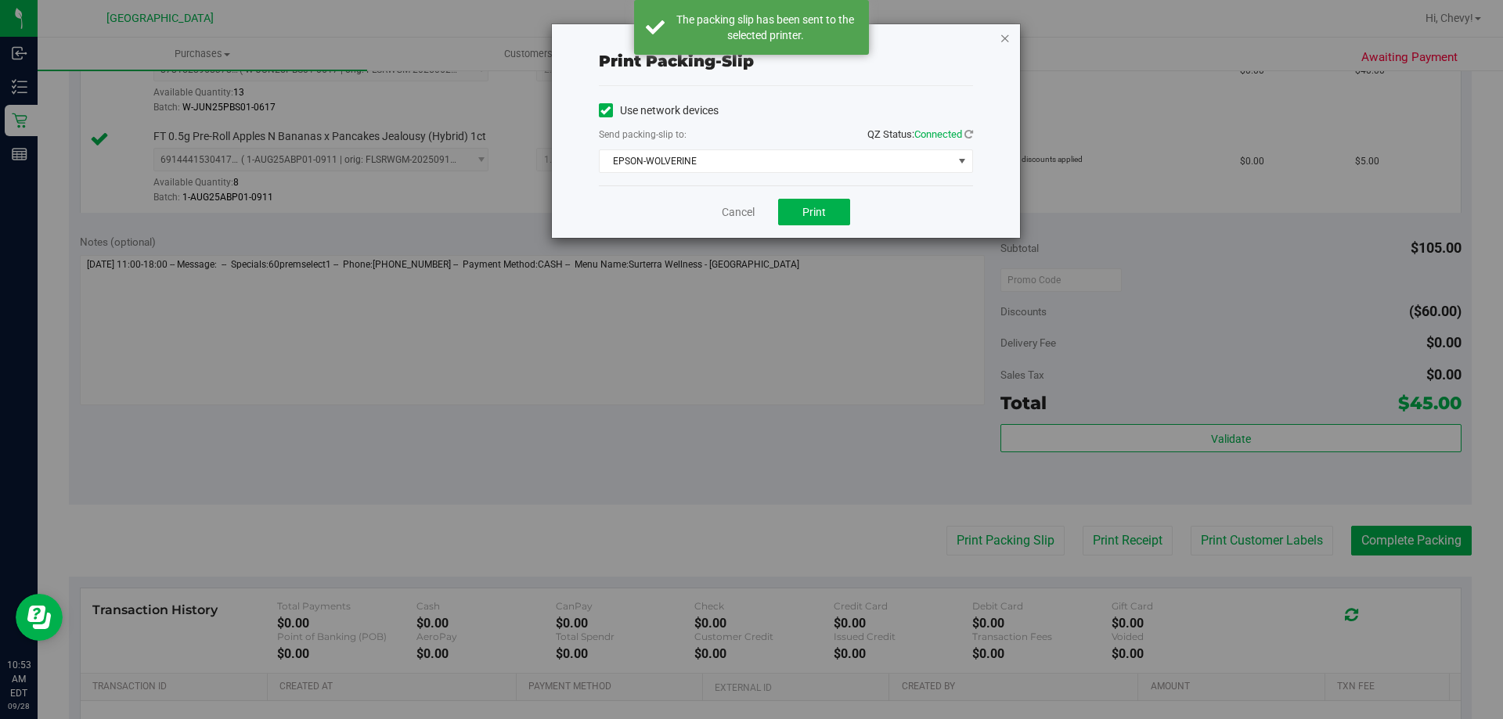
click at [1007, 37] on icon "button" at bounding box center [1005, 37] width 11 height 19
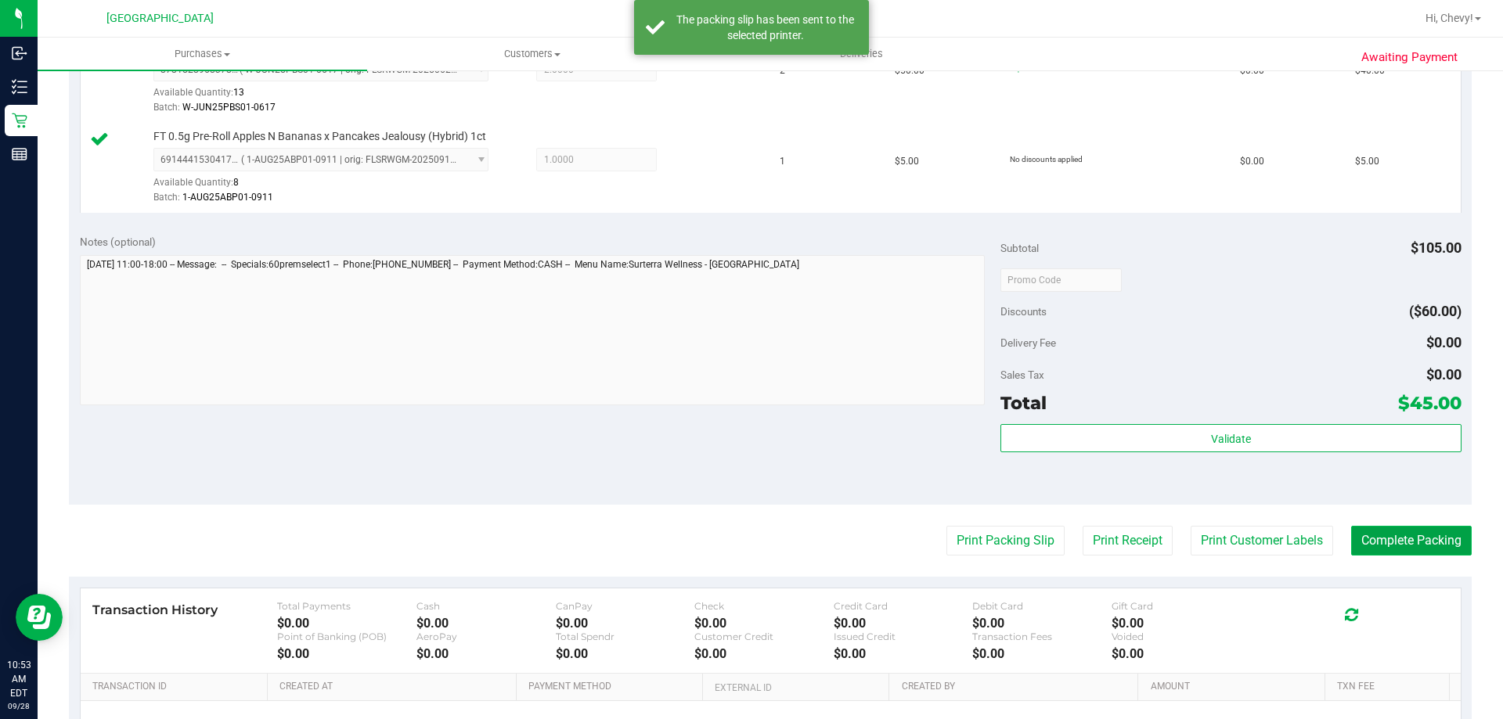
click at [1411, 539] on button "Complete Packing" at bounding box center [1411, 541] width 121 height 30
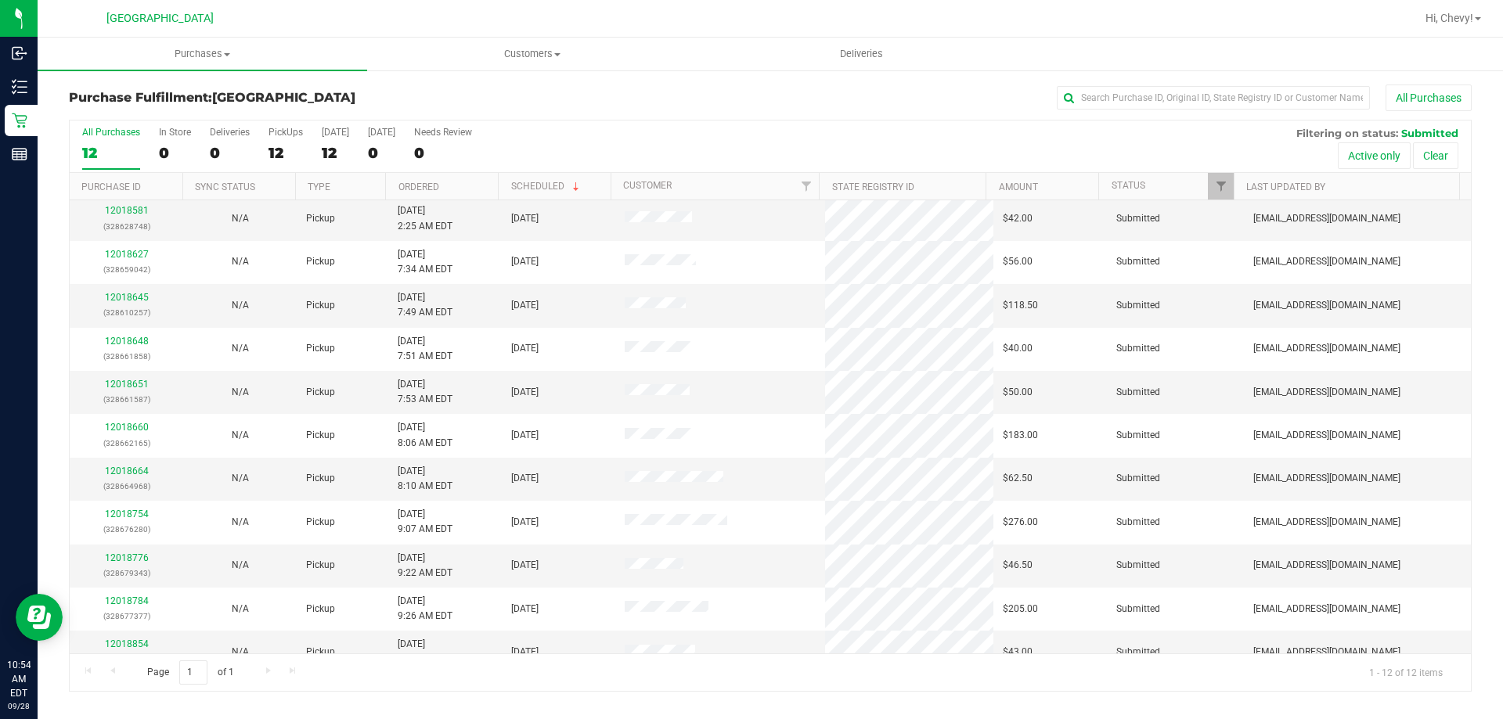
scroll to position [67, 0]
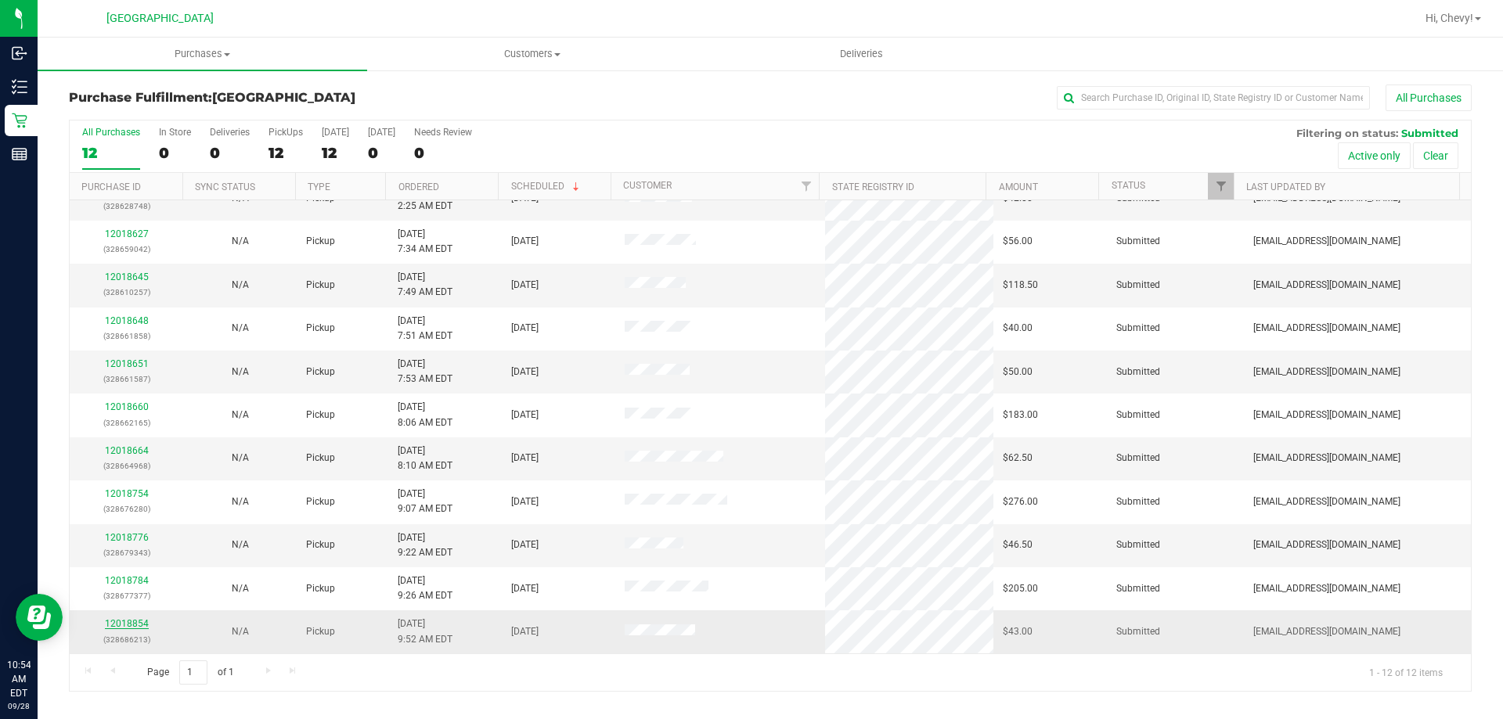
click at [142, 622] on link "12018854" at bounding box center [127, 623] width 44 height 11
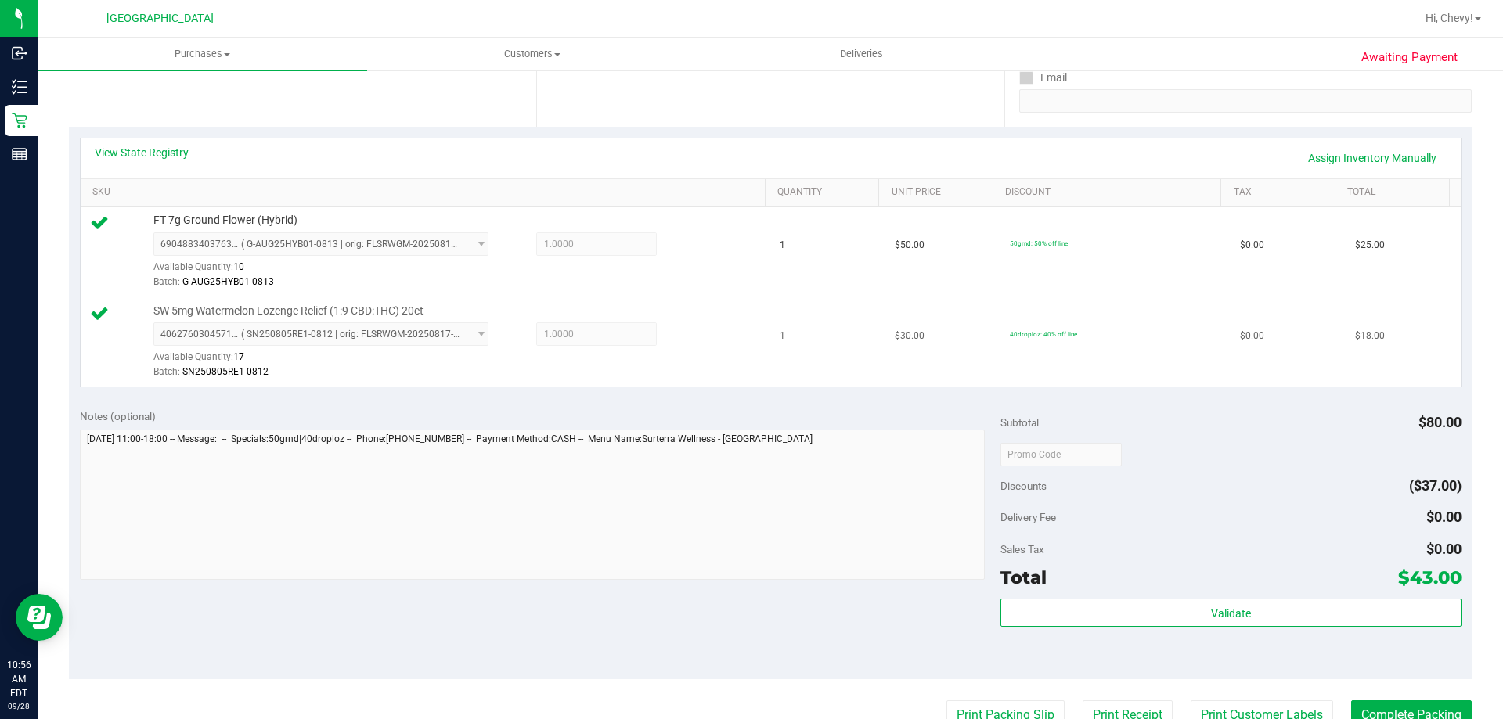
scroll to position [313, 0]
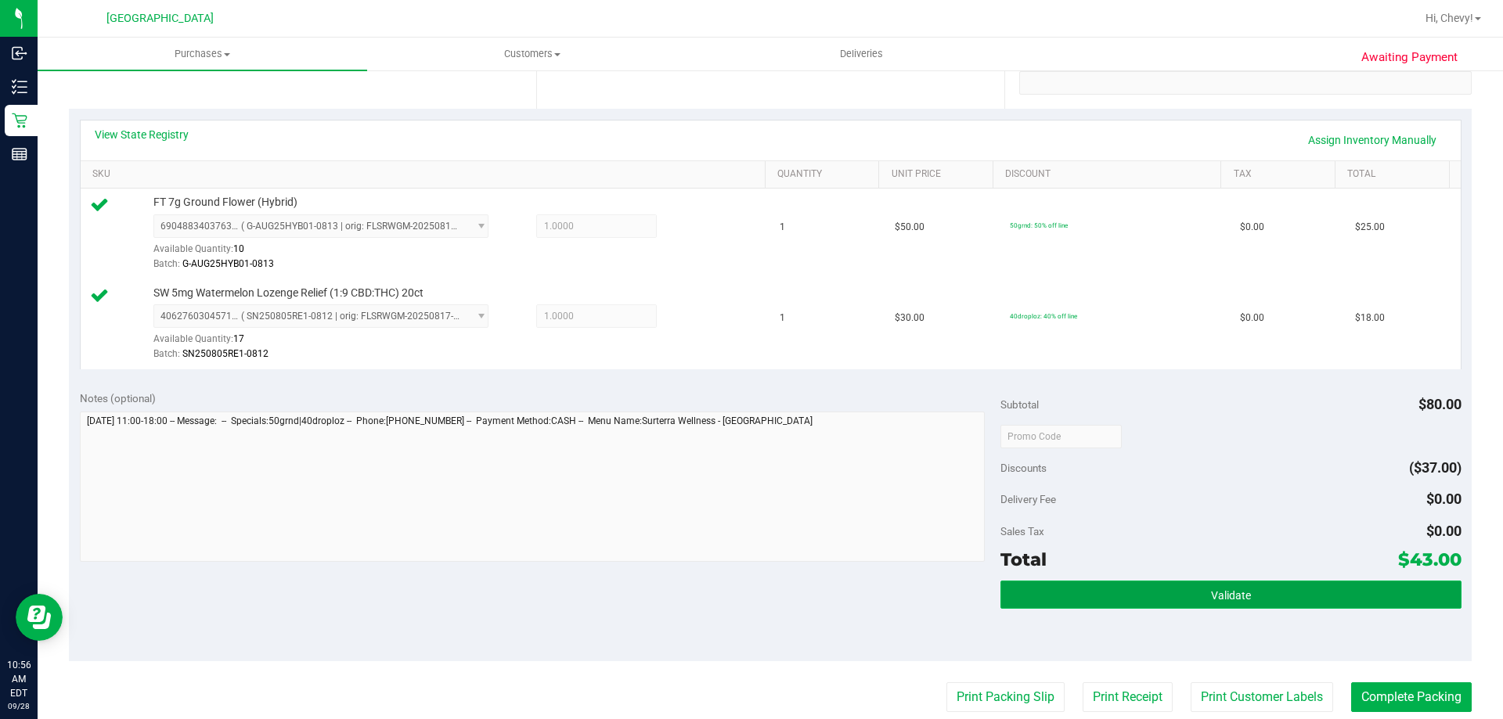
click at [1146, 606] on button "Validate" at bounding box center [1230, 595] width 460 height 28
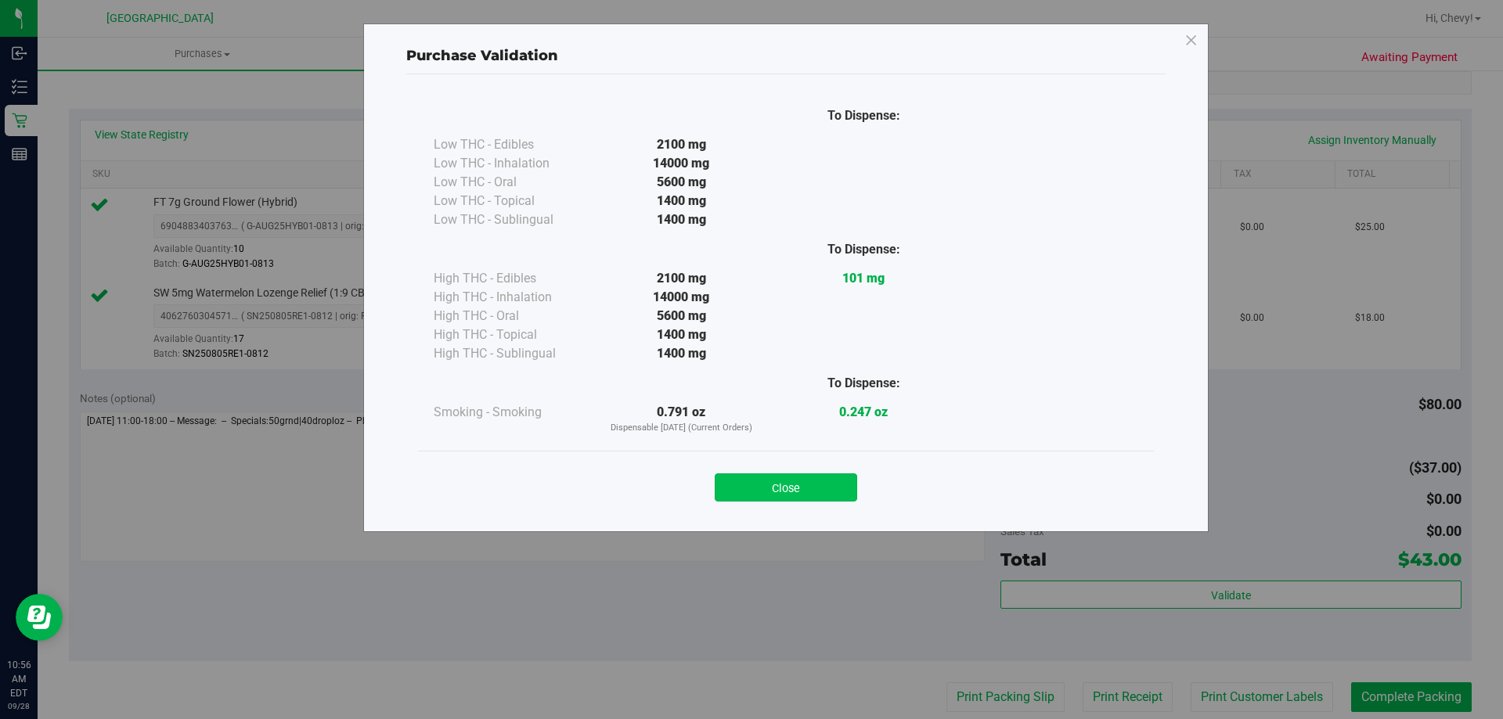
click at [752, 482] on button "Close" at bounding box center [786, 488] width 142 height 28
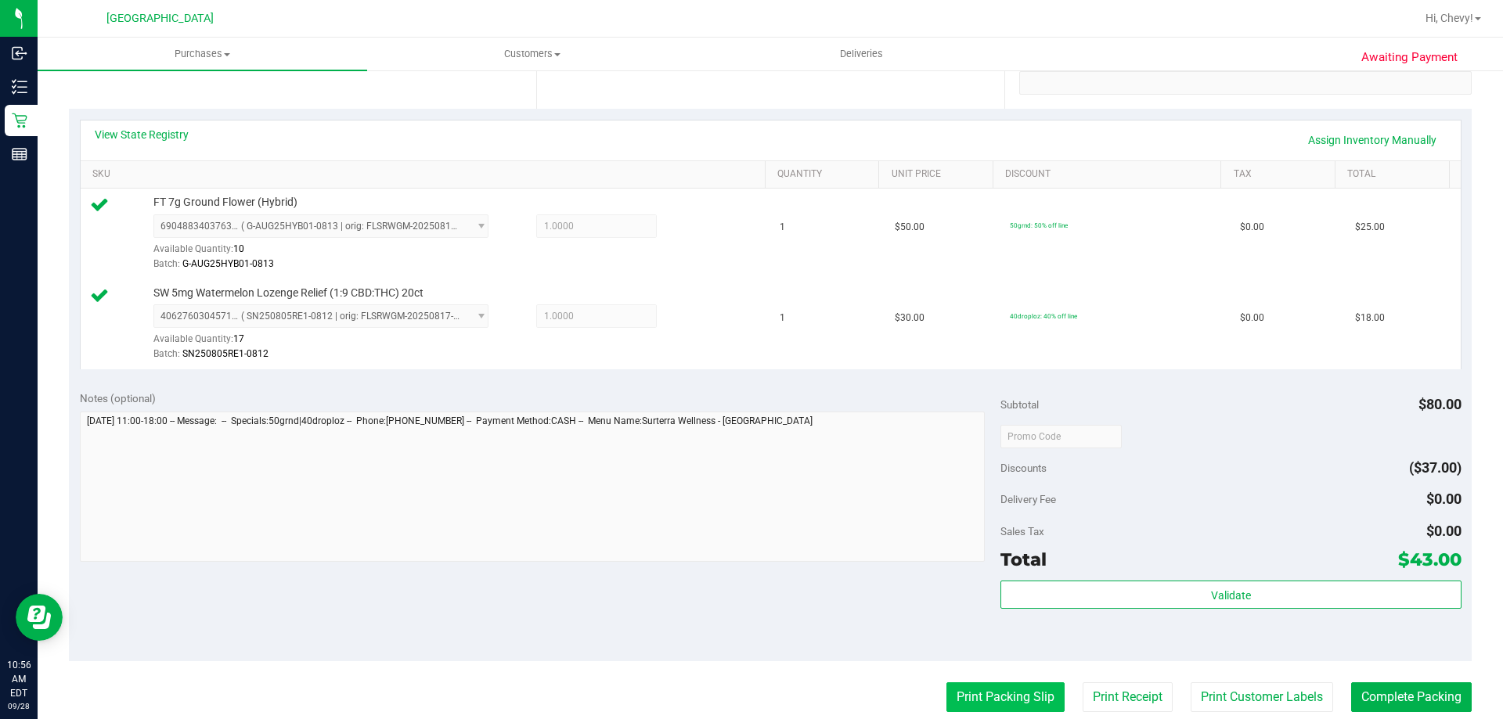
click at [1017, 696] on button "Print Packing Slip" at bounding box center [1005, 698] width 118 height 30
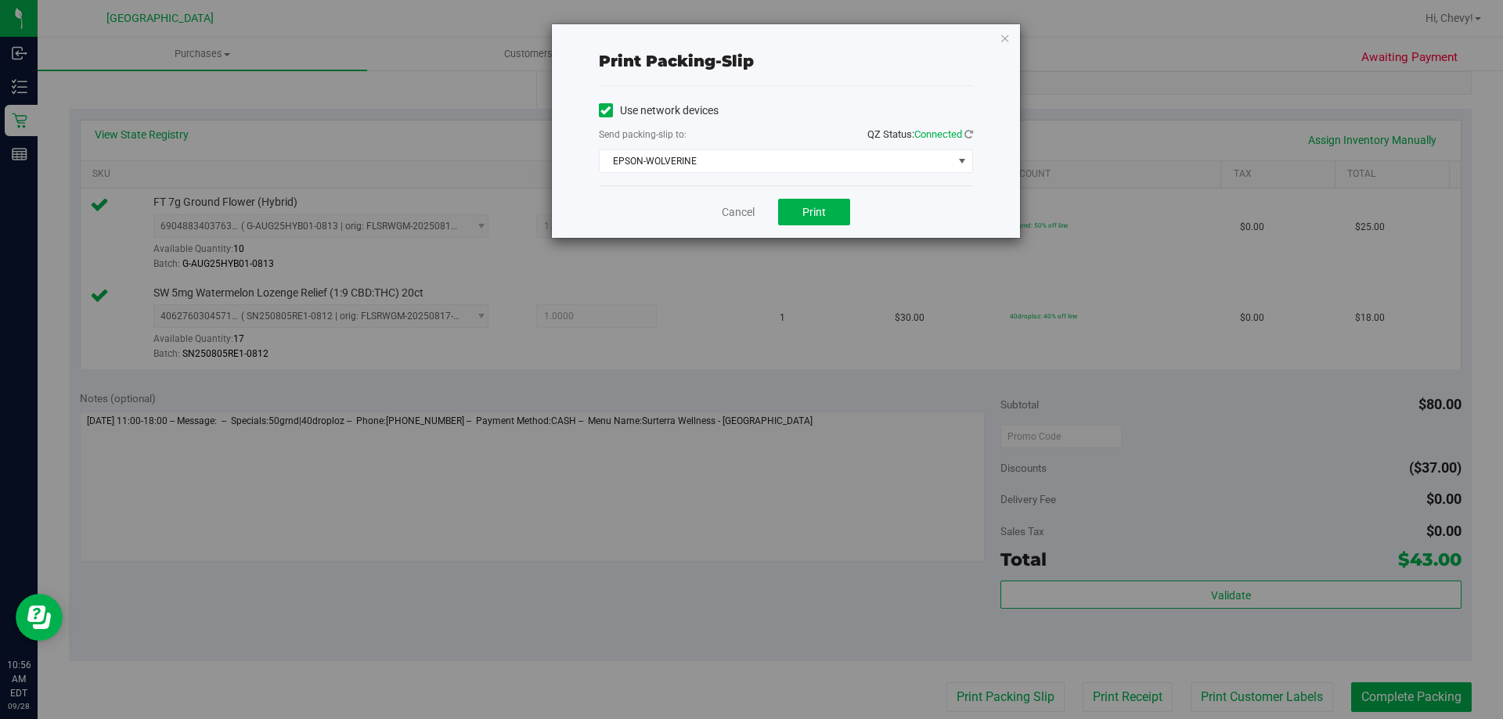
click at [824, 231] on div "Cancel Print" at bounding box center [786, 212] width 374 height 52
click at [820, 214] on span "Print" at bounding box center [813, 212] width 23 height 13
click at [1001, 37] on icon "button" at bounding box center [1005, 37] width 11 height 19
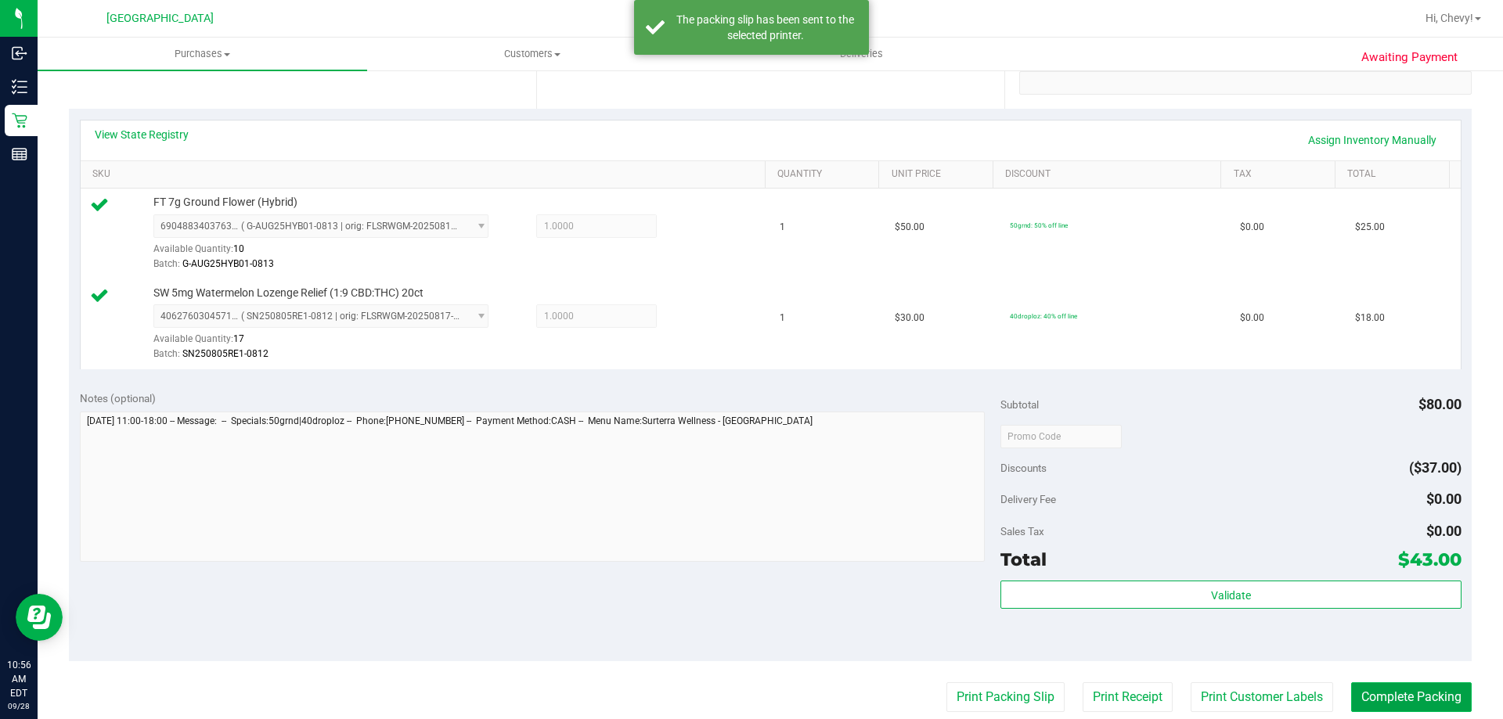
click at [1416, 691] on button "Complete Packing" at bounding box center [1411, 698] width 121 height 30
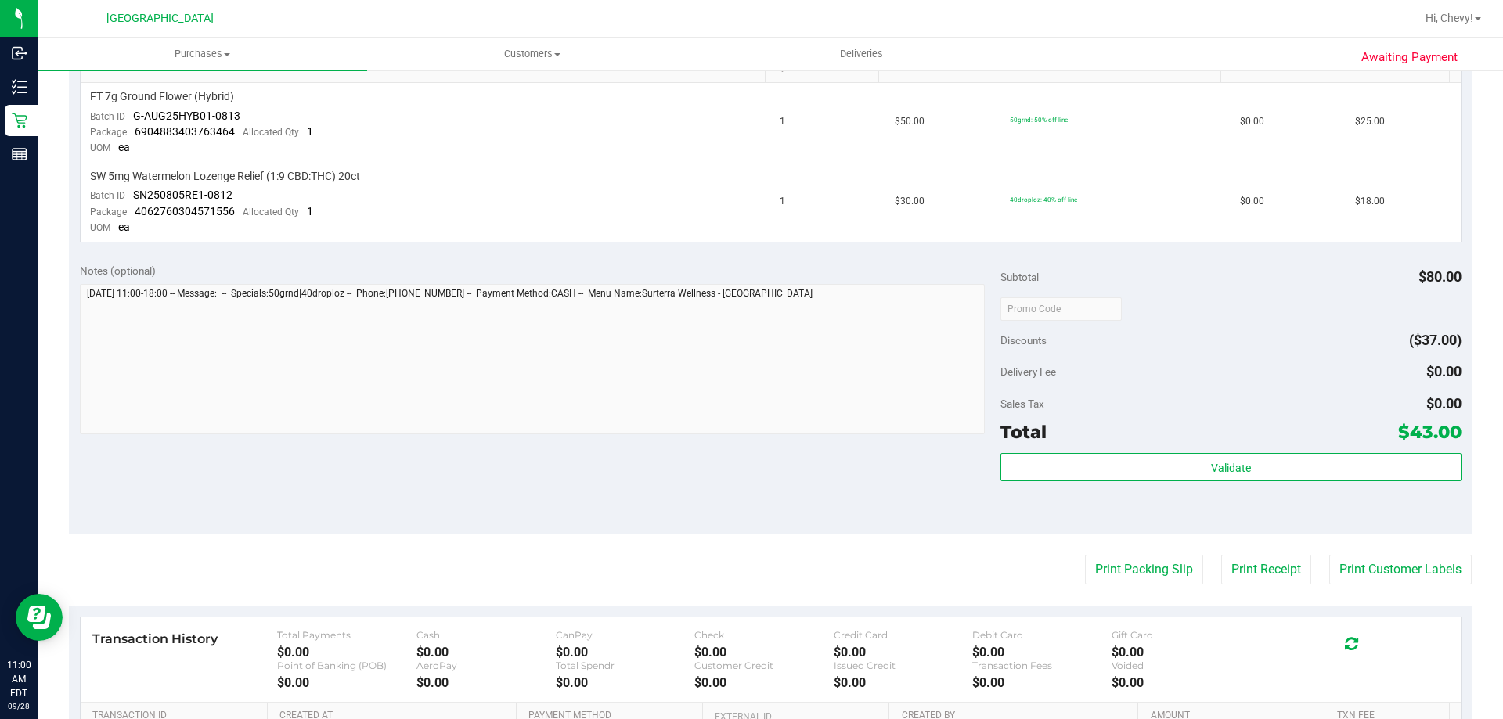
scroll to position [548, 0]
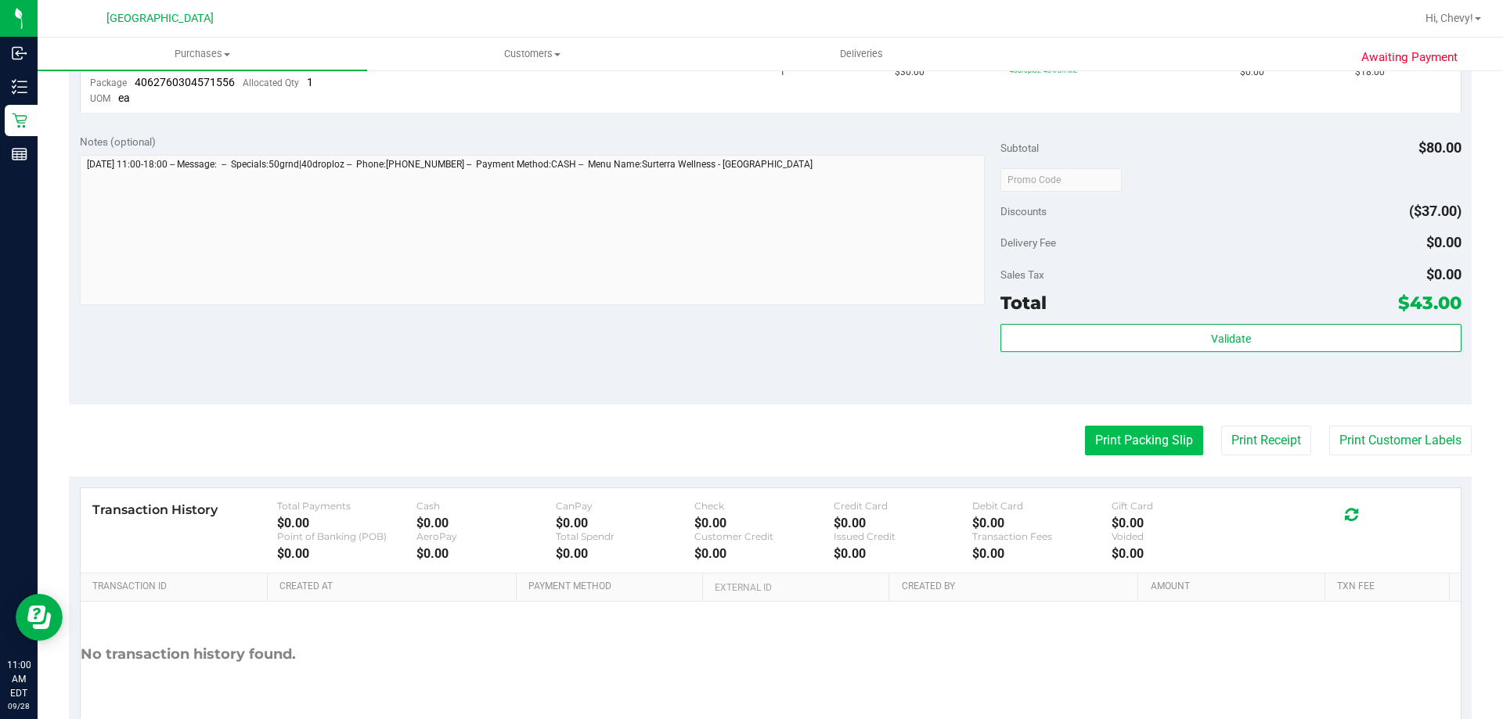
click at [1125, 449] on button "Print Packing Slip" at bounding box center [1144, 441] width 118 height 30
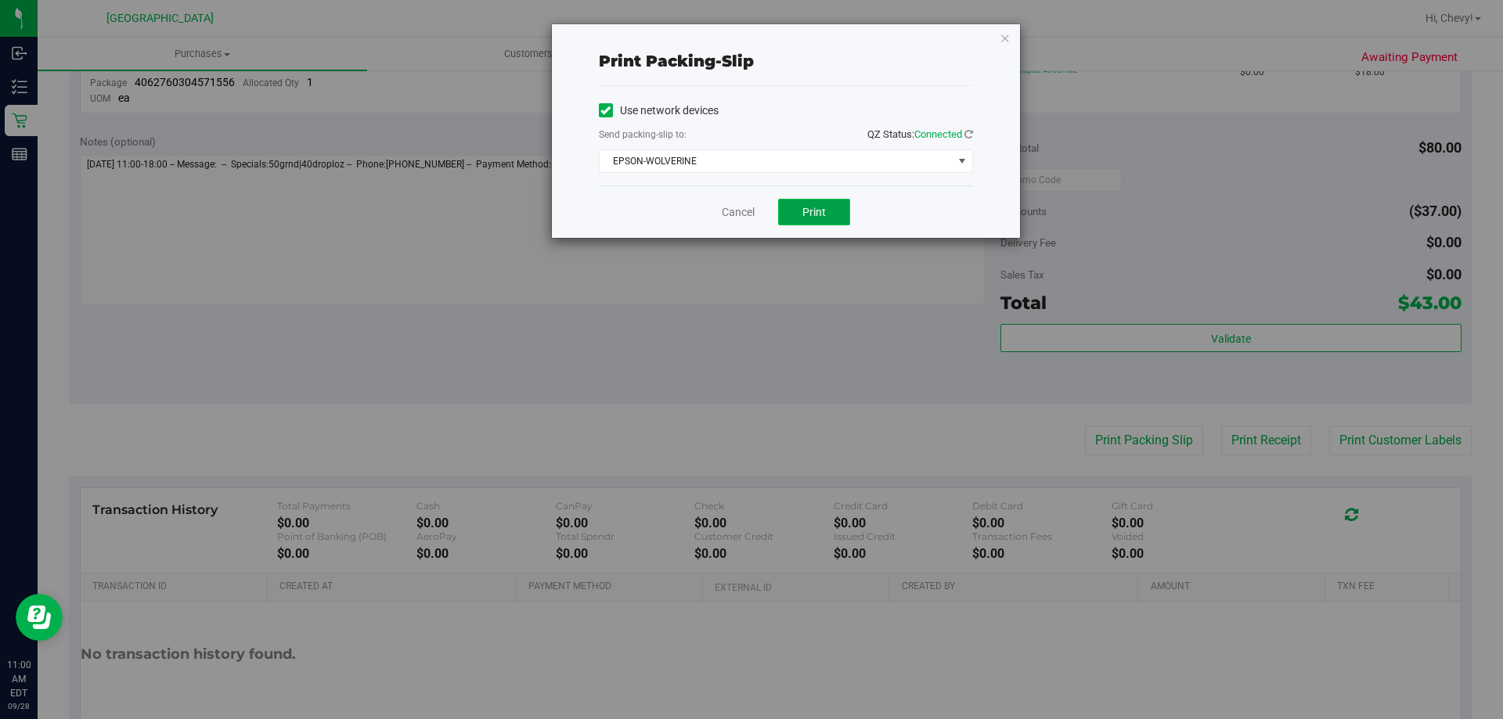
click at [825, 215] on span "Print" at bounding box center [813, 212] width 23 height 13
click at [1007, 42] on icon "button" at bounding box center [1005, 37] width 11 height 19
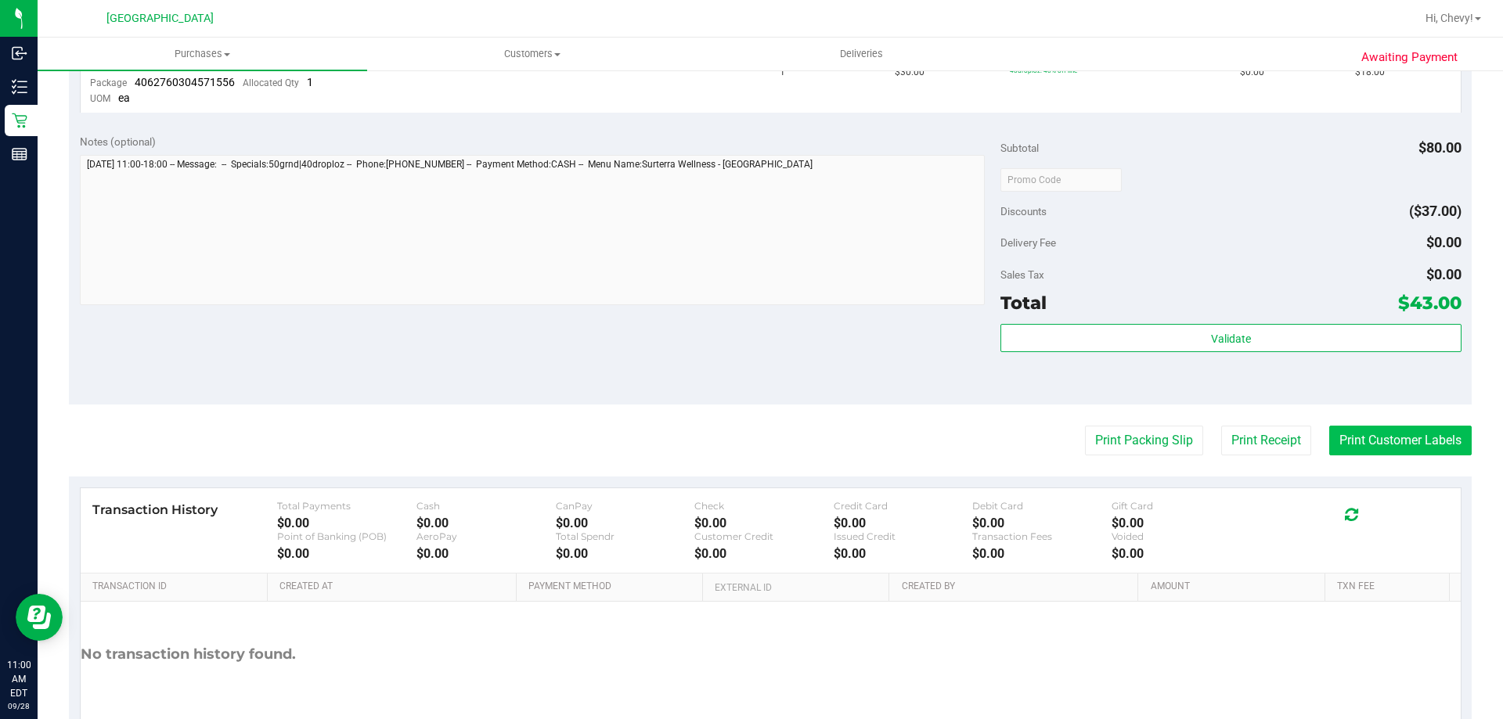
click at [1386, 446] on button "Print Customer Labels" at bounding box center [1400, 441] width 142 height 30
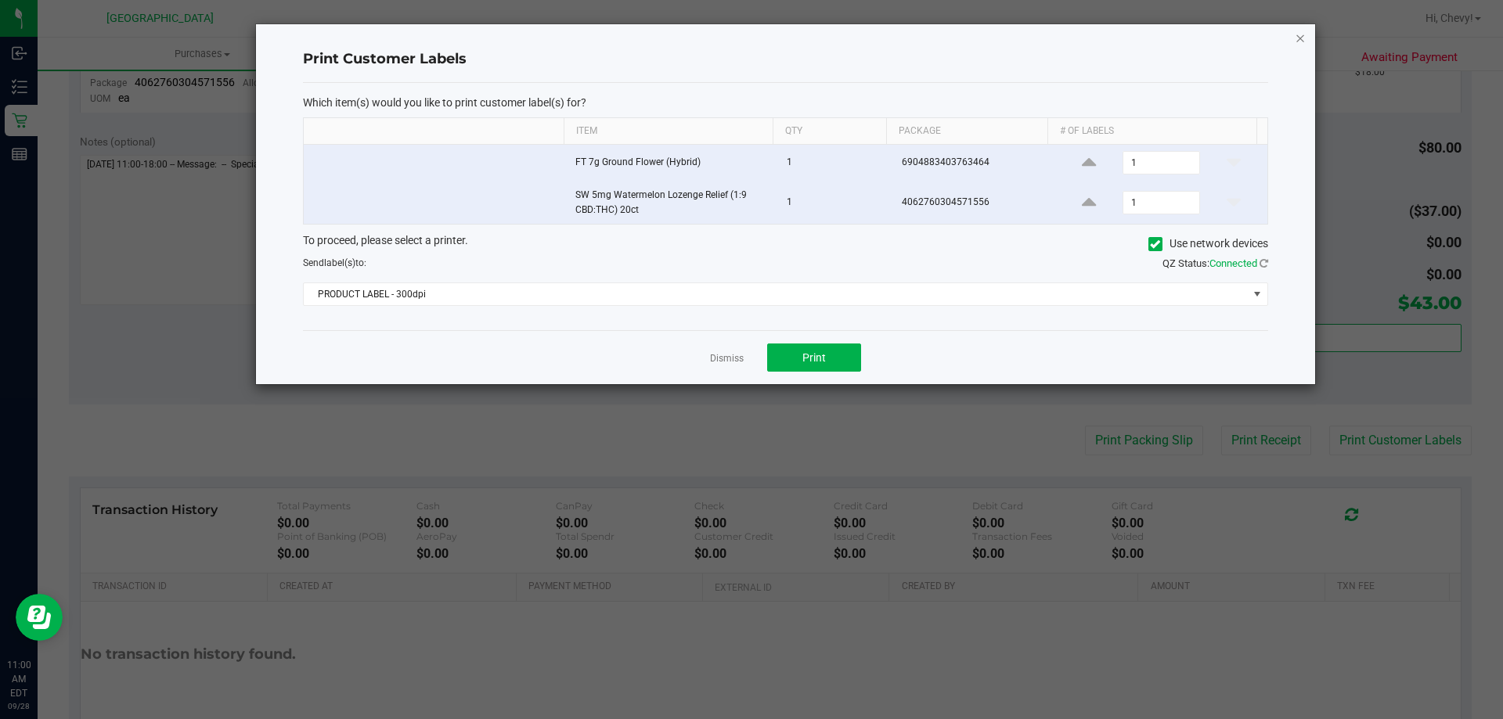
click at [1295, 41] on icon "button" at bounding box center [1300, 37] width 11 height 19
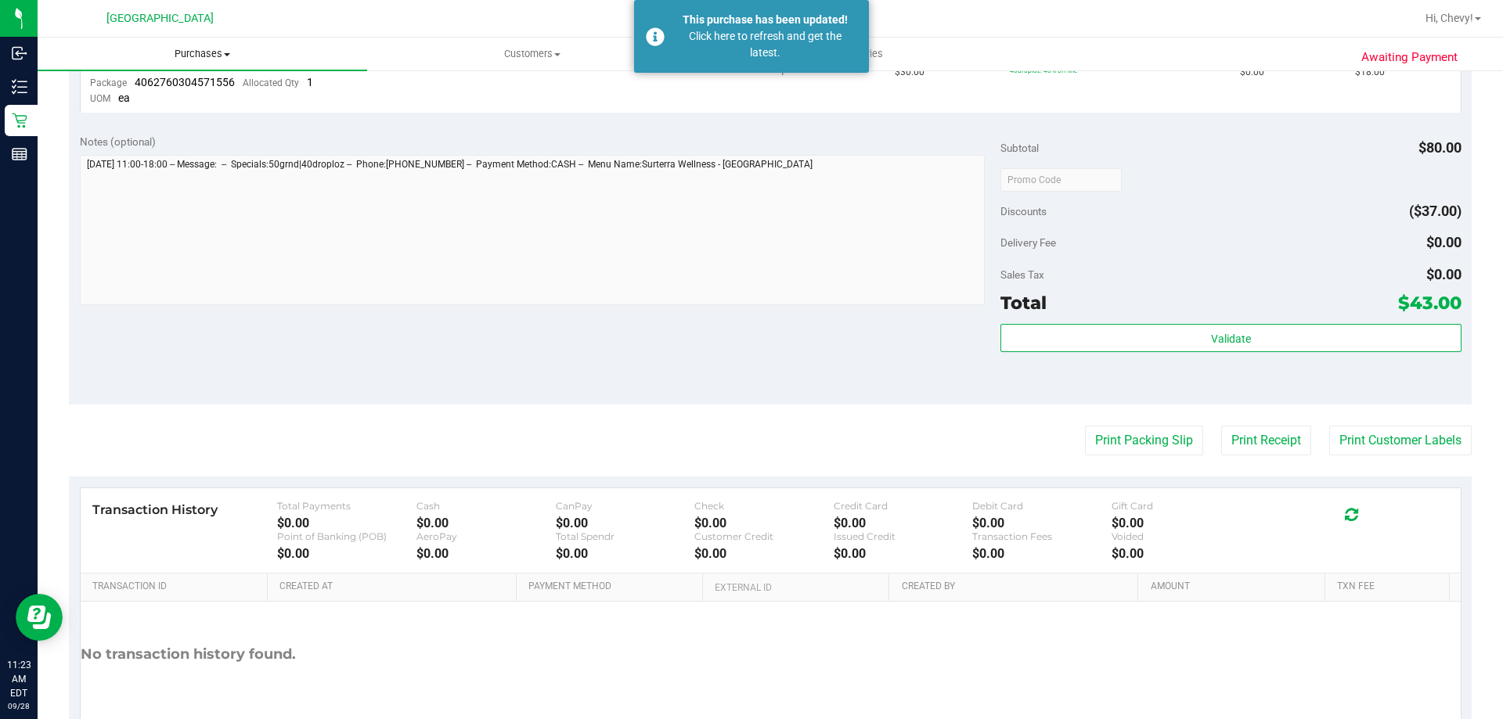
click at [202, 55] on span "Purchases" at bounding box center [203, 54] width 330 height 14
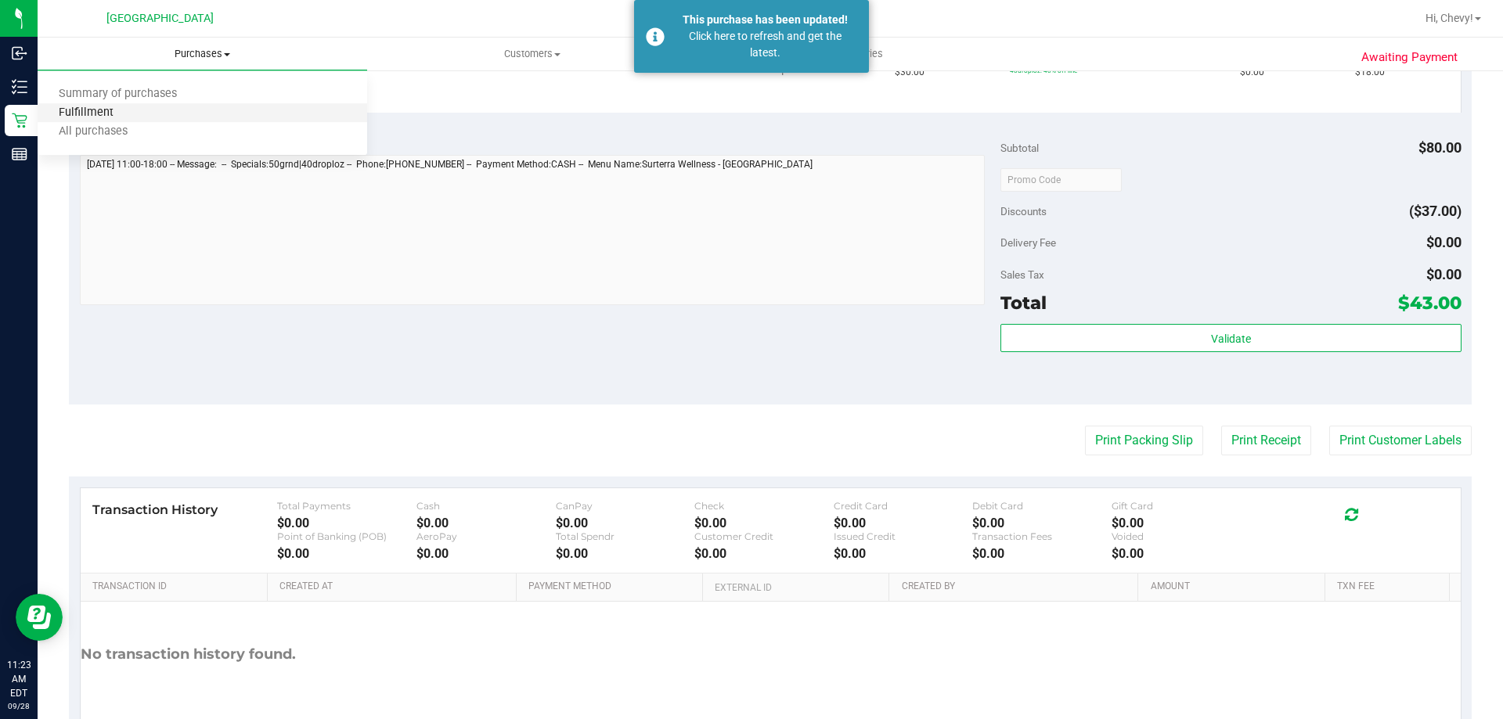
click at [129, 116] on span "Fulfillment" at bounding box center [86, 112] width 97 height 13
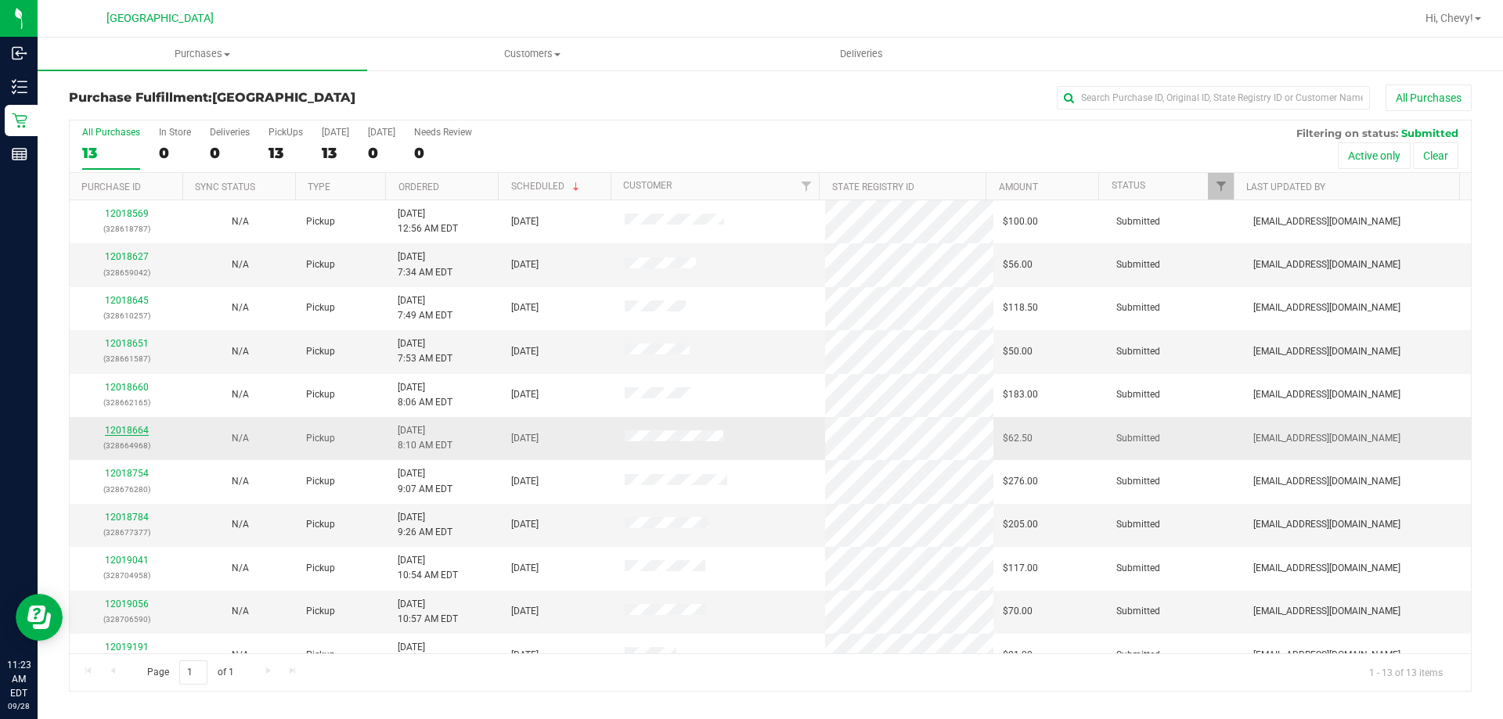
click at [116, 426] on link "12018664" at bounding box center [127, 430] width 44 height 11
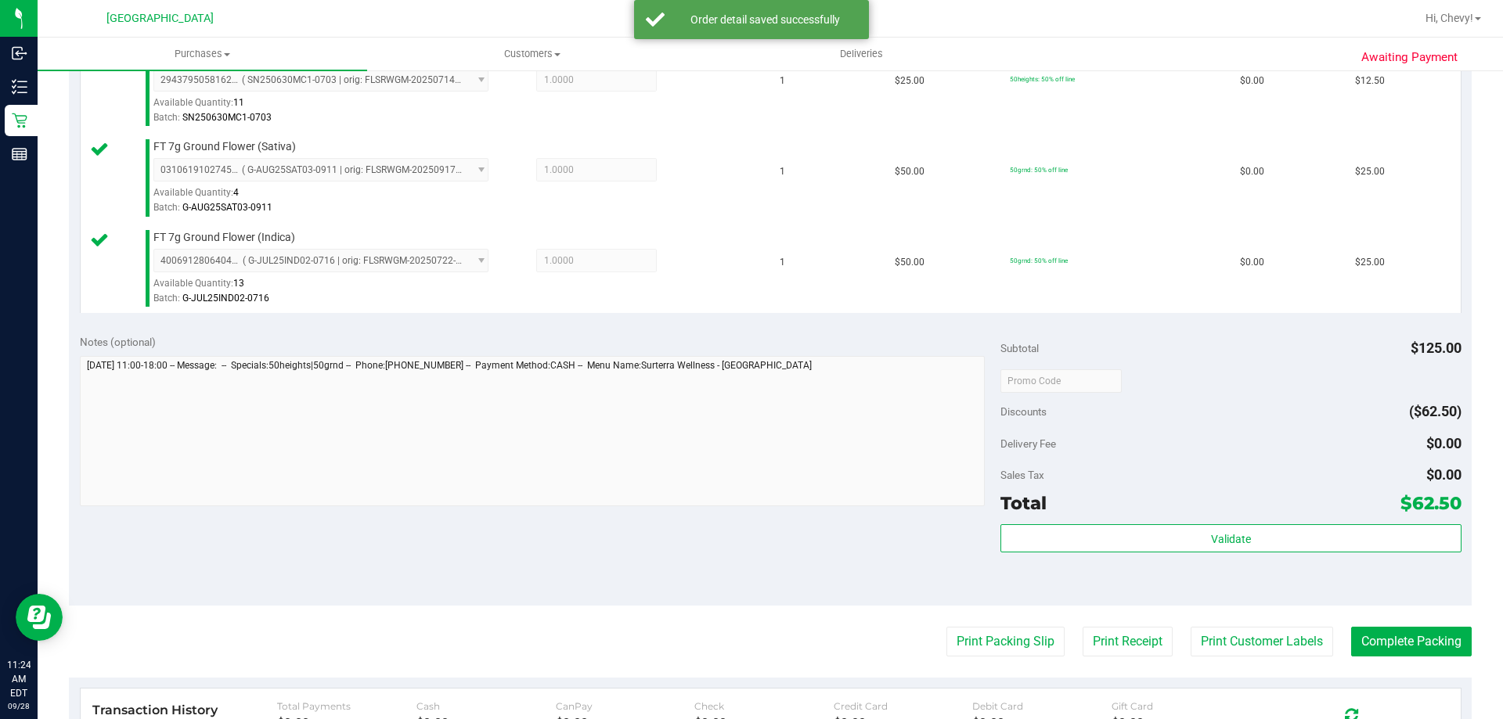
scroll to position [626, 0]
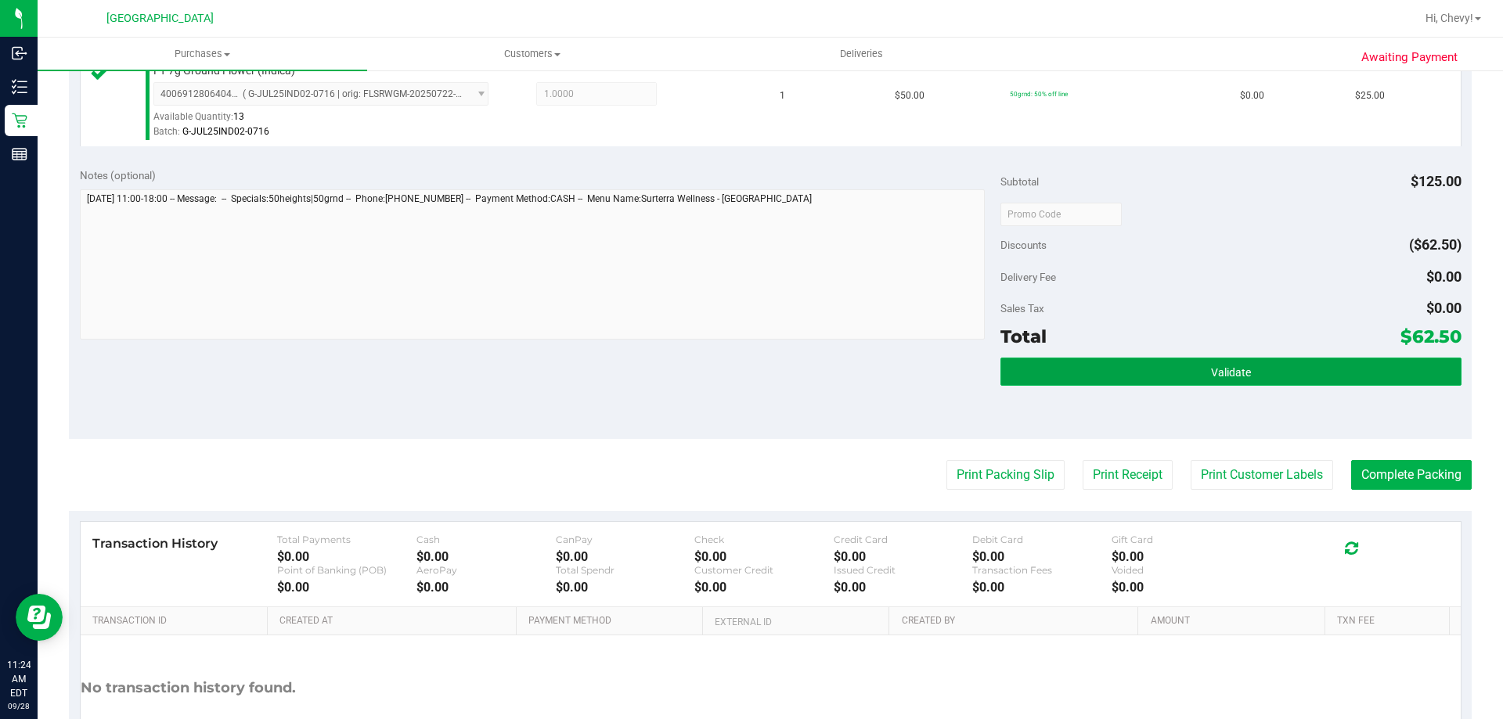
click at [1106, 380] on button "Validate" at bounding box center [1230, 372] width 460 height 28
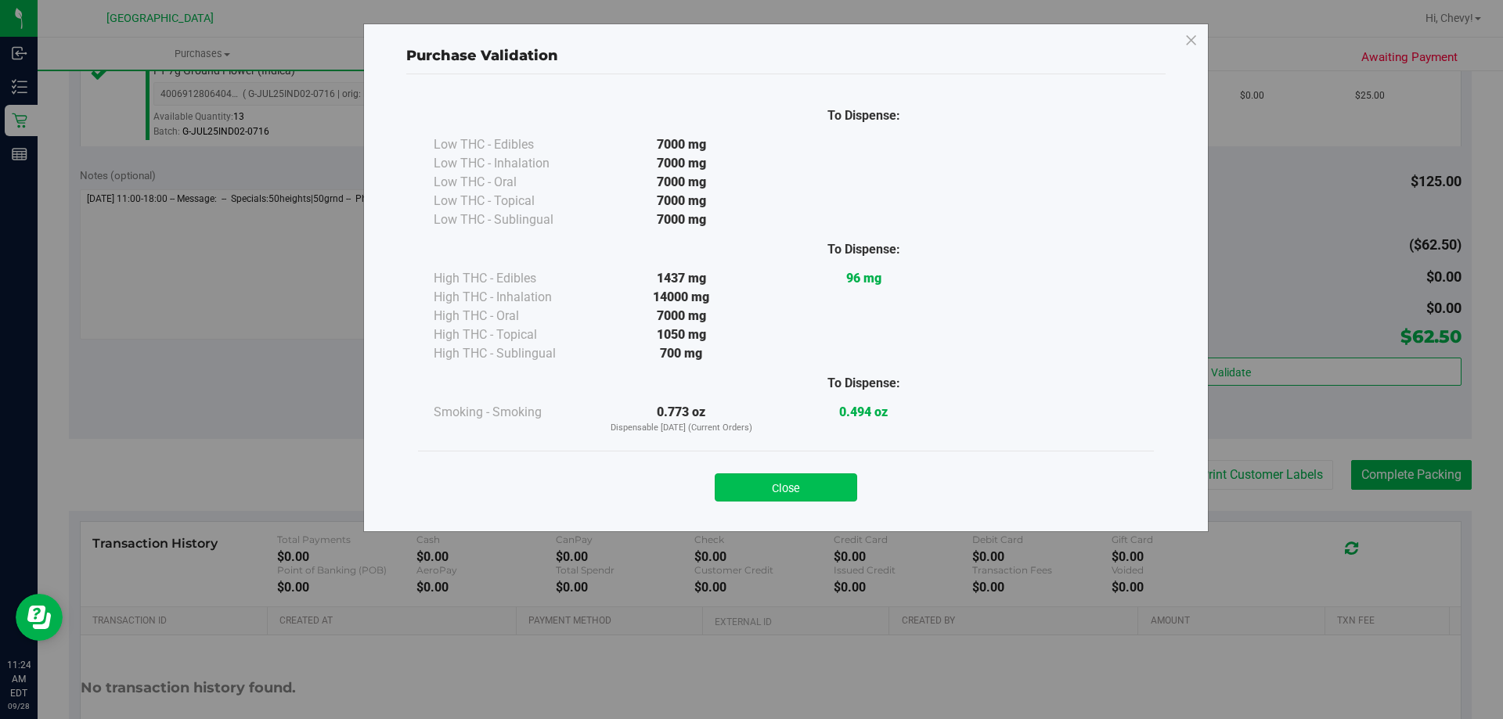
click at [779, 483] on button "Close" at bounding box center [786, 488] width 142 height 28
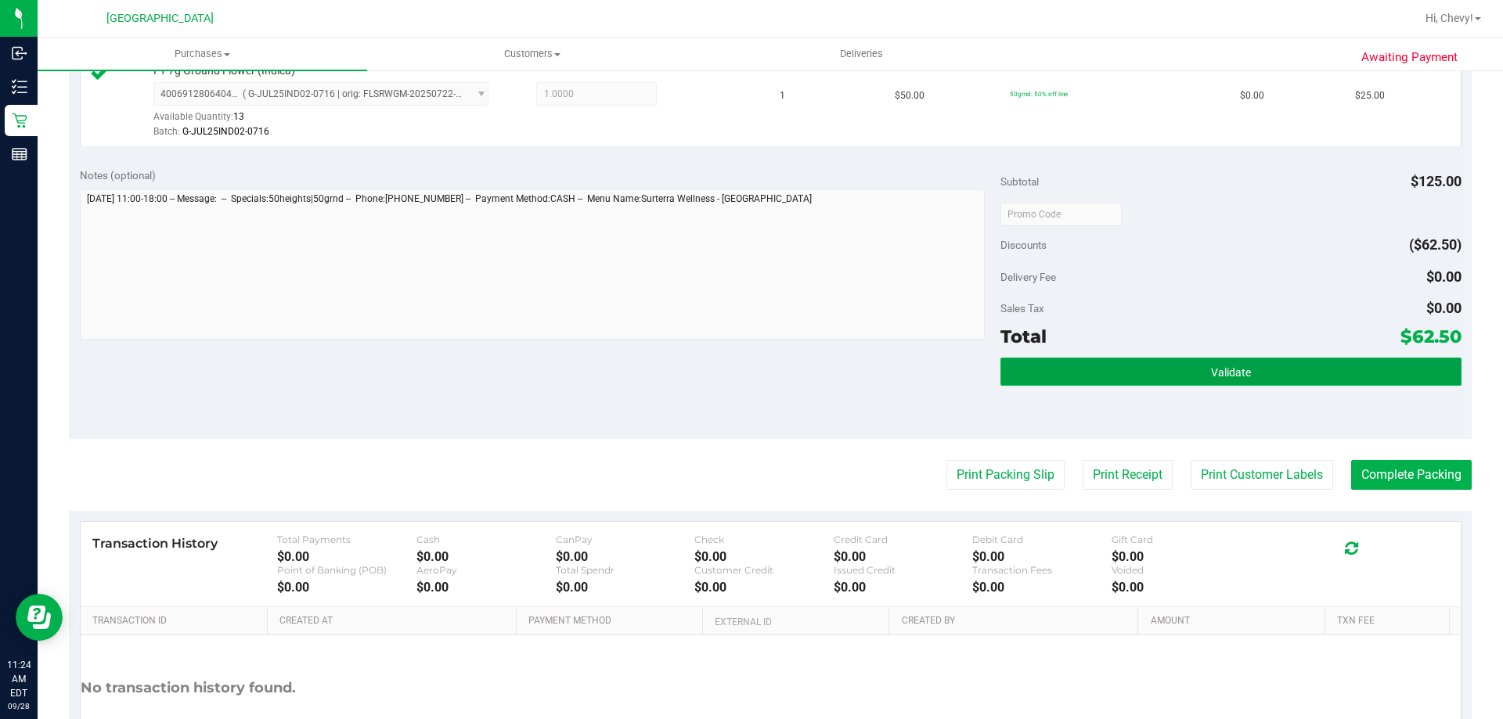
click at [1060, 366] on button "Validate" at bounding box center [1230, 372] width 460 height 28
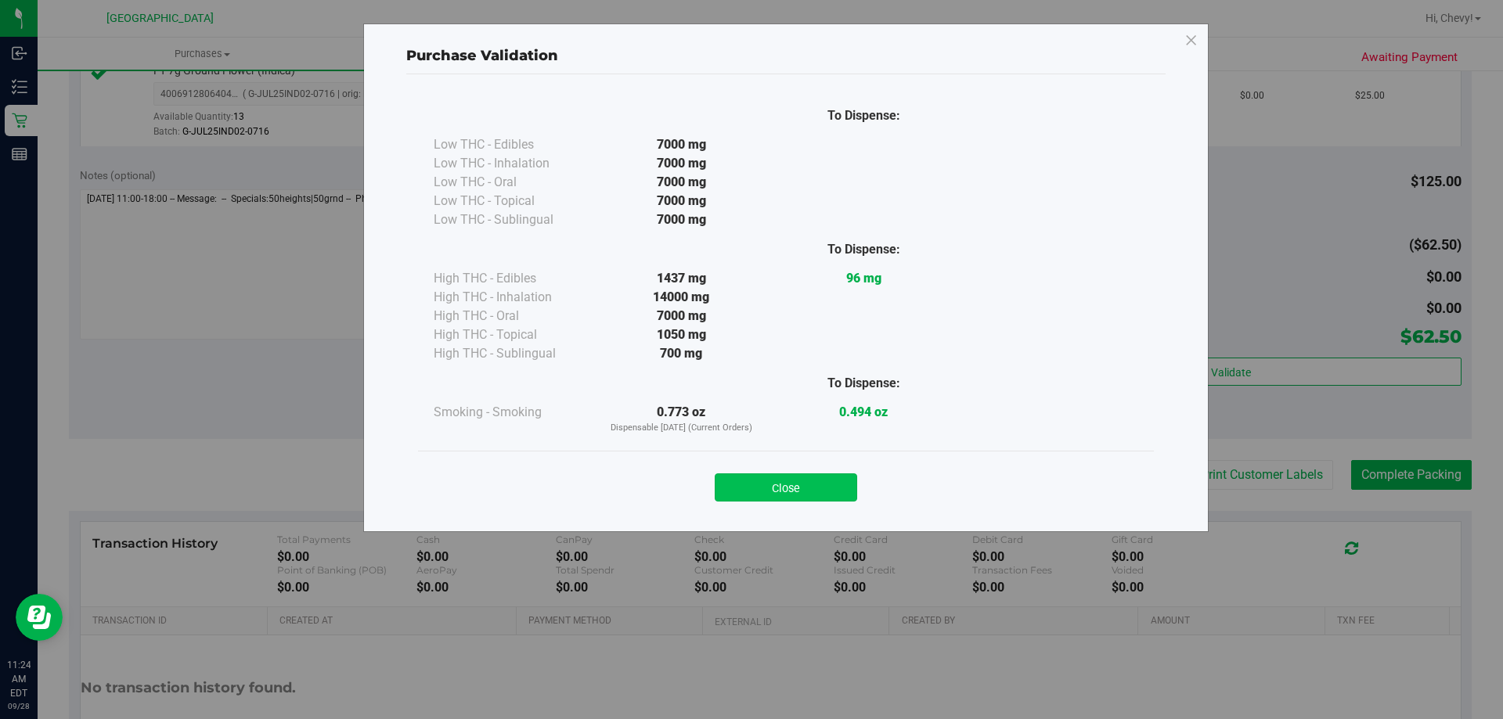
click at [756, 488] on button "Close" at bounding box center [786, 488] width 142 height 28
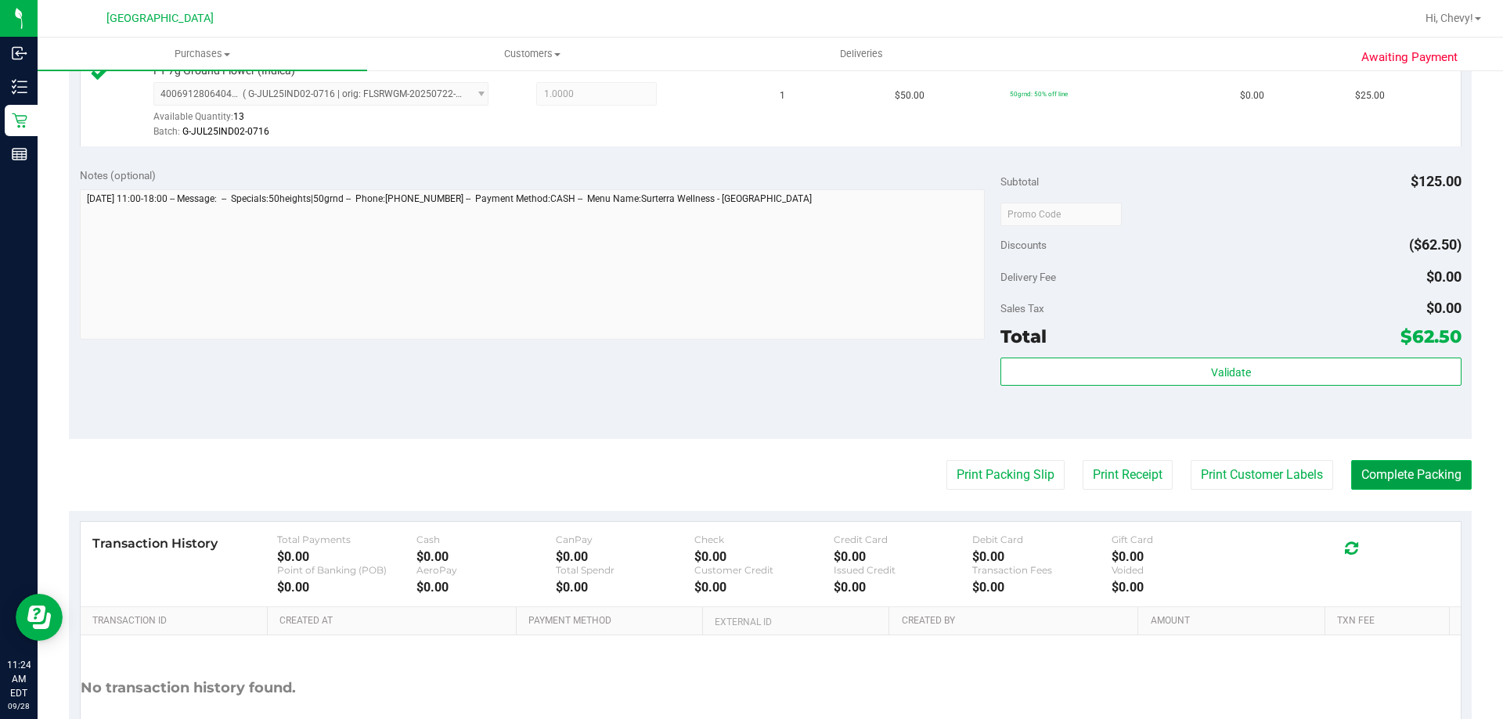
click at [1391, 466] on button "Complete Packing" at bounding box center [1411, 475] width 121 height 30
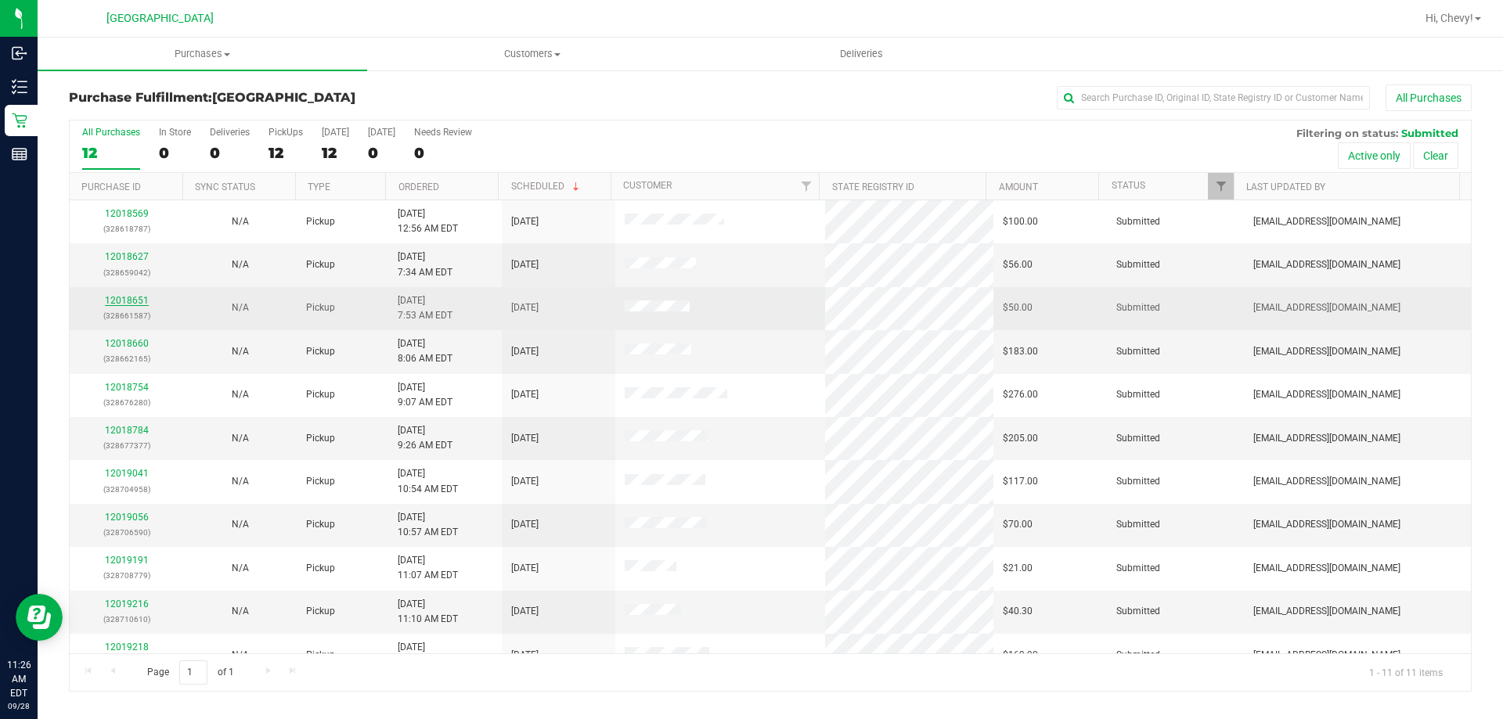
click at [125, 295] on link "12018651" at bounding box center [127, 300] width 44 height 11
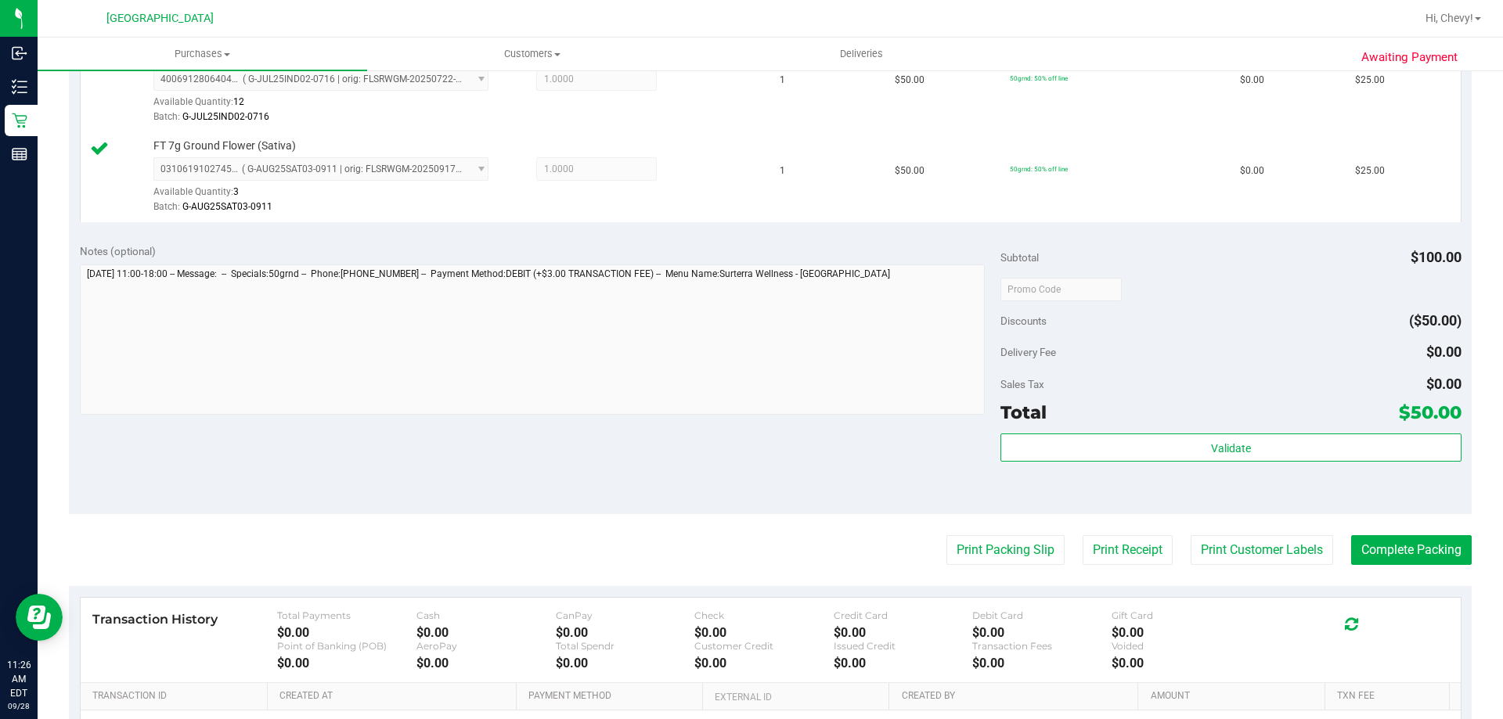
scroll to position [470, 0]
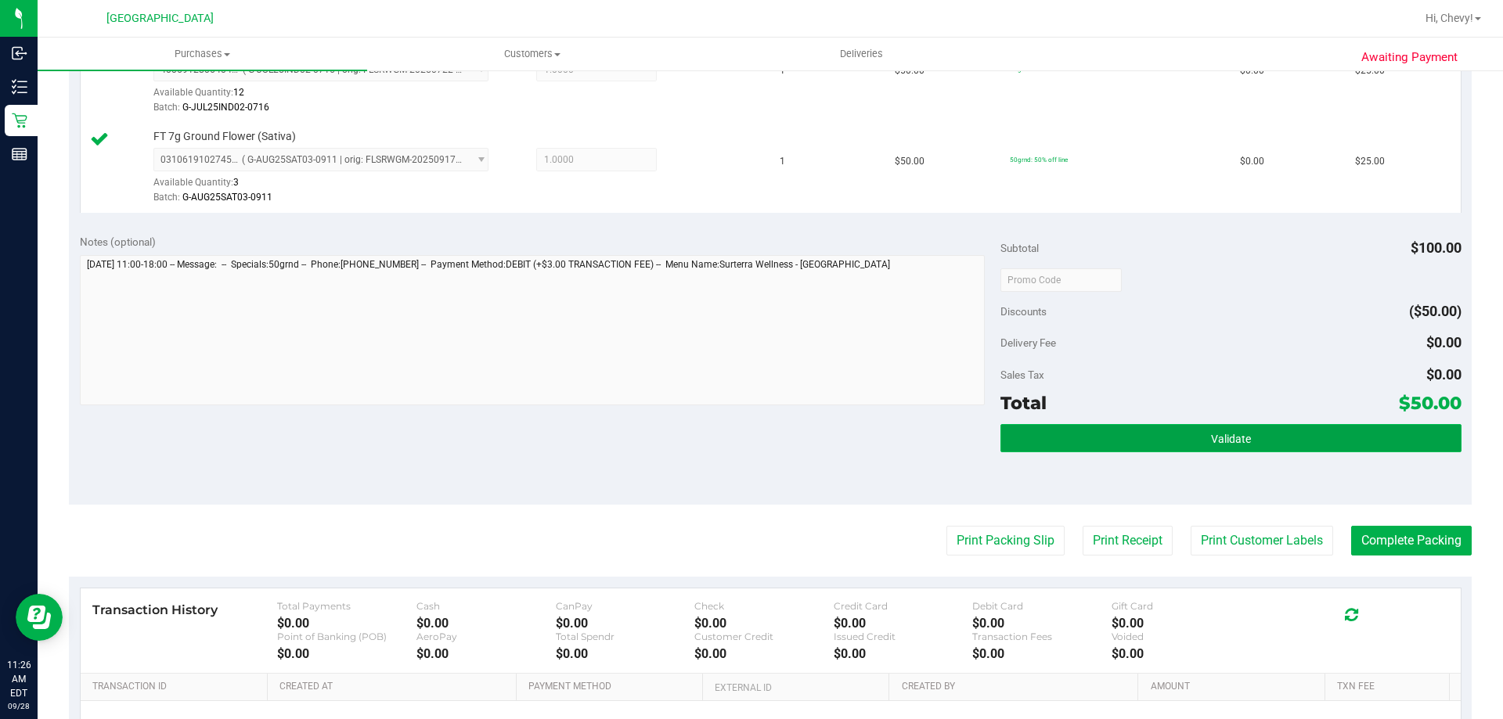
click at [1181, 443] on button "Validate" at bounding box center [1230, 438] width 460 height 28
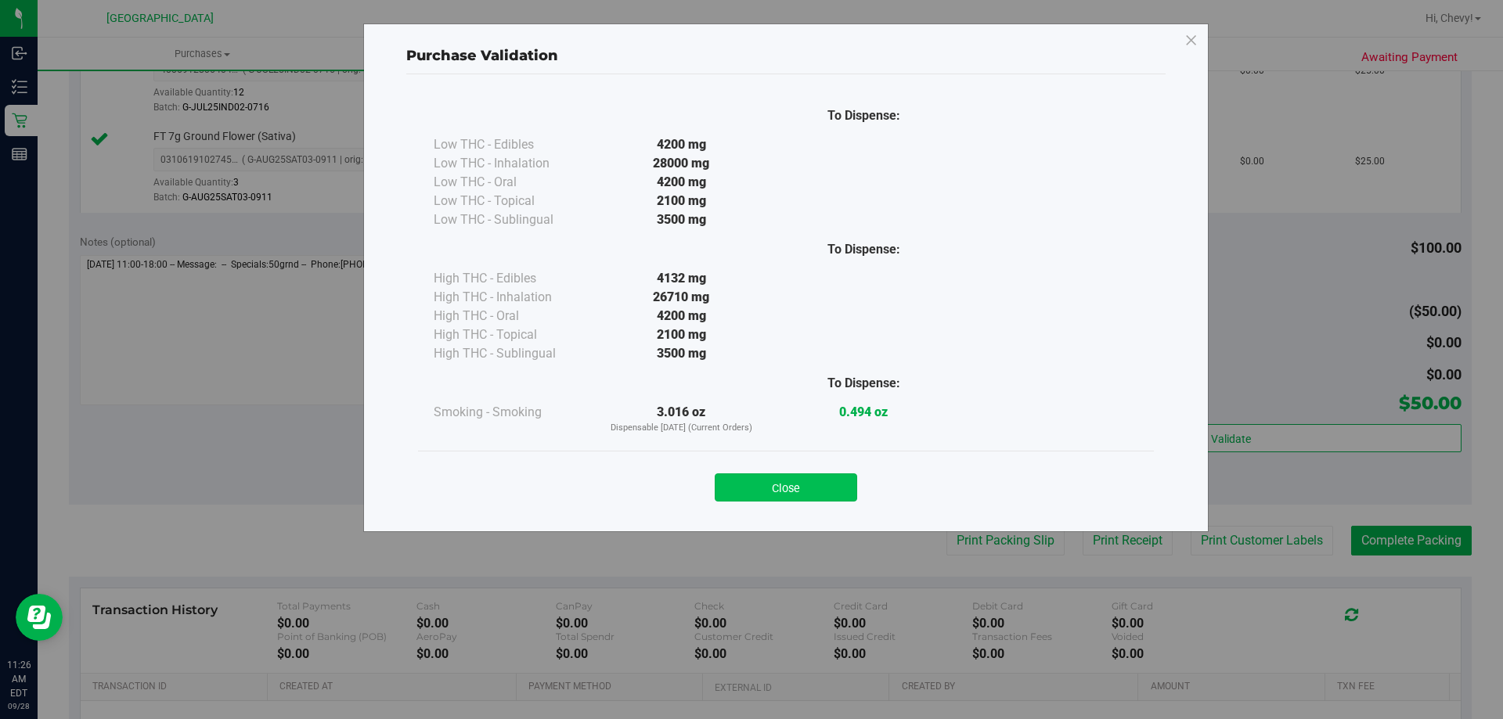
click at [845, 480] on button "Close" at bounding box center [786, 488] width 142 height 28
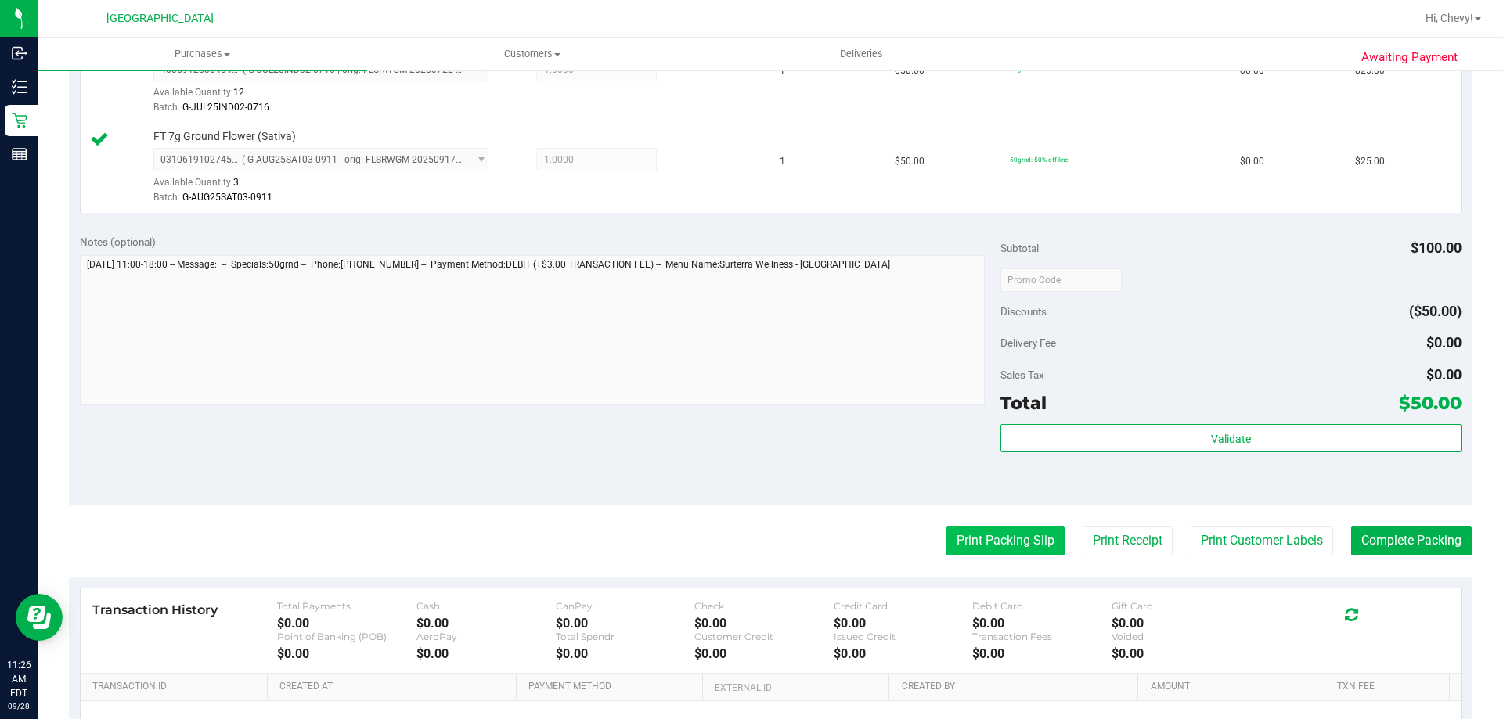
click at [979, 542] on button "Print Packing Slip" at bounding box center [1005, 541] width 118 height 30
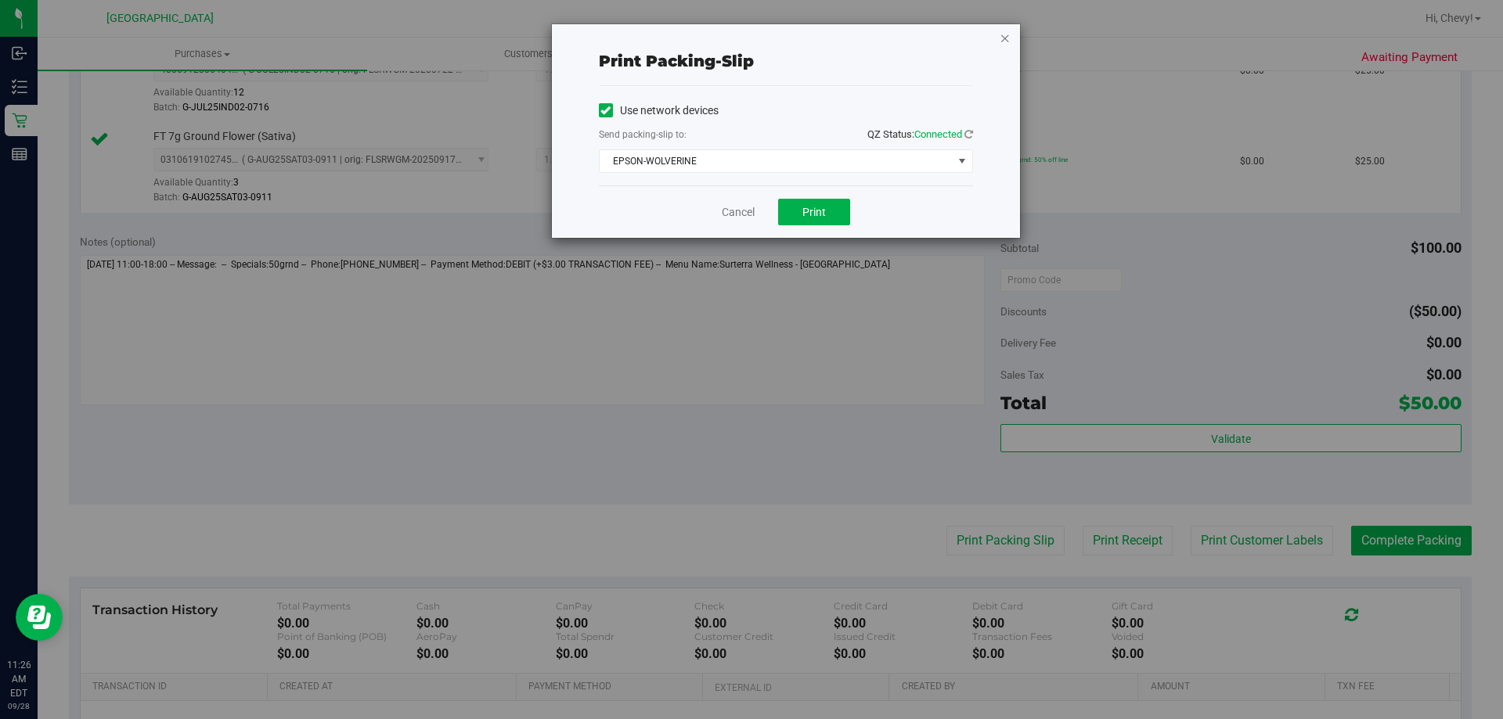
click at [1004, 43] on icon "button" at bounding box center [1005, 37] width 11 height 19
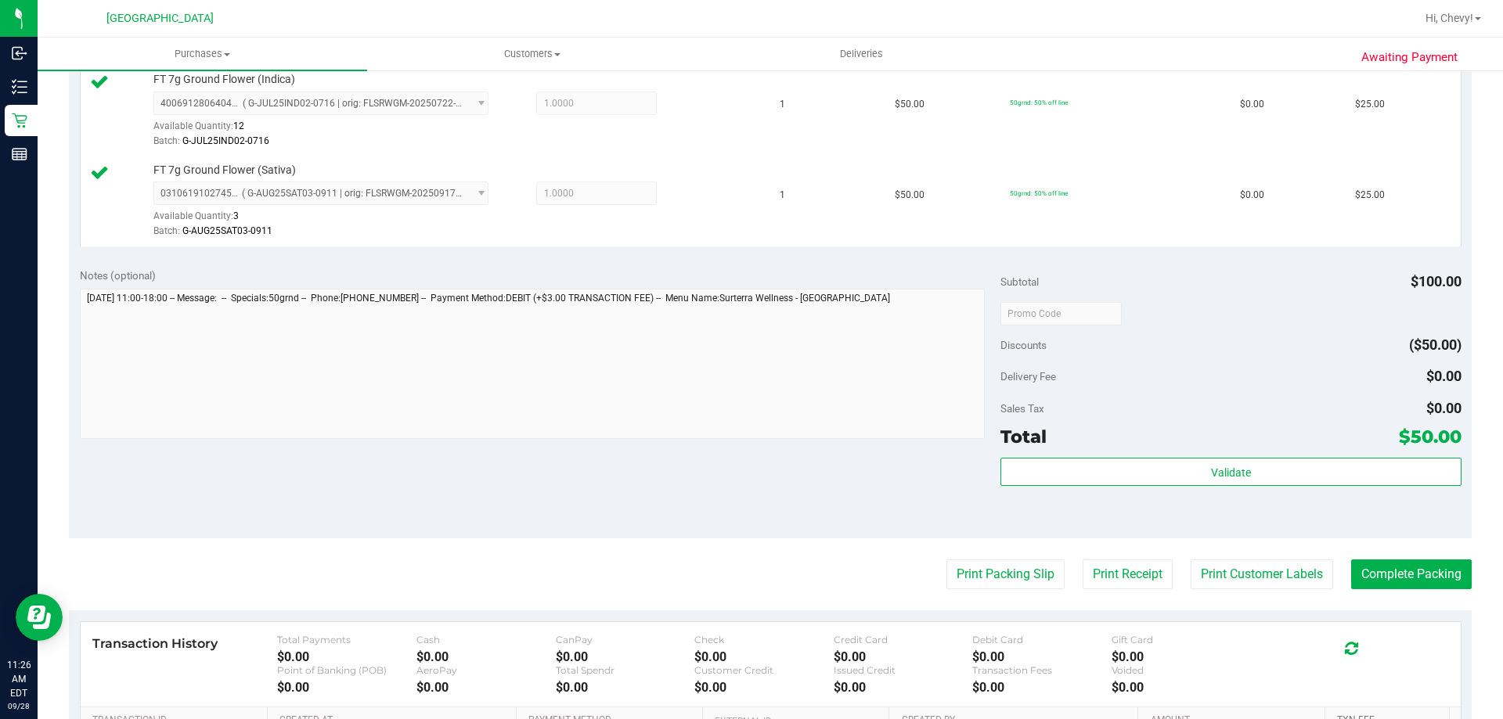
scroll to position [548, 0]
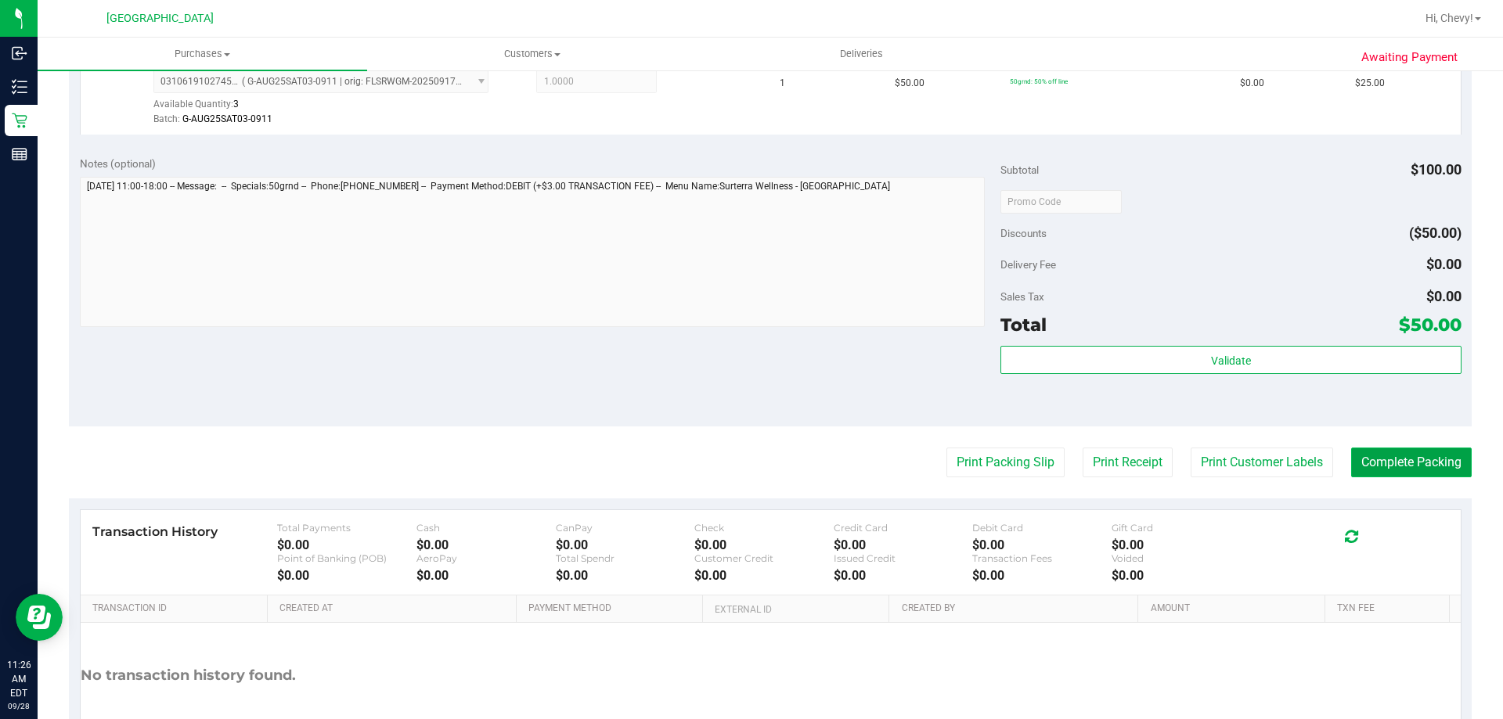
click at [1405, 468] on button "Complete Packing" at bounding box center [1411, 463] width 121 height 30
